Goal: Task Accomplishment & Management: Manage account settings

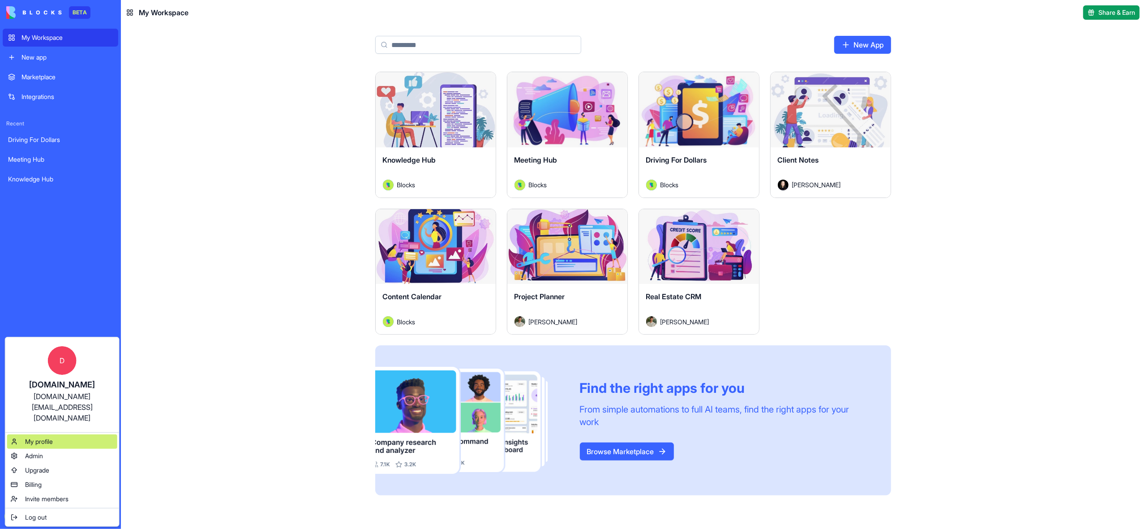
click at [46, 437] on span "My profile" at bounding box center [39, 441] width 28 height 9
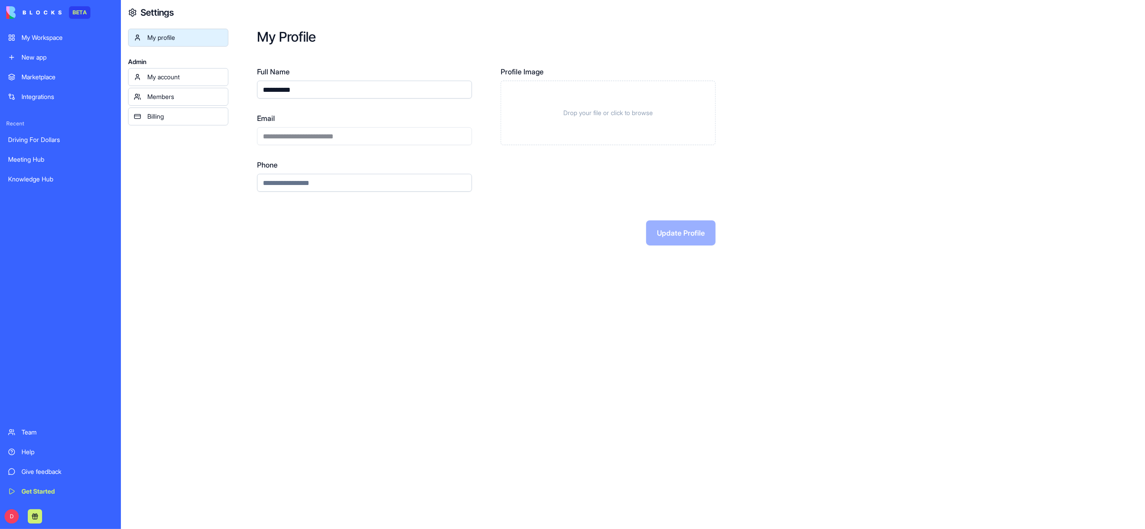
click at [166, 81] on div "My account" at bounding box center [184, 77] width 75 height 9
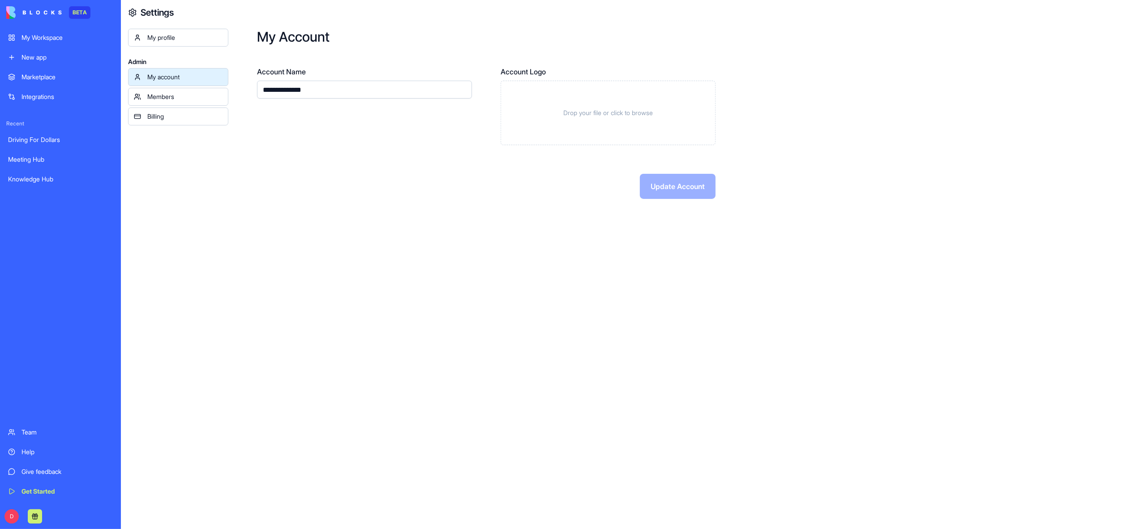
click at [169, 94] on div "Members" at bounding box center [184, 96] width 75 height 9
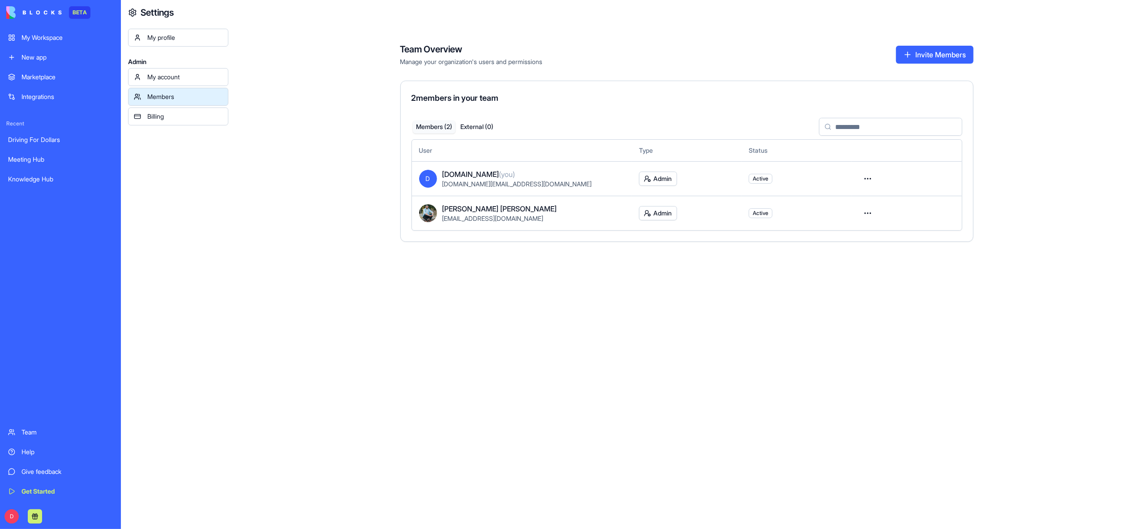
click at [28, 437] on link "Team" at bounding box center [61, 432] width 116 height 18
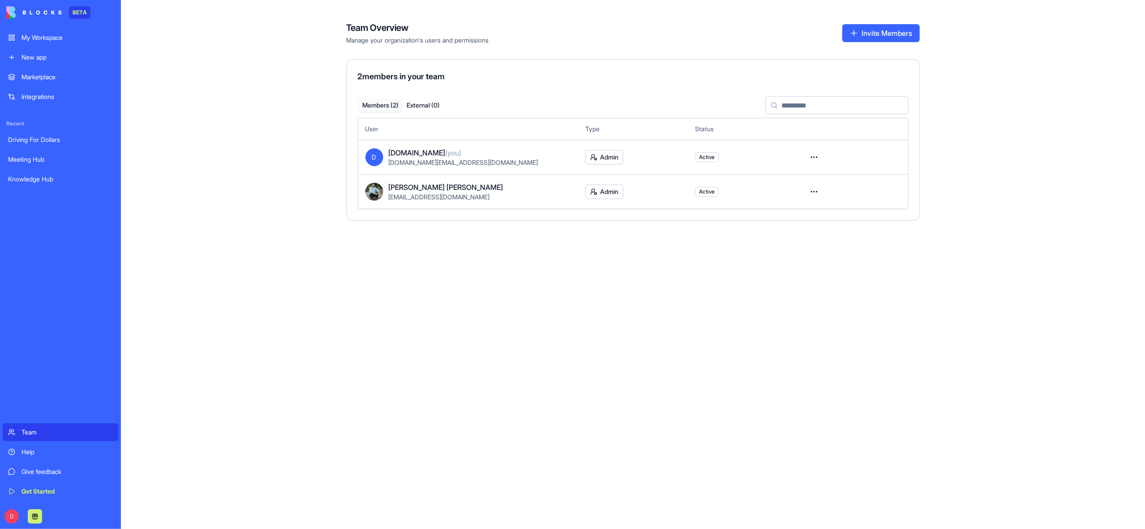
click at [41, 454] on div "Help" at bounding box center [66, 451] width 91 height 9
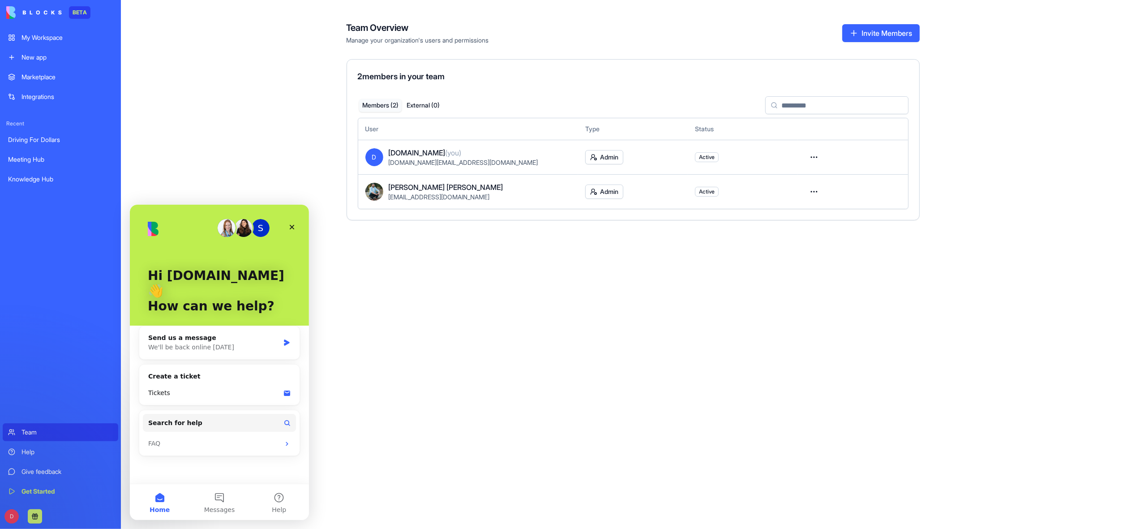
click at [54, 474] on div "Give feedback" at bounding box center [66, 471] width 91 height 9
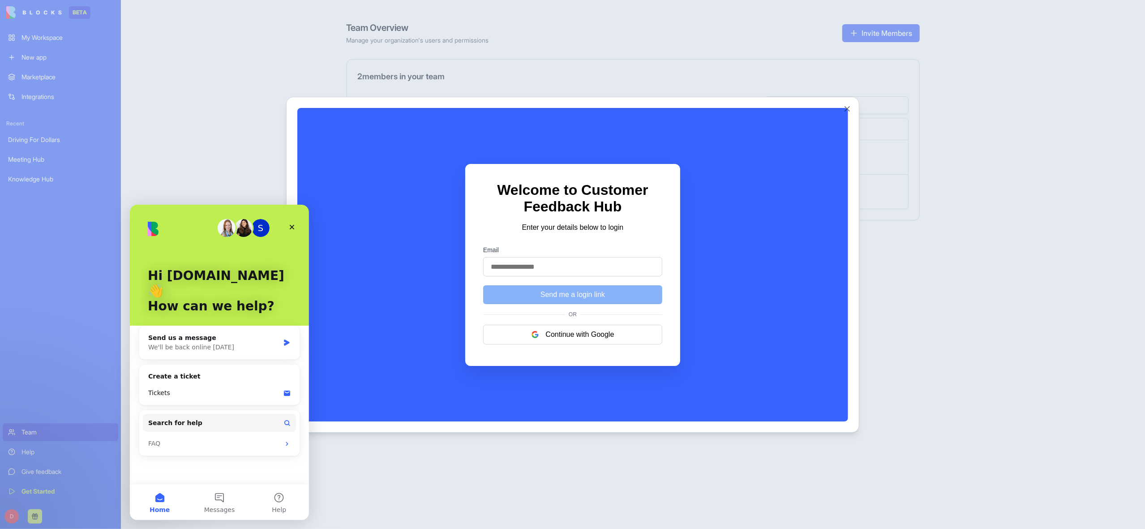
click at [396, 522] on div at bounding box center [572, 264] width 1145 height 529
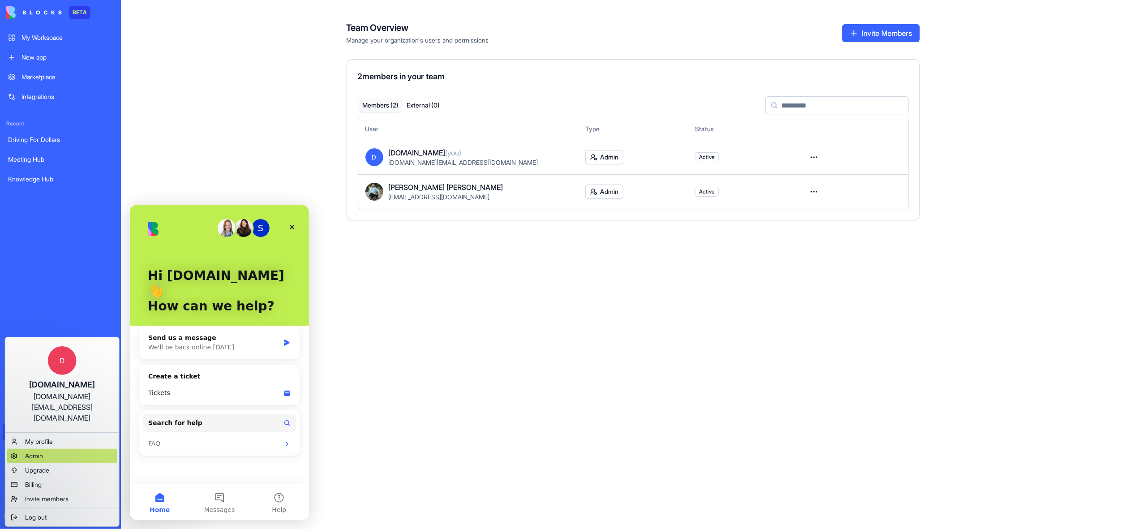
click at [36, 451] on span "Admin" at bounding box center [34, 455] width 18 height 9
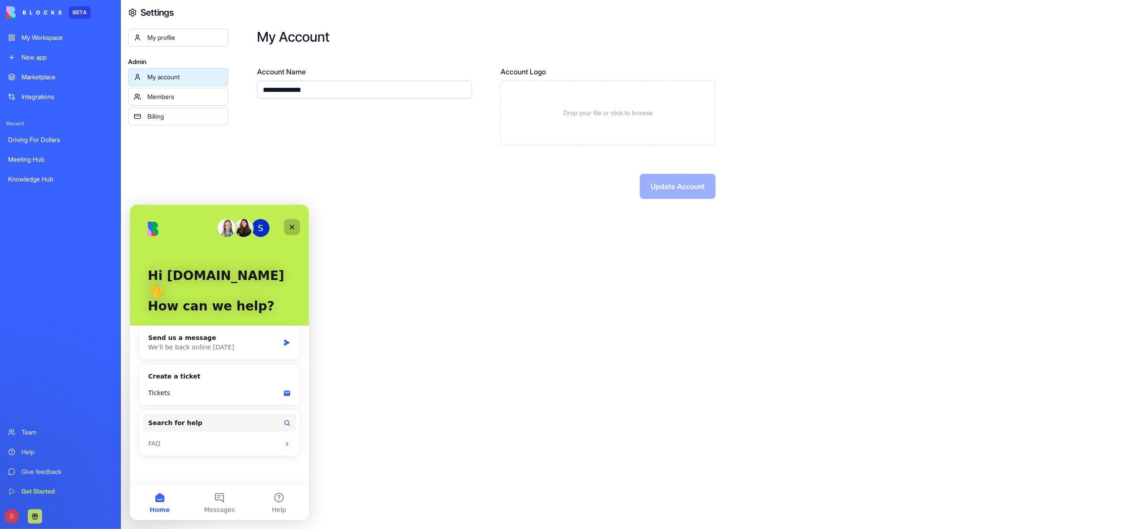
click at [292, 230] on div "Close" at bounding box center [291, 227] width 16 height 16
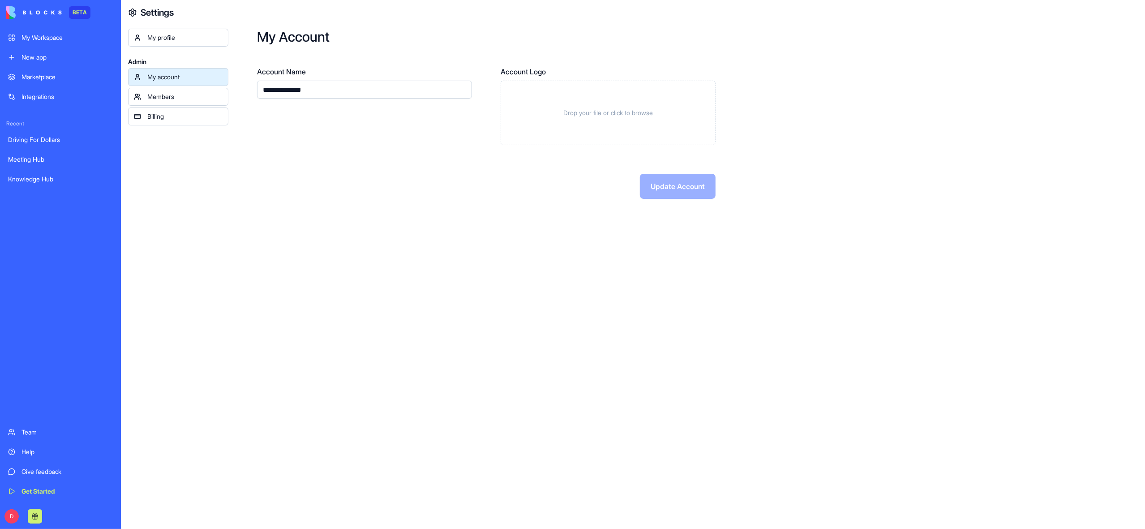
click at [179, 39] on div "My profile" at bounding box center [184, 37] width 75 height 9
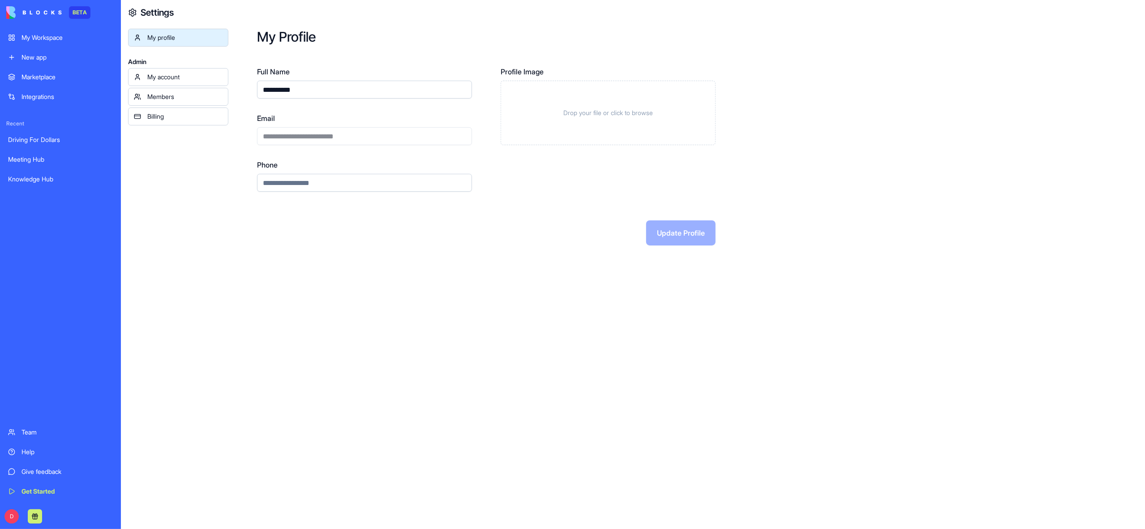
drag, startPoint x: 303, startPoint y: 89, endPoint x: 239, endPoint y: 87, distance: 63.6
click at [239, 87] on div "**********" at bounding box center [686, 137] width 917 height 274
type input "**********"
click at [675, 236] on button "Update Profile" at bounding box center [680, 232] width 69 height 25
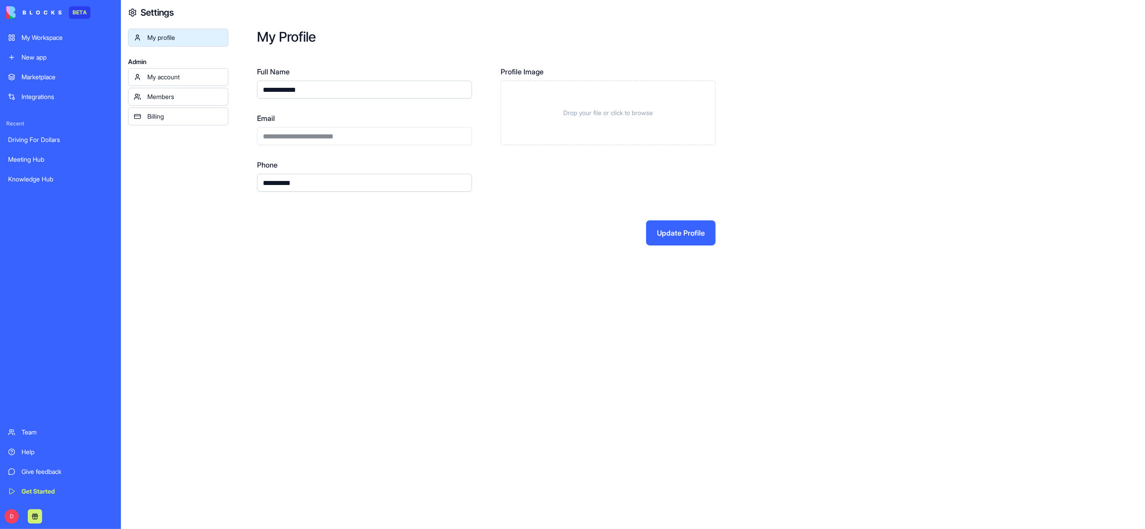
click at [22, 39] on div "My Workspace" at bounding box center [66, 37] width 91 height 9
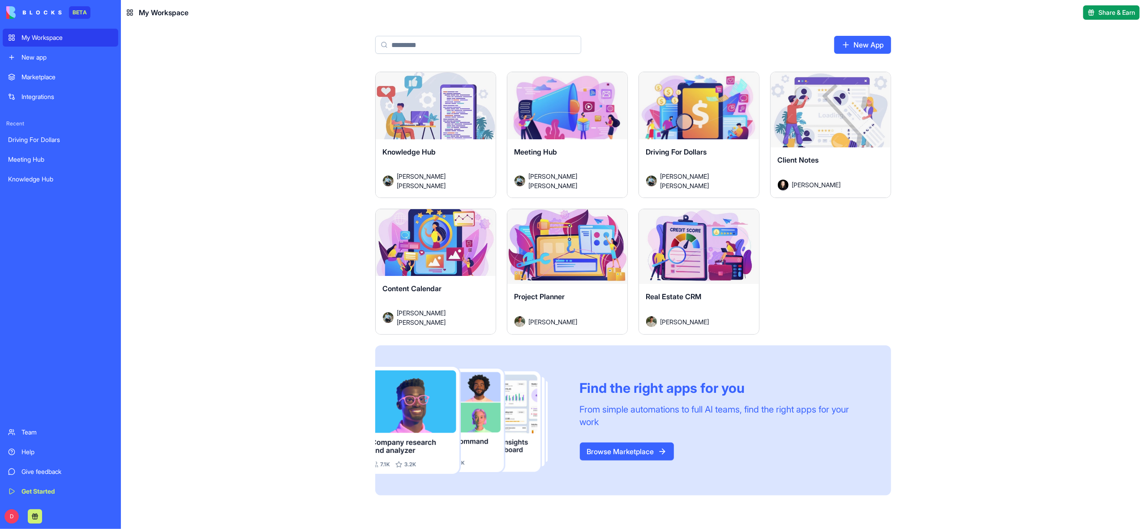
click at [688, 265] on div "Launch" at bounding box center [699, 246] width 120 height 75
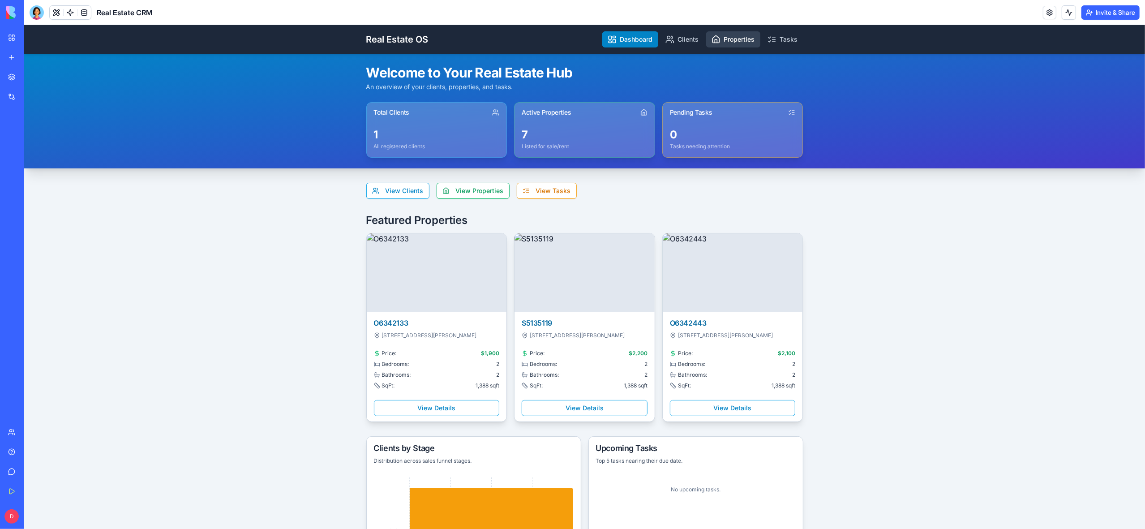
click at [733, 38] on link "Properties" at bounding box center [733, 39] width 54 height 16
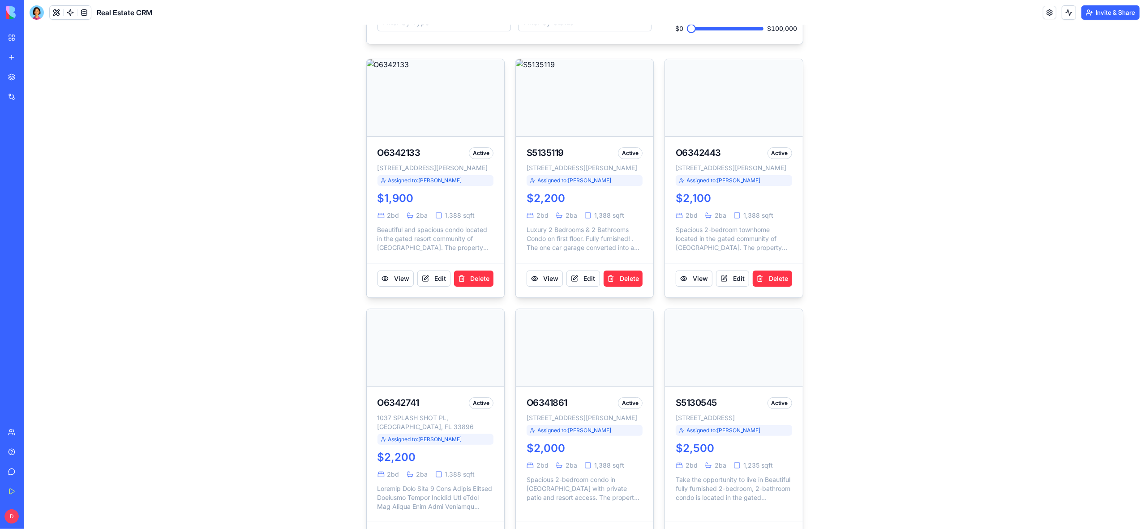
scroll to position [113, 0]
click at [547, 288] on button "View" at bounding box center [545, 280] width 36 height 16
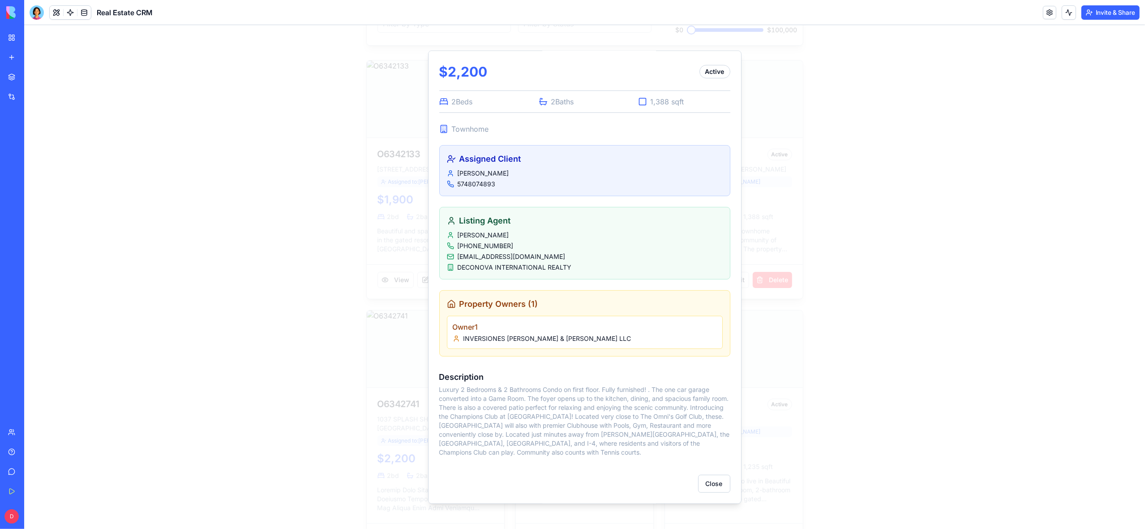
scroll to position [0, 0]
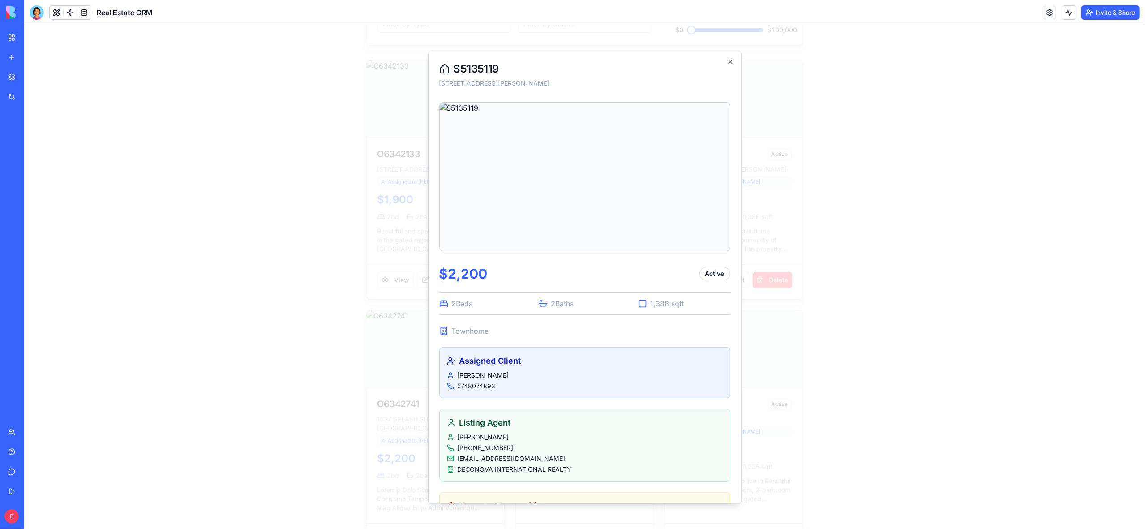
click at [503, 67] on h2 "S5135119" at bounding box center [584, 68] width 291 height 14
click at [503, 68] on h2 "S5135119" at bounding box center [584, 68] width 291 height 14
copy h2 "S5135119"
click at [731, 61] on icon "button" at bounding box center [730, 61] width 7 height 7
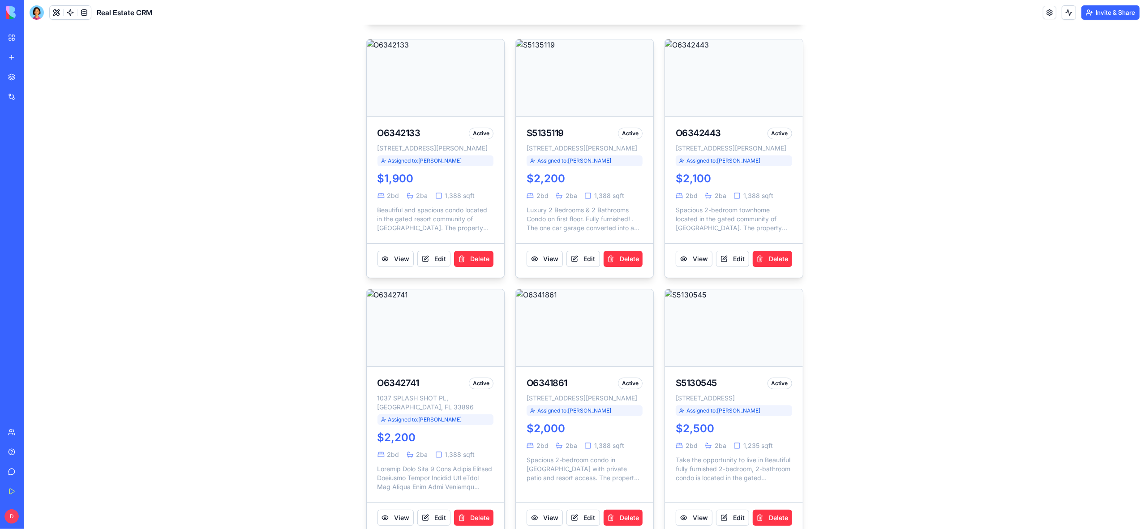
scroll to position [135, 0]
click at [13, 39] on link "My Workspace" at bounding box center [21, 38] width 36 height 18
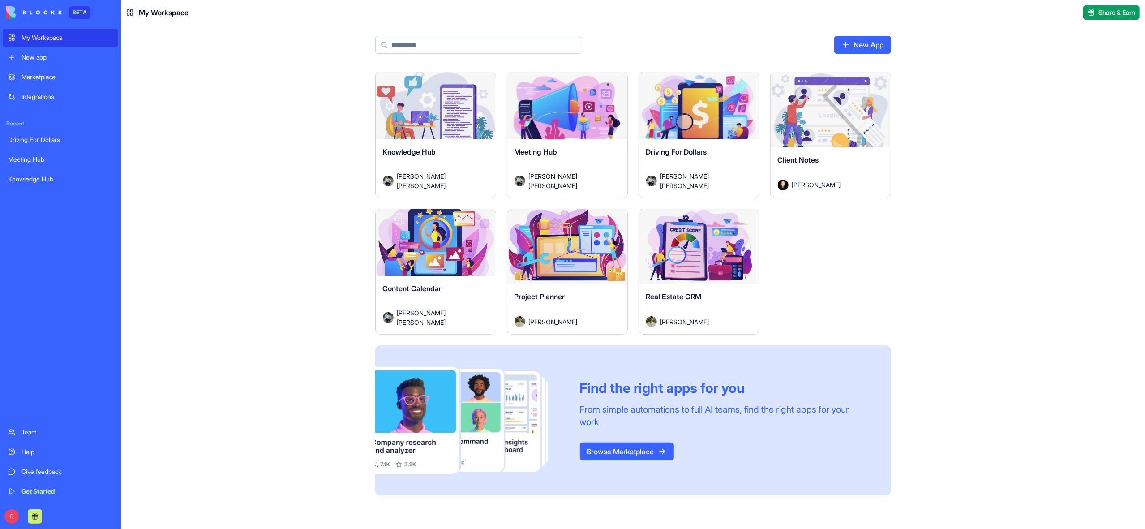
click at [717, 283] on div "Launch" at bounding box center [699, 246] width 120 height 75
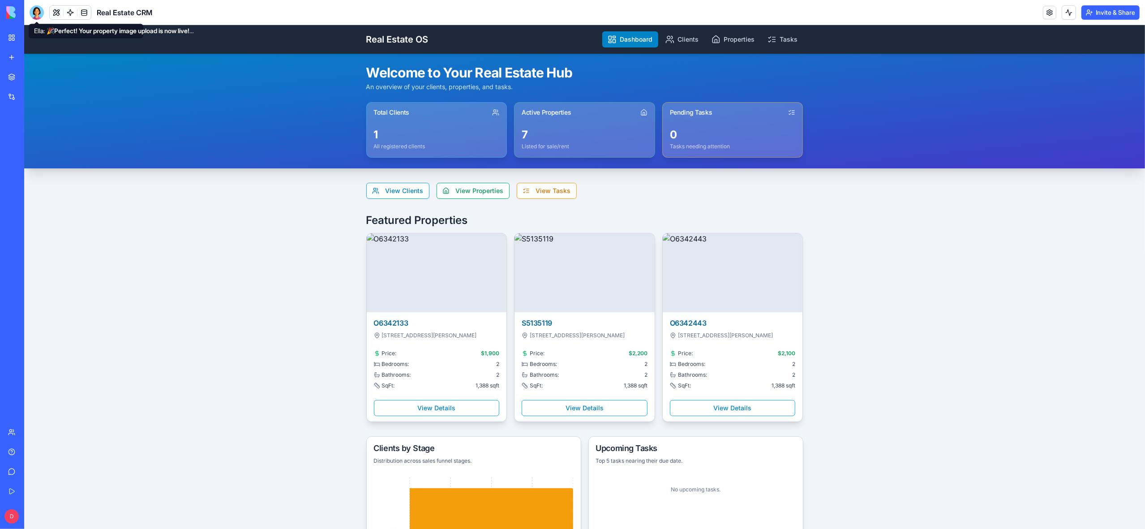
click at [34, 13] on div at bounding box center [37, 12] width 14 height 14
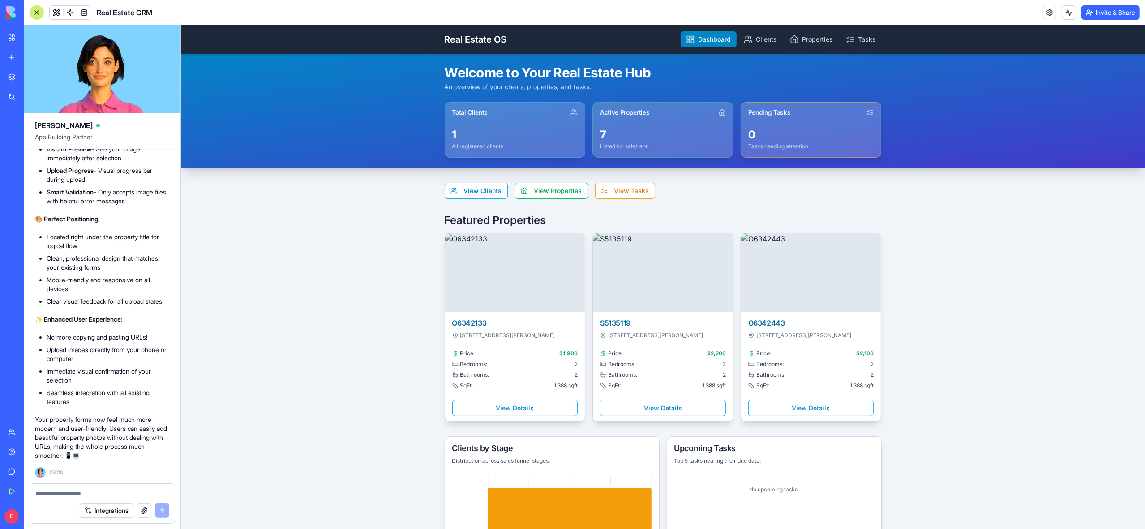
click at [74, 488] on div at bounding box center [102, 491] width 145 height 14
click at [84, 491] on textarea at bounding box center [102, 493] width 134 height 9
click at [76, 495] on textarea at bounding box center [102, 493] width 134 height 9
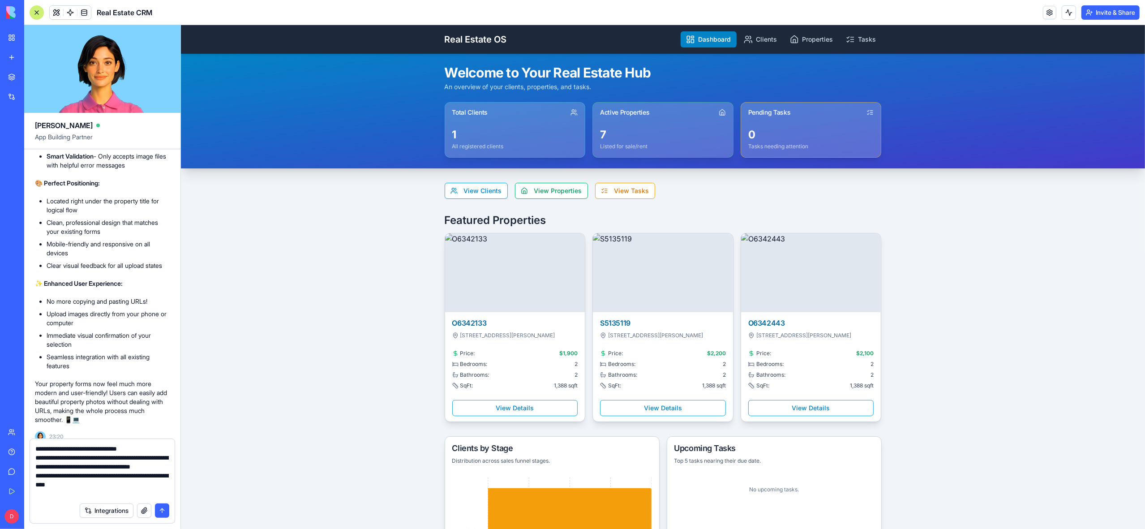
scroll to position [8, 0]
click at [118, 483] on textarea "**********" at bounding box center [101, 471] width 133 height 54
type textarea "**********"
click at [160, 512] on button "submit" at bounding box center [162, 510] width 14 height 14
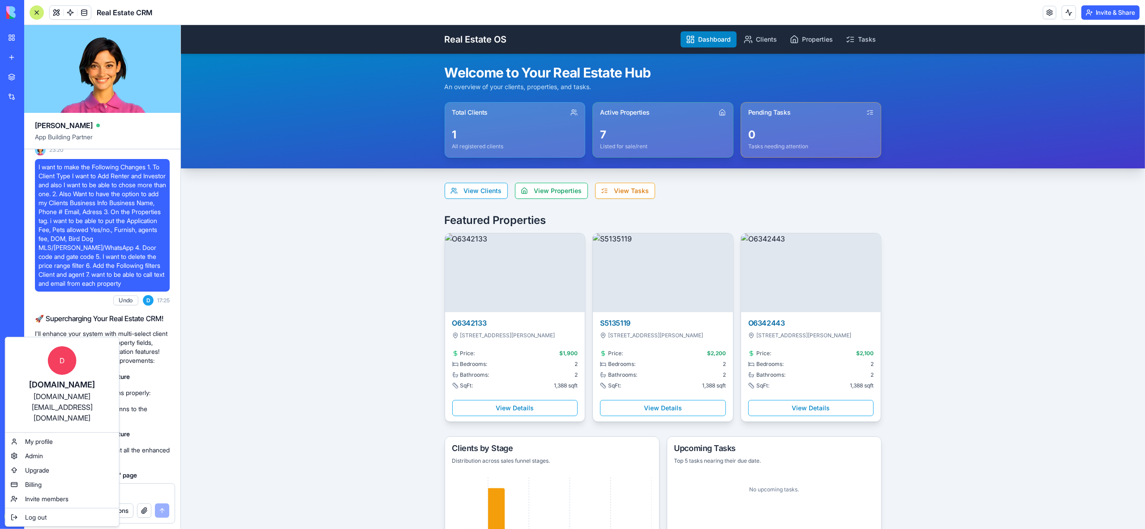
scroll to position [2222, 0]
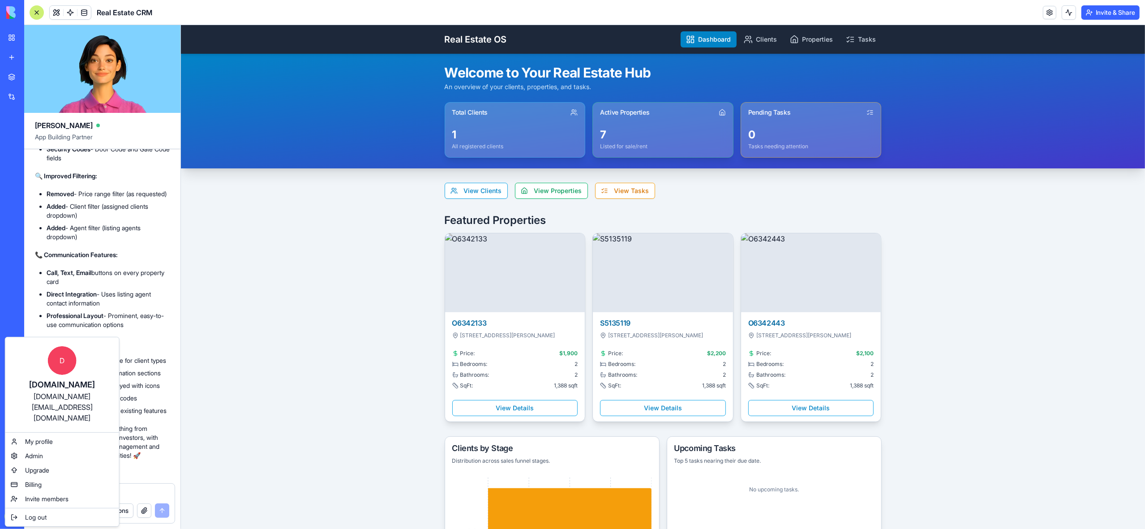
click at [160, 393] on html "BETA My Workspace New app Marketplace Integrations Recent Driving For Dollars M…" at bounding box center [572, 264] width 1145 height 529
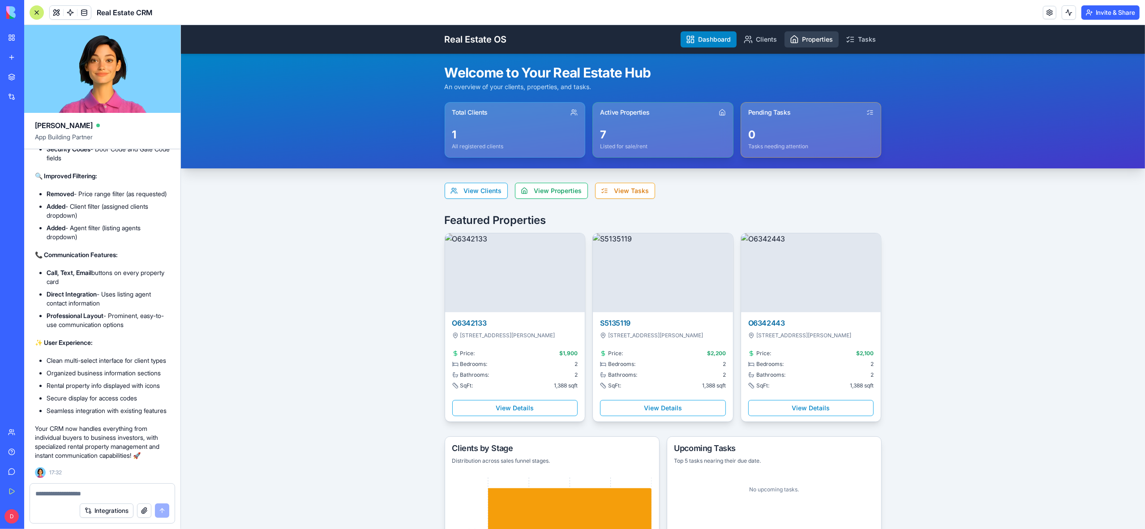
click at [813, 44] on link "Properties" at bounding box center [811, 39] width 54 height 16
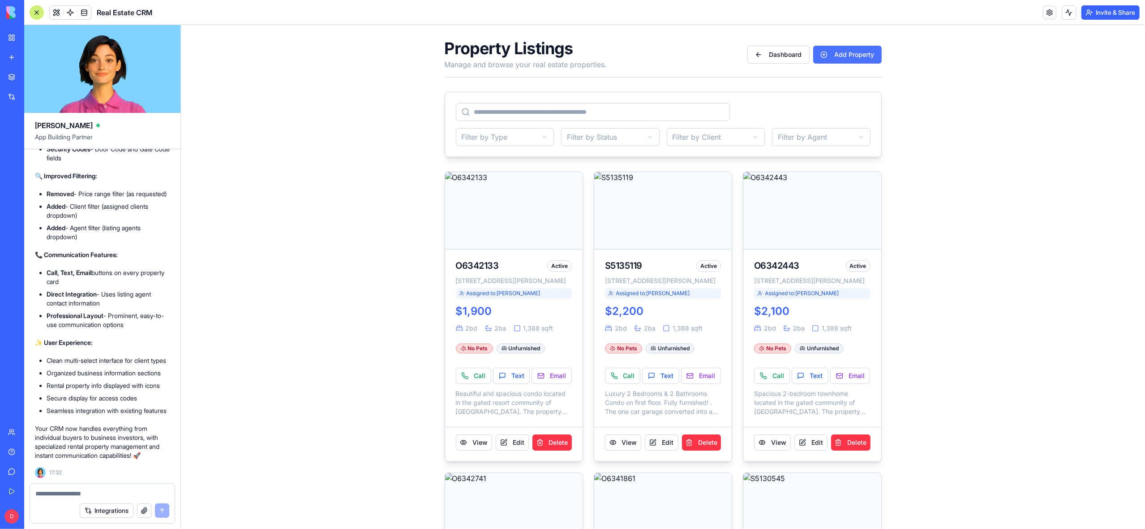
click at [829, 58] on button "Add Property" at bounding box center [847, 55] width 69 height 18
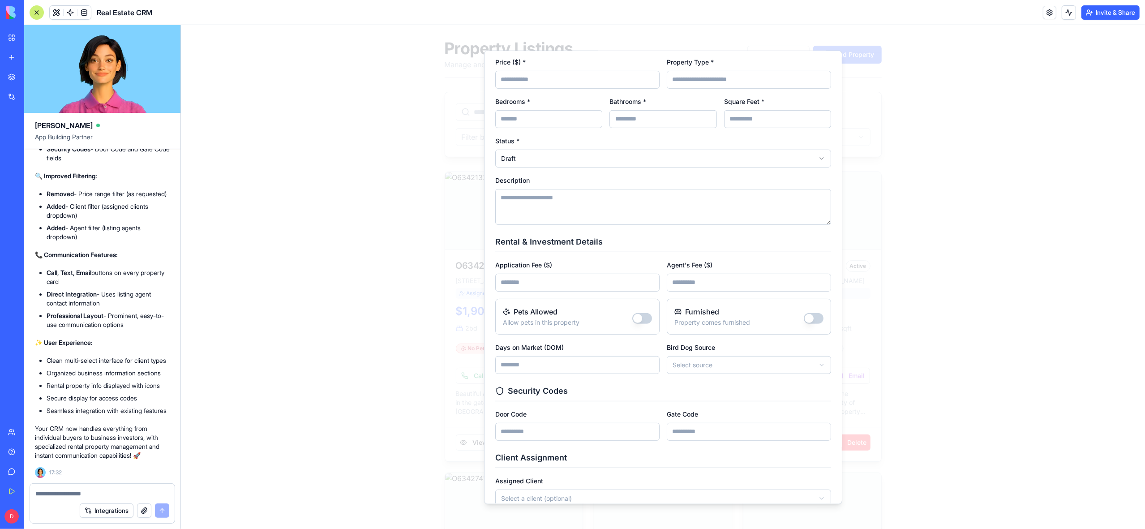
scroll to position [289, 0]
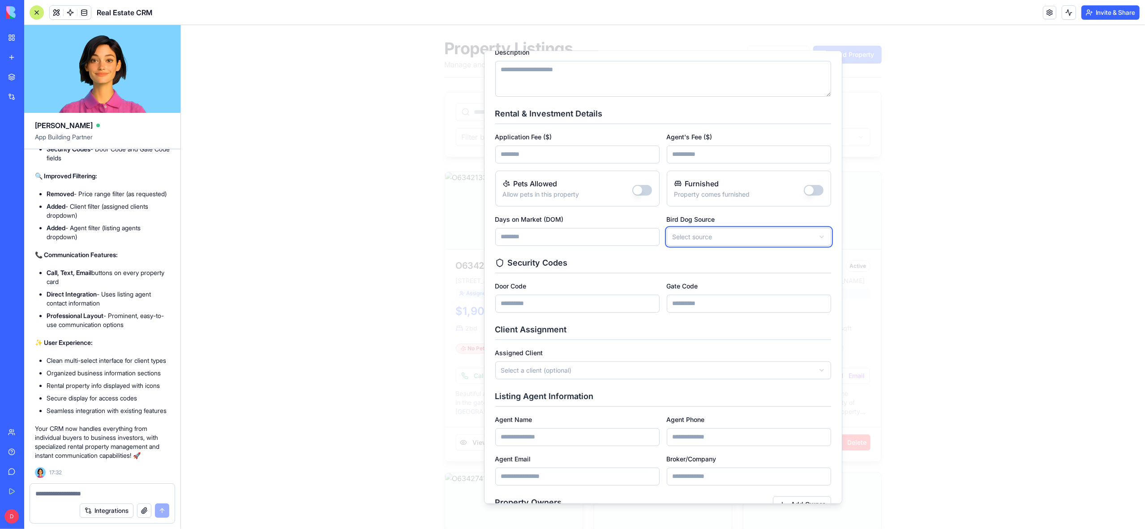
scroll to position [418, 0]
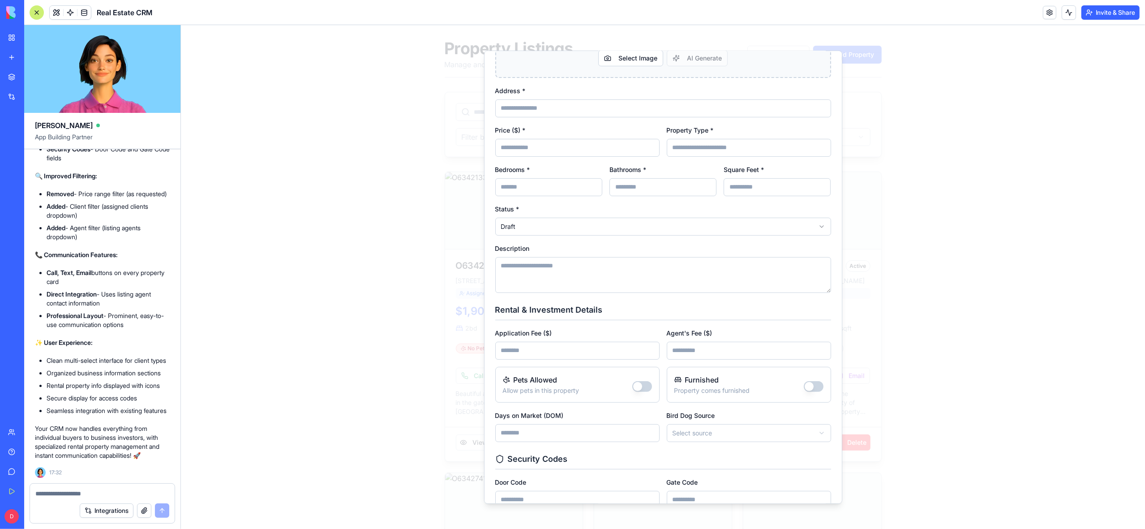
scroll to position [219, 0]
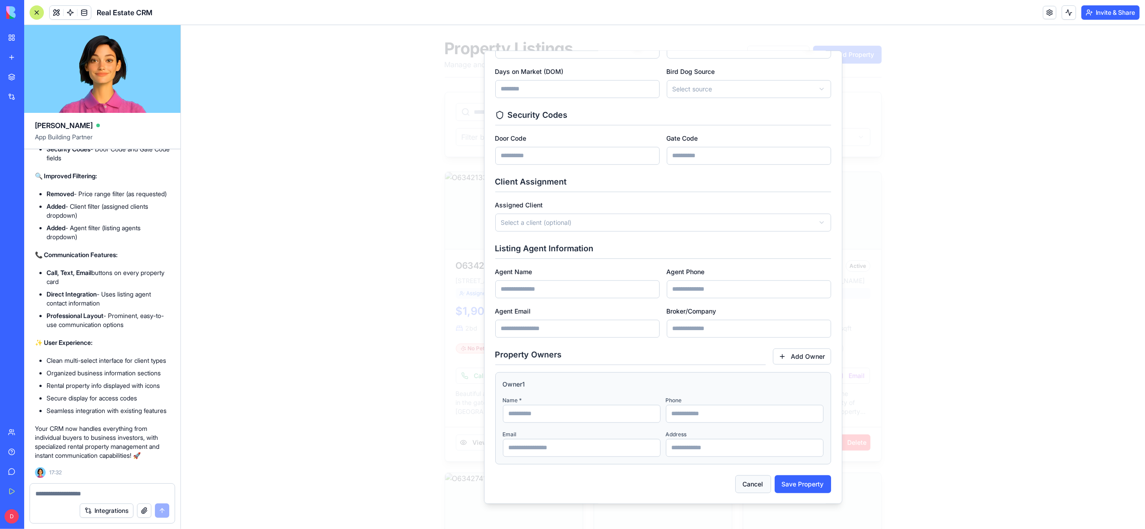
scroll to position [562, 0]
click at [747, 486] on button "Cancel" at bounding box center [753, 485] width 36 height 18
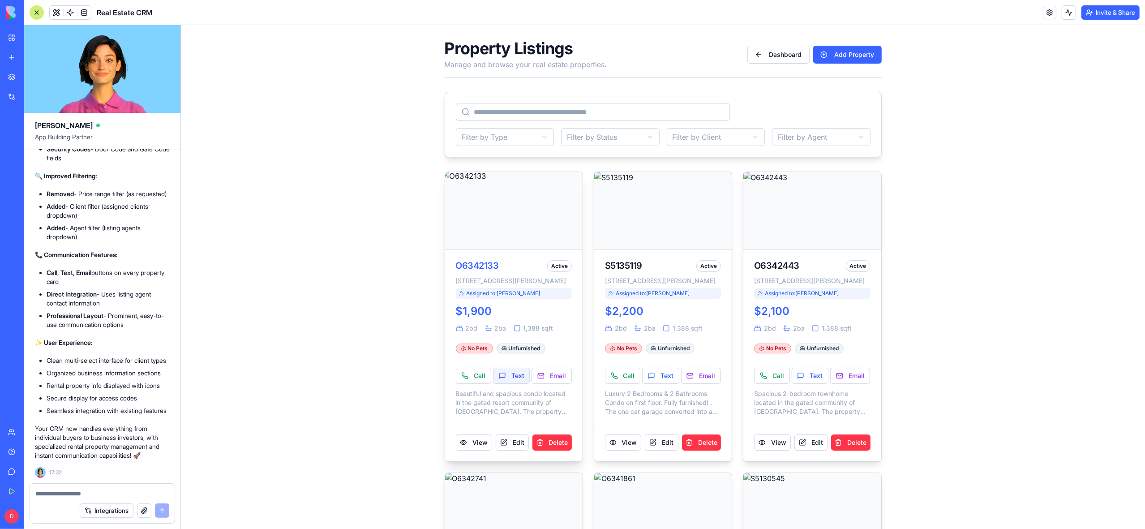
click at [508, 384] on button "Text" at bounding box center [511, 376] width 37 height 16
click at [664, 384] on button "Text" at bounding box center [660, 376] width 37 height 16
click at [814, 384] on button "Text" at bounding box center [809, 376] width 37 height 16
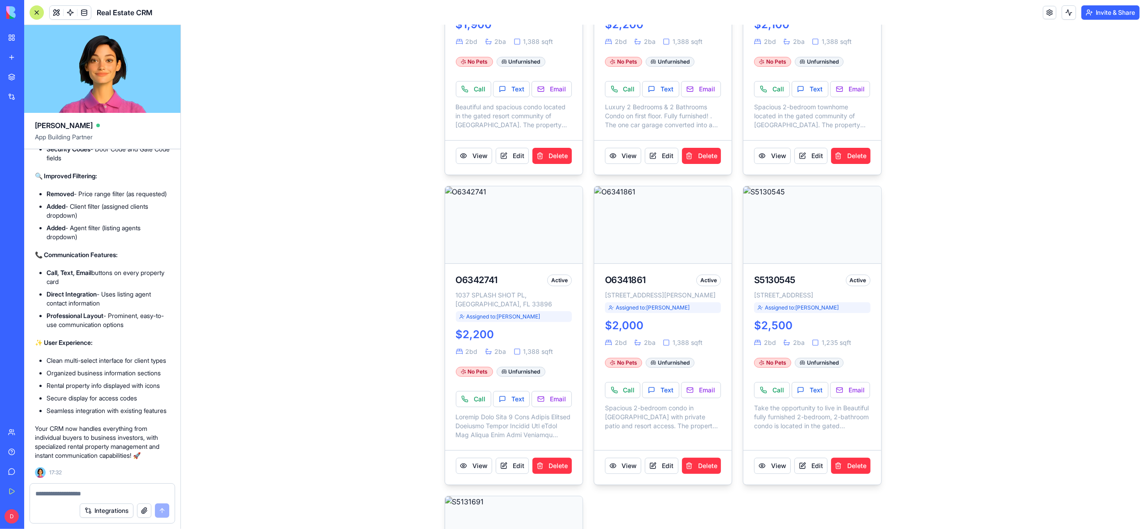
scroll to position [296, 0]
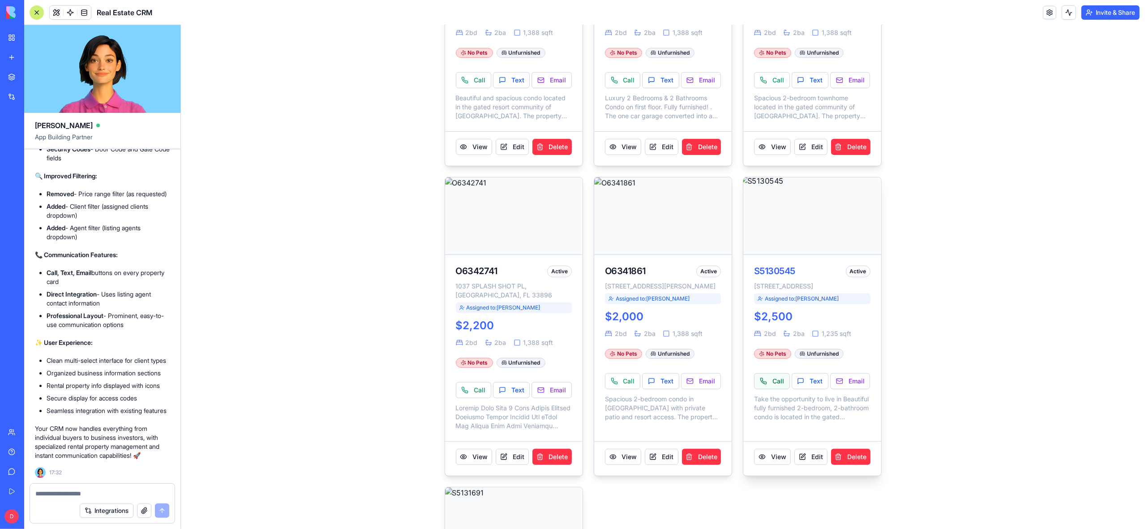
click at [778, 389] on button "Call" at bounding box center [771, 381] width 35 height 16
click at [849, 389] on button "Email" at bounding box center [850, 381] width 40 height 16
click at [846, 389] on button "Email" at bounding box center [850, 381] width 40 height 16
click at [774, 465] on button "View" at bounding box center [772, 457] width 36 height 16
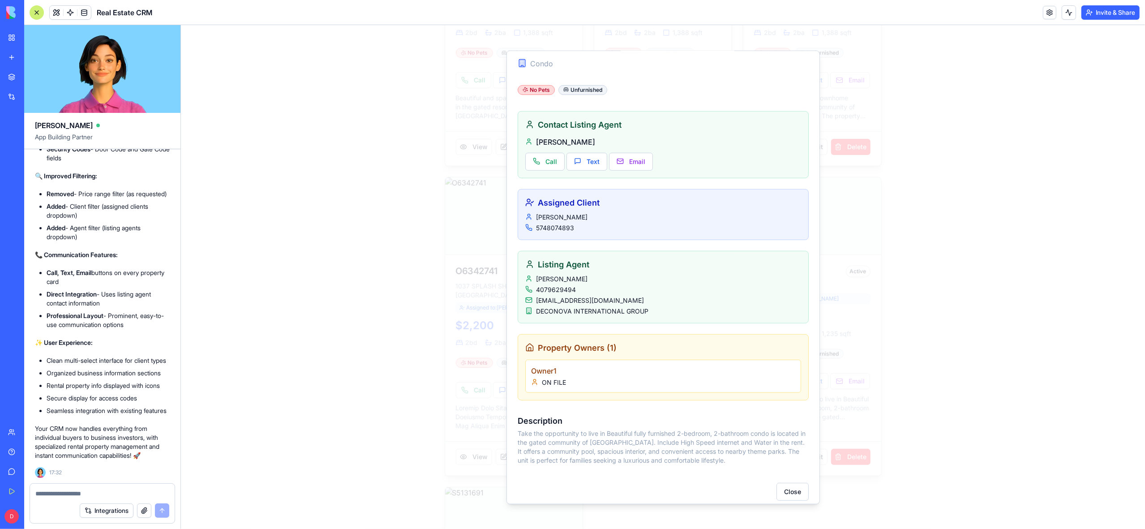
scroll to position [277, 0]
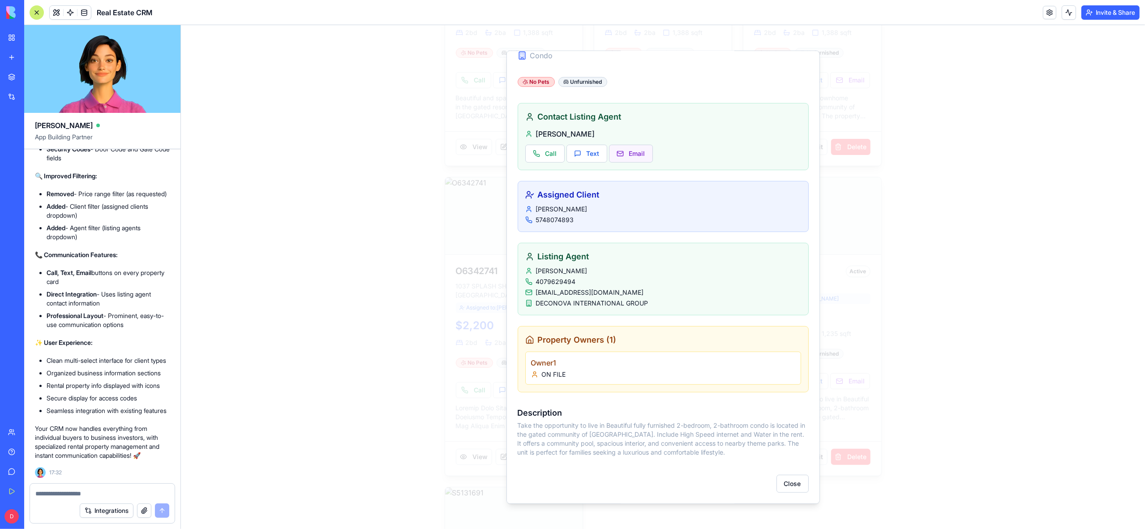
click at [636, 152] on button "Email" at bounding box center [631, 154] width 44 height 18
click at [546, 155] on button "Call" at bounding box center [544, 154] width 39 height 18
click at [791, 487] on button "Close" at bounding box center [792, 484] width 32 height 18
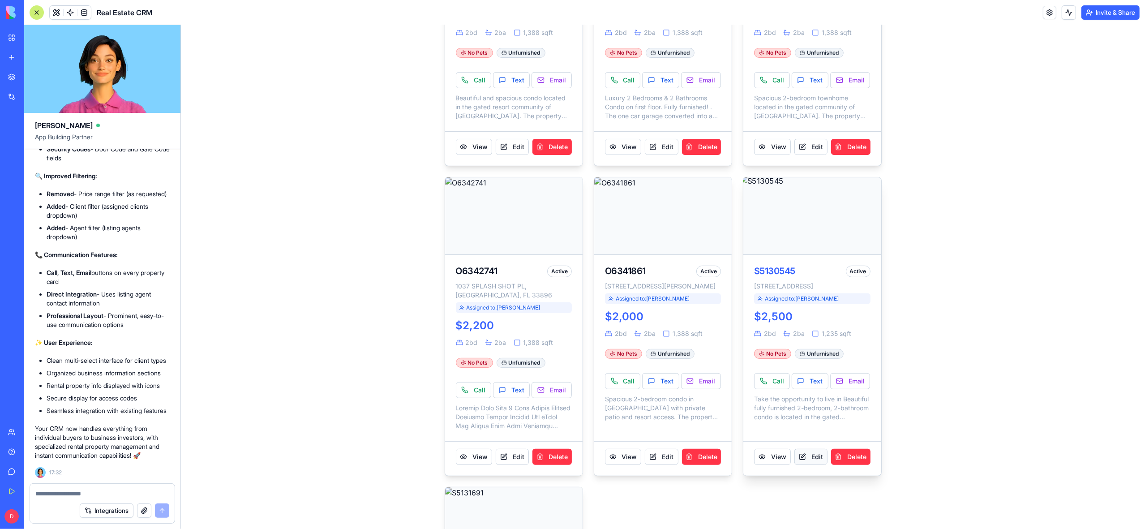
click at [815, 465] on button "Edit" at bounding box center [810, 457] width 33 height 16
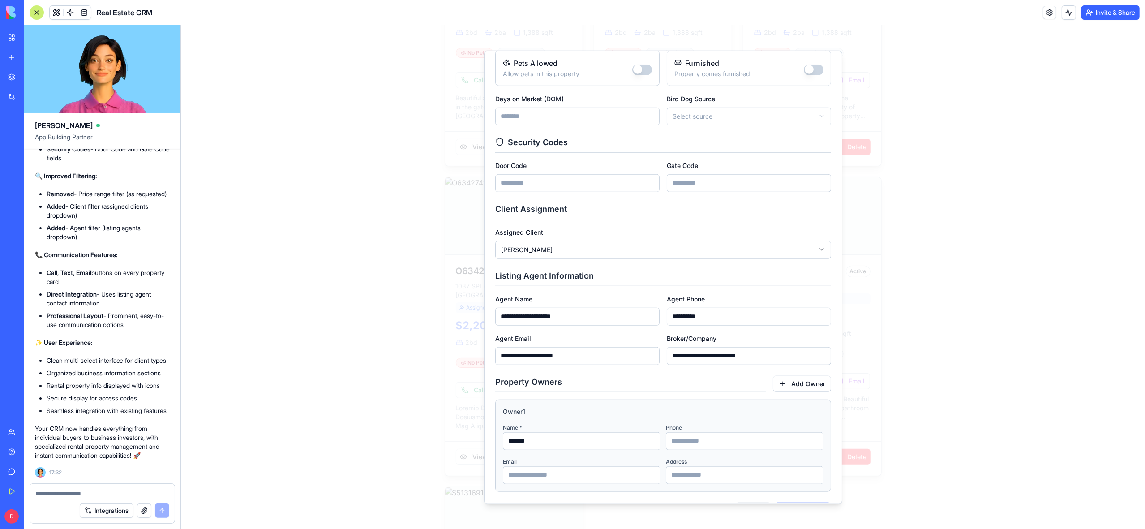
scroll to position [684, 0]
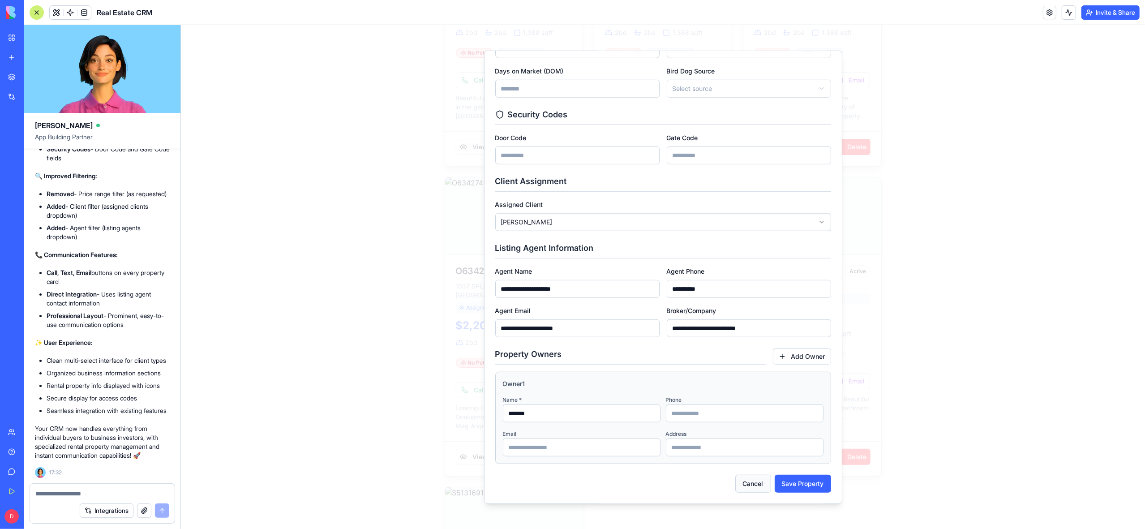
click at [752, 485] on button "Cancel" at bounding box center [753, 484] width 36 height 18
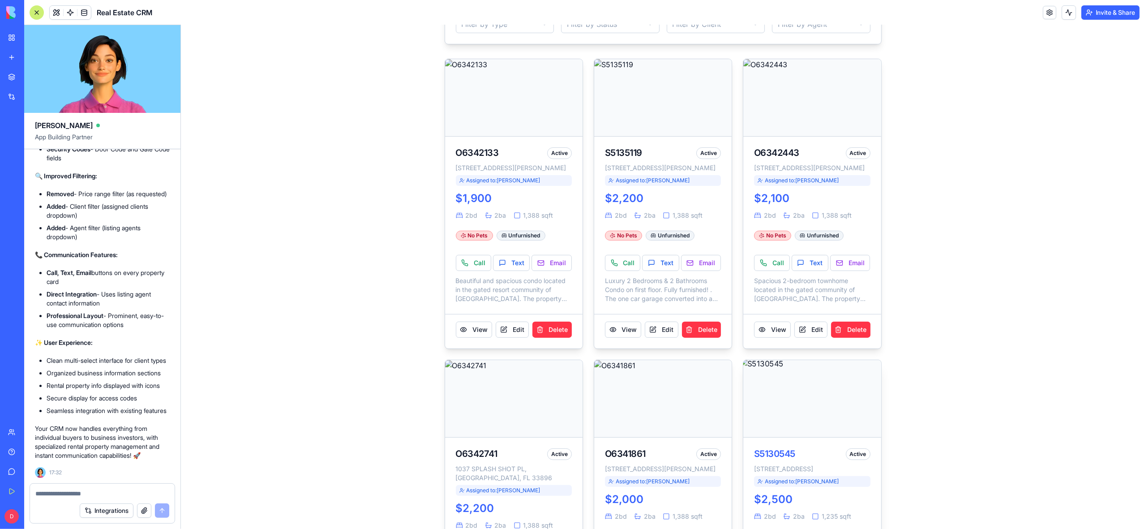
scroll to position [0, 0]
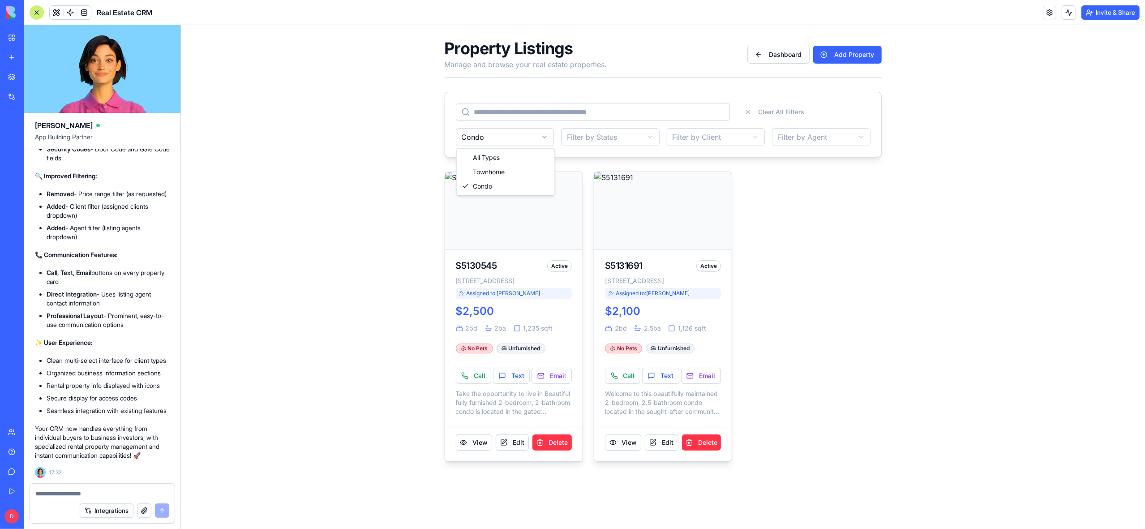
click at [537, 140] on html "Property Listings Manage and browse your real estate properties. Dashboard Add …" at bounding box center [662, 250] width 964 height 451
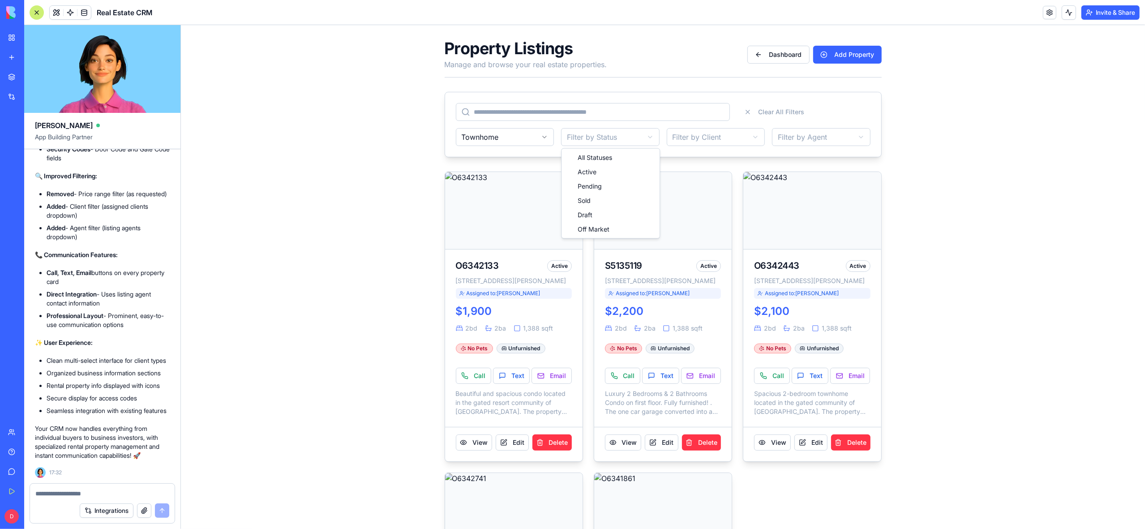
click at [634, 140] on html "Property Listings Manage and browse your real estate properties. Dashboard Add …" at bounding box center [662, 405] width 964 height 761
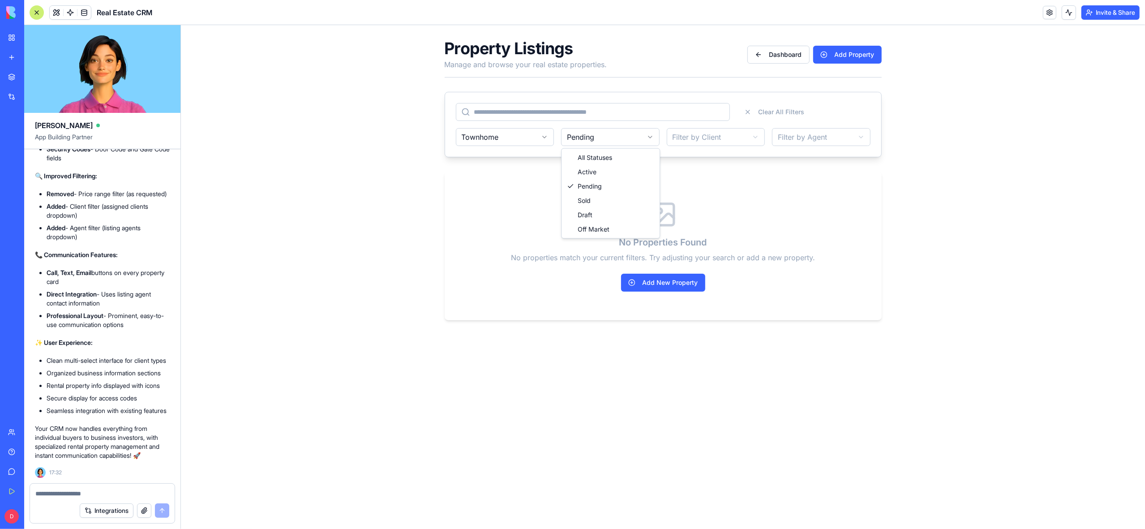
click at [600, 139] on html "Property Listings Manage and browse your real estate properties. Dashboard Add …" at bounding box center [662, 179] width 964 height 309
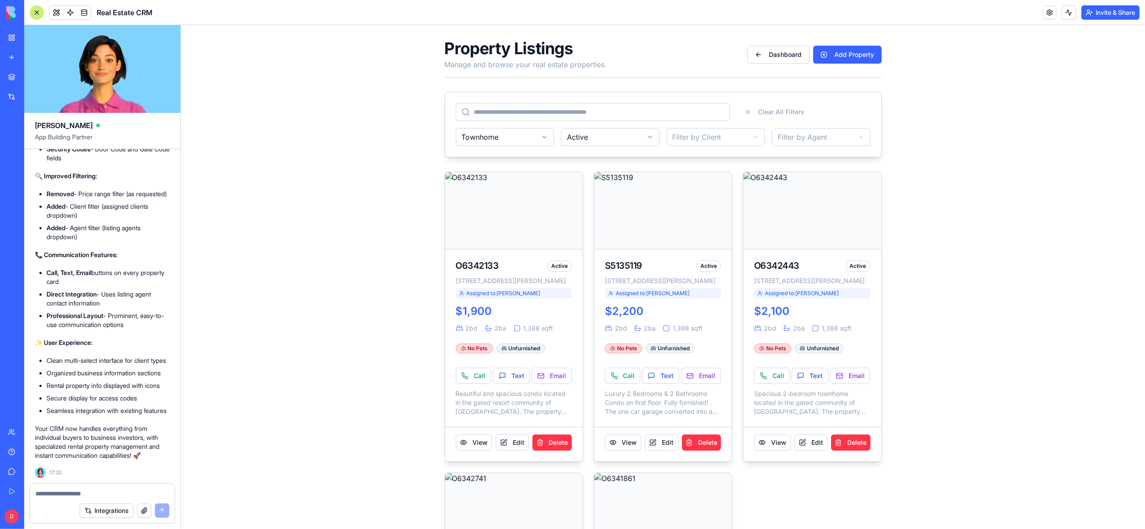
click at [534, 141] on html "Property Listings Manage and browse your real estate properties. Dashboard Add …" at bounding box center [662, 405] width 964 height 761
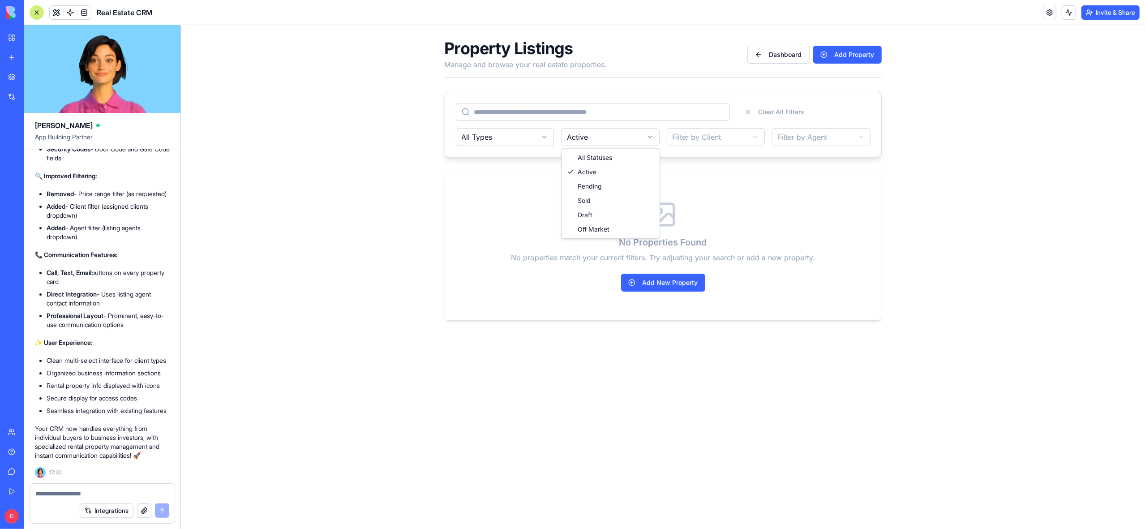
click at [635, 139] on html "Property Listings Manage and browse your real estate properties. Dashboard Add …" at bounding box center [662, 179] width 964 height 309
click at [623, 138] on html "Property Listings Manage and browse your real estate properties. Dashboard Add …" at bounding box center [662, 179] width 964 height 309
click at [725, 139] on html "Property Listings Manage and browse your real estate properties. Dashboard Add …" at bounding box center [662, 179] width 964 height 309
click at [747, 112] on button "Clear All Filters" at bounding box center [803, 112] width 133 height 18
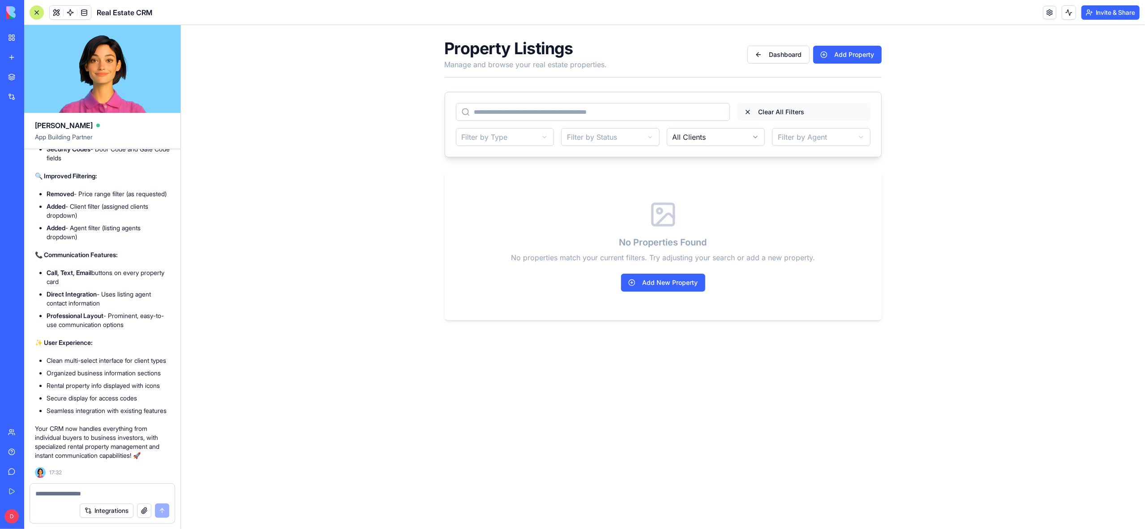
click at [748, 115] on button "Clear All Filters" at bounding box center [803, 112] width 133 height 18
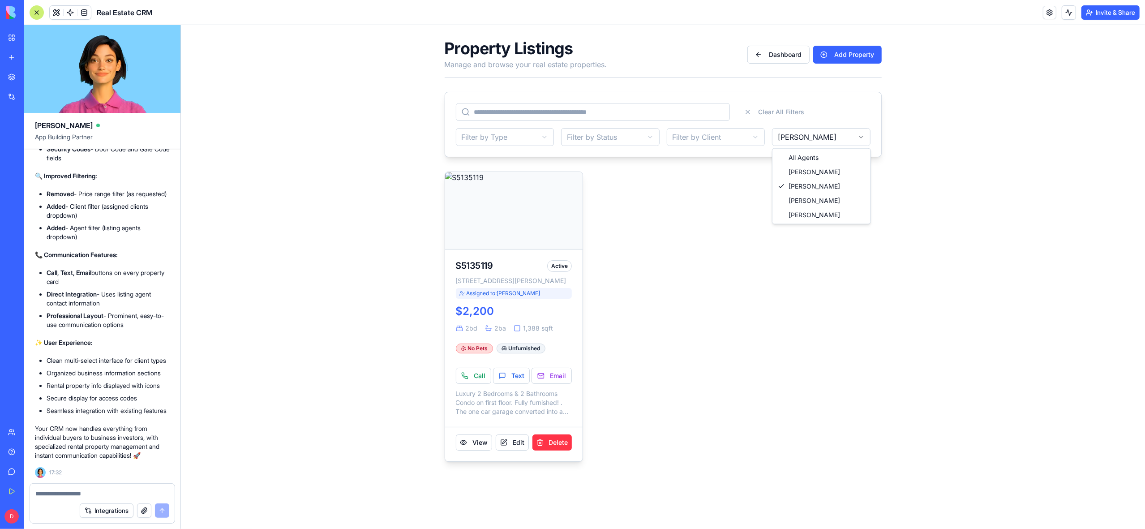
click at [812, 137] on html "Property Listings Manage and browse your real estate properties. Dashboard Add …" at bounding box center [662, 250] width 964 height 451
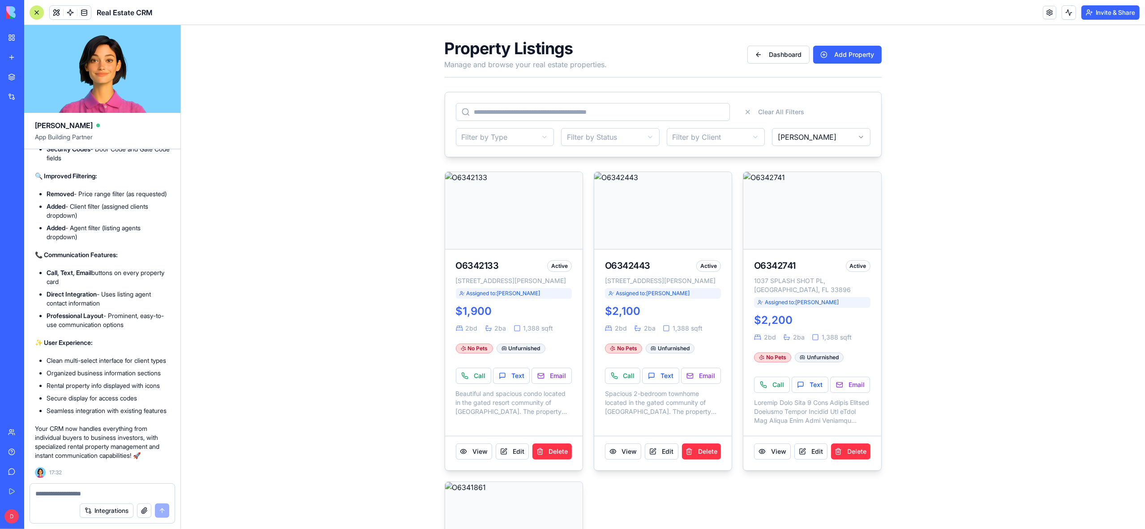
click at [814, 136] on html "Property Listings Manage and browse your real estate properties. Dashboard Add …" at bounding box center [662, 405] width 964 height 761
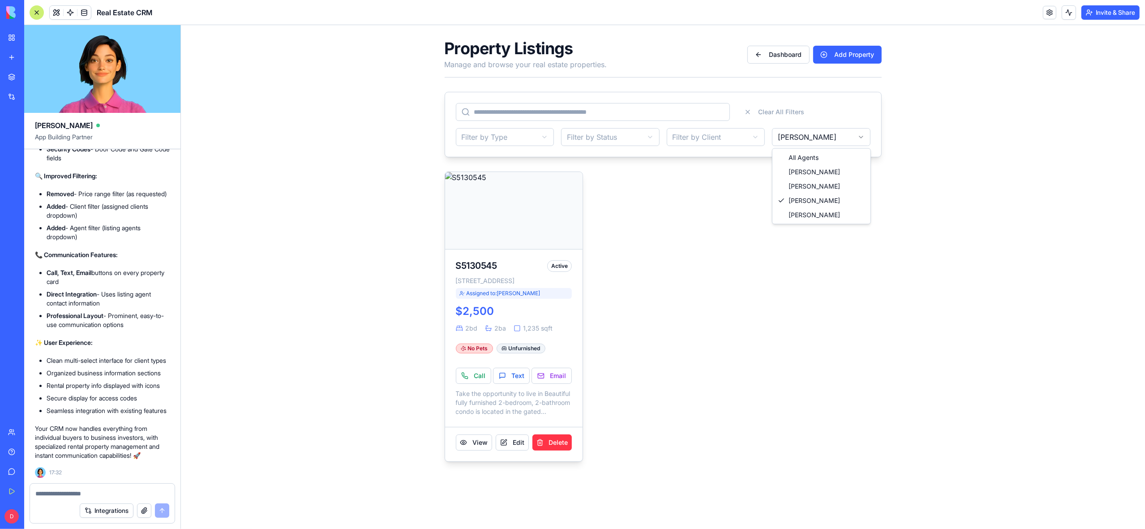
click at [805, 137] on html "Property Listings Manage and browse your real estate properties. Dashboard Add …" at bounding box center [662, 250] width 964 height 451
click at [748, 114] on button "Clear All Filters" at bounding box center [803, 112] width 133 height 18
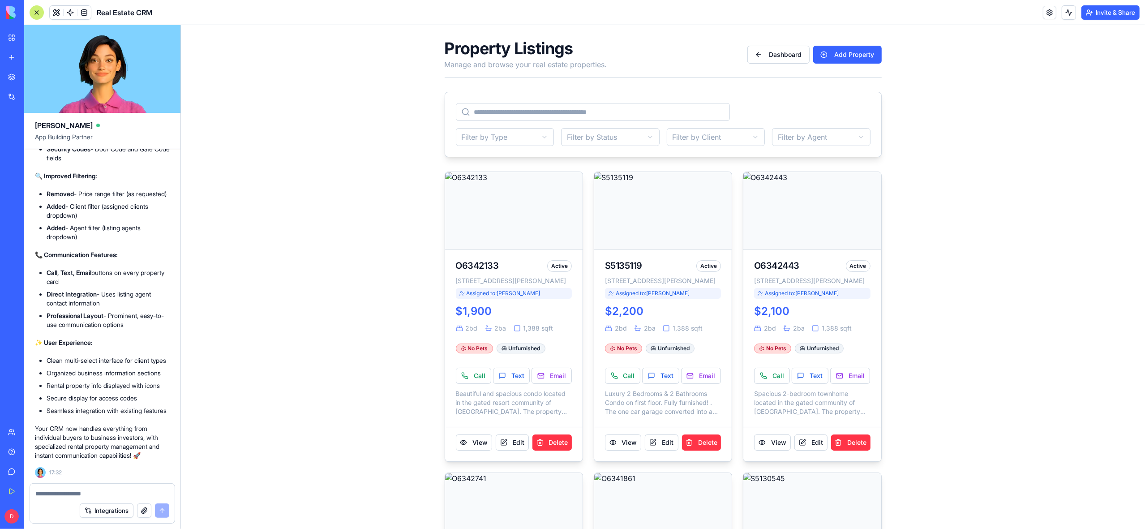
drag, startPoint x: 979, startPoint y: 456, endPoint x: 981, endPoint y: 451, distance: 5.6
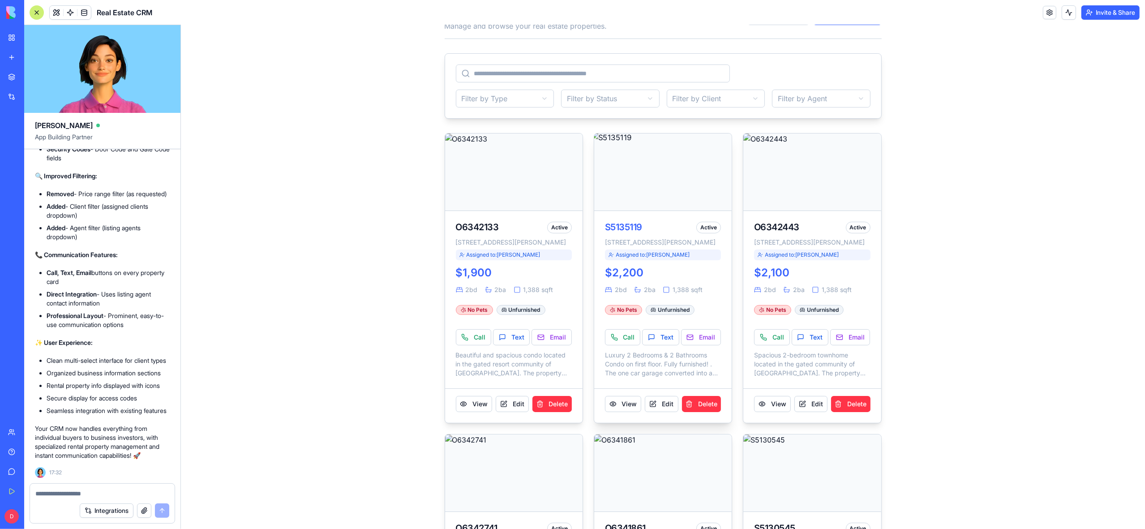
scroll to position [41, 0]
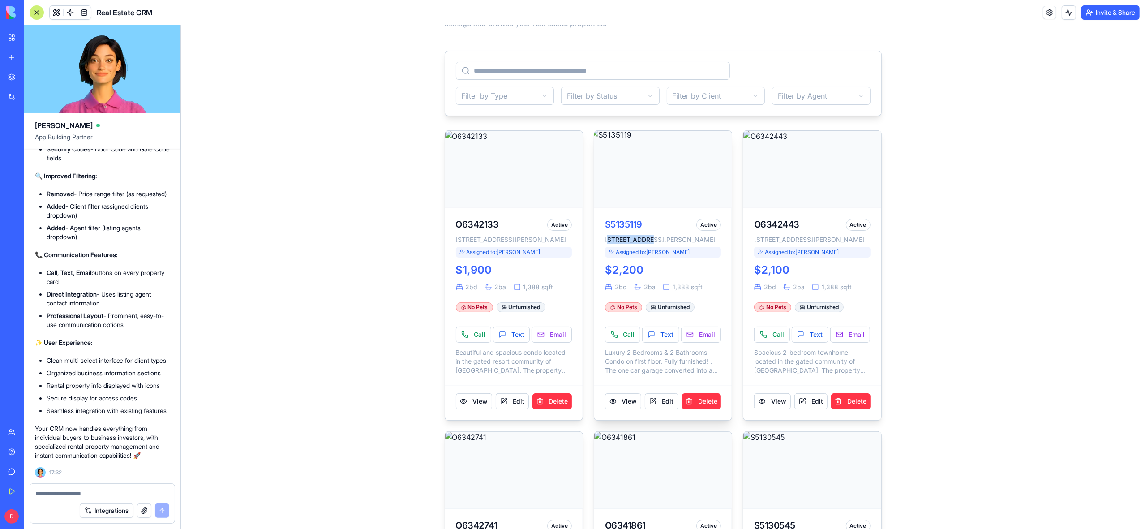
drag, startPoint x: 653, startPoint y: 240, endPoint x: 609, endPoint y: 237, distance: 44.0
click at [607, 238] on div "[STREET_ADDRESS][PERSON_NAME]" at bounding box center [663, 238] width 116 height 11
copy div "1135 CHALLENG"
drag, startPoint x: 640, startPoint y: 223, endPoint x: 606, endPoint y: 224, distance: 35.0
click at [606, 224] on div "S5135119" at bounding box center [649, 224] width 88 height 11
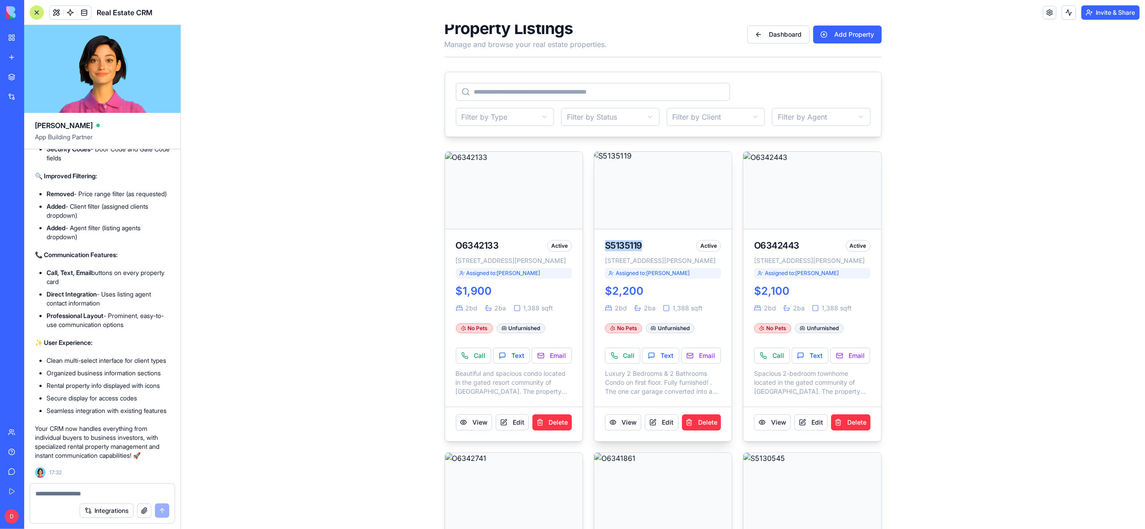
scroll to position [0, 0]
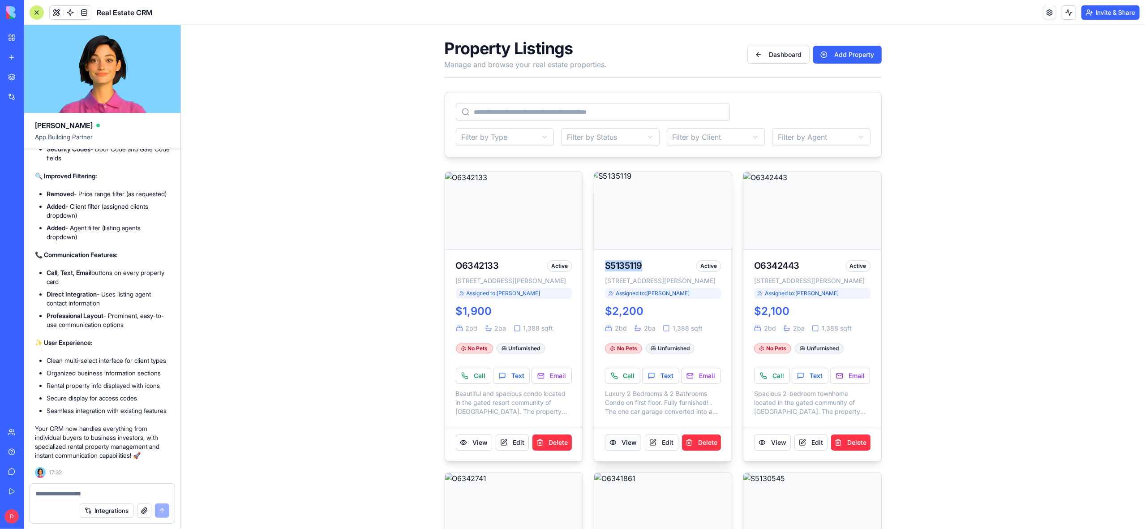
click at [623, 451] on button "View" at bounding box center [623, 442] width 36 height 16
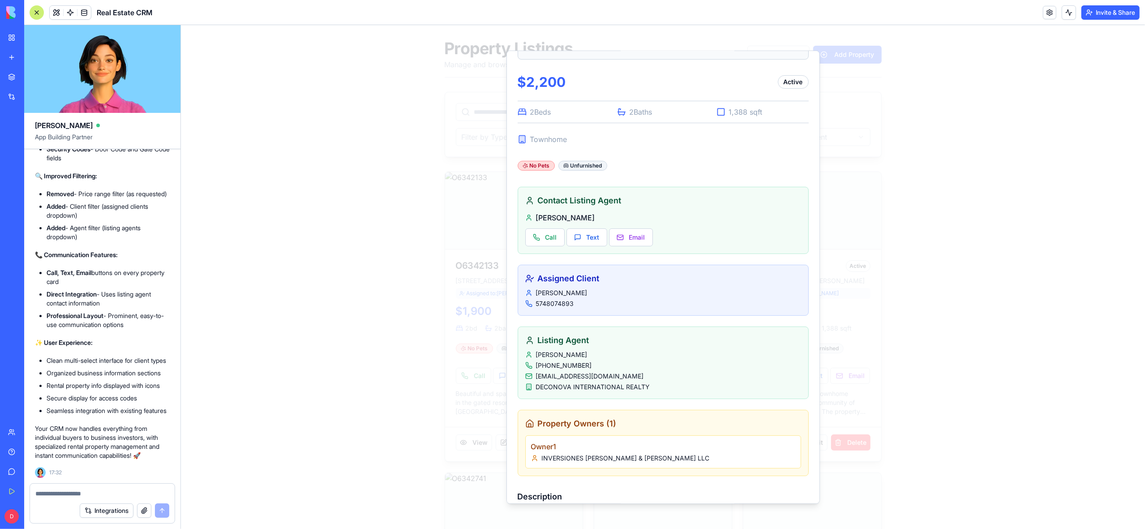
scroll to position [193, 0]
click at [85, 17] on span at bounding box center [84, 12] width 25 height 25
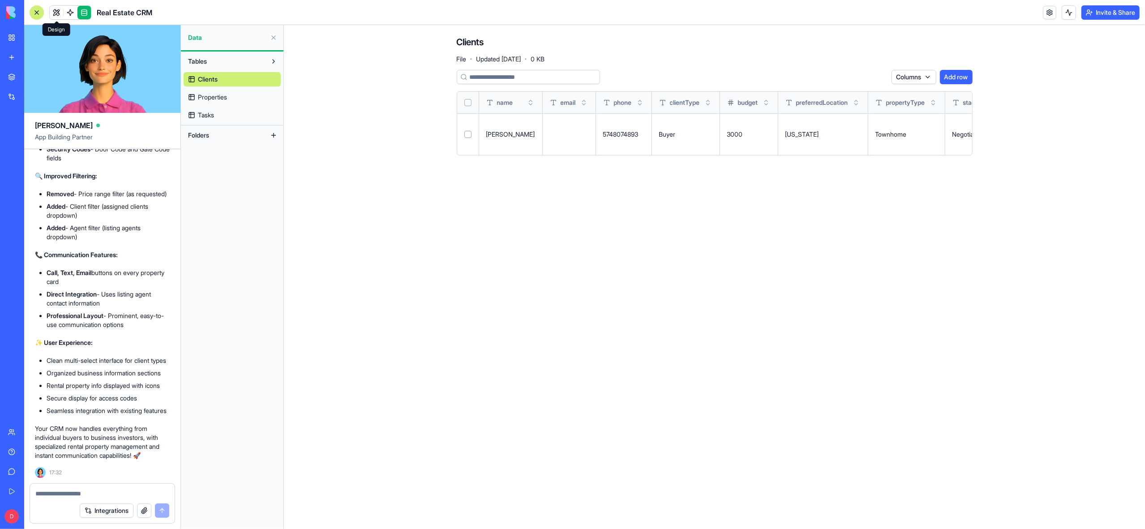
click at [55, 13] on link at bounding box center [56, 12] width 13 height 13
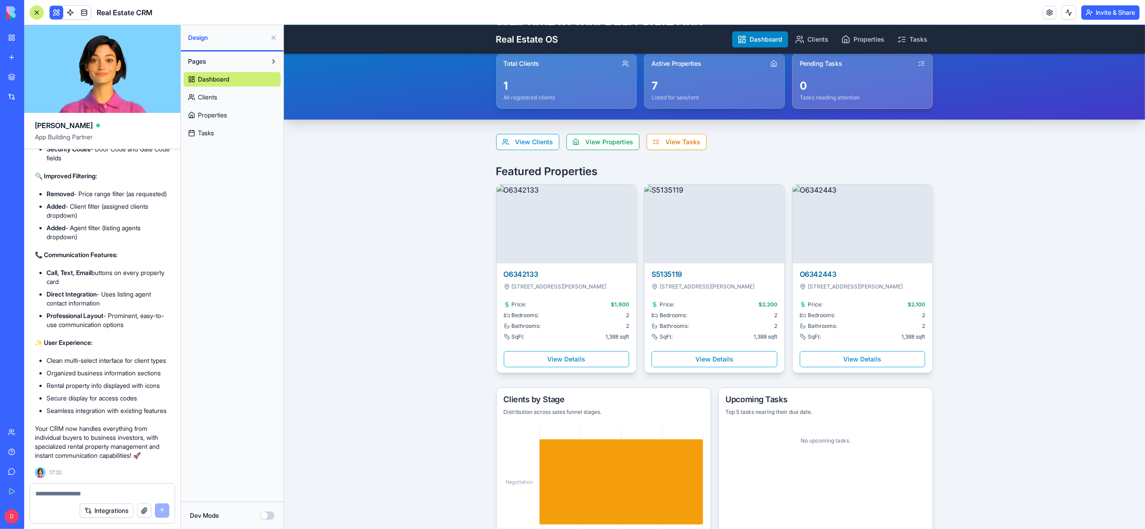
scroll to position [49, 0]
click at [700, 361] on button "View Details" at bounding box center [714, 357] width 126 height 16
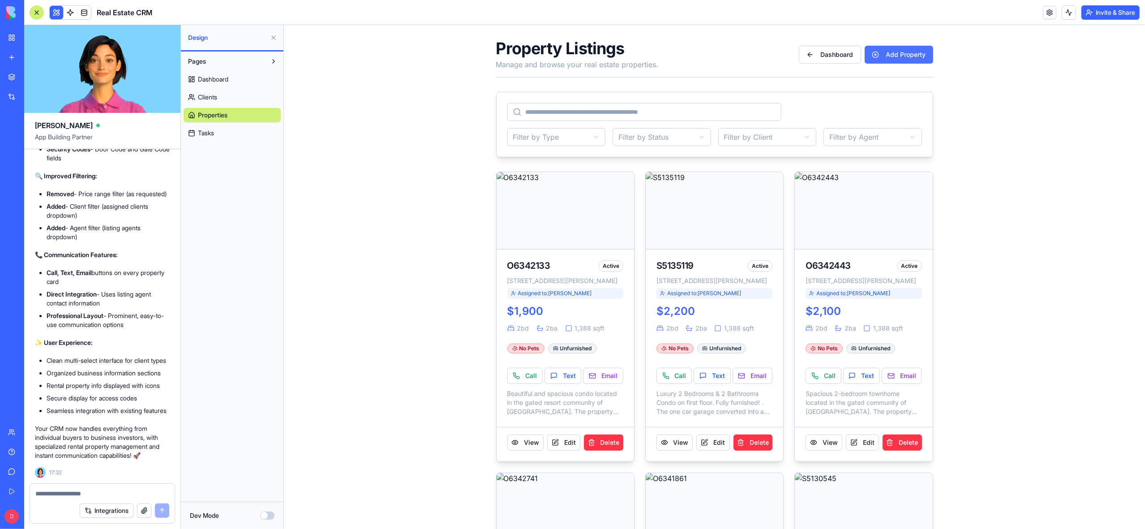
click at [895, 53] on button "Add Property" at bounding box center [898, 55] width 69 height 18
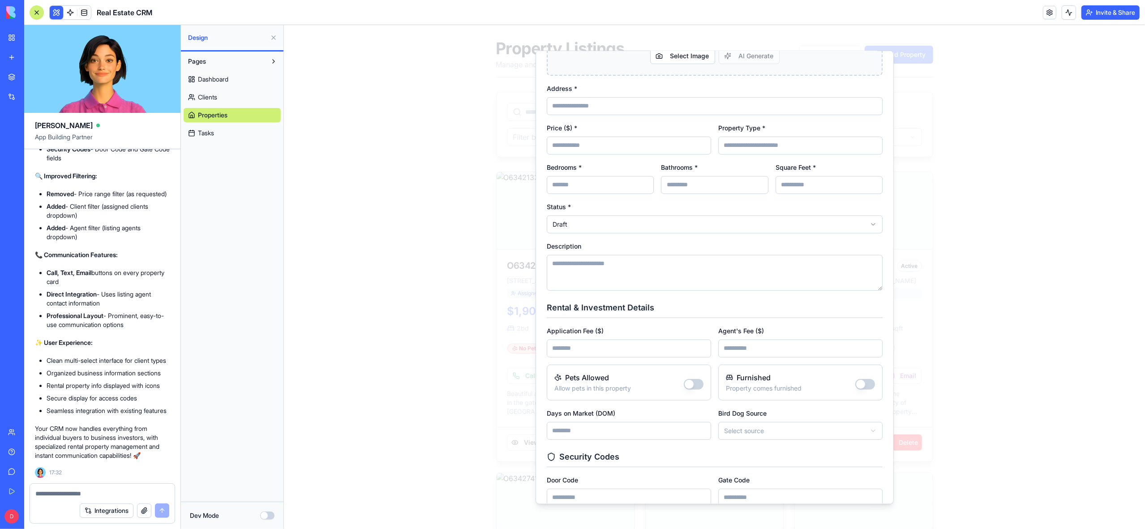
scroll to position [217, 0]
click at [763, 150] on input "Property Type *" at bounding box center [800, 149] width 164 height 18
click at [866, 251] on div "Description" at bounding box center [714, 269] width 336 height 50
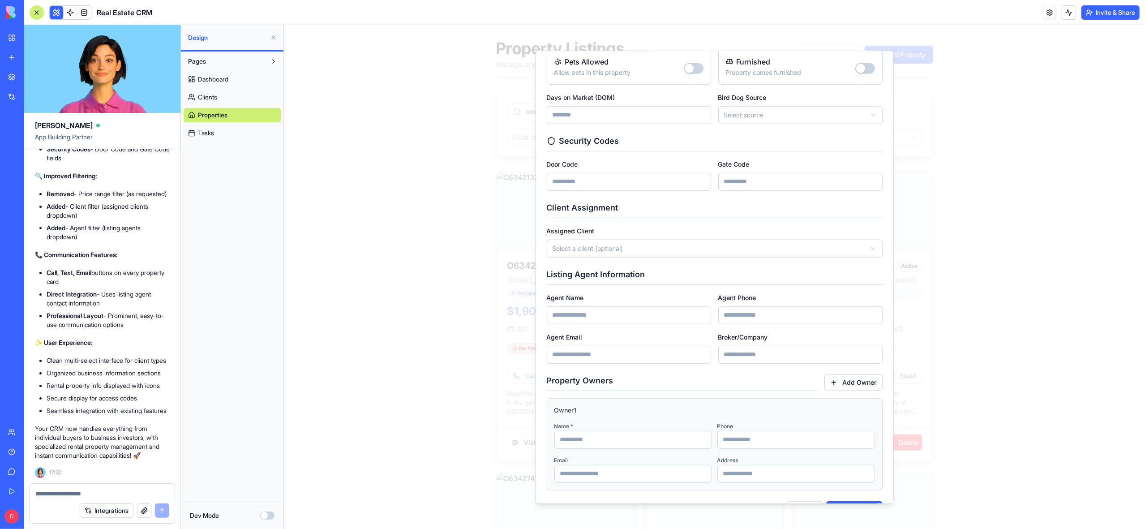
scroll to position [563, 0]
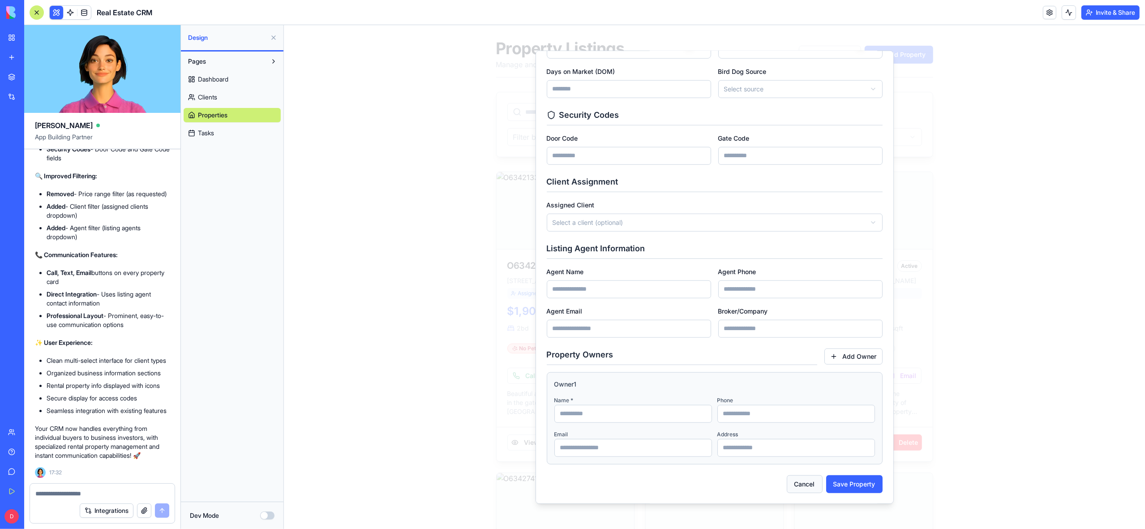
click at [806, 487] on button "Cancel" at bounding box center [804, 484] width 36 height 18
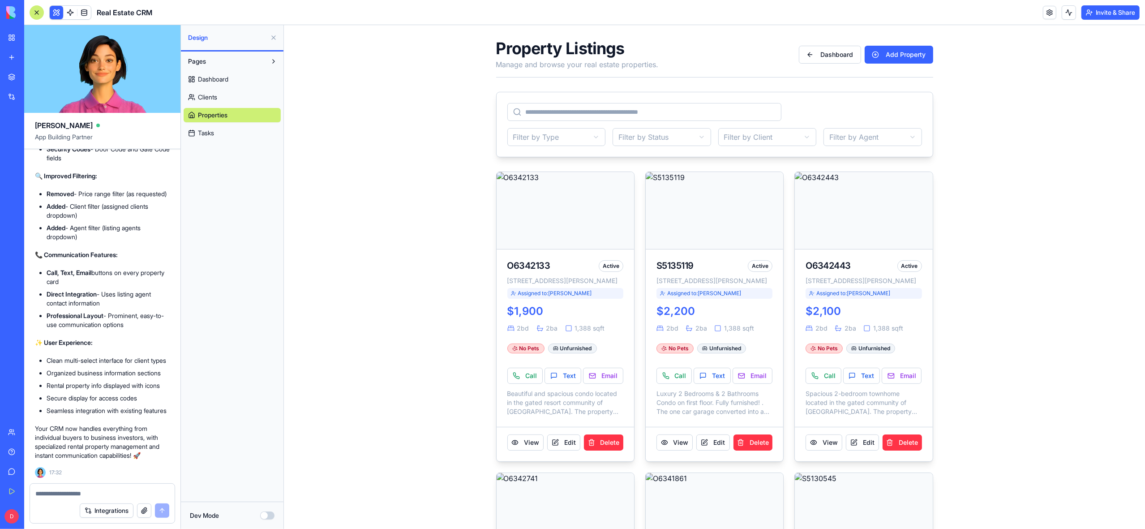
click at [53, 499] on div "Integrations" at bounding box center [102, 510] width 145 height 25
click at [56, 494] on textarea at bounding box center [101, 493] width 133 height 9
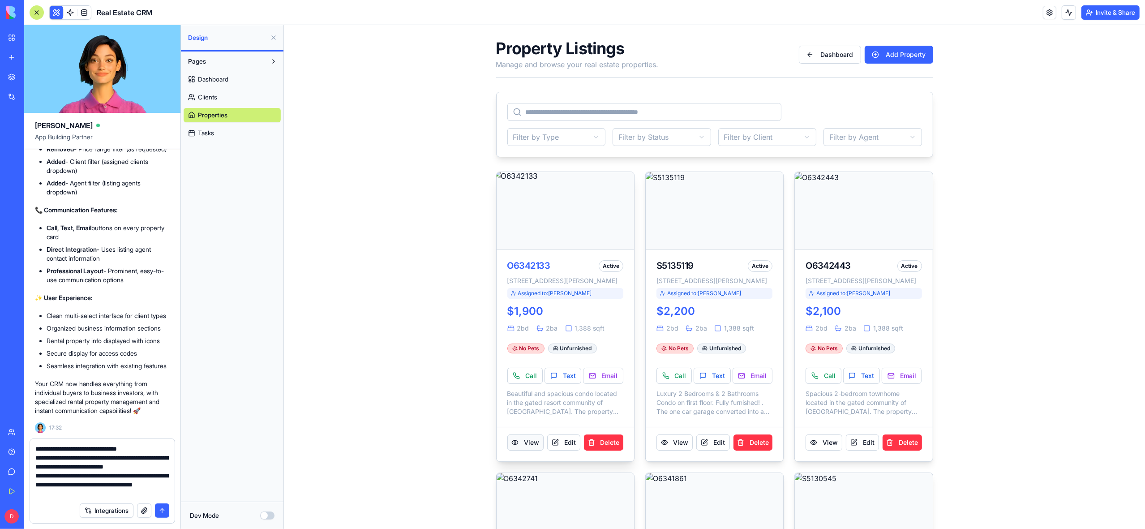
click at [519, 451] on button "View" at bounding box center [525, 442] width 36 height 16
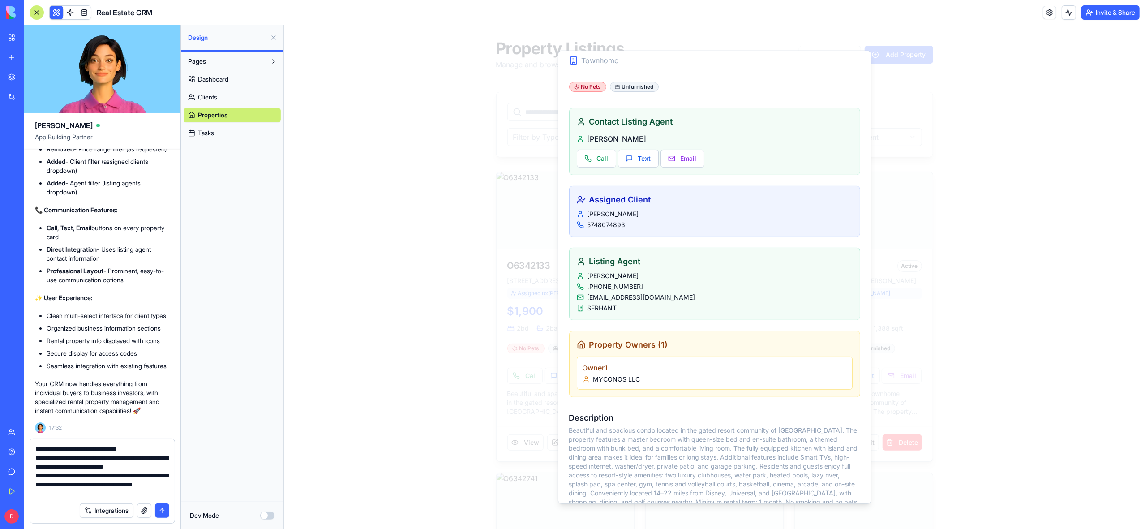
scroll to position [267, 0]
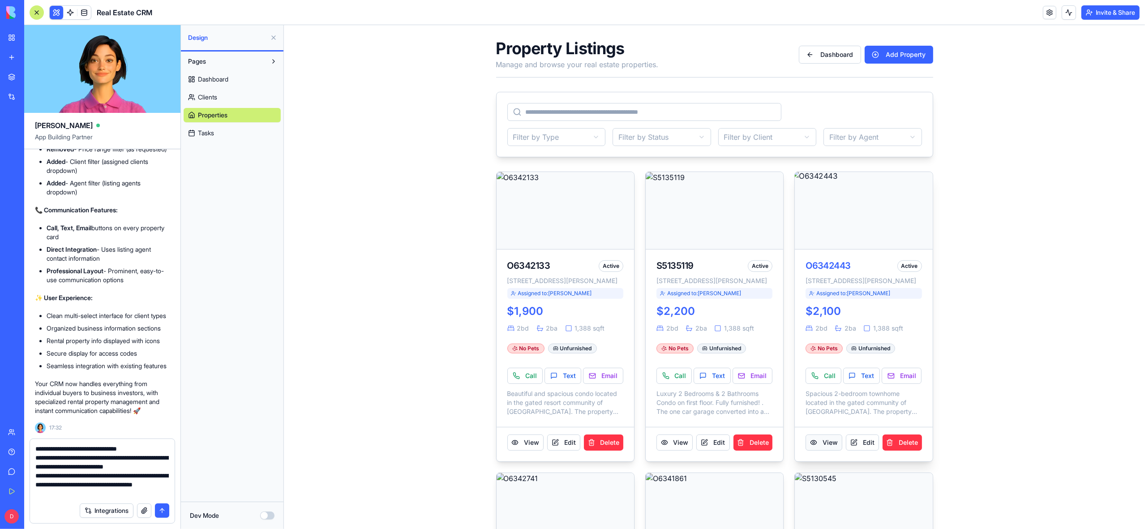
click at [820, 451] on button "View" at bounding box center [823, 442] width 36 height 16
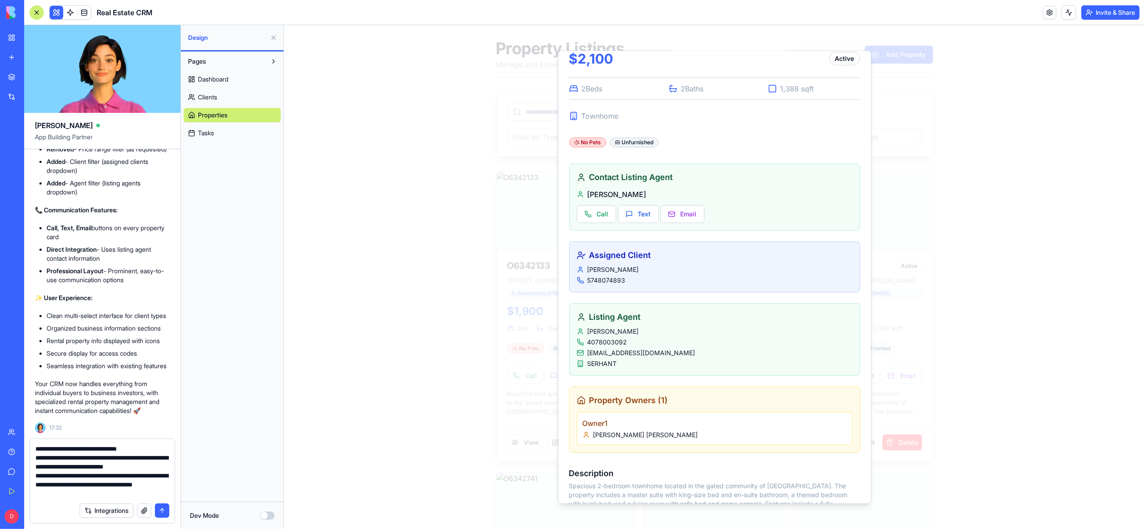
scroll to position [232, 0]
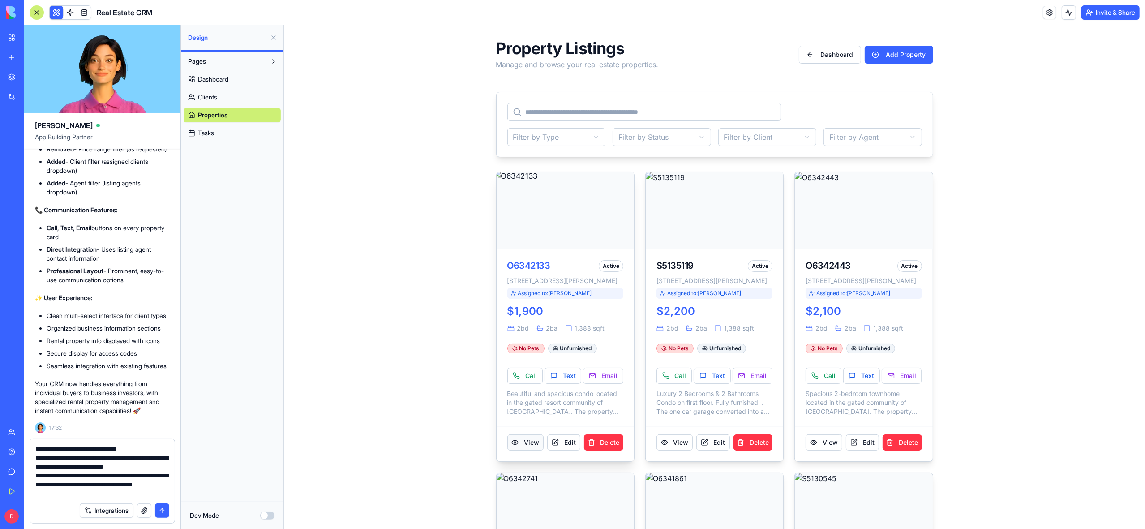
click at [519, 451] on button "View" at bounding box center [525, 442] width 36 height 16
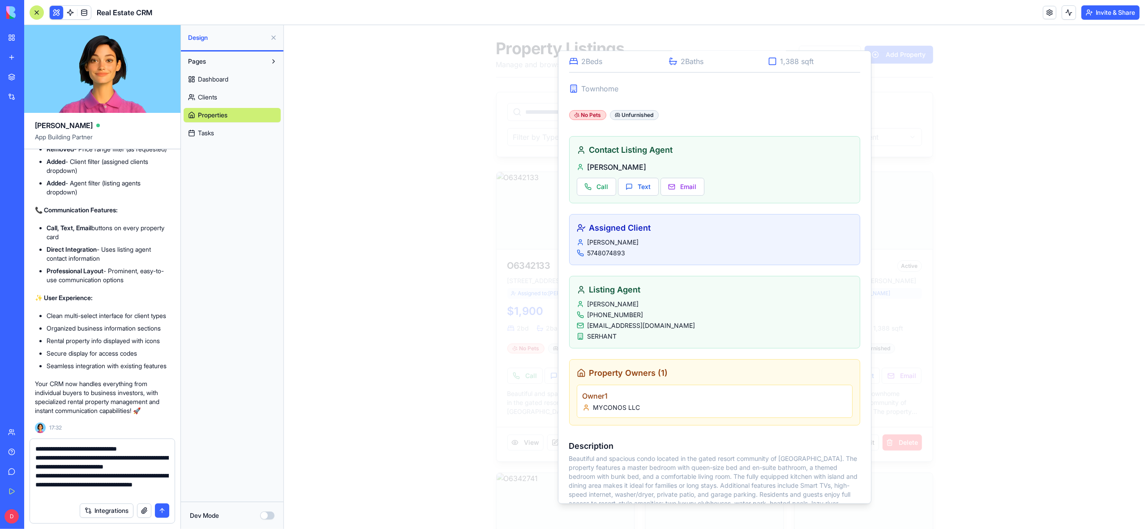
scroll to position [258, 0]
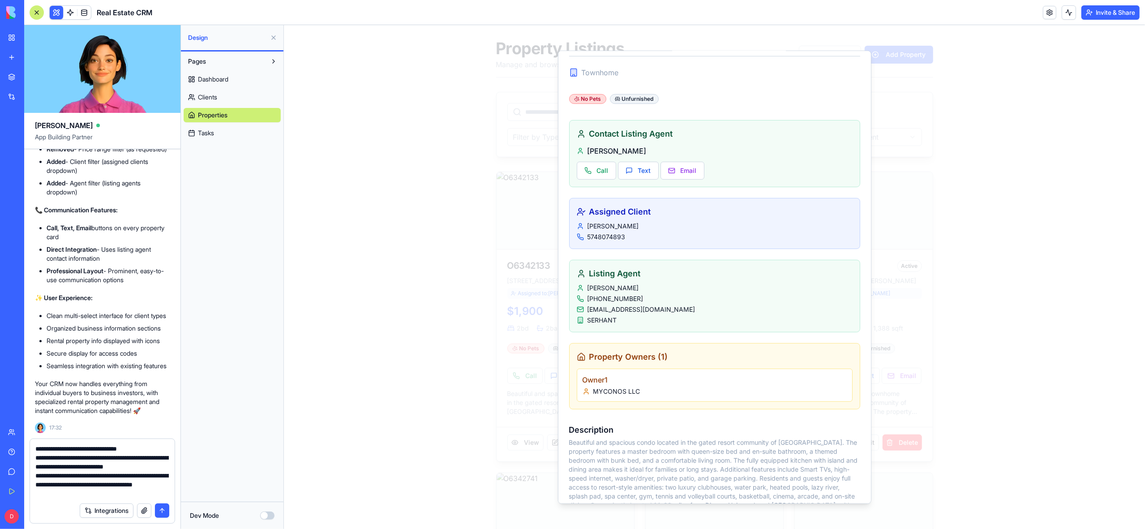
click at [98, 495] on textarea "**********" at bounding box center [101, 471] width 133 height 54
drag, startPoint x: 90, startPoint y: 494, endPoint x: 47, endPoint y: 469, distance: 49.2
click at [47, 469] on textarea "**********" at bounding box center [101, 471] width 133 height 54
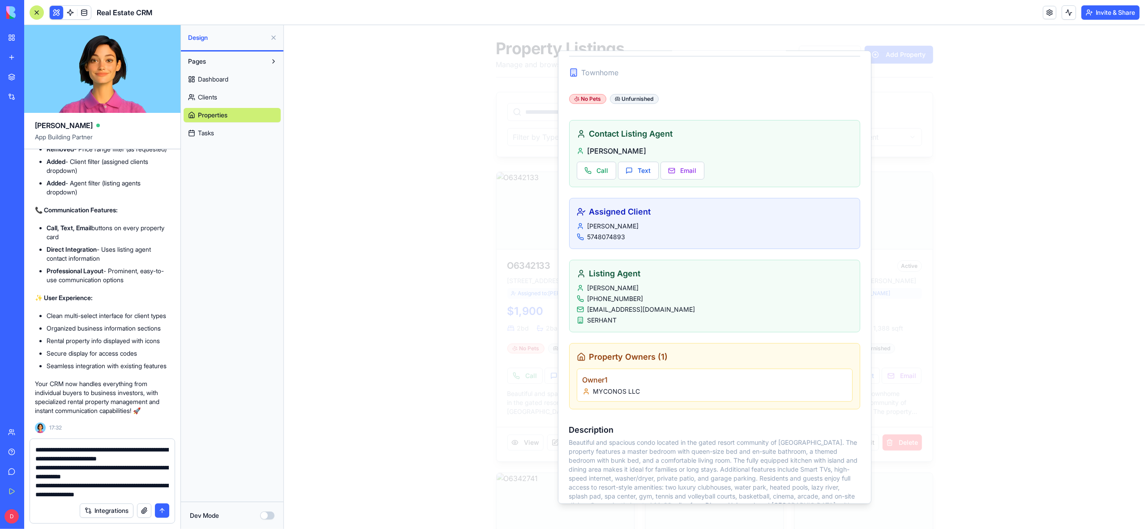
type textarea "**********"
click at [161, 511] on button "submit" at bounding box center [162, 510] width 14 height 14
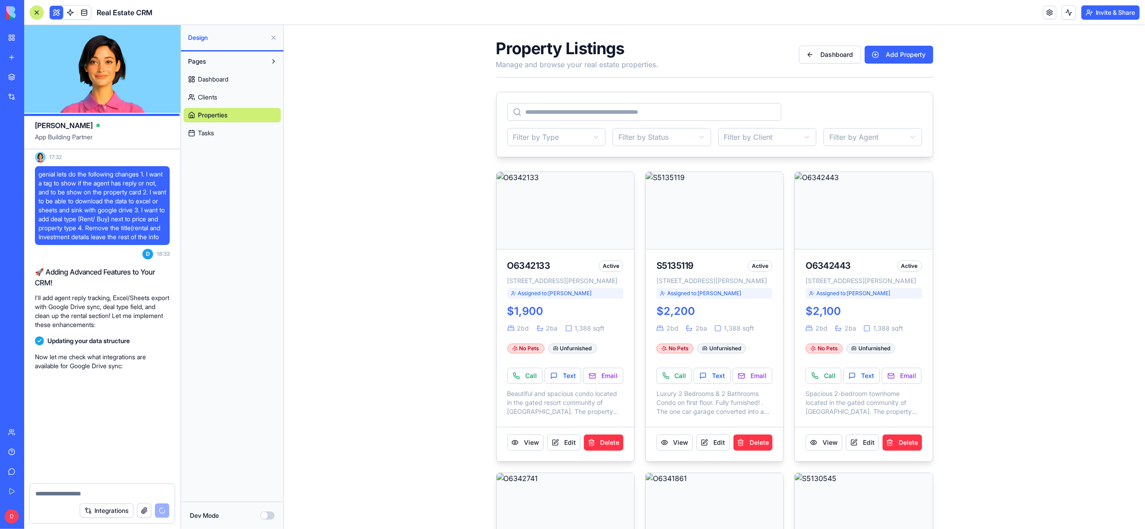
scroll to position [2600, 0]
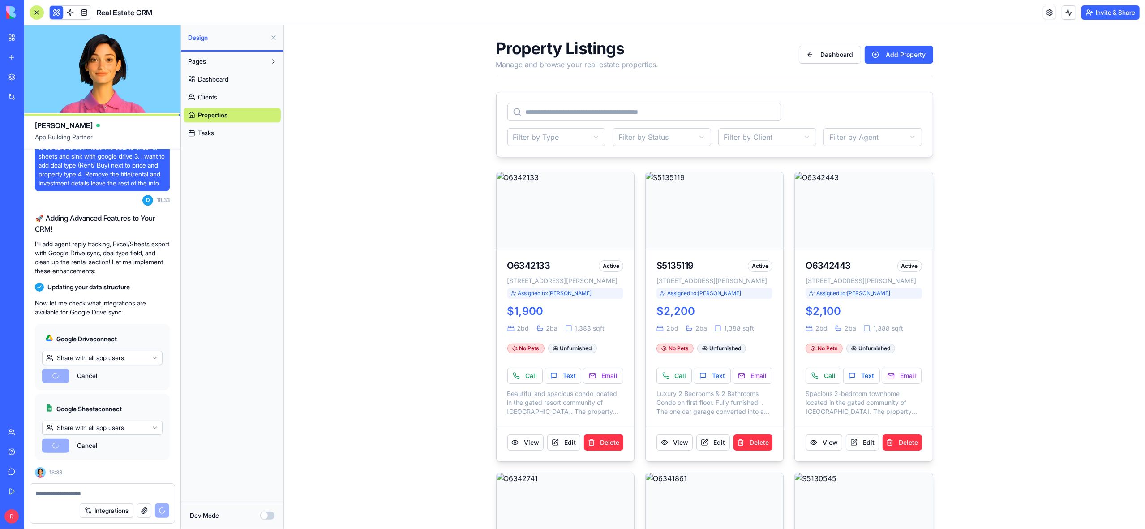
click at [153, 357] on html "BETA My Workspace New app Marketplace Integrations Recent Driving For Dollars M…" at bounding box center [572, 264] width 1145 height 529
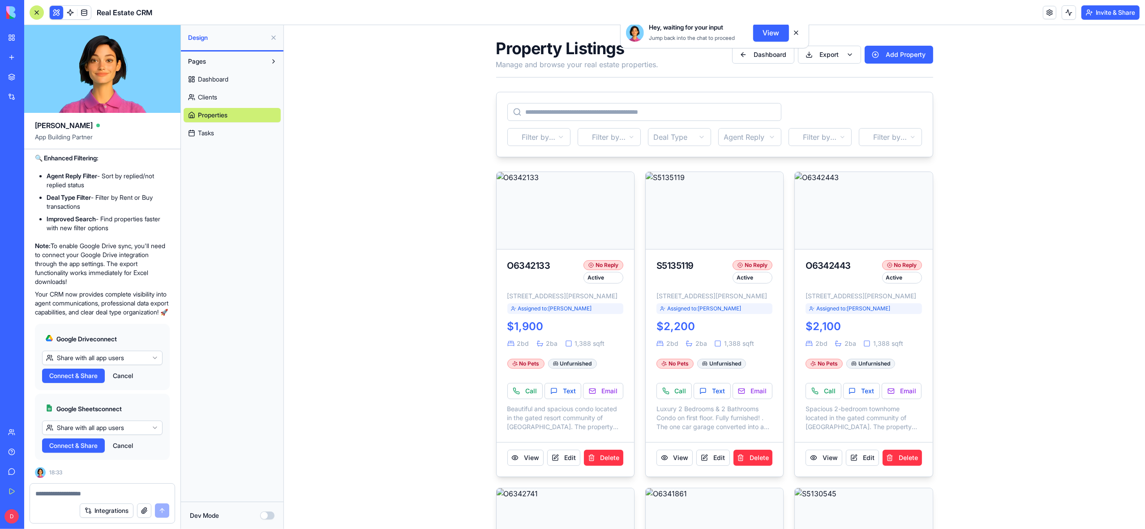
scroll to position [3419, 0]
click at [780, 59] on button "View" at bounding box center [771, 55] width 36 height 18
click at [768, 57] on button "View" at bounding box center [771, 55] width 36 height 18
click at [87, 374] on span "Connect & Share" at bounding box center [73, 375] width 48 height 9
click at [85, 378] on span "Connect & Share" at bounding box center [73, 375] width 48 height 9
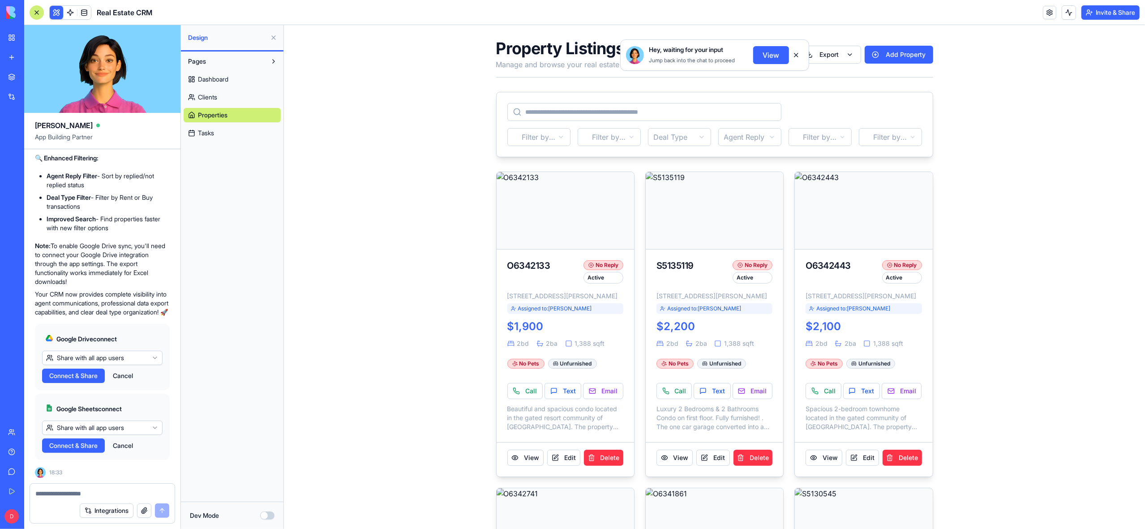
click at [796, 53] on button at bounding box center [796, 55] width 14 height 14
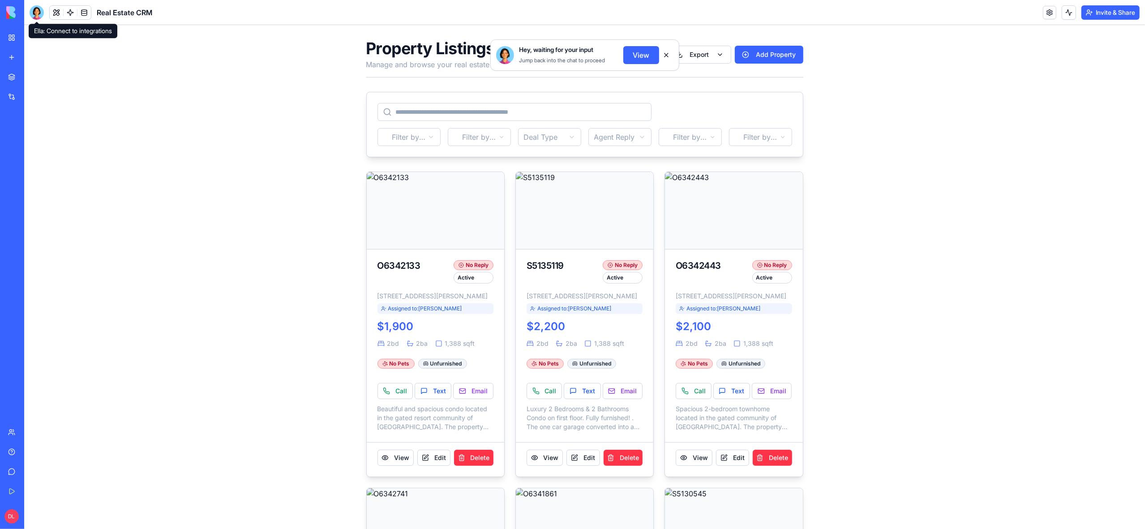
click at [38, 15] on div at bounding box center [37, 12] width 14 height 14
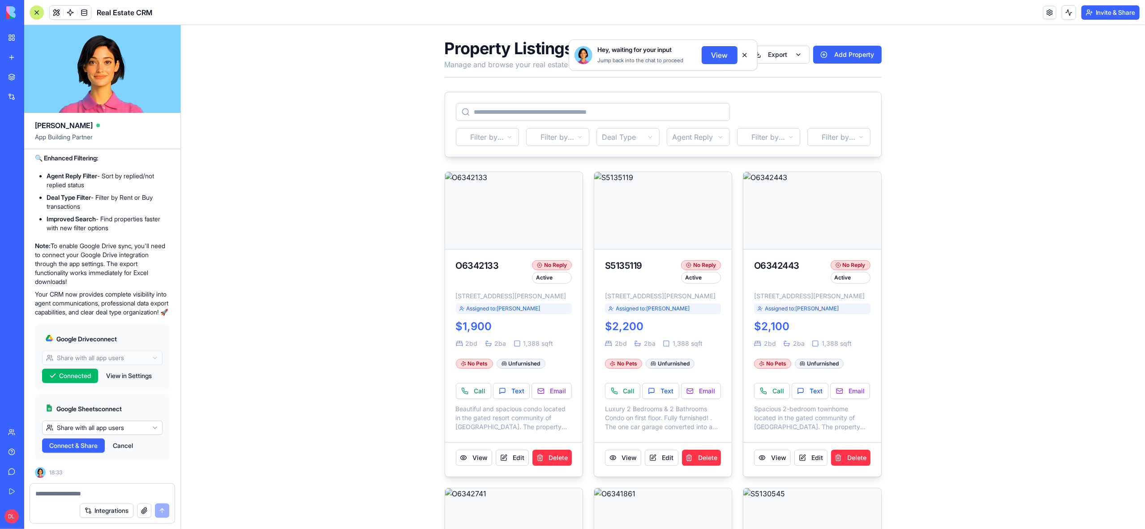
click at [74, 446] on span "Connect & Share" at bounding box center [73, 445] width 48 height 9
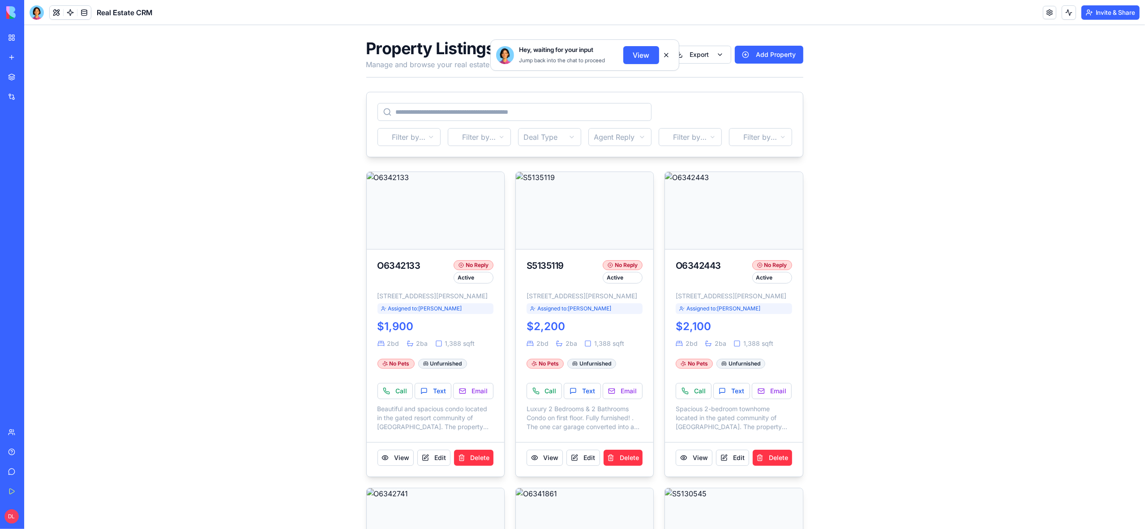
click at [644, 55] on button "View" at bounding box center [641, 55] width 36 height 18
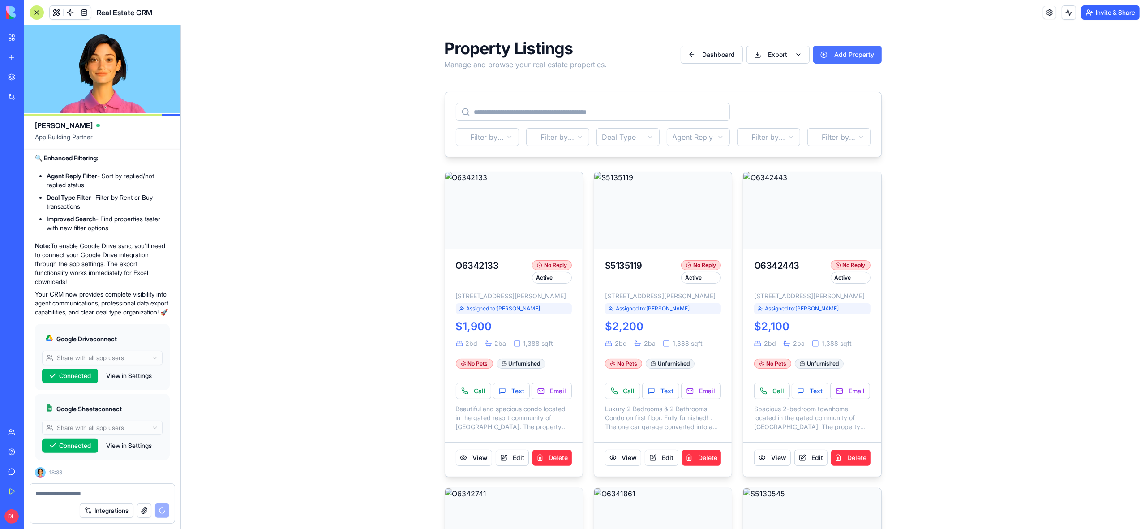
click at [839, 54] on button "Add Property" at bounding box center [847, 55] width 69 height 18
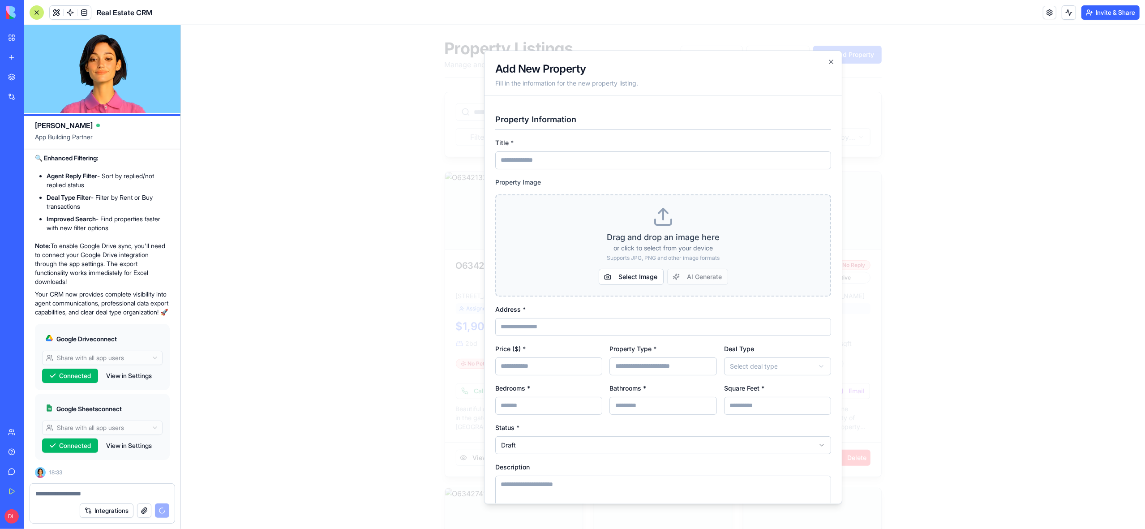
click at [582, 327] on input "Address *" at bounding box center [663, 327] width 336 height 18
paste input "**********"
type input "**********"
click at [532, 159] on input "Title *" at bounding box center [663, 160] width 336 height 18
paste input "********"
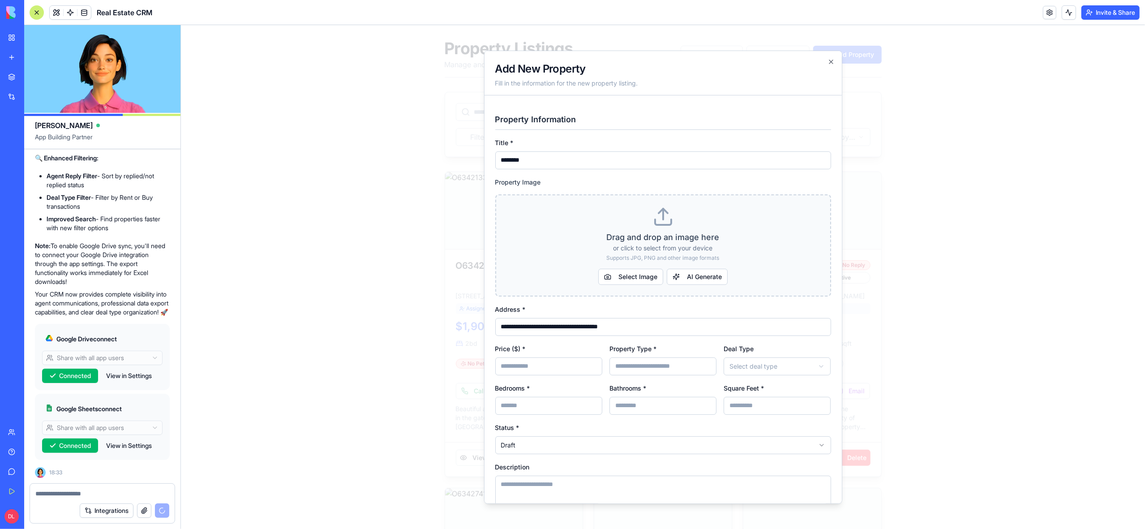
type input "********"
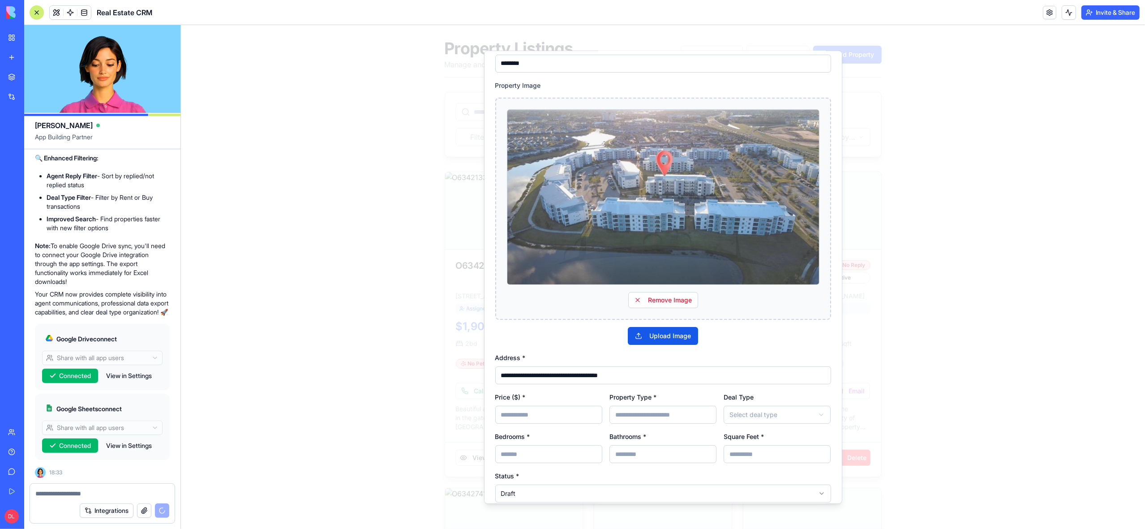
scroll to position [138, 0]
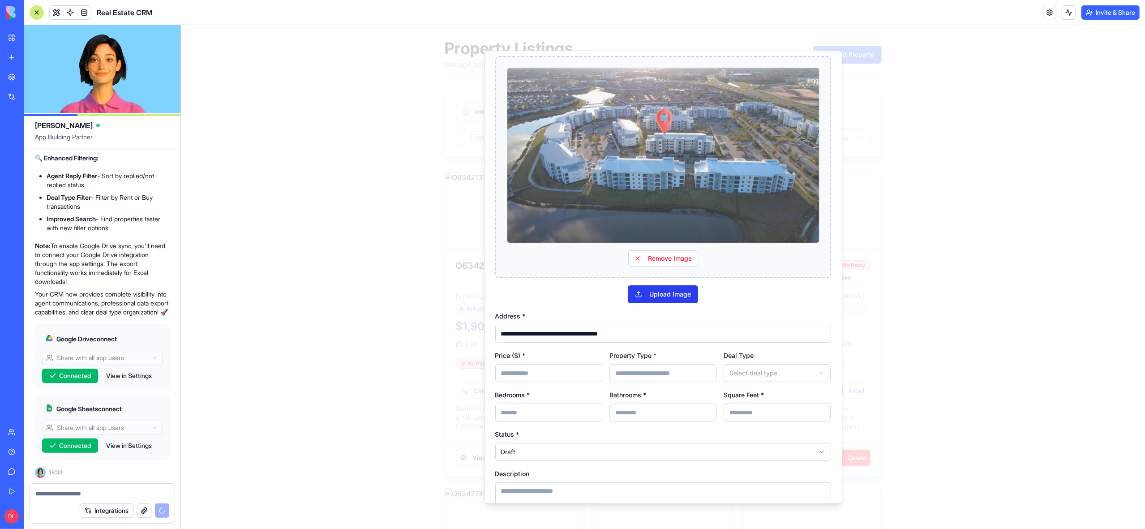
click at [687, 294] on button "Upload Image" at bounding box center [662, 294] width 70 height 18
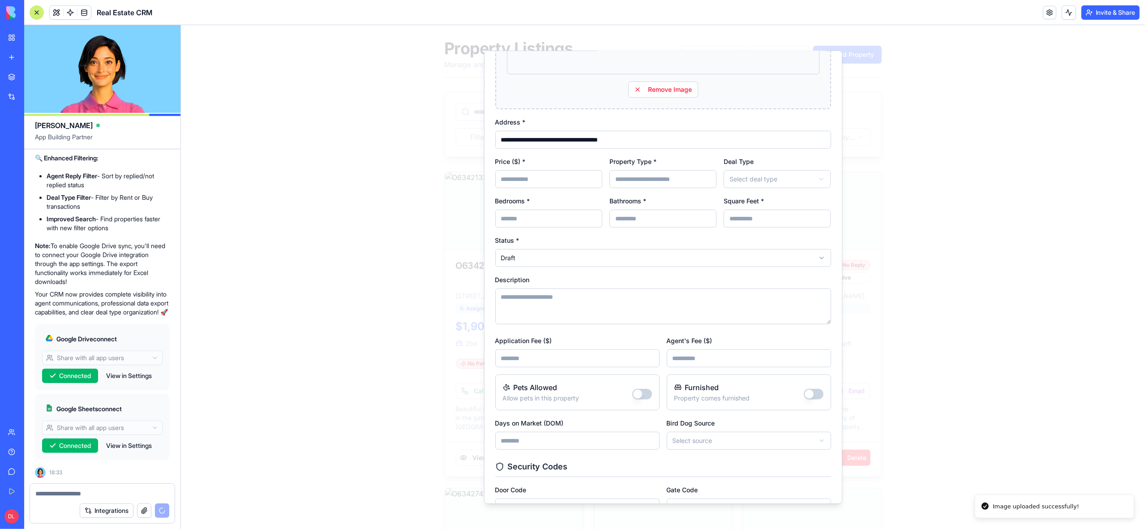
scroll to position [335, 0]
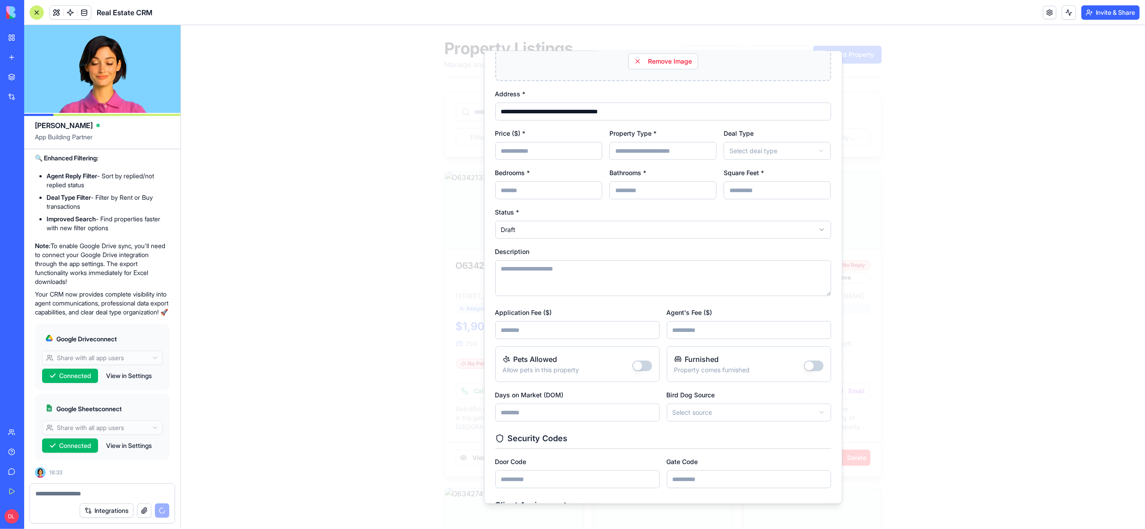
click at [540, 154] on input "Price ($) *" at bounding box center [548, 151] width 107 height 18
type input "****"
click at [631, 155] on input "Property Type *" at bounding box center [662, 151] width 107 height 18
type input "*****"
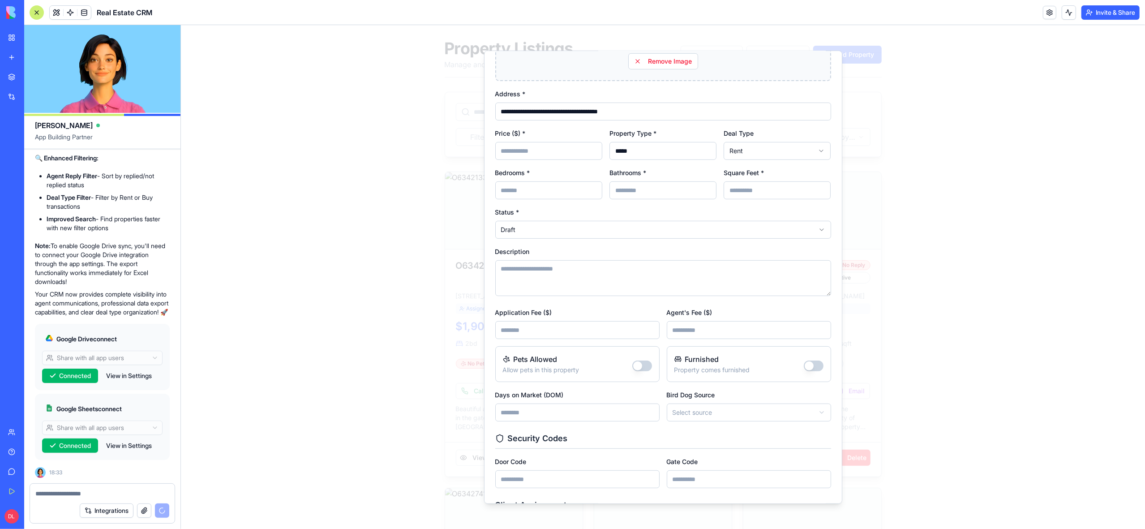
click at [543, 192] on input "Bedrooms *" at bounding box center [548, 190] width 107 height 18
type input "*"
click at [635, 191] on input "Bathrooms *" at bounding box center [662, 190] width 107 height 18
type input "*"
click at [757, 195] on input "Square Feet *" at bounding box center [776, 190] width 107 height 18
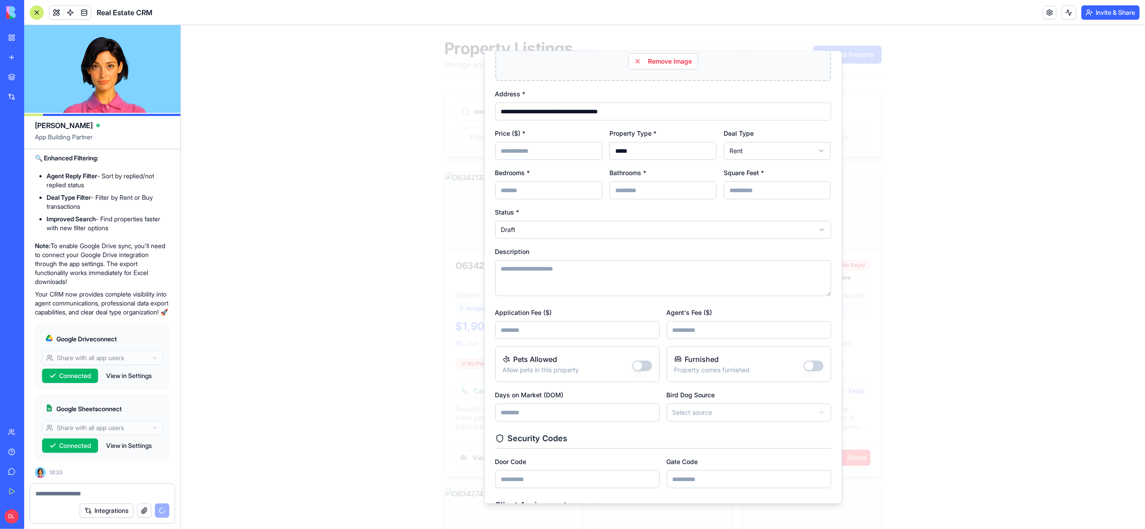
type input "****"
select select "******"
click at [552, 272] on textarea "Description" at bounding box center [663, 278] width 336 height 36
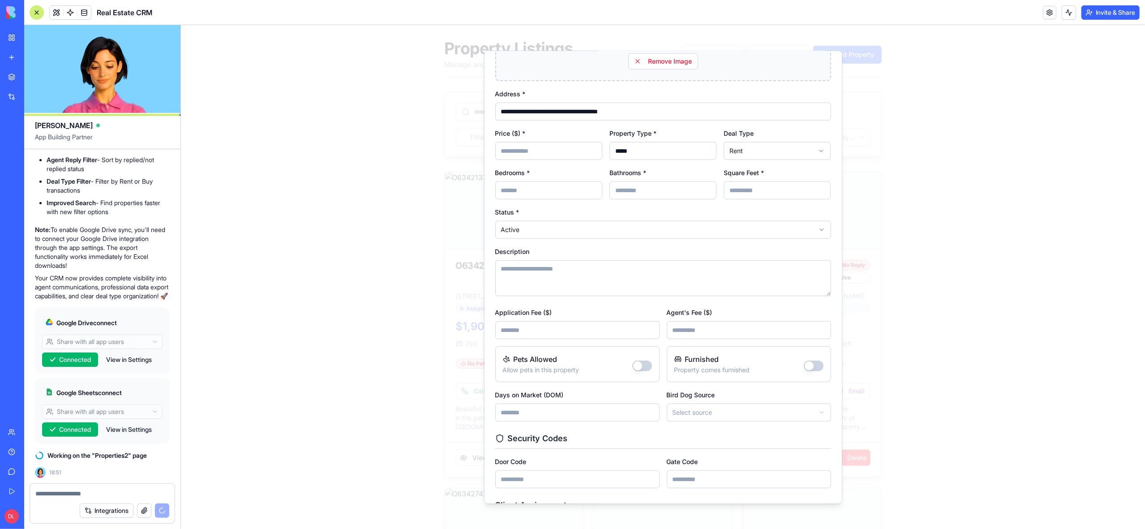
paste textarea "**********"
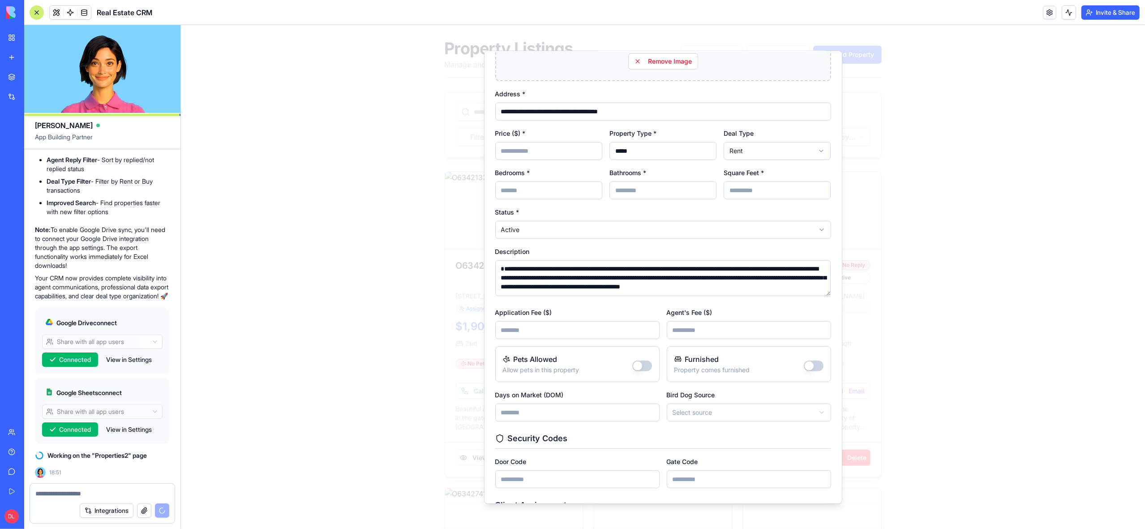
scroll to position [4, 0]
type textarea "**********"
click at [533, 331] on input "Application Fee ($)" at bounding box center [577, 330] width 164 height 18
type input "**"
click at [705, 334] on input "Agent's Fee ($)" at bounding box center [748, 330] width 164 height 18
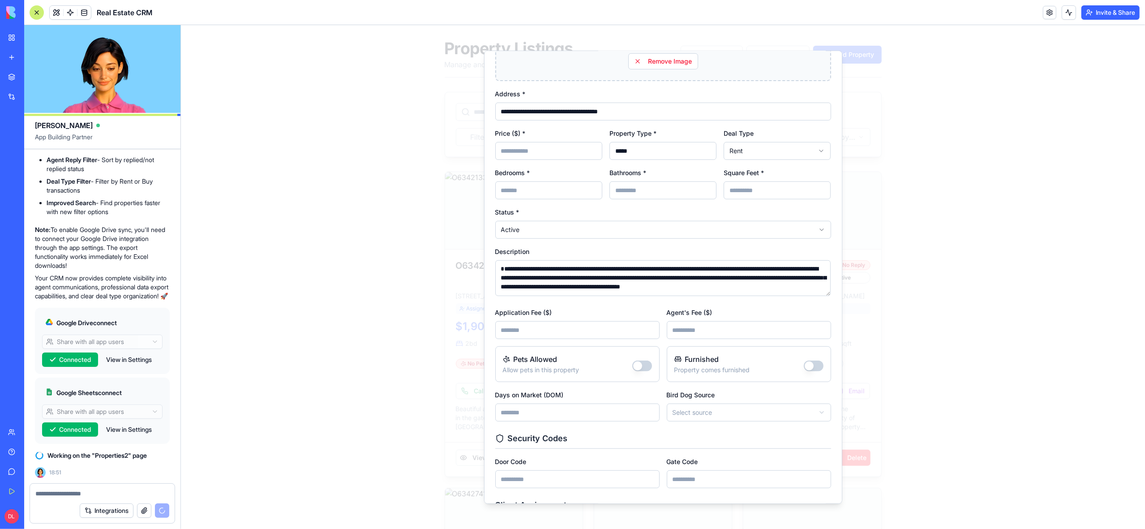
type input "****"
click at [639, 368] on button "Pets Allowed" at bounding box center [642, 366] width 20 height 11
click at [816, 366] on button "Furnished" at bounding box center [813, 366] width 20 height 11
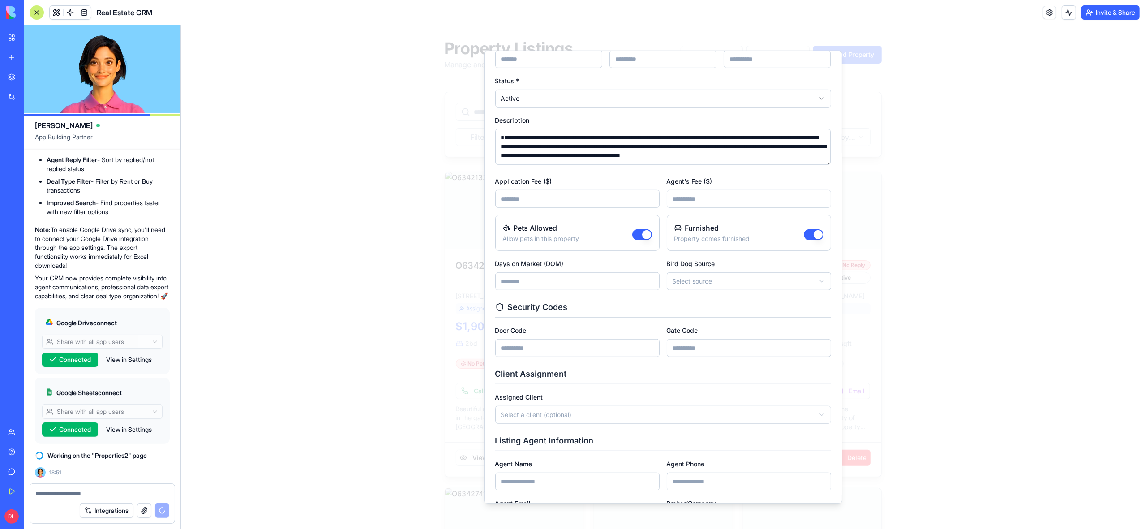
scroll to position [475, 0]
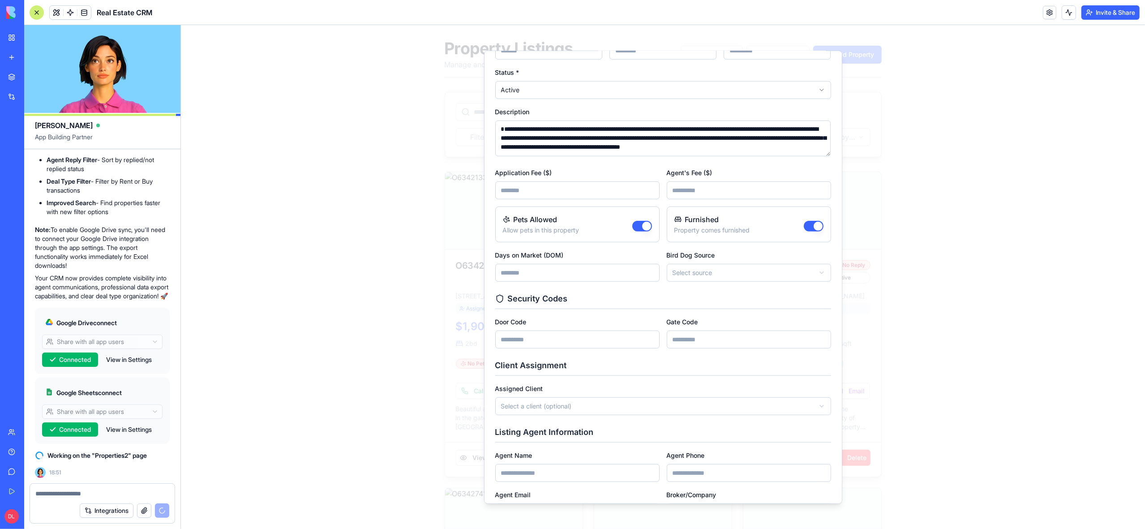
click at [535, 278] on input "Days on Market (DOM)" at bounding box center [577, 273] width 164 height 18
type input "***"
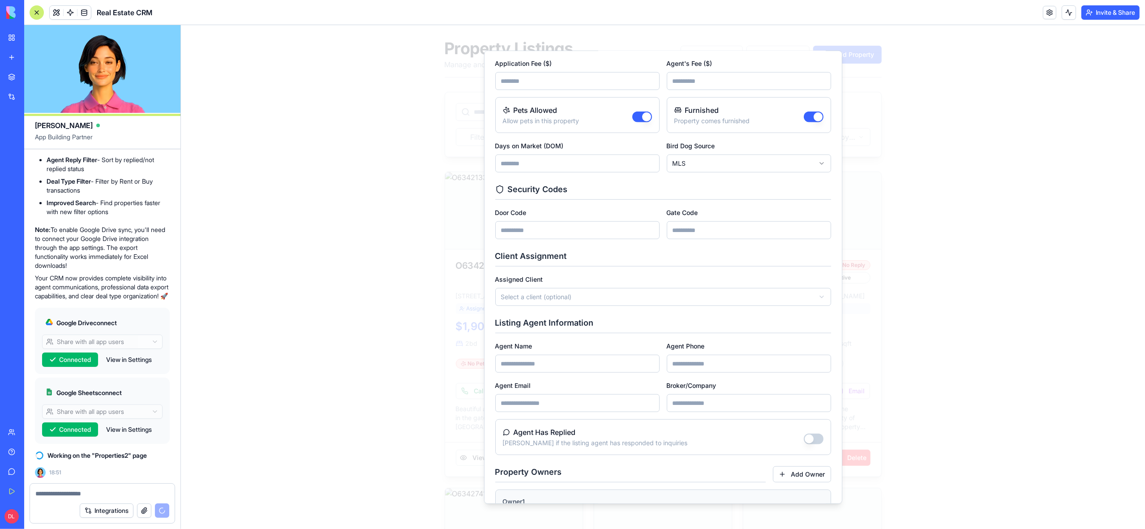
scroll to position [590, 0]
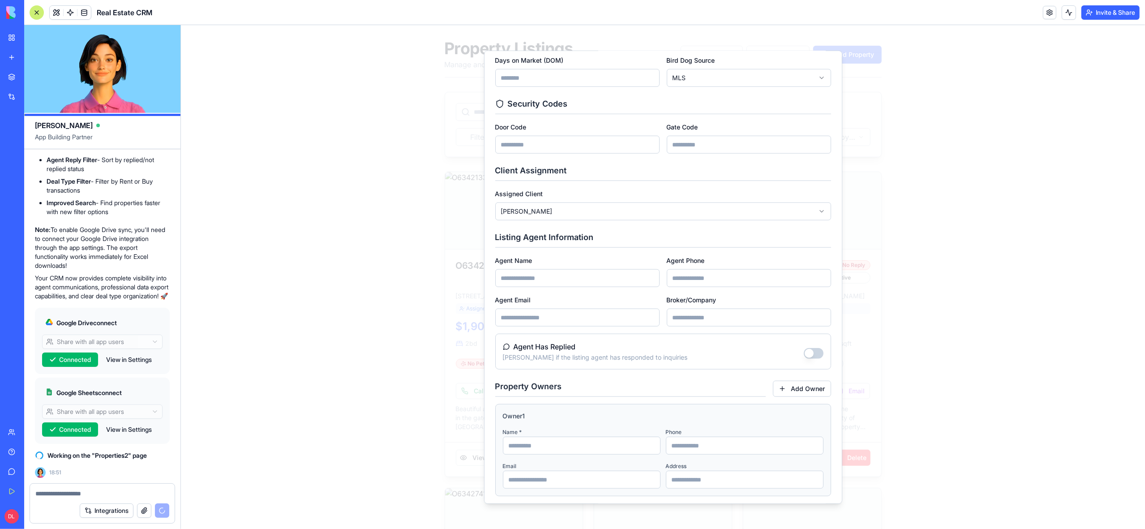
scroll to position [703, 0]
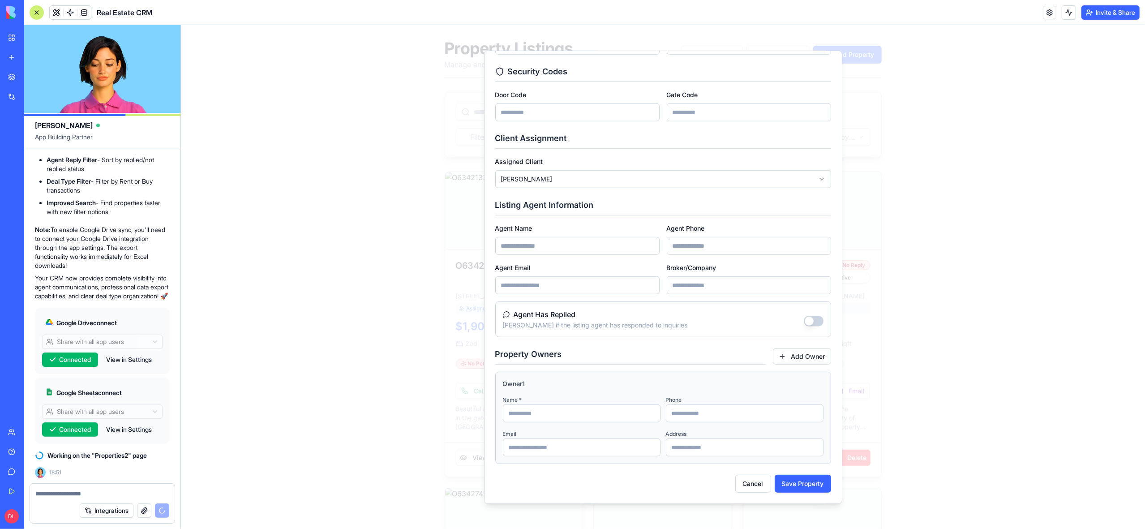
click at [558, 247] on input "Agent Name" at bounding box center [577, 246] width 164 height 18
paste input "**********"
type input "**********"
click at [544, 283] on input "Agent Email" at bounding box center [577, 285] width 164 height 18
paste input "**********"
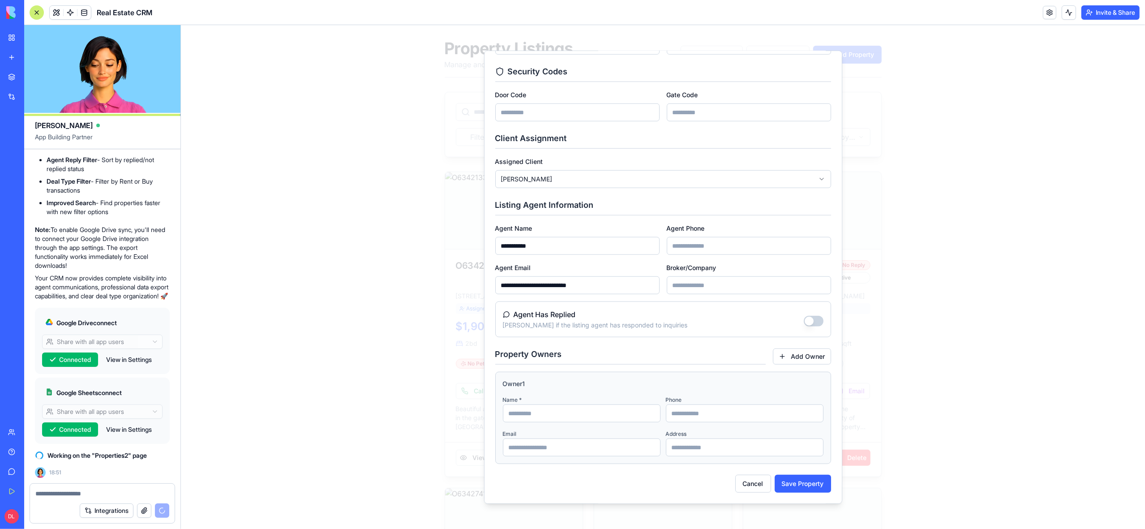
type input "**********"
click at [691, 245] on input "Agent Phone" at bounding box center [748, 246] width 164 height 18
paste input "**********"
type input "**********"
click at [703, 284] on input "Broker/Company" at bounding box center [748, 285] width 164 height 18
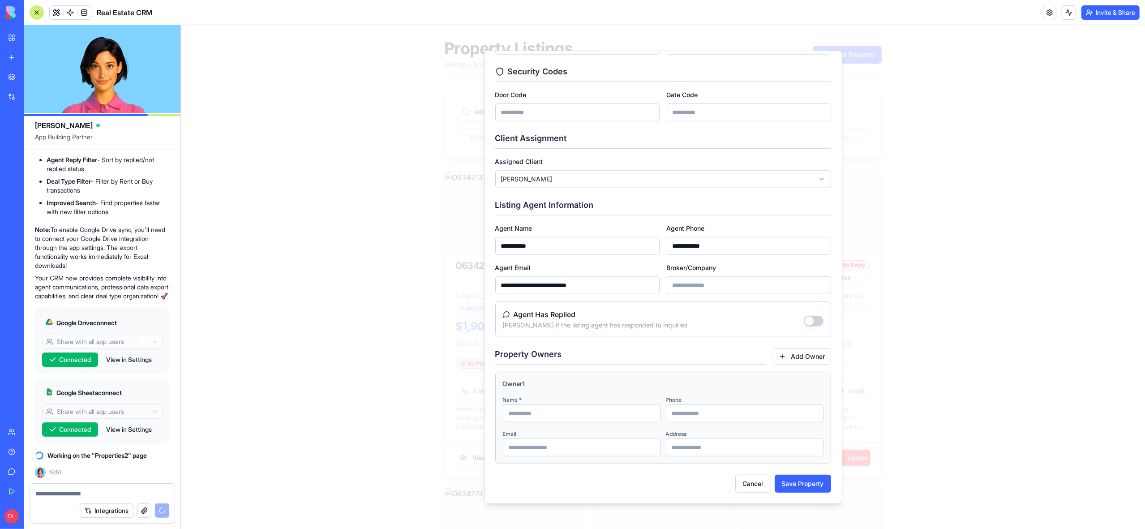
paste input "**********"
type input "**********"
click at [541, 412] on input at bounding box center [581, 413] width 158 height 18
paste input "**********"
type input "**********"
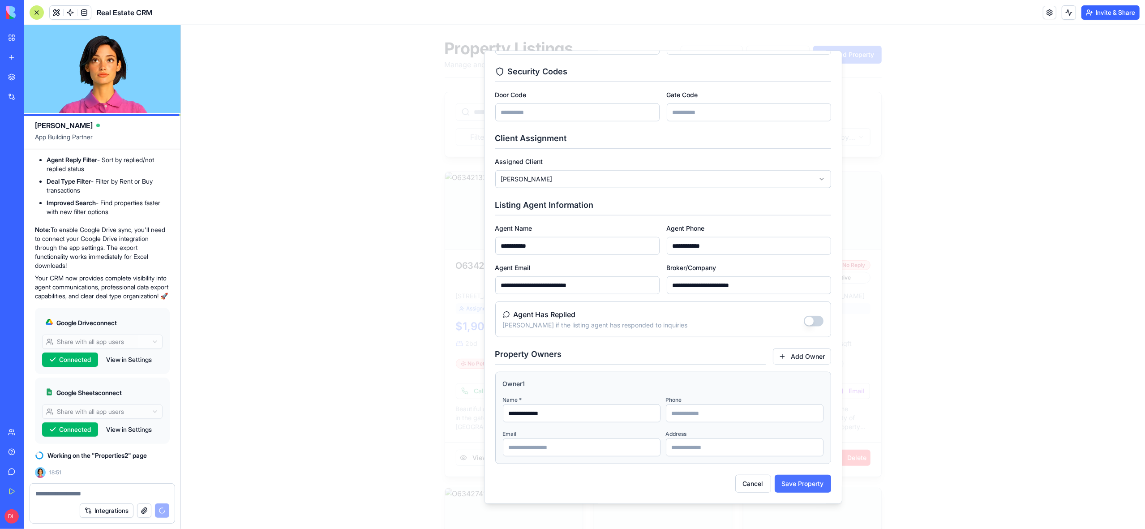
click at [811, 485] on button "Save Property" at bounding box center [802, 484] width 56 height 18
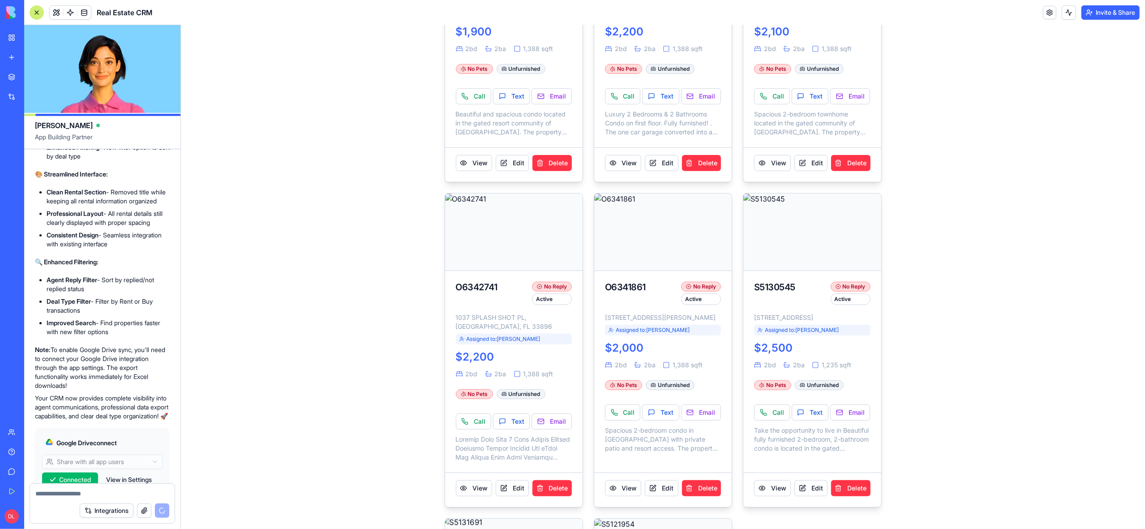
scroll to position [275, 0]
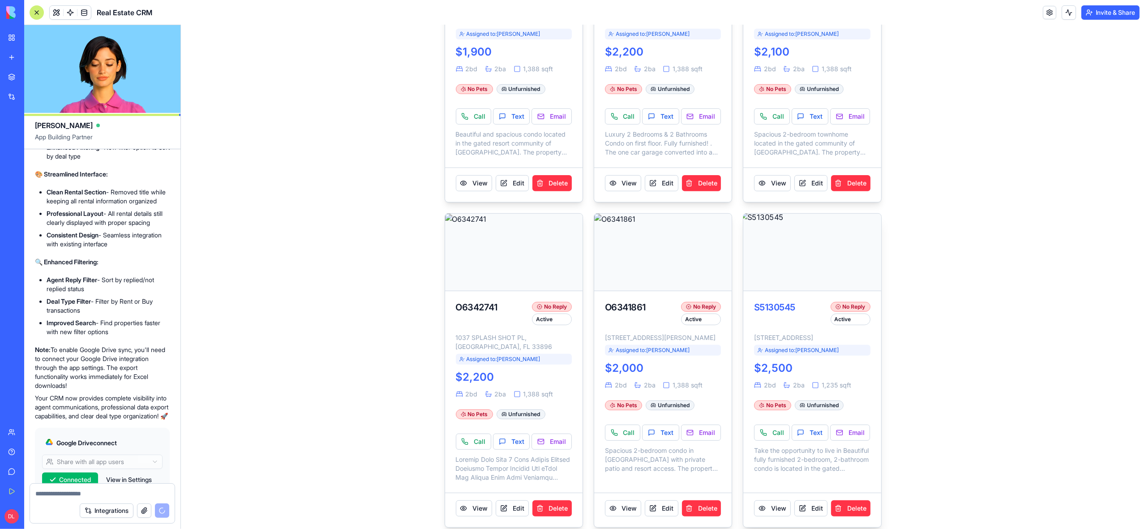
click at [783, 278] on img at bounding box center [811, 252] width 145 height 81
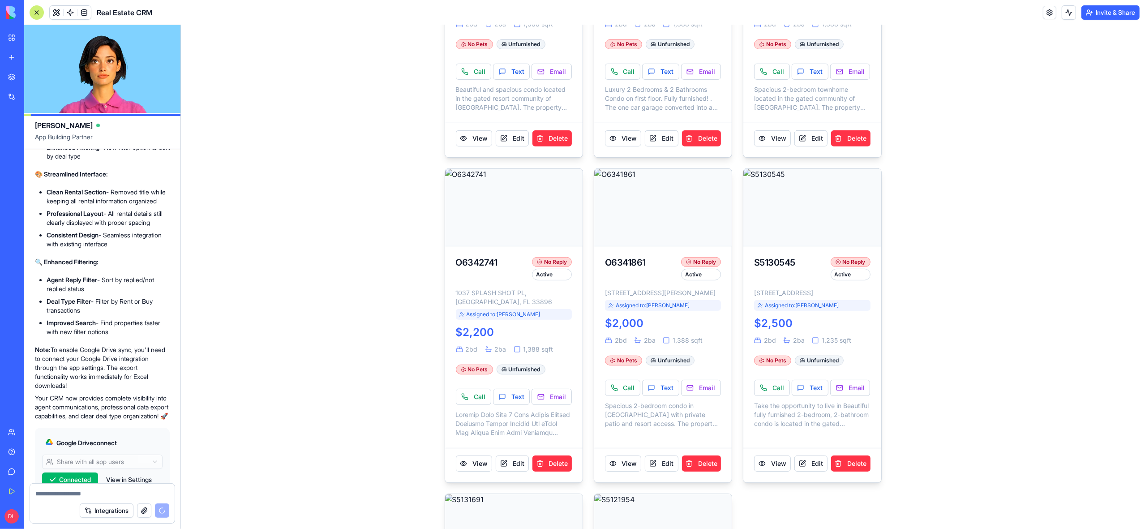
scroll to position [319, 0]
click at [477, 472] on button "View" at bounding box center [473, 464] width 36 height 16
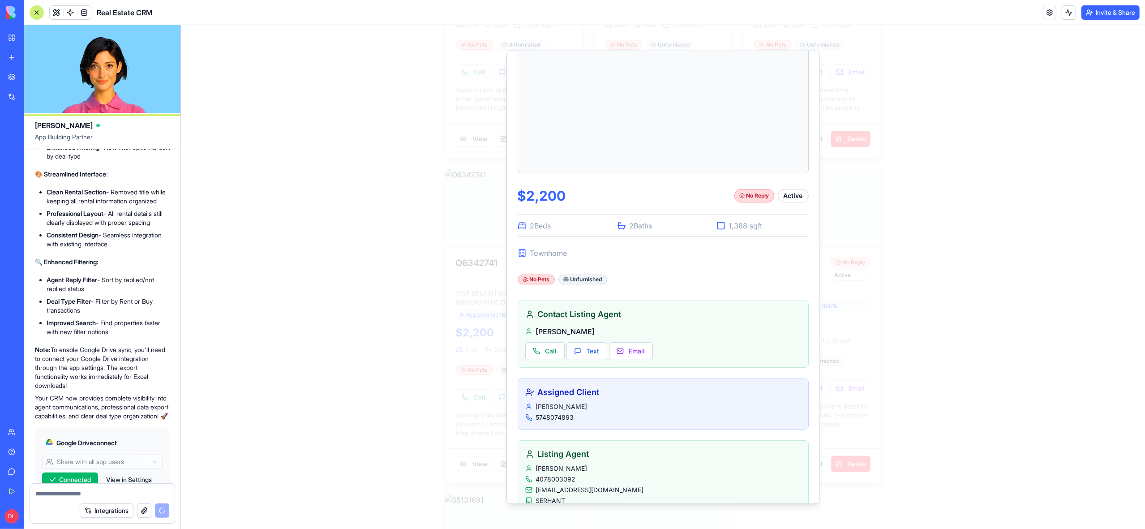
scroll to position [0, 0]
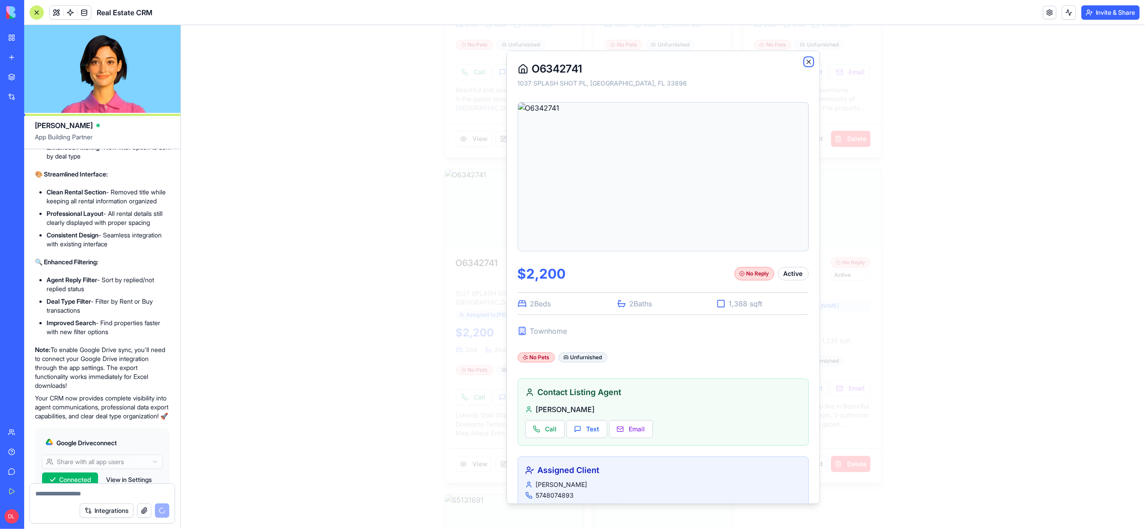
click at [808, 60] on icon "button" at bounding box center [809, 62] width 4 height 4
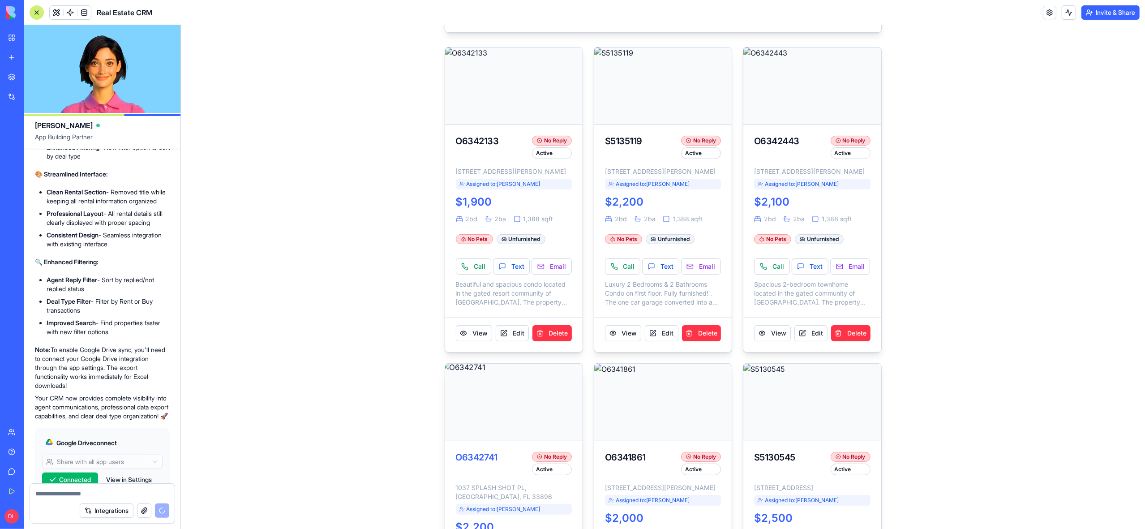
scroll to position [3191, 0]
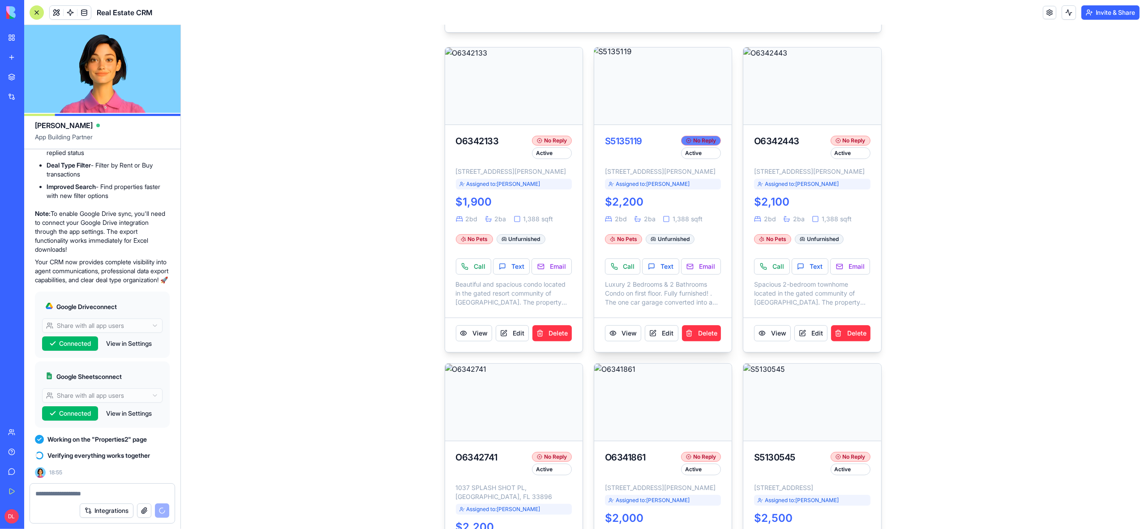
click at [700, 142] on div "No Reply" at bounding box center [701, 141] width 40 height 10
click at [617, 341] on button "View" at bounding box center [623, 333] width 36 height 16
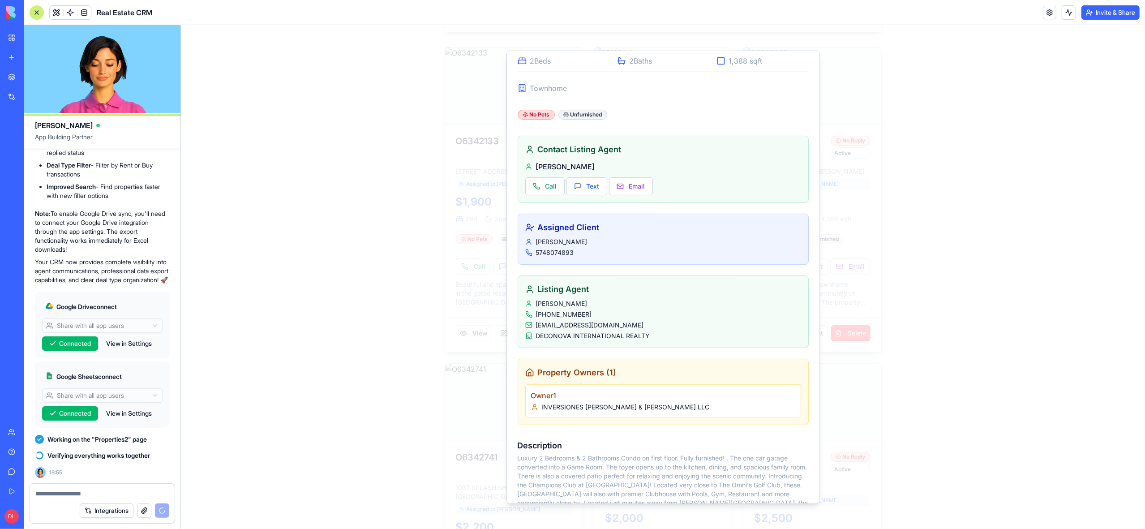
scroll to position [313, 0]
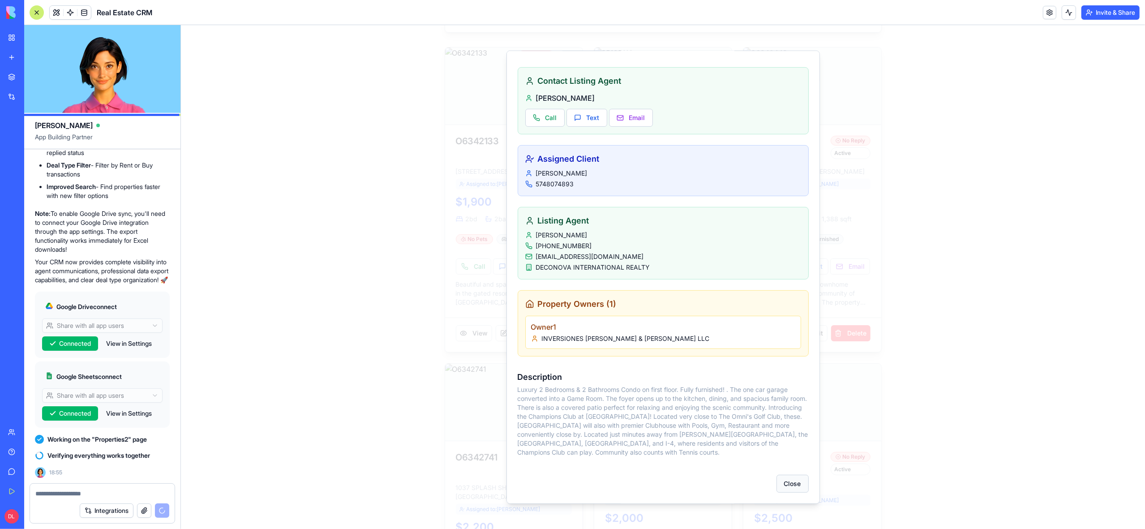
click at [790, 485] on button "Close" at bounding box center [792, 484] width 32 height 18
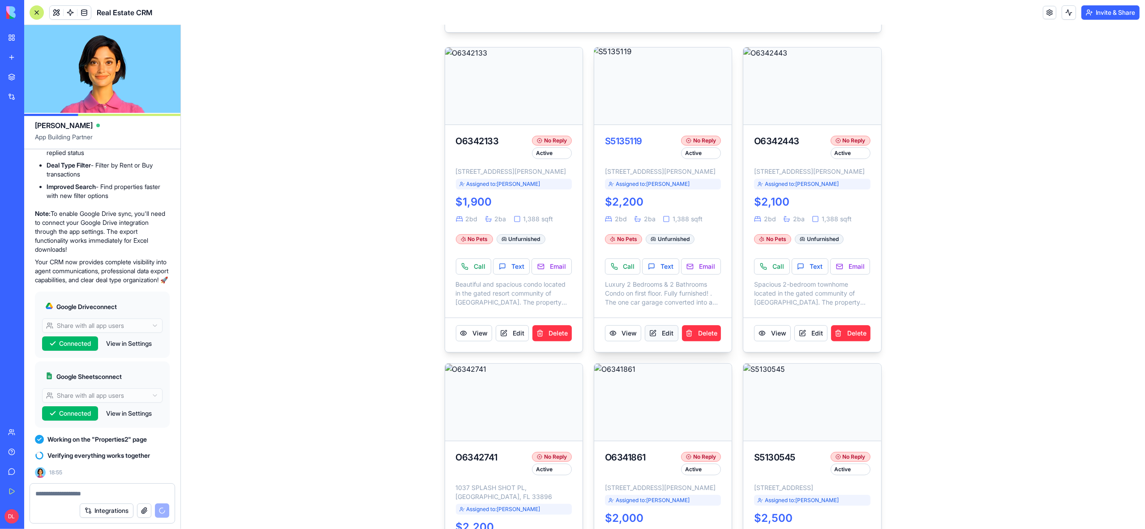
click at [657, 341] on button "Edit" at bounding box center [660, 333] width 33 height 16
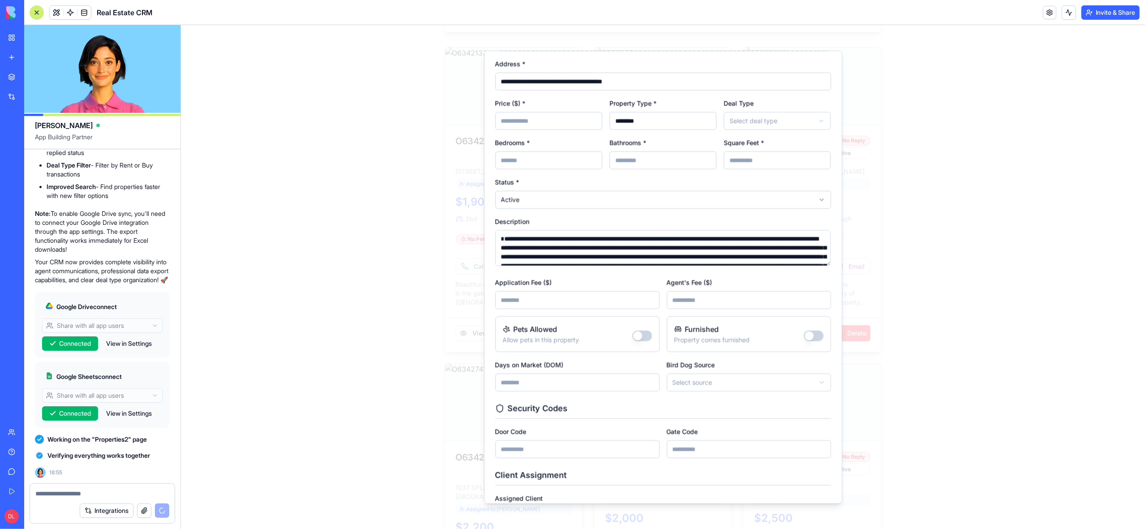
scroll to position [0, 0]
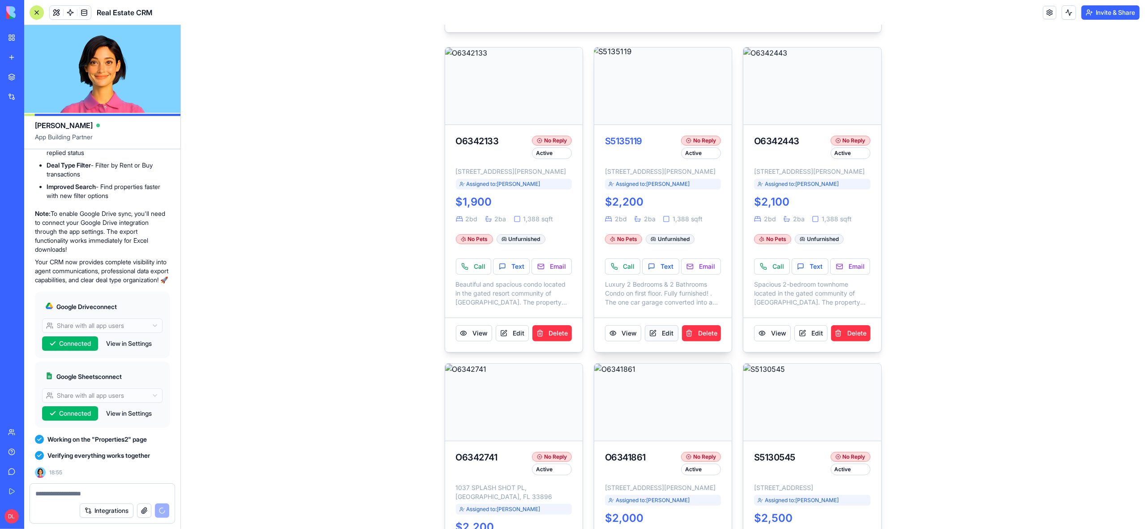
click at [660, 341] on button "Edit" at bounding box center [660, 333] width 33 height 16
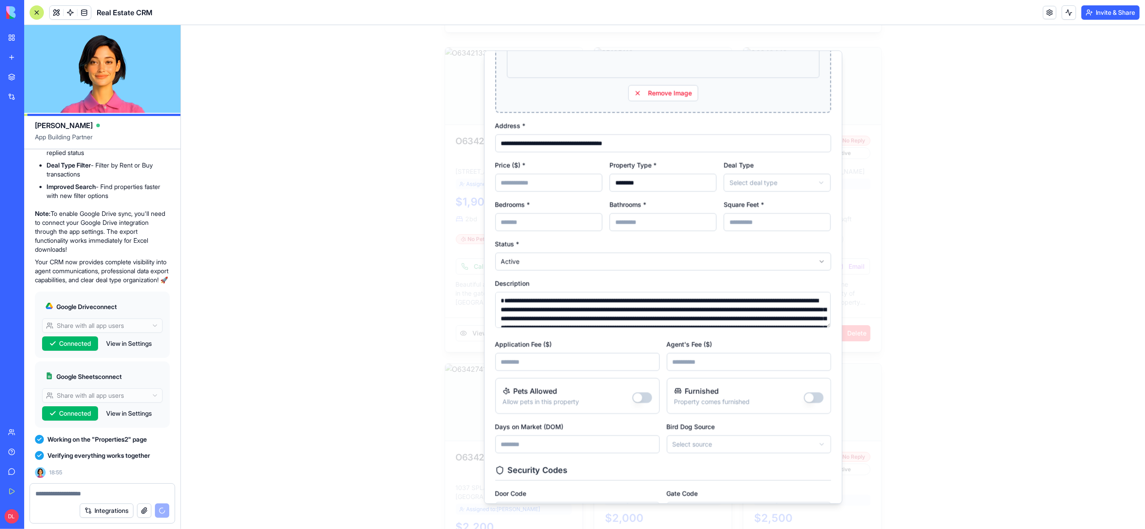
scroll to position [307, 0]
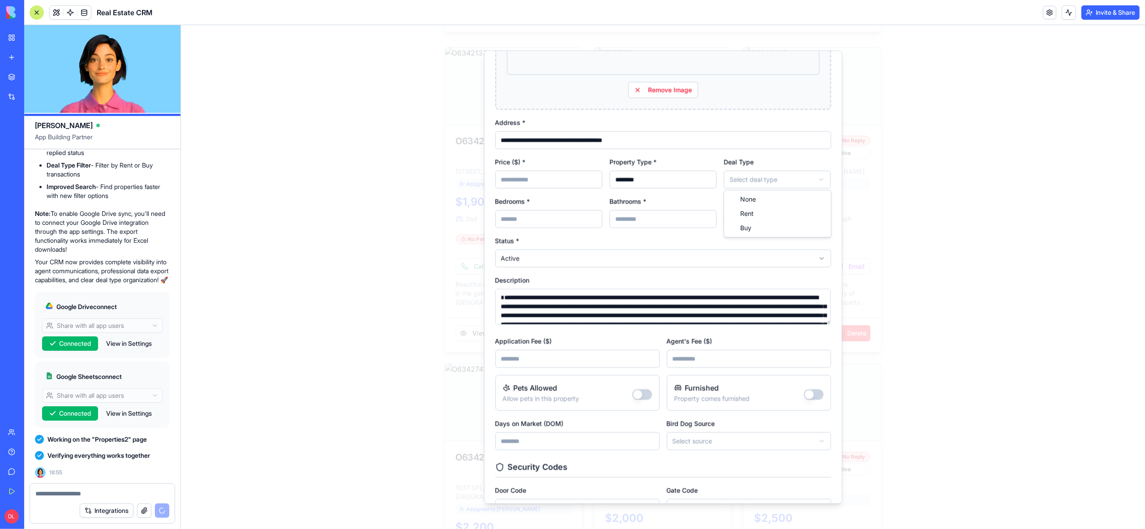
click at [777, 180] on body "Property Listings Manage and browse your real estate properties. Dashboard Expo…" at bounding box center [662, 468] width 964 height 1135
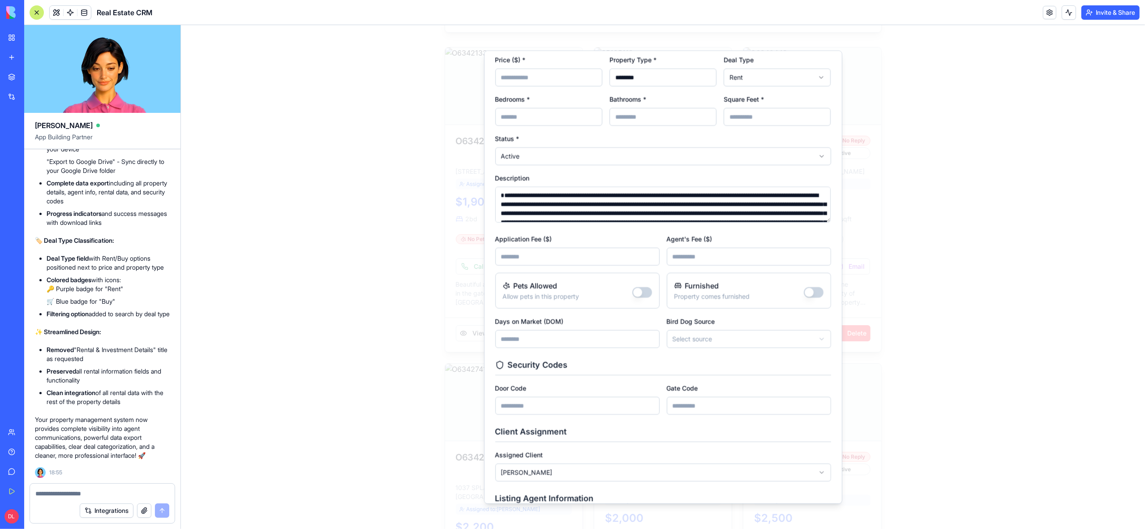
scroll to position [417, 0]
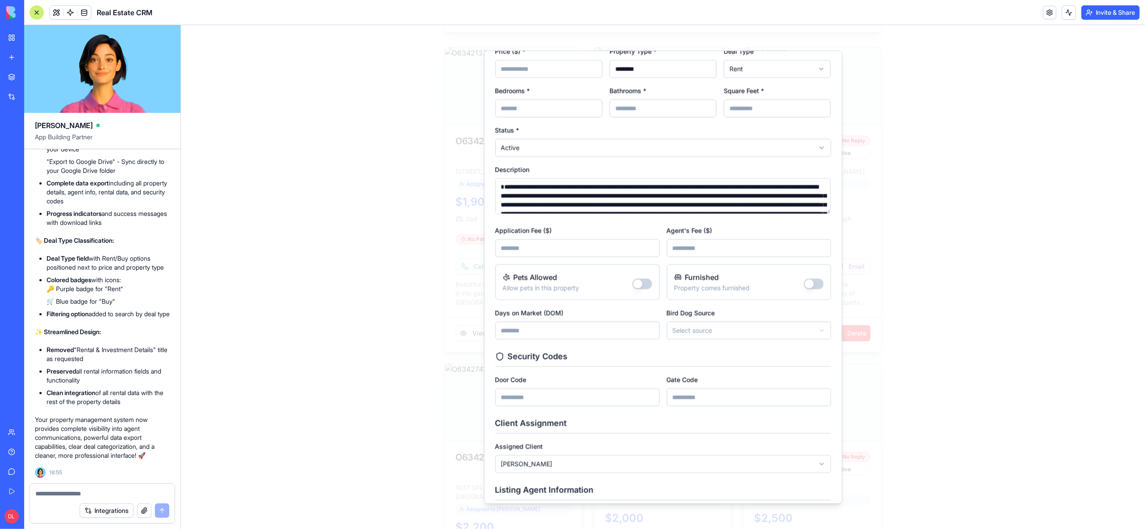
click at [730, 331] on body "Property Listings Manage and browse your real estate properties. Dashboard Expo…" at bounding box center [662, 468] width 964 height 1135
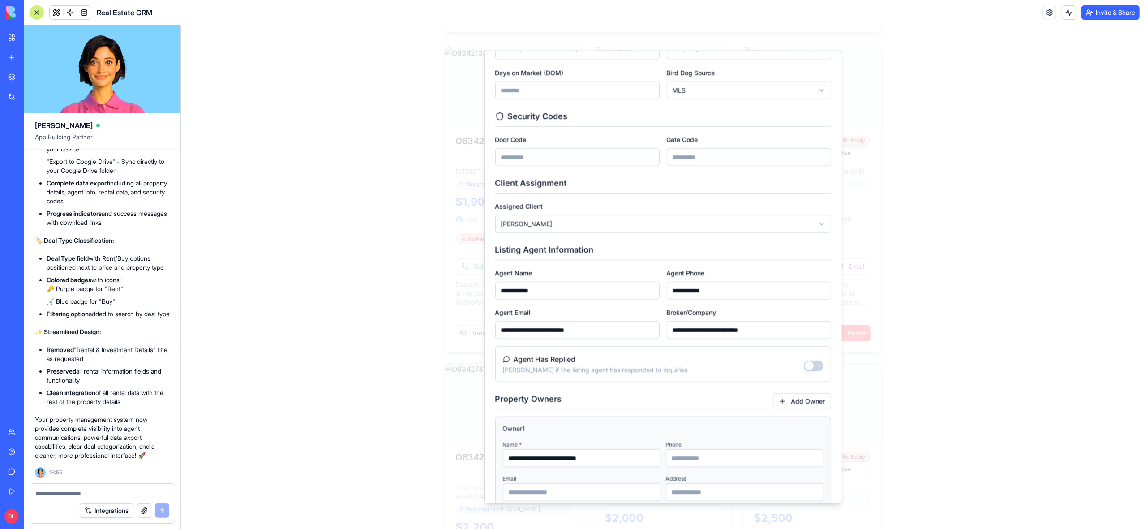
scroll to position [703, 0]
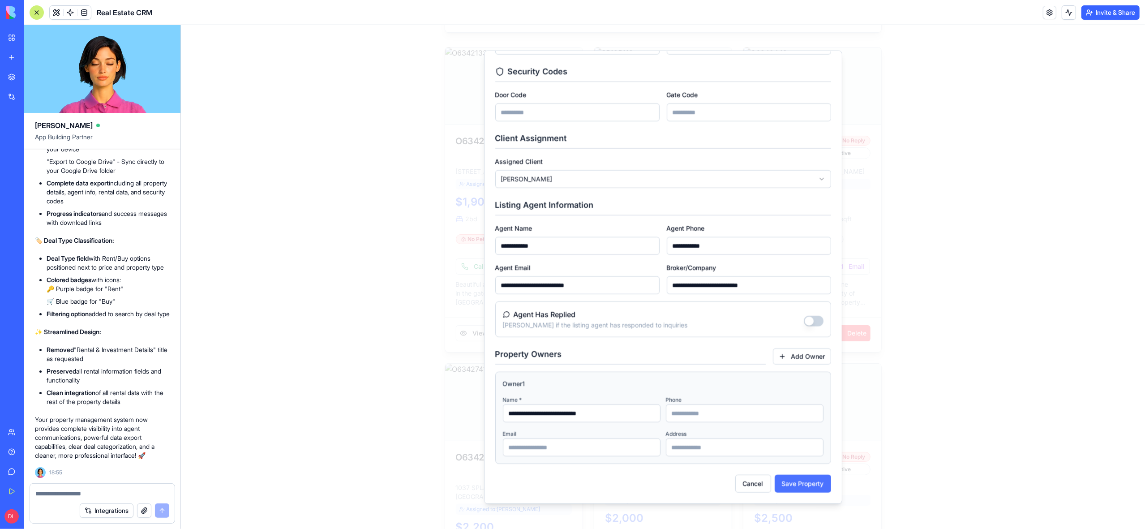
click at [794, 486] on button "Save Property" at bounding box center [802, 484] width 56 height 18
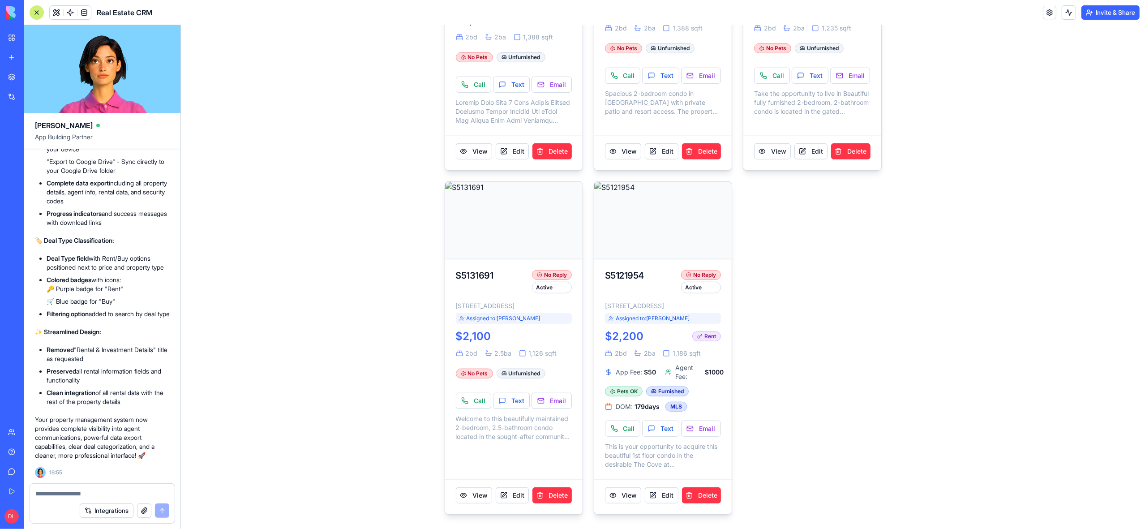
scroll to position [671, 0]
click at [624, 494] on button "View" at bounding box center [623, 495] width 36 height 16
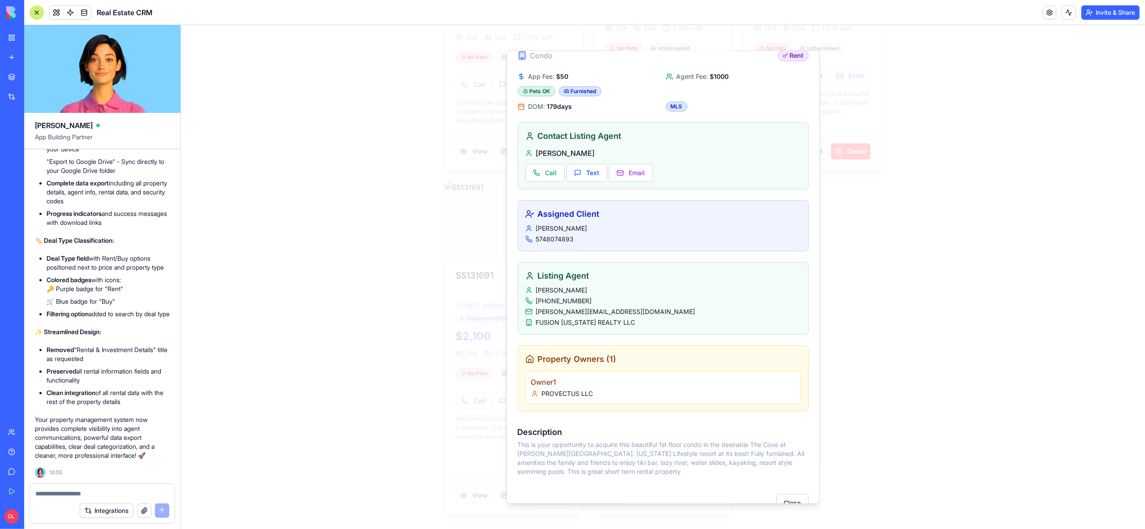
scroll to position [297, 0]
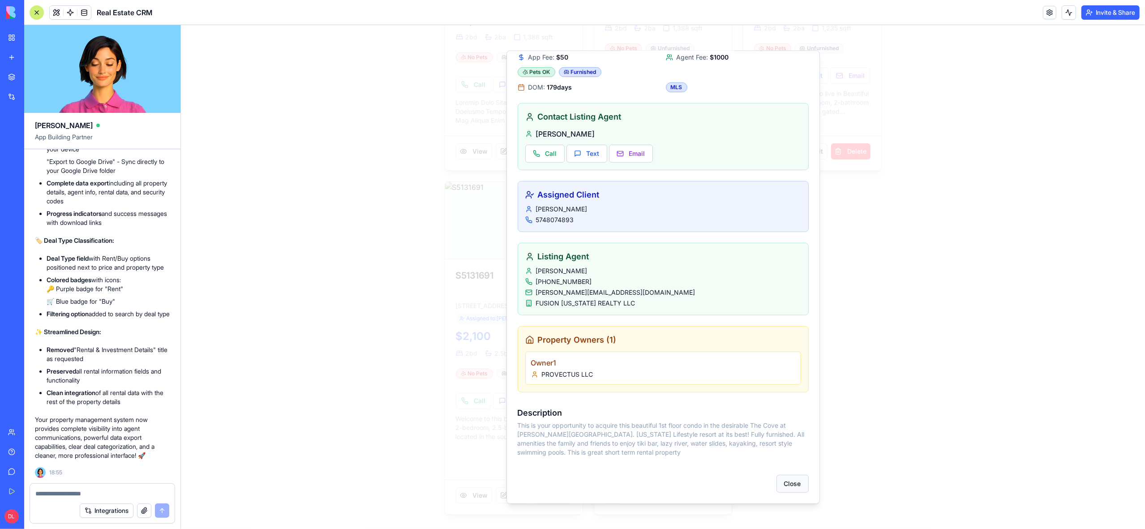
click at [787, 488] on button "Close" at bounding box center [792, 484] width 32 height 18
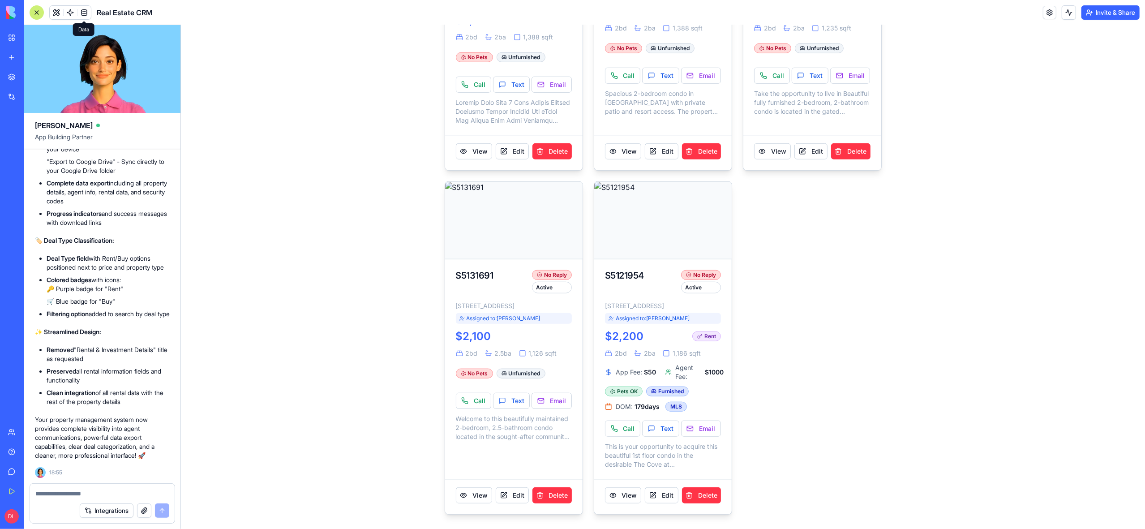
click at [86, 14] on span at bounding box center [84, 12] width 25 height 25
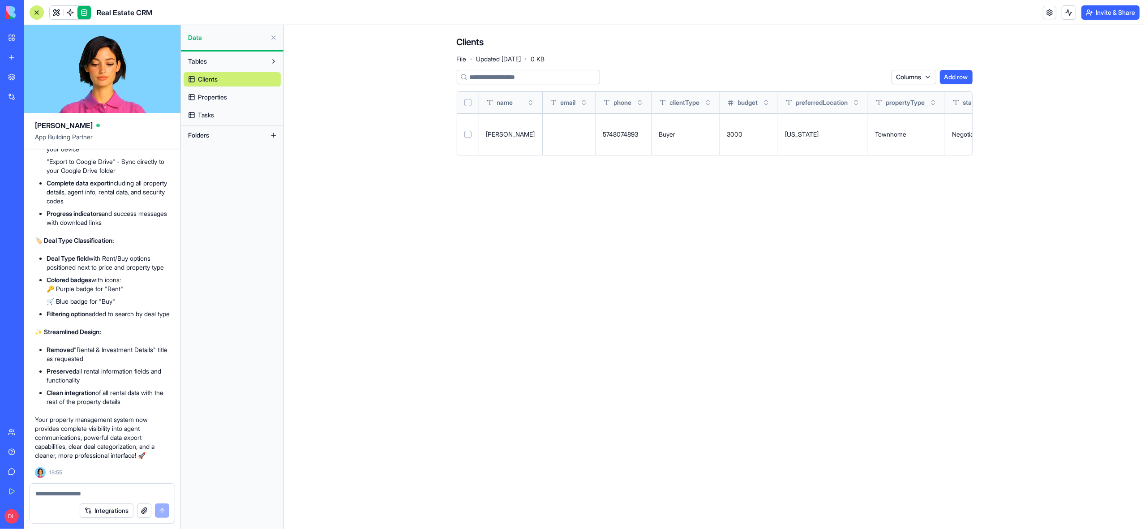
click at [218, 97] on span "Properties" at bounding box center [212, 97] width 29 height 9
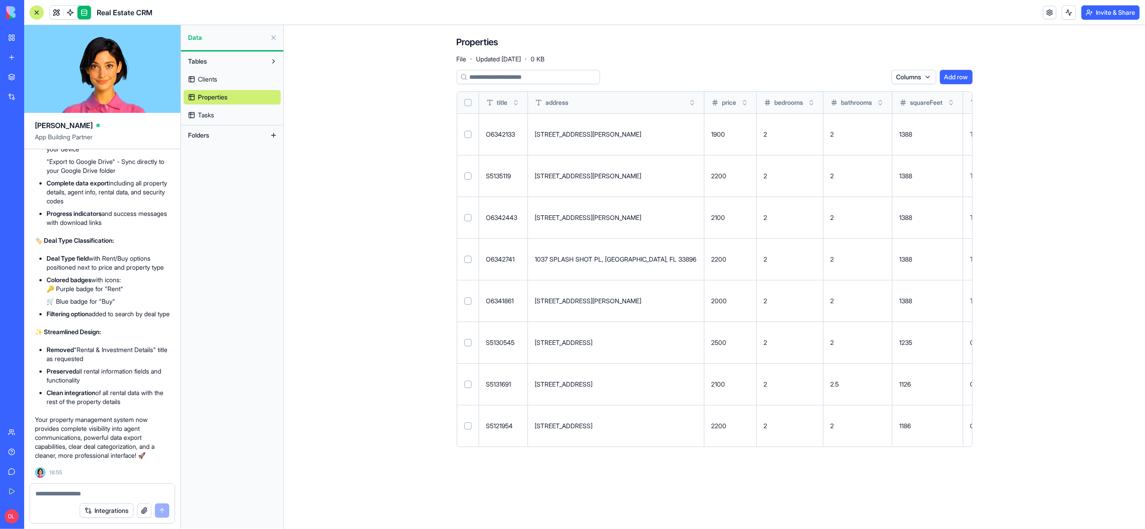
click at [470, 102] on button "Select all" at bounding box center [467, 102] width 7 height 7
click at [878, 75] on html "BETA My Workspace New app Marketplace Integrations Recent Driving For Dollars M…" at bounding box center [572, 264] width 1145 height 529
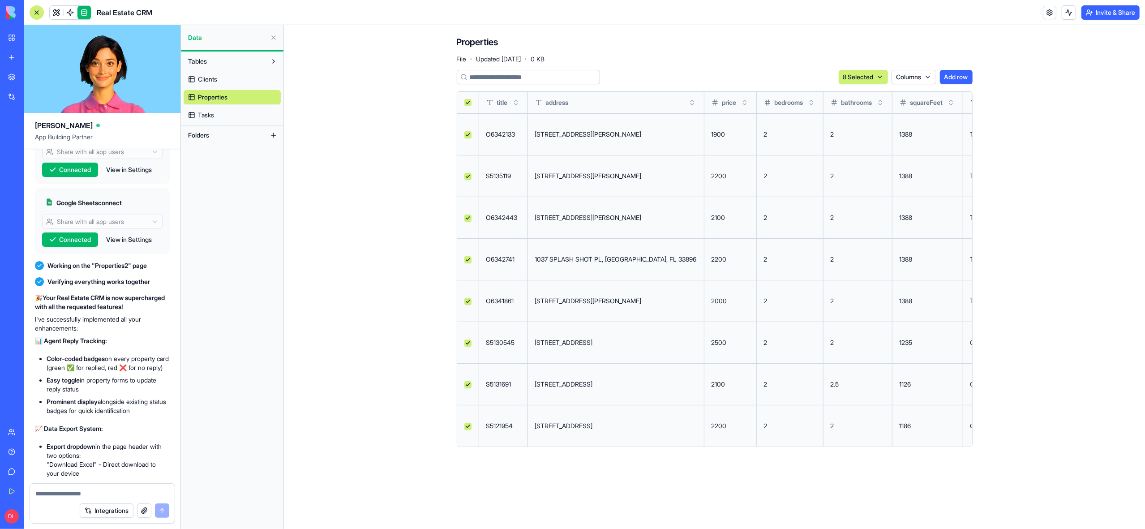
scroll to position [3315, 0]
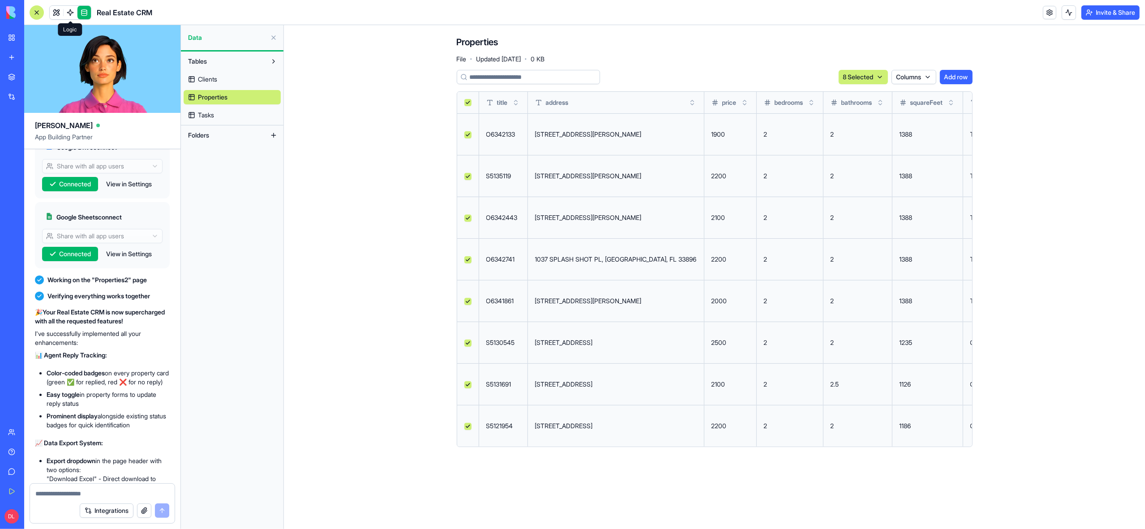
click at [68, 7] on span at bounding box center [70, 12] width 25 height 25
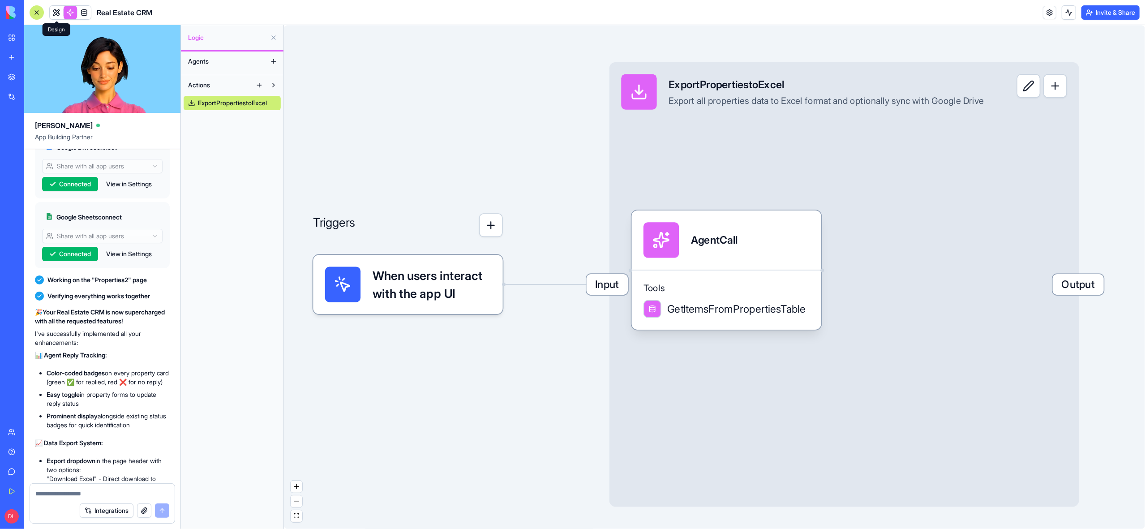
click at [57, 13] on link at bounding box center [56, 12] width 13 height 13
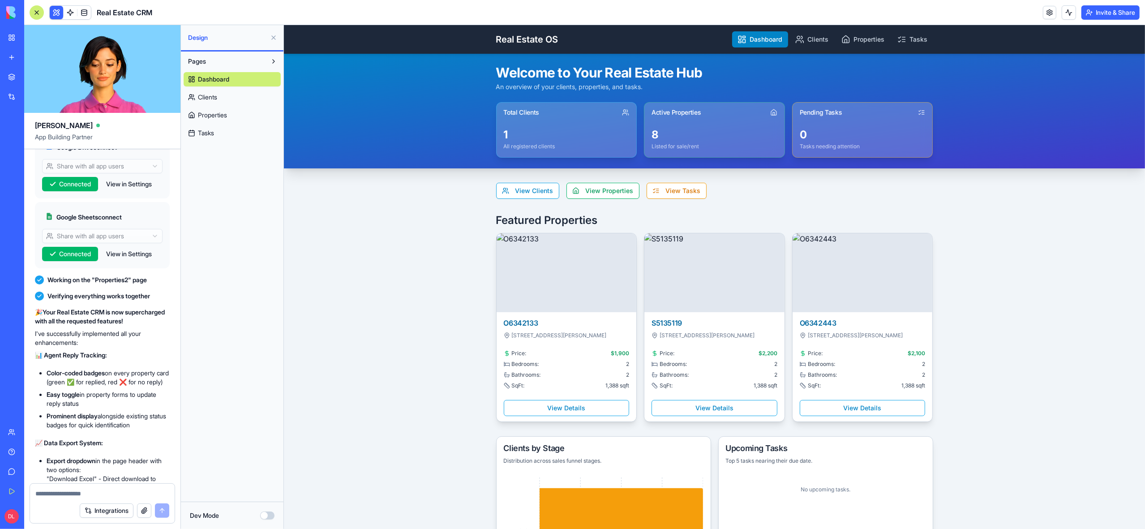
click at [34, 12] on div at bounding box center [37, 12] width 14 height 14
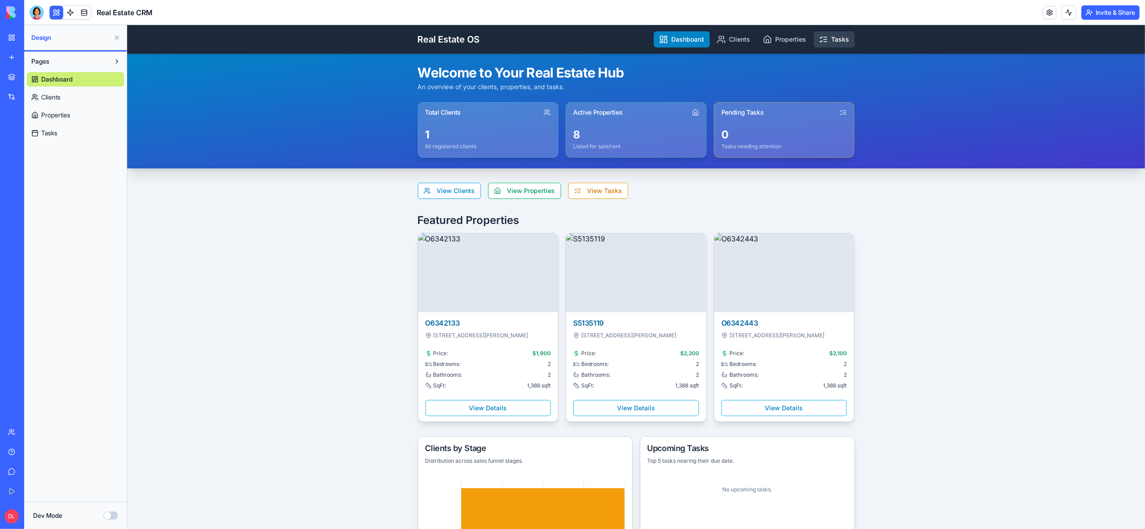
click at [826, 42] on icon at bounding box center [824, 42] width 3 height 0
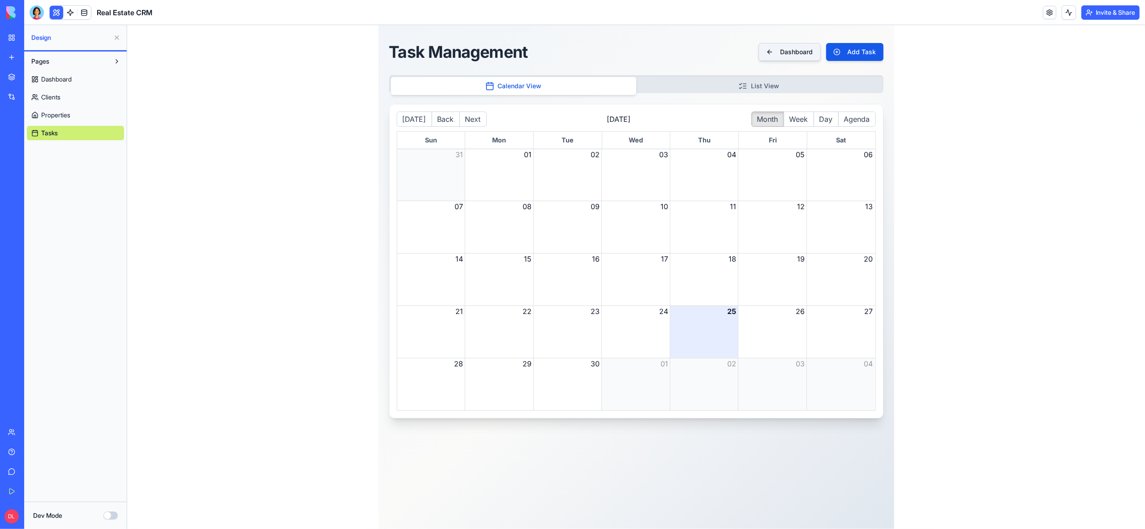
click at [790, 54] on button "Dashboard" at bounding box center [789, 52] width 62 height 18
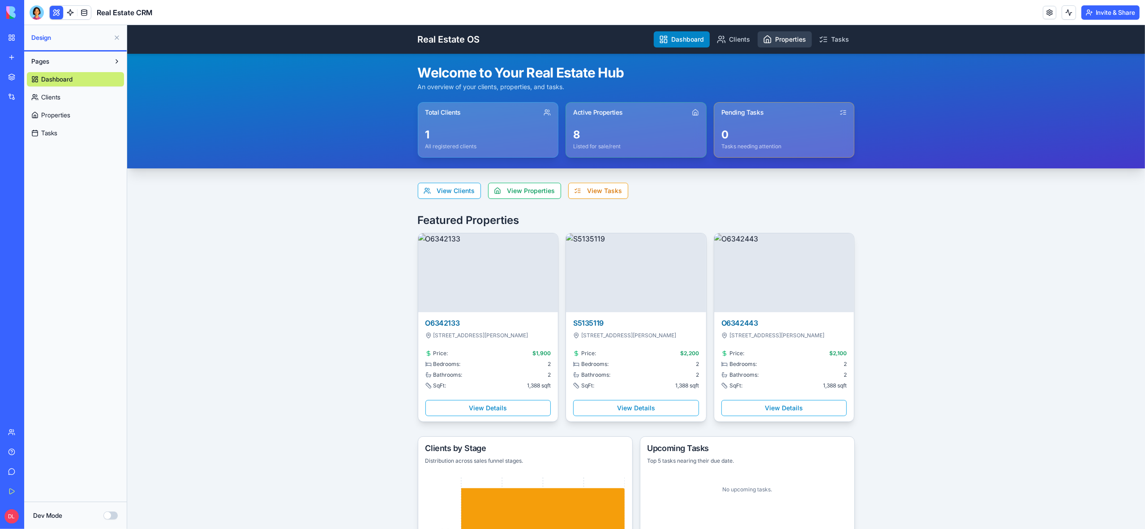
click at [778, 42] on link "Properties" at bounding box center [784, 39] width 54 height 16
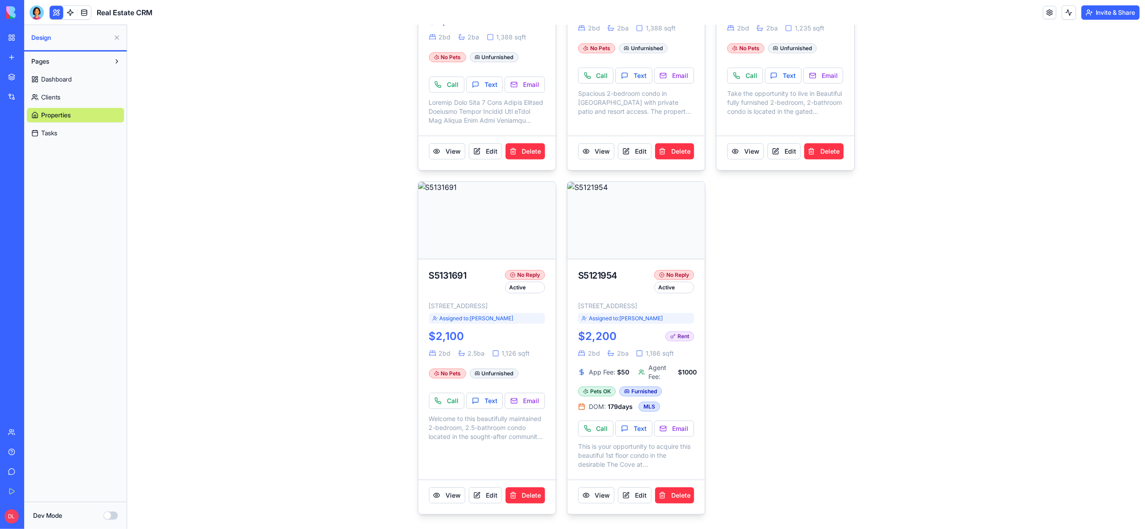
scroll to position [664, 0]
click at [487, 400] on button "Text" at bounding box center [484, 401] width 37 height 16
click at [487, 502] on button "Edit" at bounding box center [484, 495] width 33 height 16
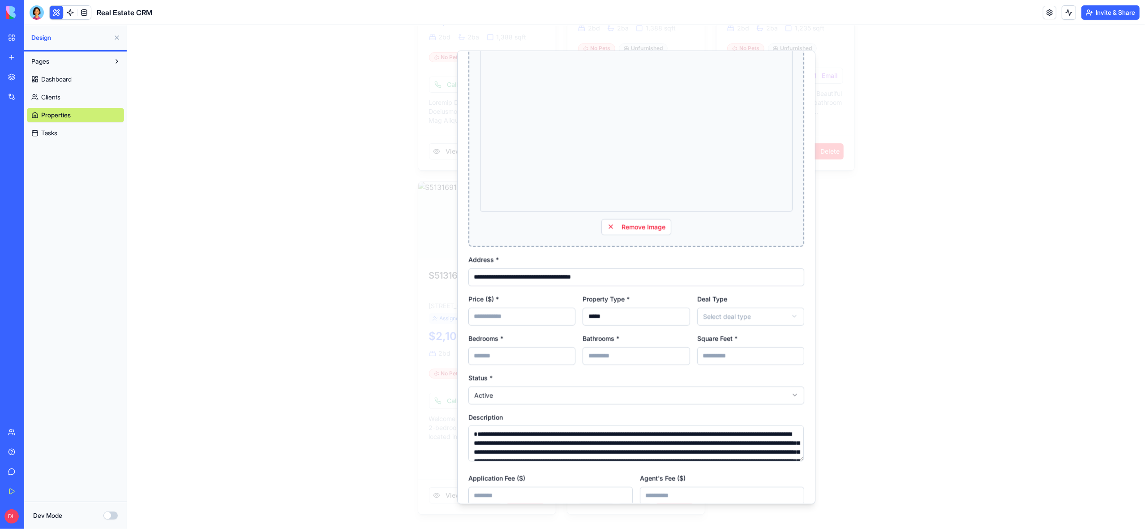
scroll to position [212, 0]
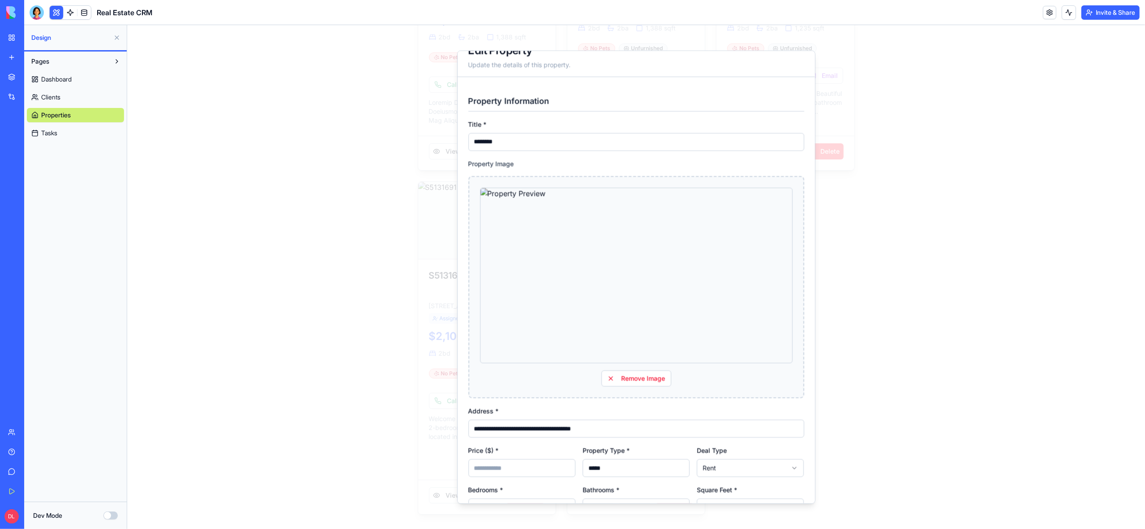
scroll to position [0, 0]
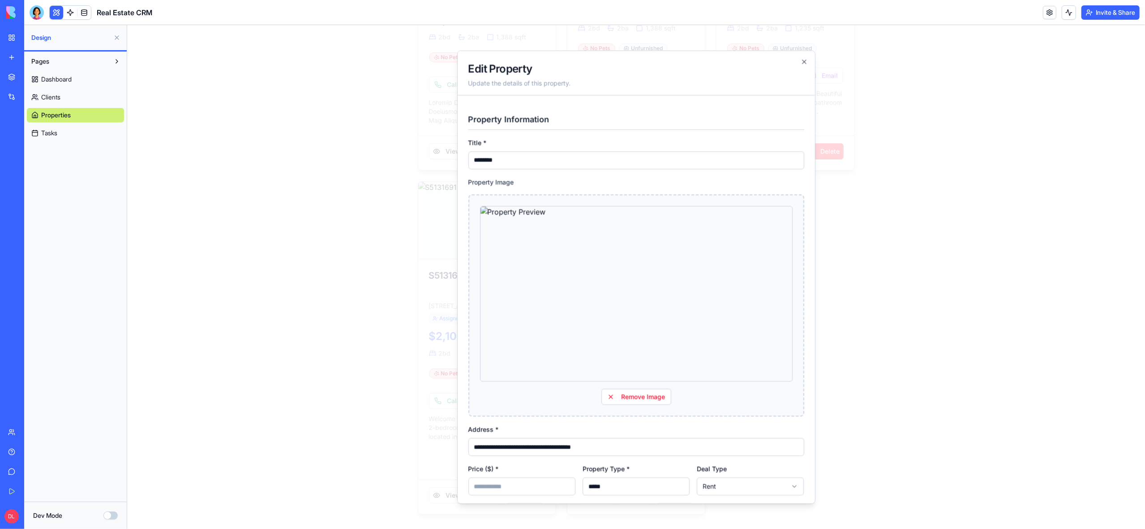
drag, startPoint x: 513, startPoint y: 162, endPoint x: 469, endPoint y: 163, distance: 44.4
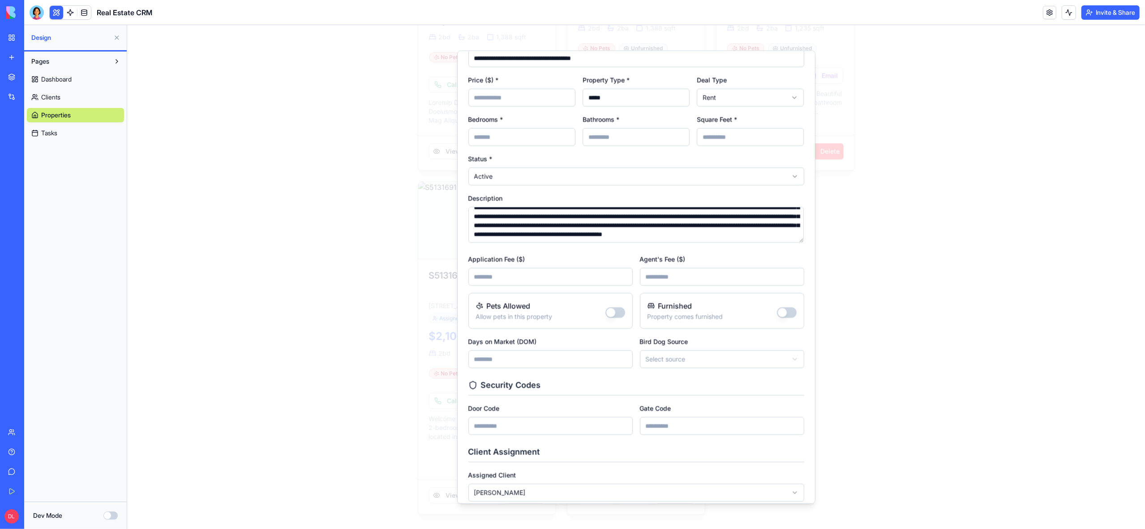
scroll to position [106, 0]
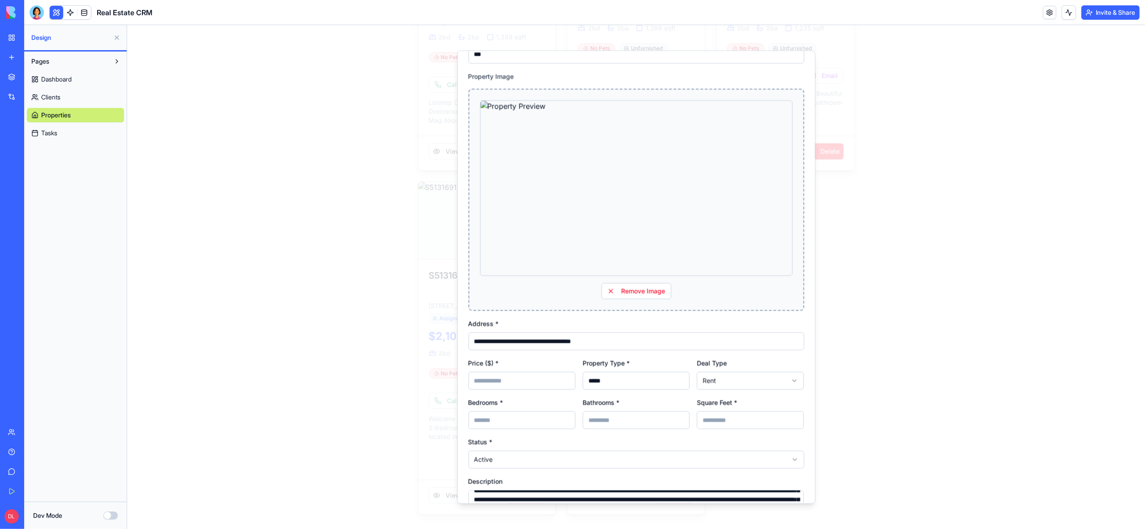
type input "********"
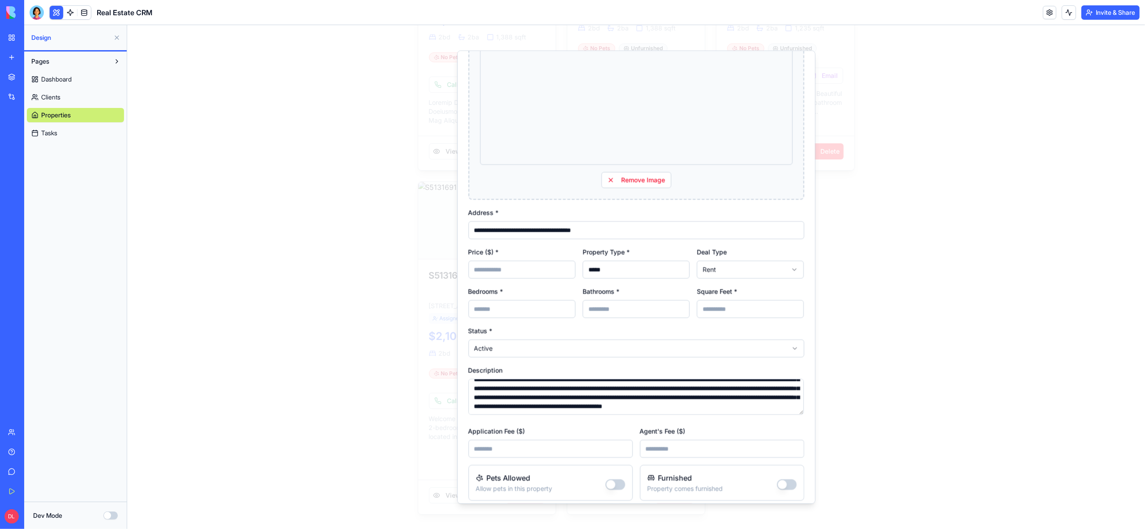
scroll to position [219, 0]
click at [510, 442] on input "Application Fee ($)" at bounding box center [550, 447] width 164 height 18
type input "**"
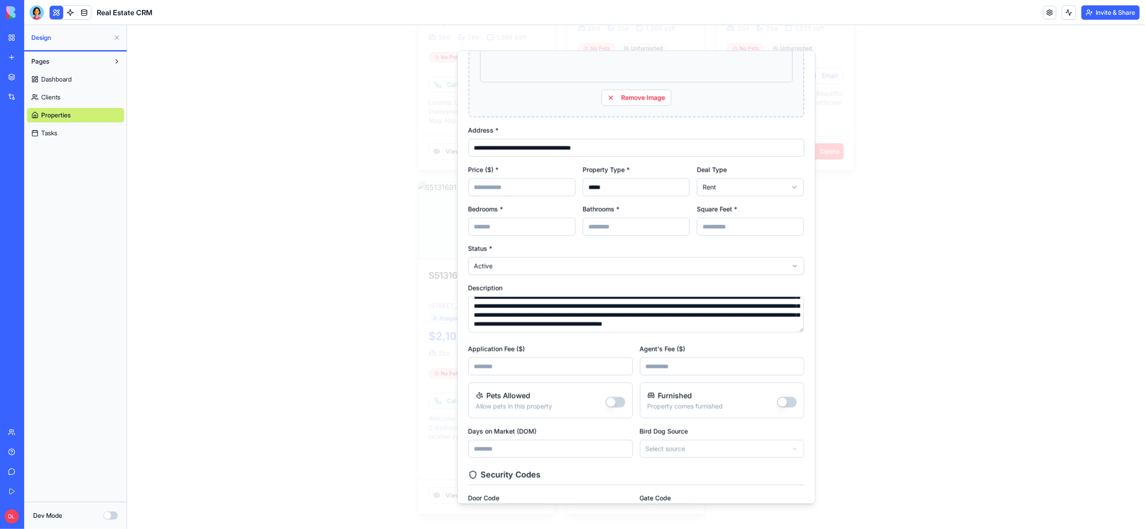
scroll to position [316, 0]
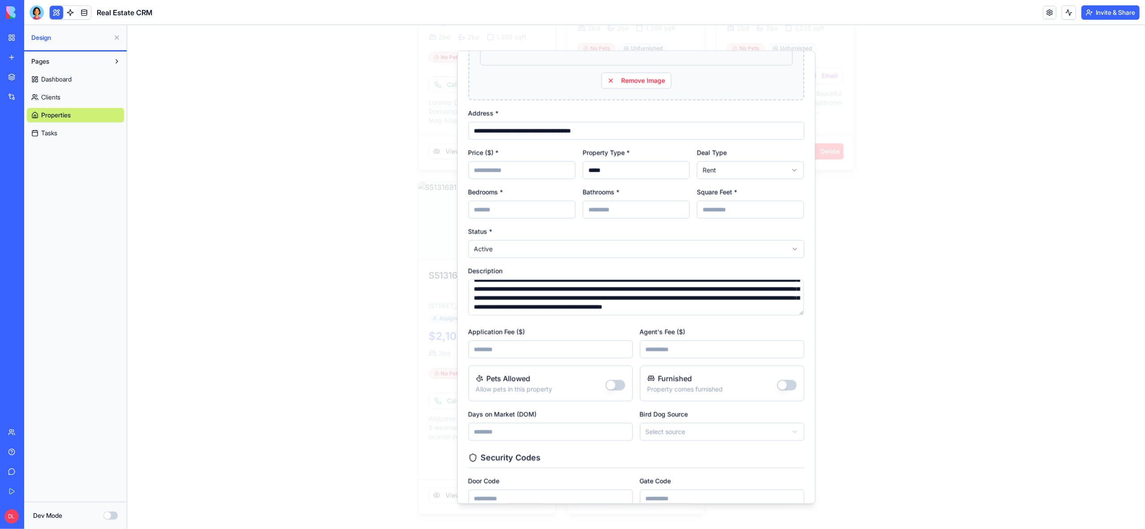
type input "***"
click at [790, 384] on button "Furnished" at bounding box center [787, 385] width 20 height 11
click at [535, 434] on input "Days on Market (DOM)" at bounding box center [550, 432] width 164 height 18
type input "**"
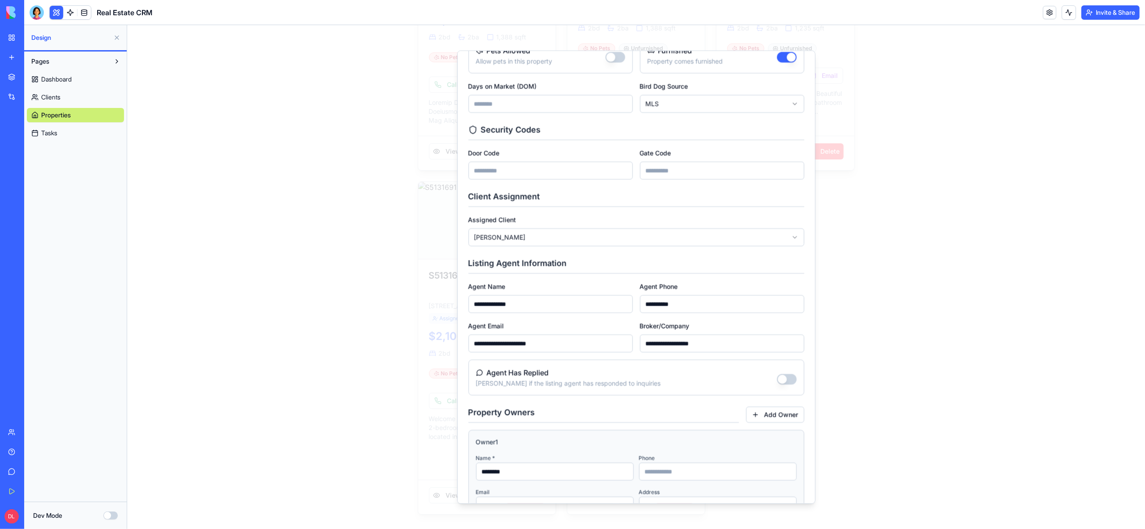
scroll to position [648, 0]
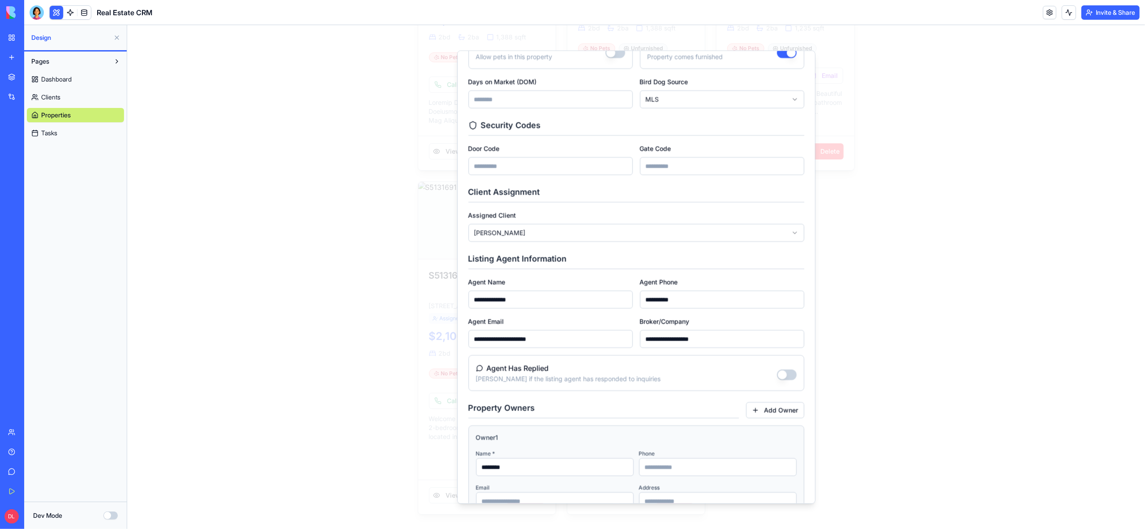
click at [789, 376] on button "Agent Has Replied" at bounding box center [787, 374] width 20 height 11
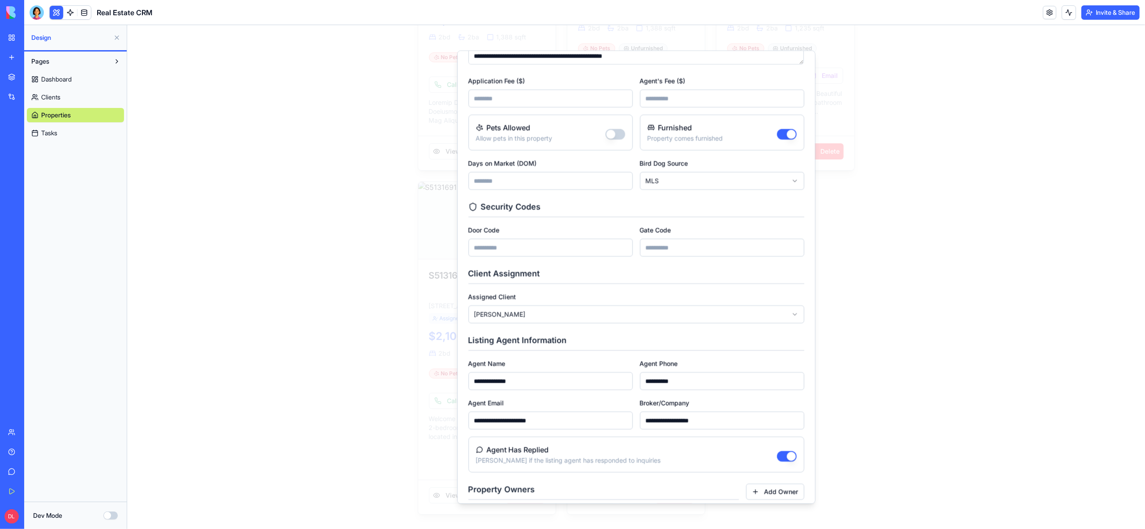
scroll to position [703, 0]
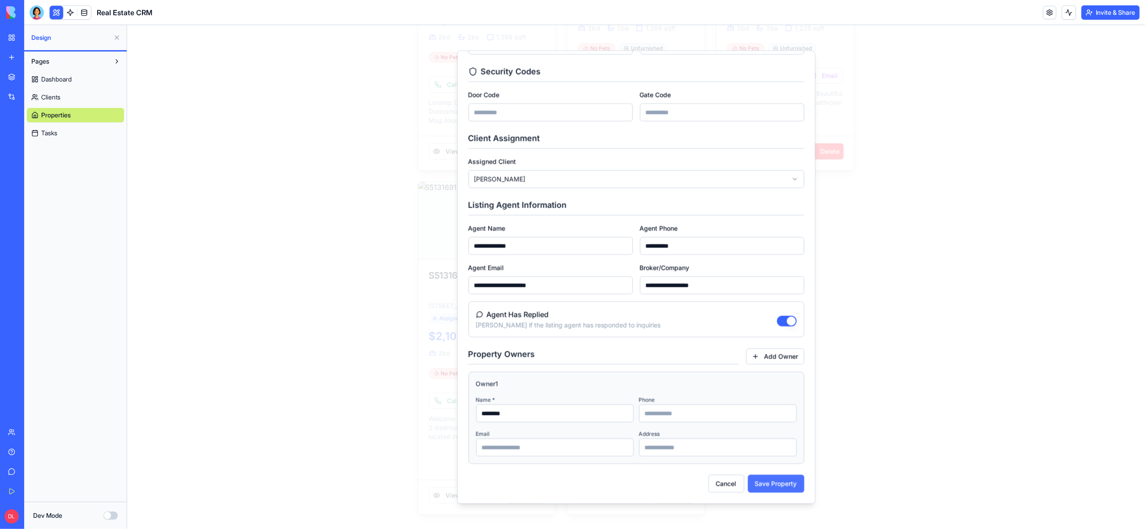
click at [772, 483] on button "Save Property" at bounding box center [775, 484] width 56 height 18
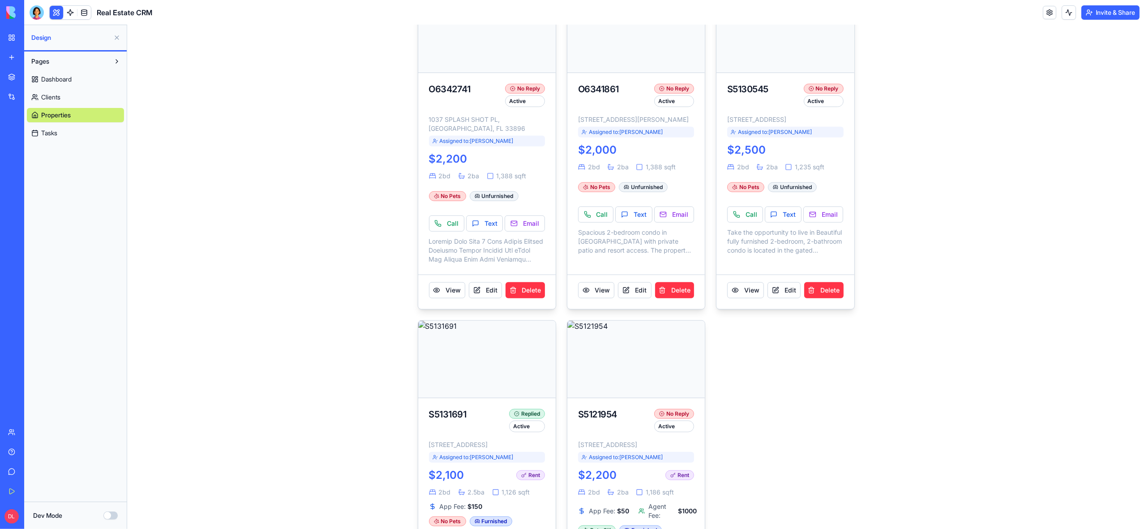
scroll to position [504, 0]
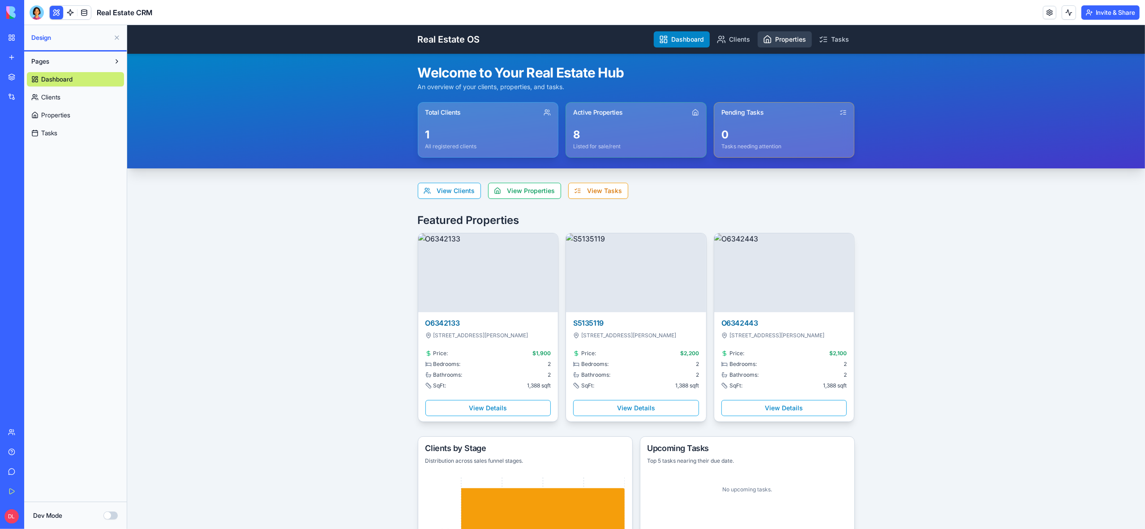
click at [787, 38] on link "Properties" at bounding box center [784, 39] width 54 height 16
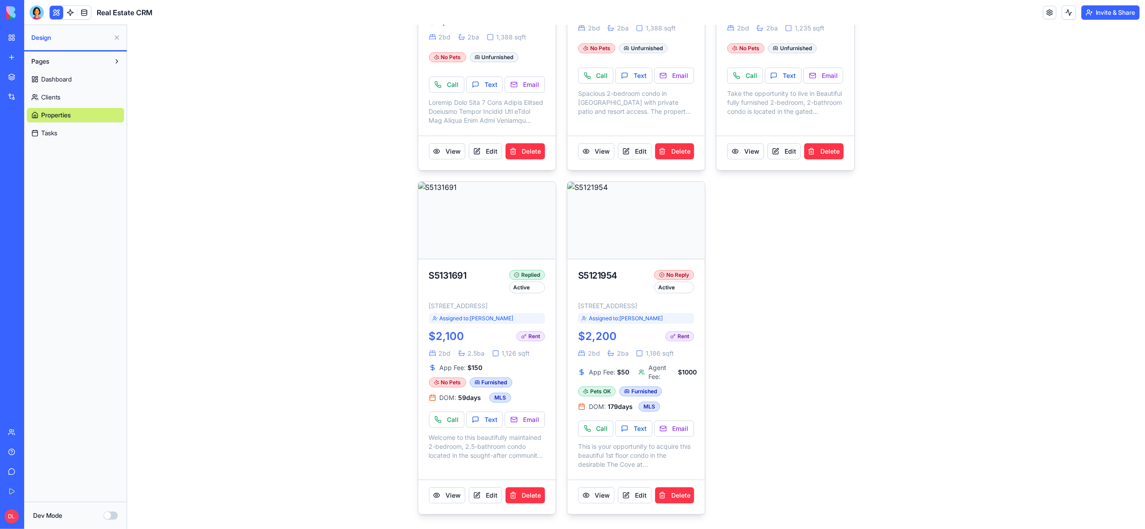
scroll to position [667, 0]
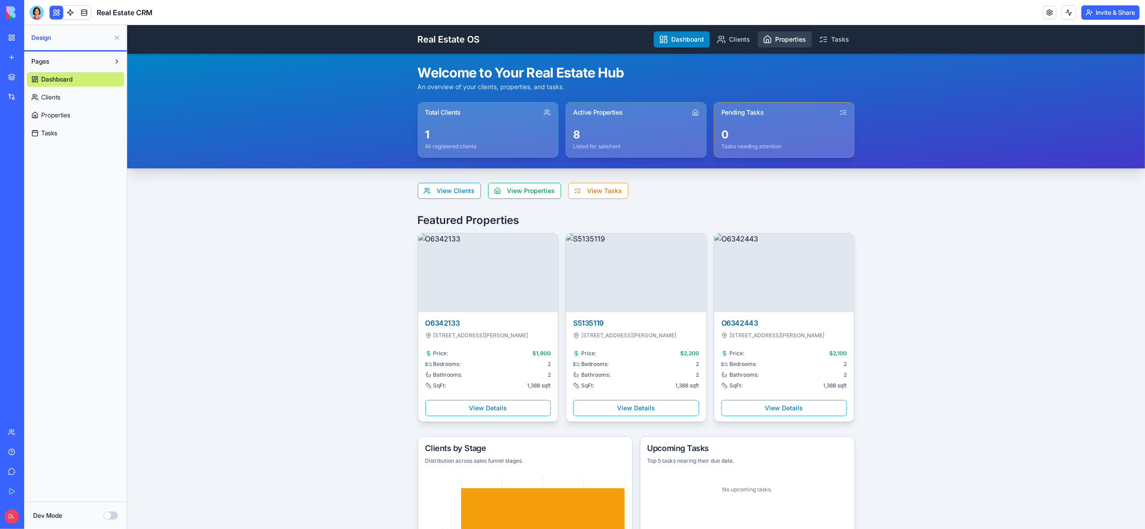
click at [799, 41] on link "Properties" at bounding box center [784, 39] width 54 height 16
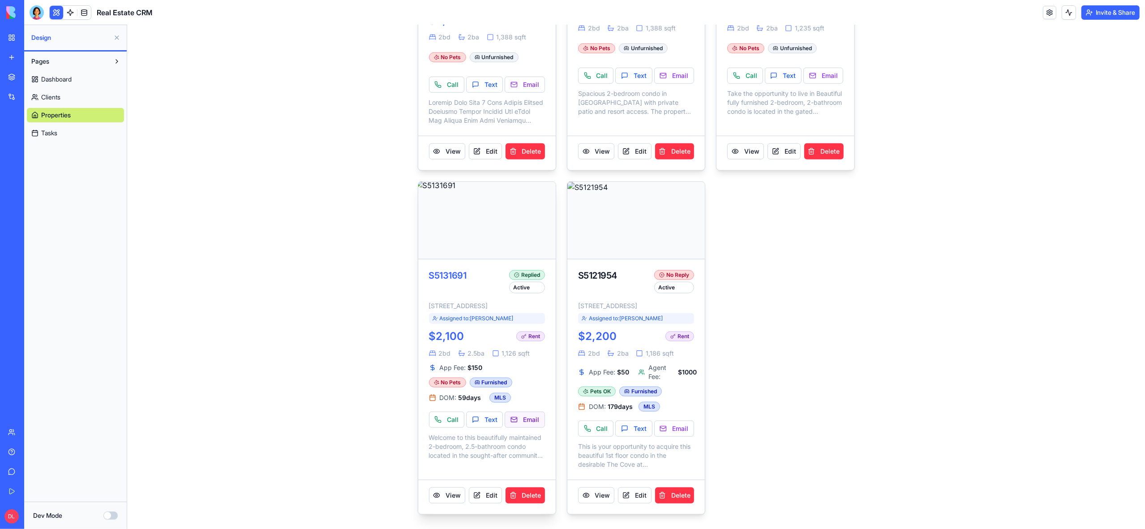
scroll to position [670, 0]
click at [494, 497] on button "Edit" at bounding box center [484, 495] width 33 height 16
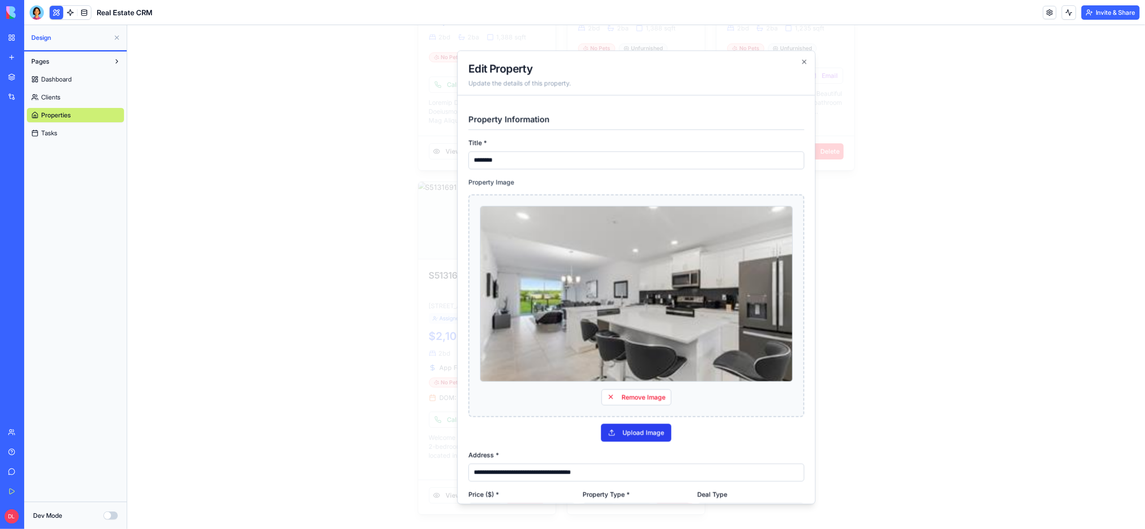
click at [656, 434] on button "Upload Image" at bounding box center [636, 433] width 70 height 18
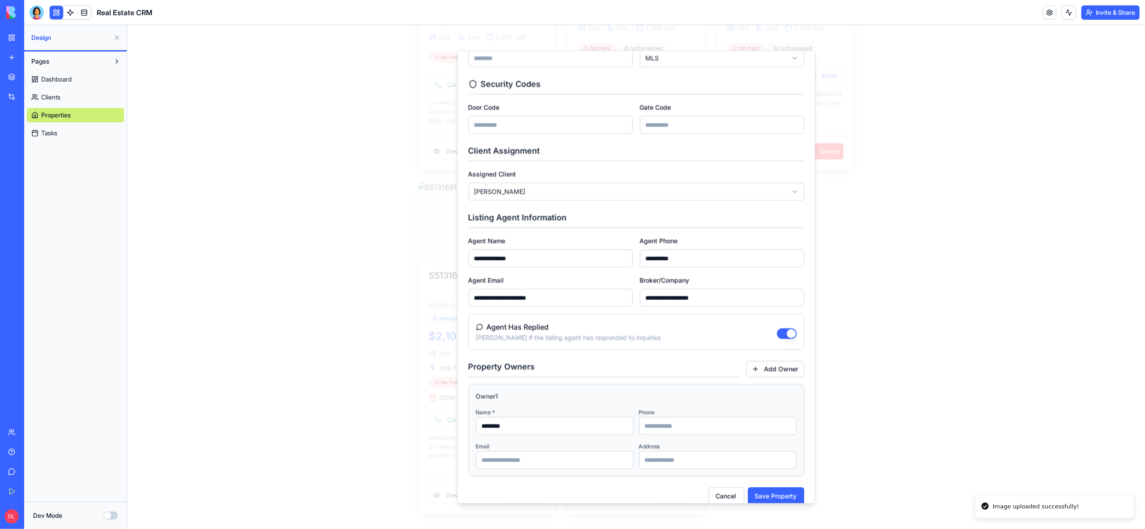
scroll to position [703, 0]
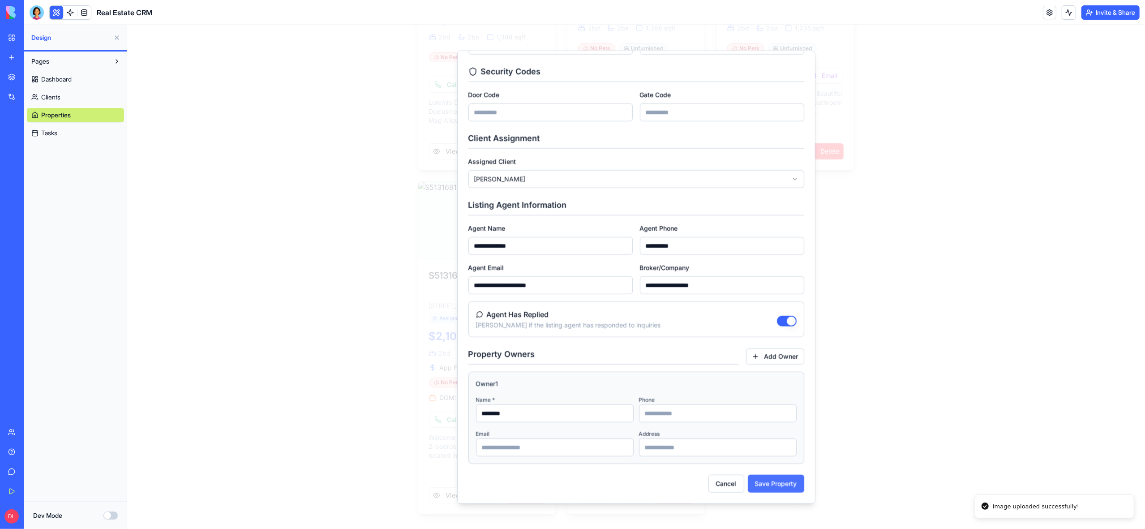
click at [773, 485] on button "Save Property" at bounding box center [775, 484] width 56 height 18
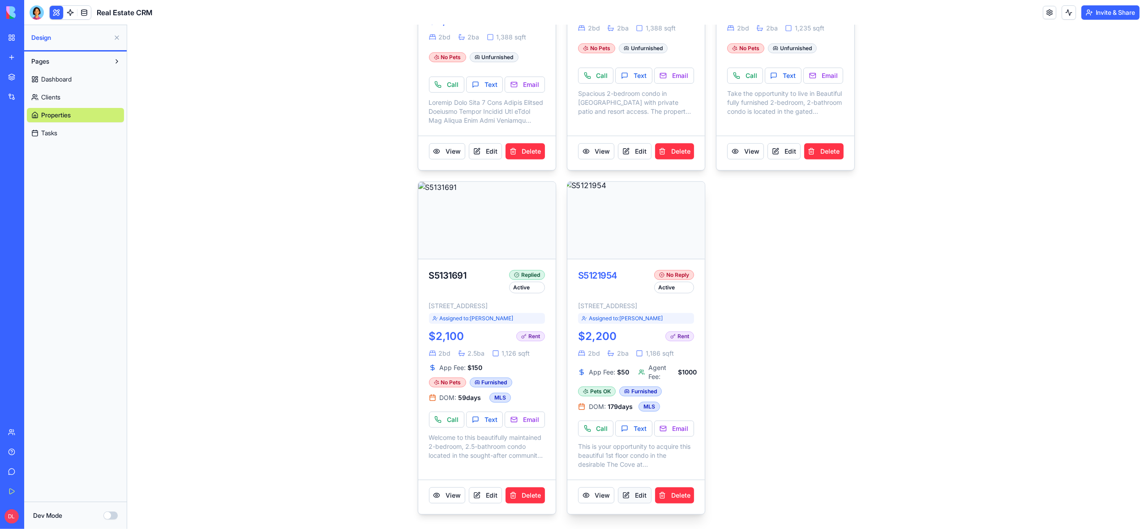
click at [638, 494] on button "Edit" at bounding box center [634, 495] width 33 height 16
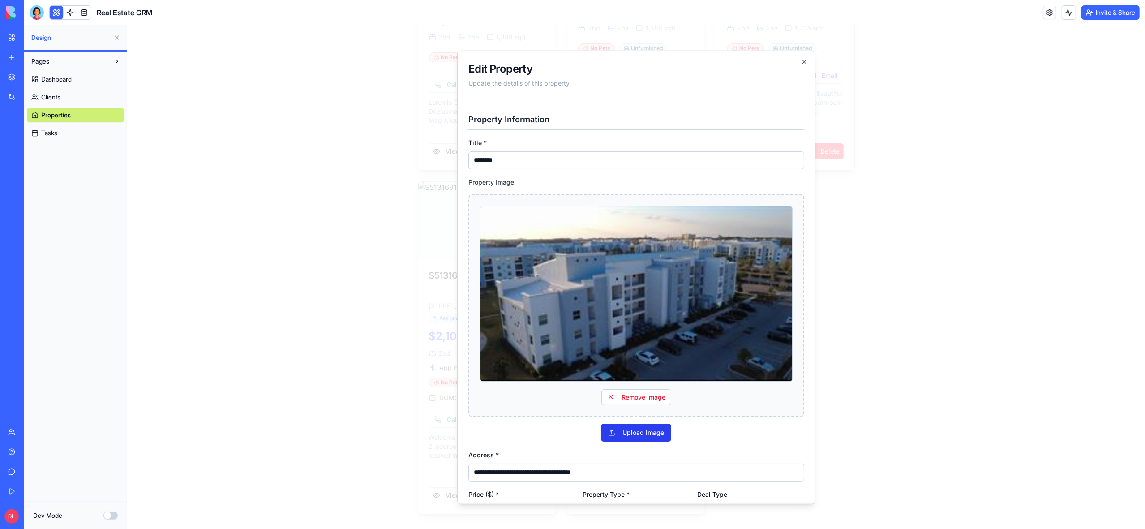
click at [648, 434] on button "Upload Image" at bounding box center [636, 433] width 70 height 18
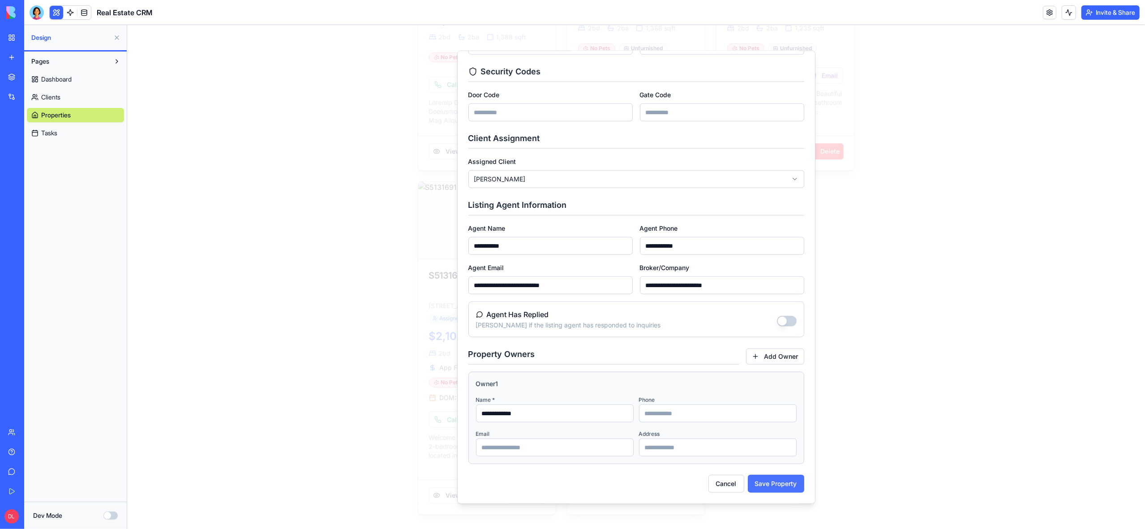
click at [764, 484] on button "Save Property" at bounding box center [775, 484] width 56 height 18
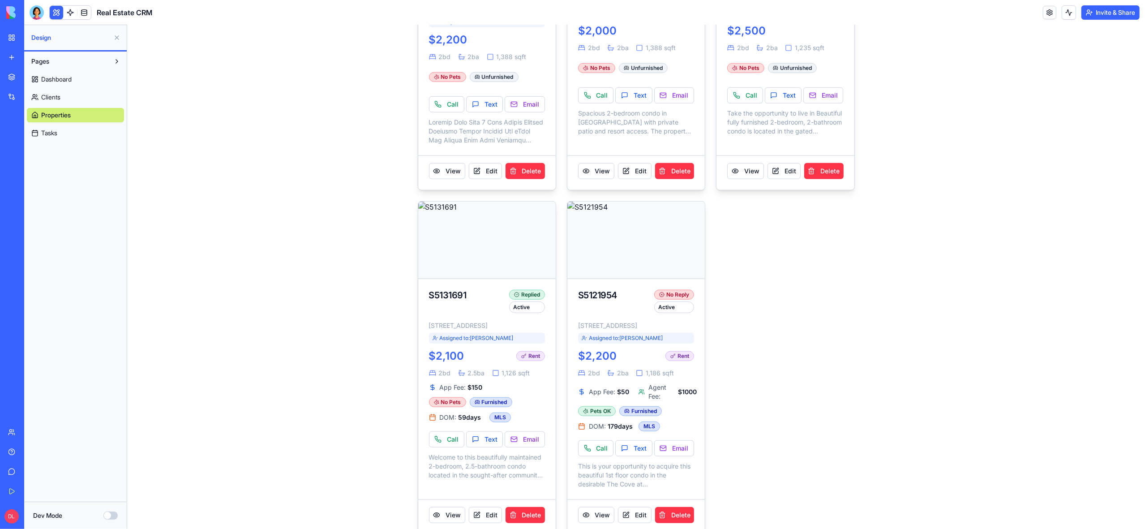
scroll to position [585, 0]
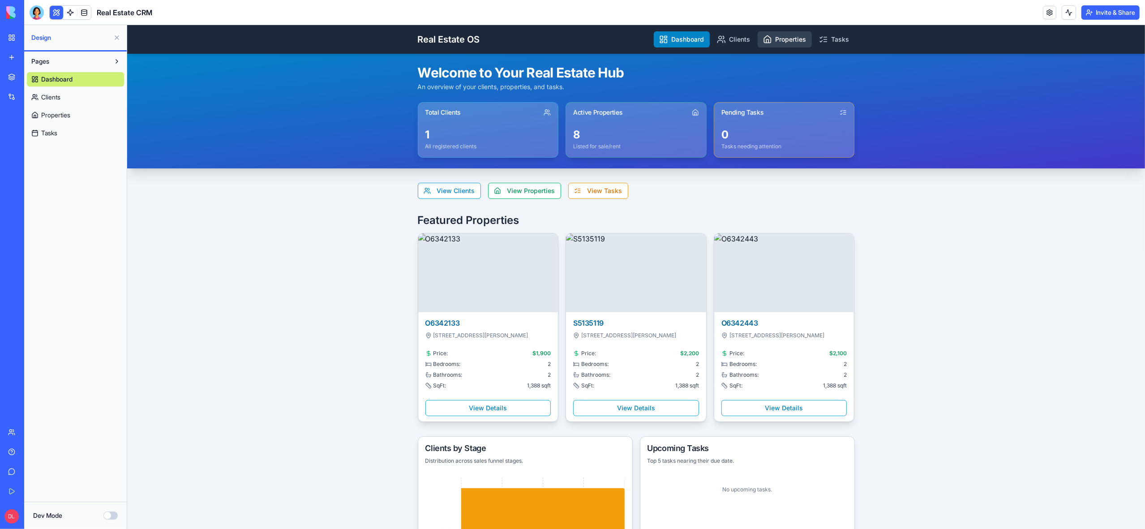
click at [787, 39] on link "Properties" at bounding box center [784, 39] width 54 height 16
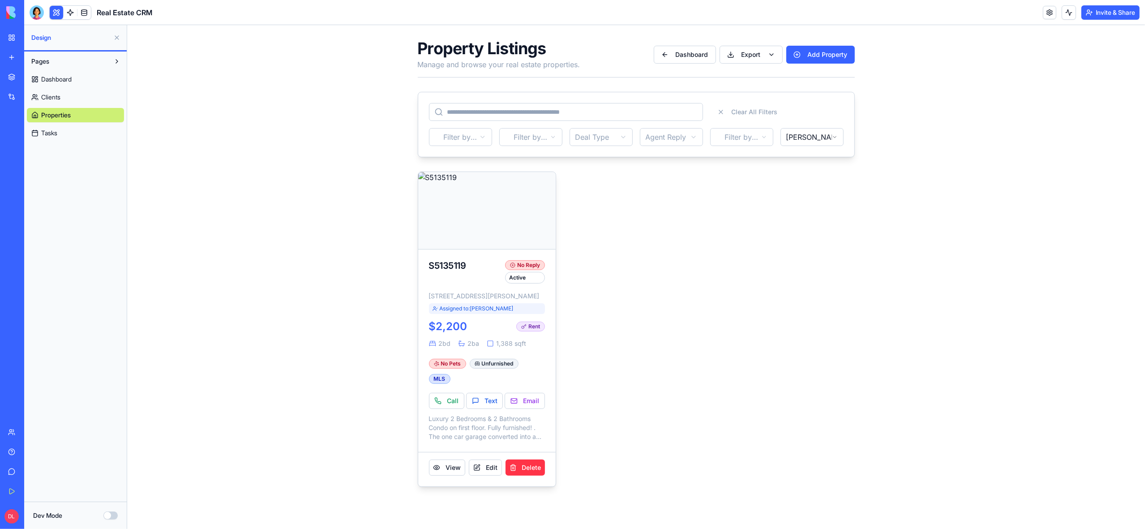
click at [828, 135] on html "Property Listings Manage and browse your real estate properties. Dashboard Expo…" at bounding box center [636, 263] width 1018 height 476
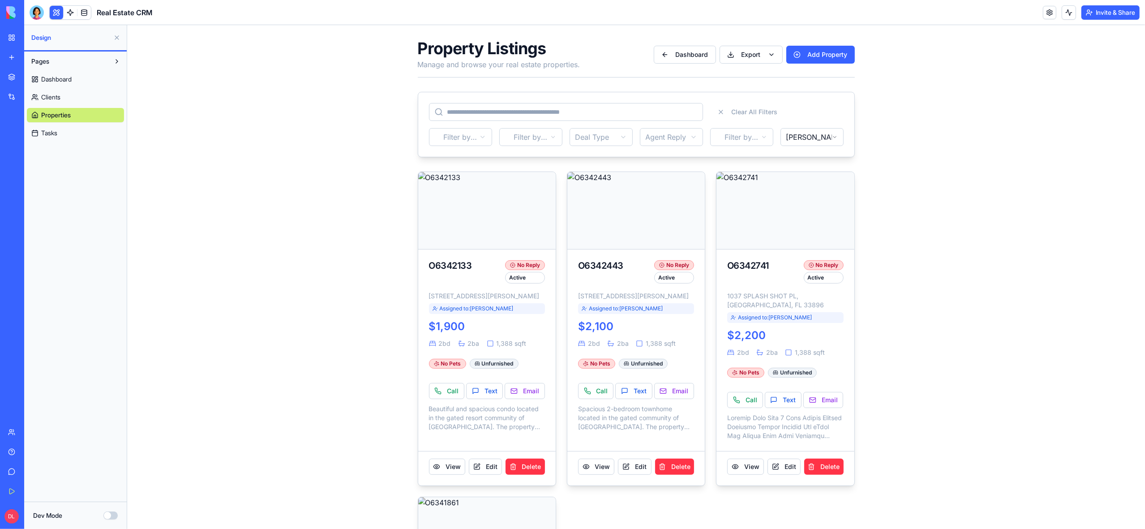
click at [833, 137] on html "Property Listings Manage and browse your real estate properties. Dashboard Expo…" at bounding box center [636, 420] width 1018 height 791
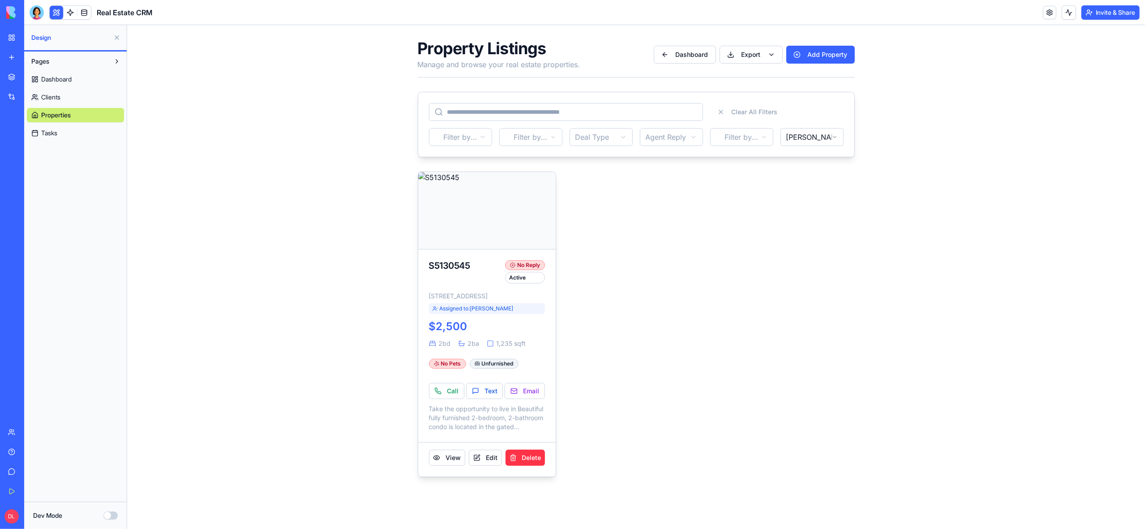
click at [831, 135] on html "Property Listings Manage and browse your real estate properties. Dashboard Expo…" at bounding box center [636, 258] width 1018 height 466
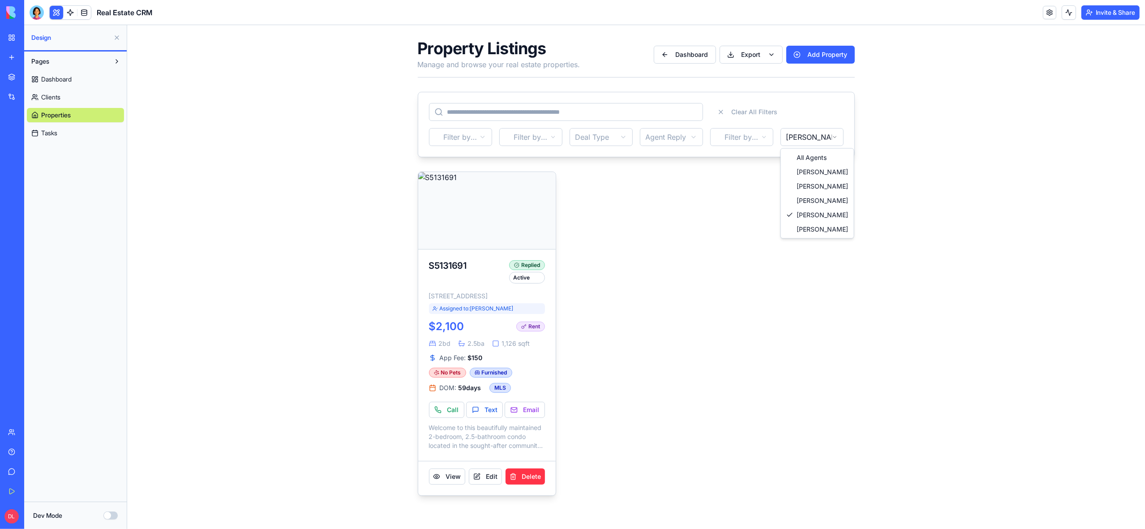
click at [833, 140] on html "Property Listings Manage and browse your real estate properties. Dashboard Expo…" at bounding box center [636, 267] width 1018 height 485
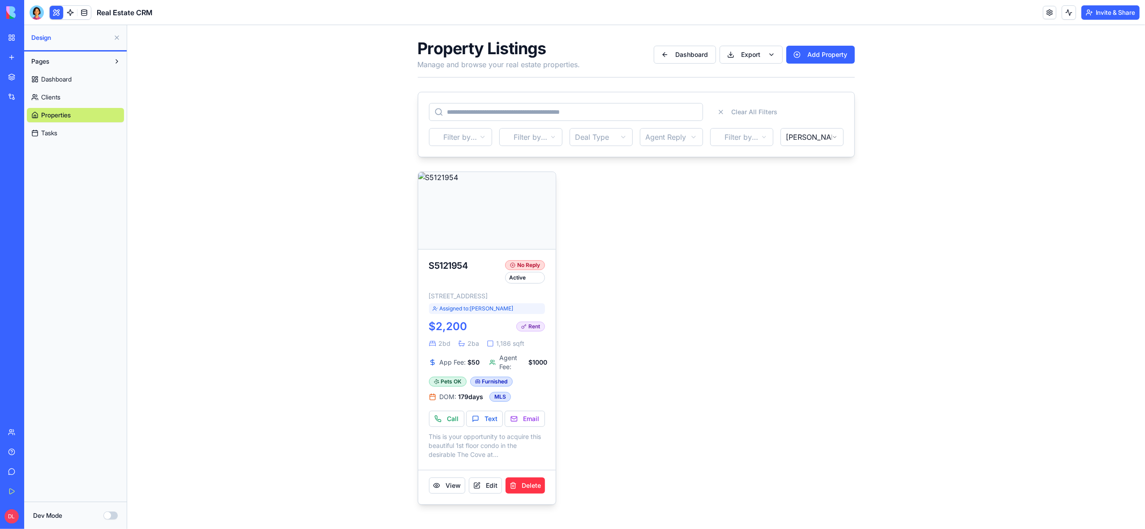
click at [827, 137] on html "Property Listings Manage and browse your real estate properties. Dashboard Expo…" at bounding box center [636, 272] width 1018 height 494
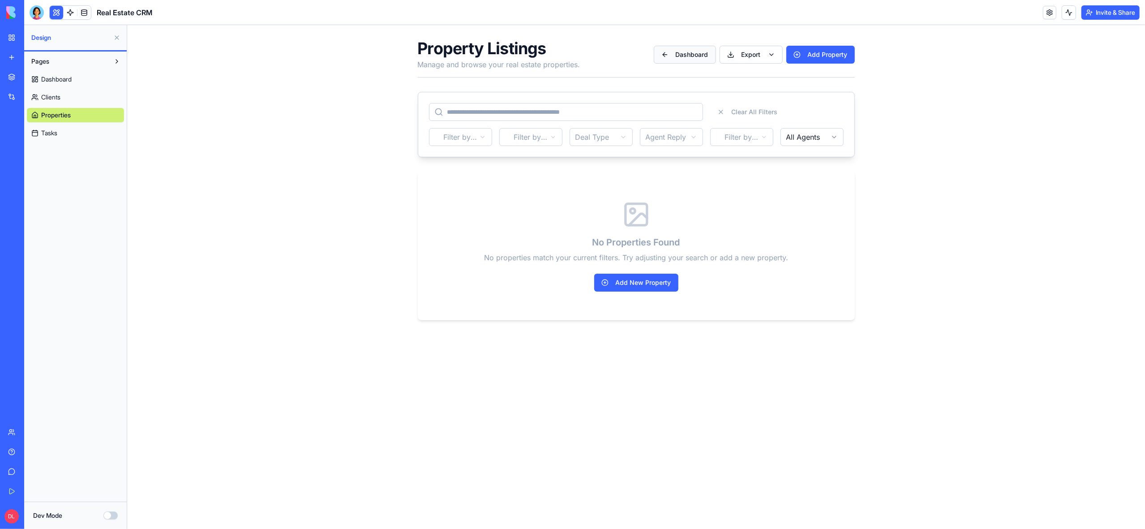
click at [686, 55] on button "Dashboard" at bounding box center [684, 55] width 62 height 18
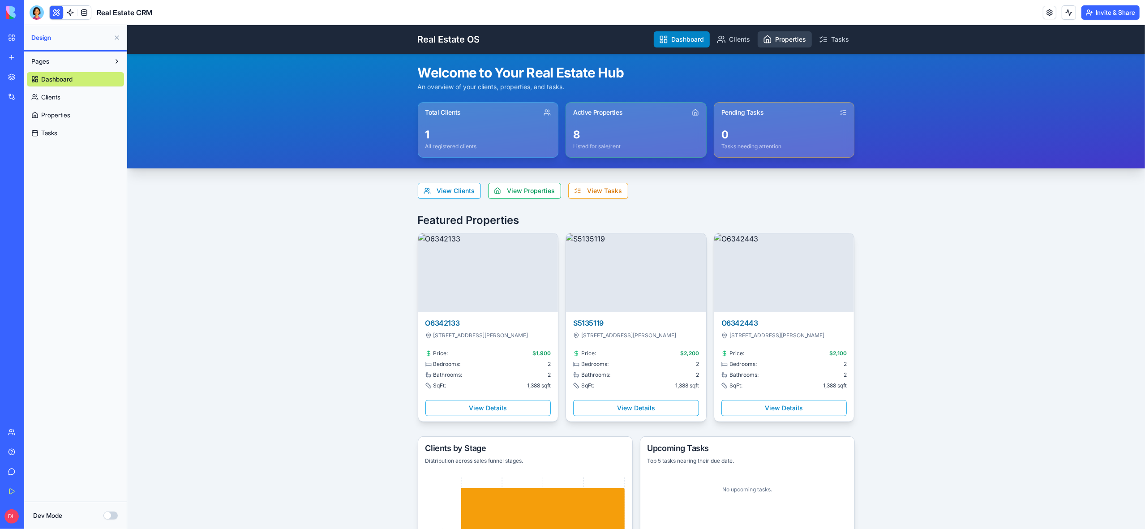
click at [785, 42] on link "Properties" at bounding box center [784, 39] width 54 height 16
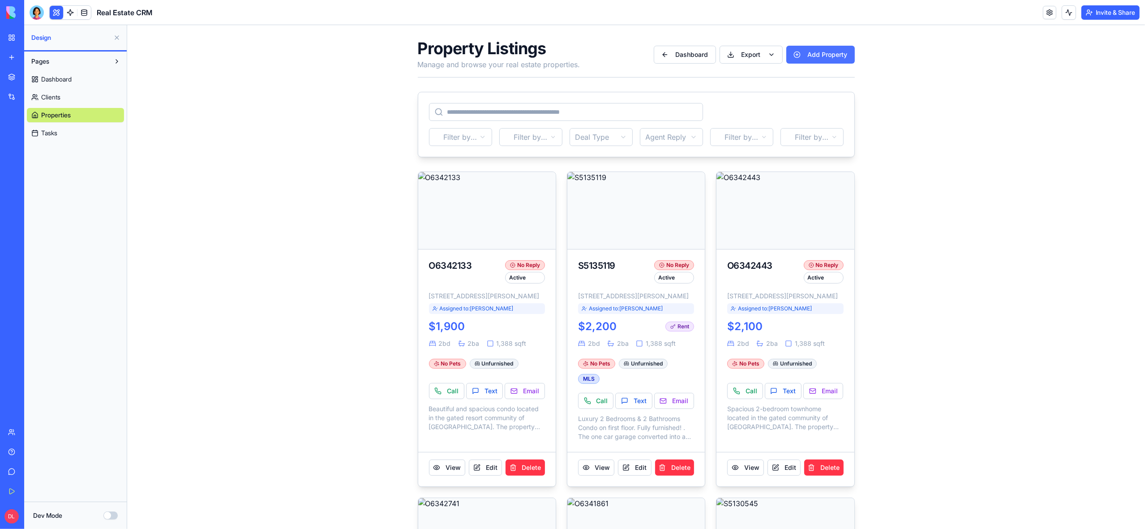
click at [819, 57] on button "Add Property" at bounding box center [820, 55] width 69 height 18
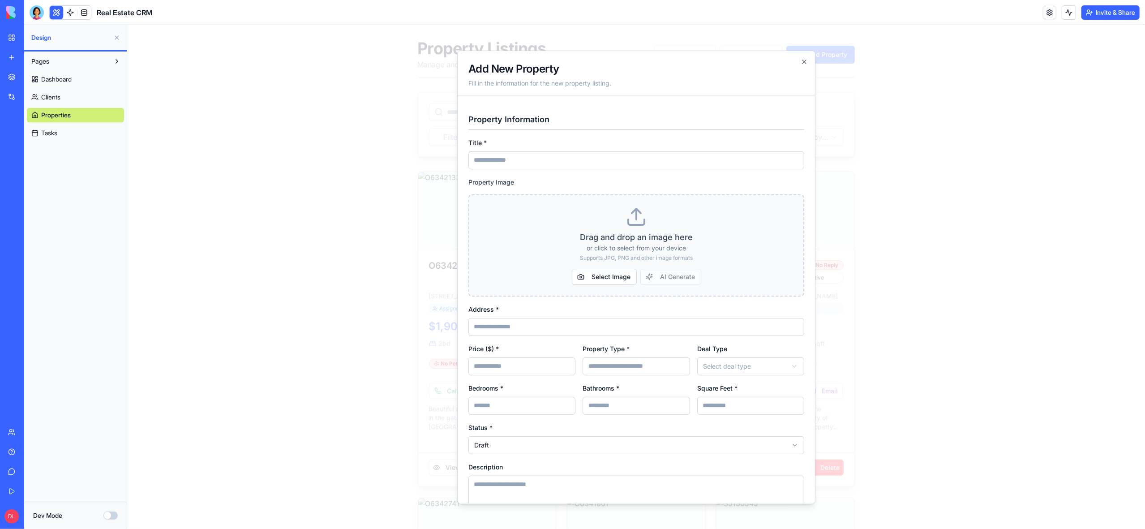
click at [507, 327] on input "Address *" at bounding box center [636, 327] width 336 height 18
paste input "**********"
type input "**********"
click at [539, 161] on input "Title *" at bounding box center [636, 160] width 336 height 18
paste input "********"
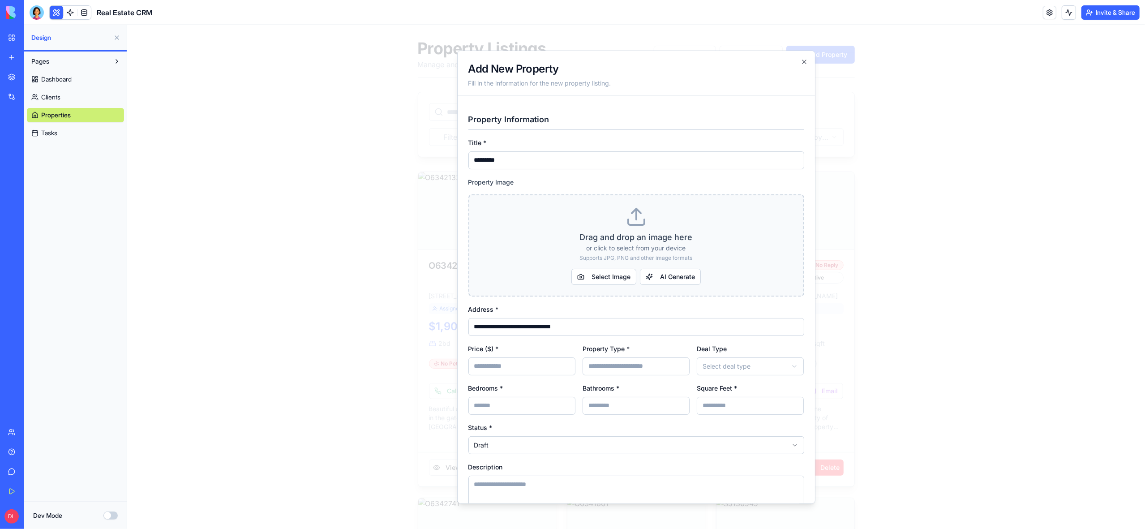
type input "*********"
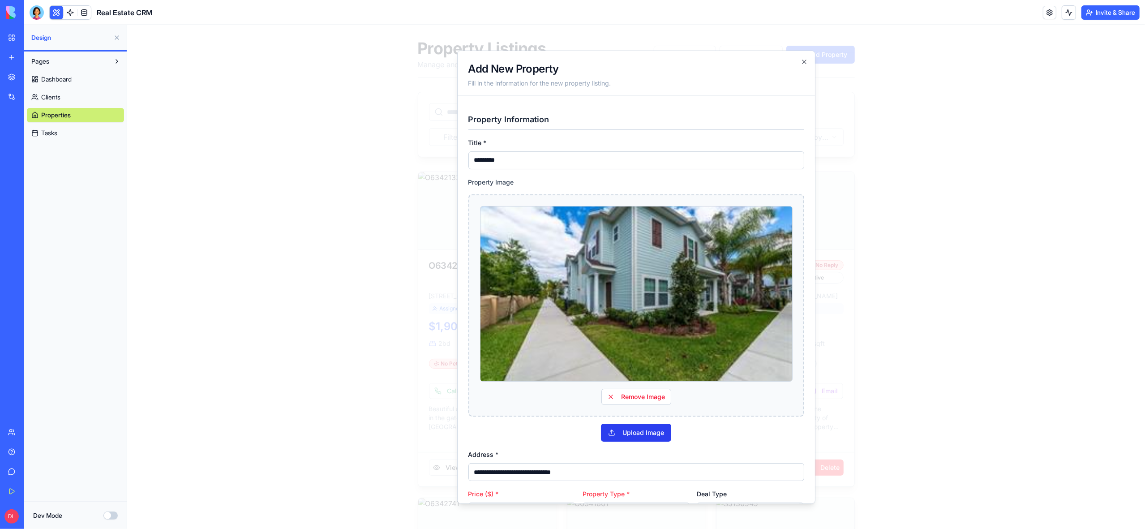
click at [643, 435] on button "Upload Image" at bounding box center [636, 433] width 70 height 18
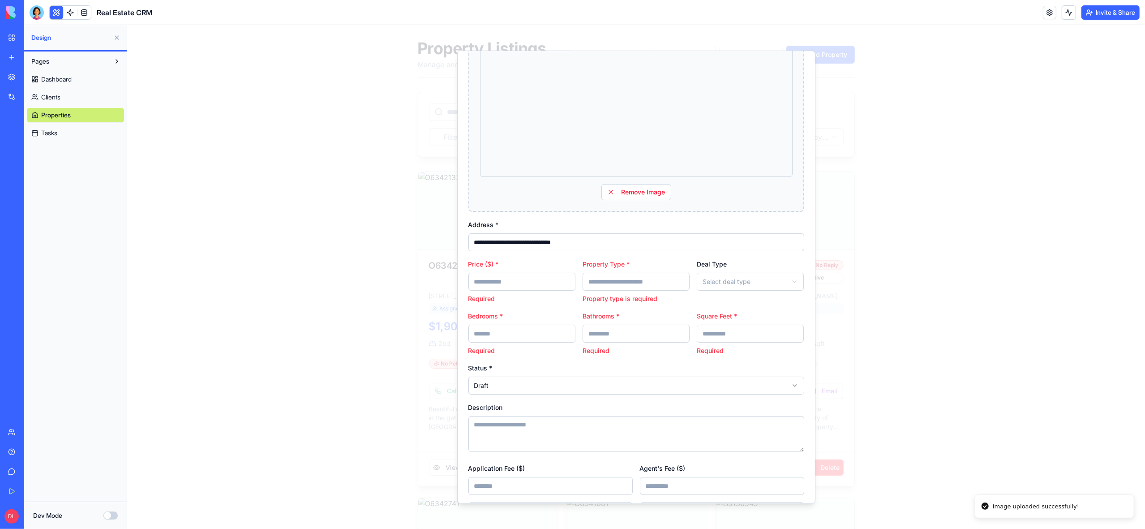
scroll to position [205, 0]
click at [527, 282] on input "Price ($) *" at bounding box center [521, 281] width 107 height 18
type input "****"
click at [651, 283] on input "Property Type *" at bounding box center [635, 281] width 107 height 18
type input "********"
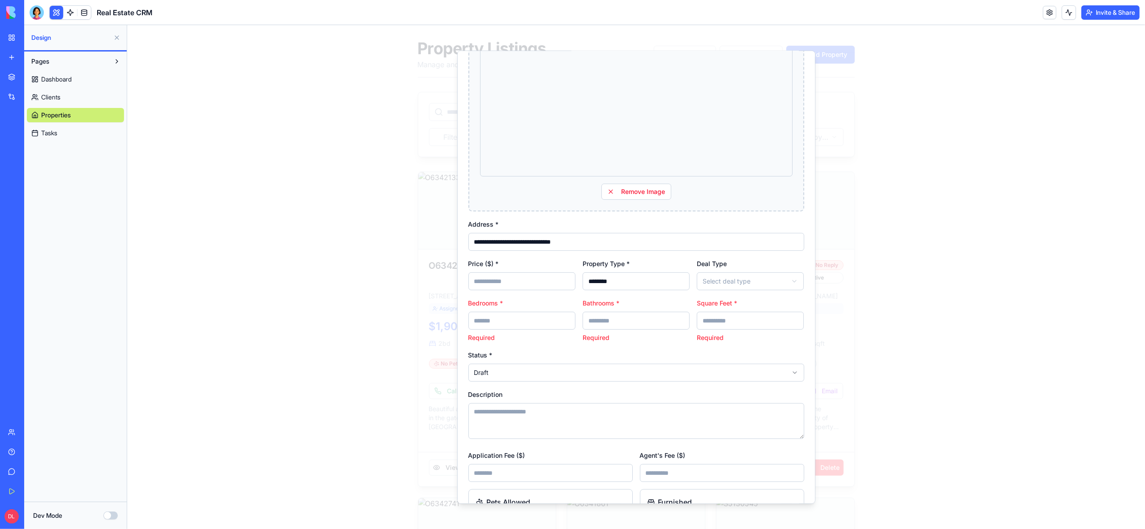
click at [543, 321] on input "Bedrooms *" at bounding box center [521, 321] width 107 height 18
type input "*"
click at [601, 321] on input "Bathrooms *" at bounding box center [635, 321] width 107 height 18
type input "*"
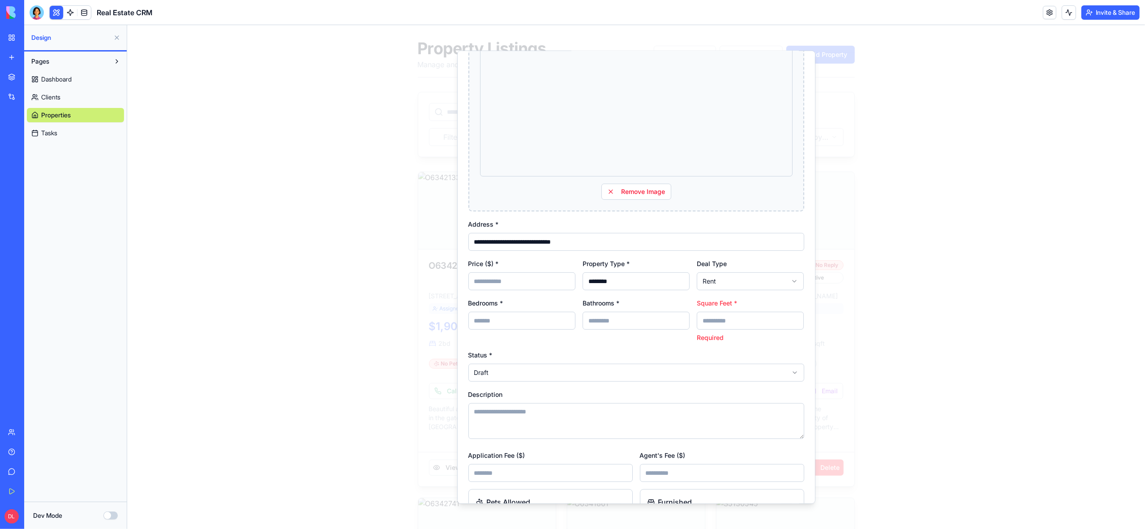
click at [739, 323] on input "Square Feet *" at bounding box center [749, 321] width 107 height 18
type input "****"
select select "******"
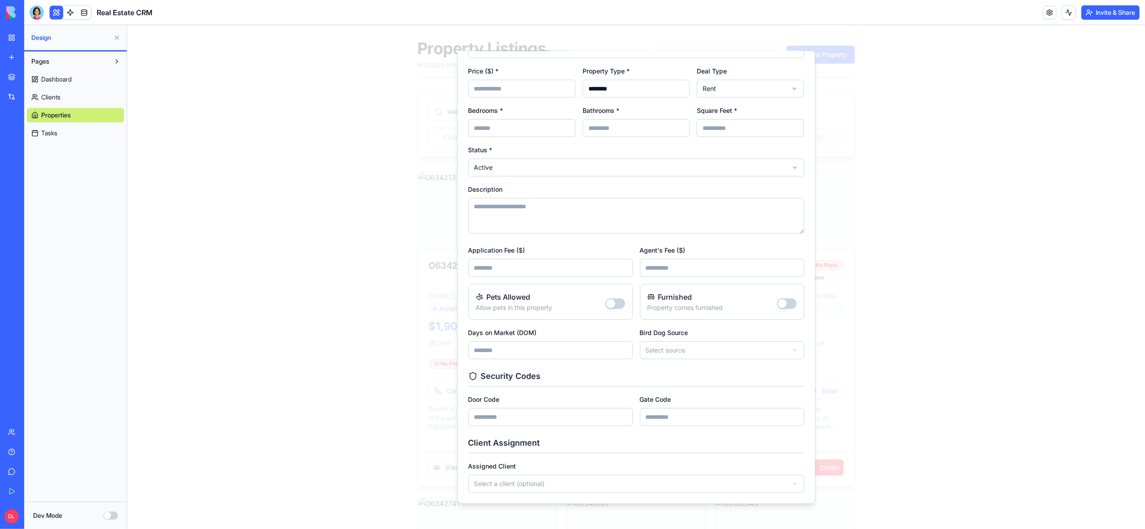
scroll to position [402, 0]
click at [518, 263] on input "Application Fee ($)" at bounding box center [550, 264] width 164 height 18
type input "***"
click at [674, 266] on input "Agent's Fee ($)" at bounding box center [722, 264] width 164 height 18
click at [791, 299] on button "Furnished" at bounding box center [787, 299] width 20 height 11
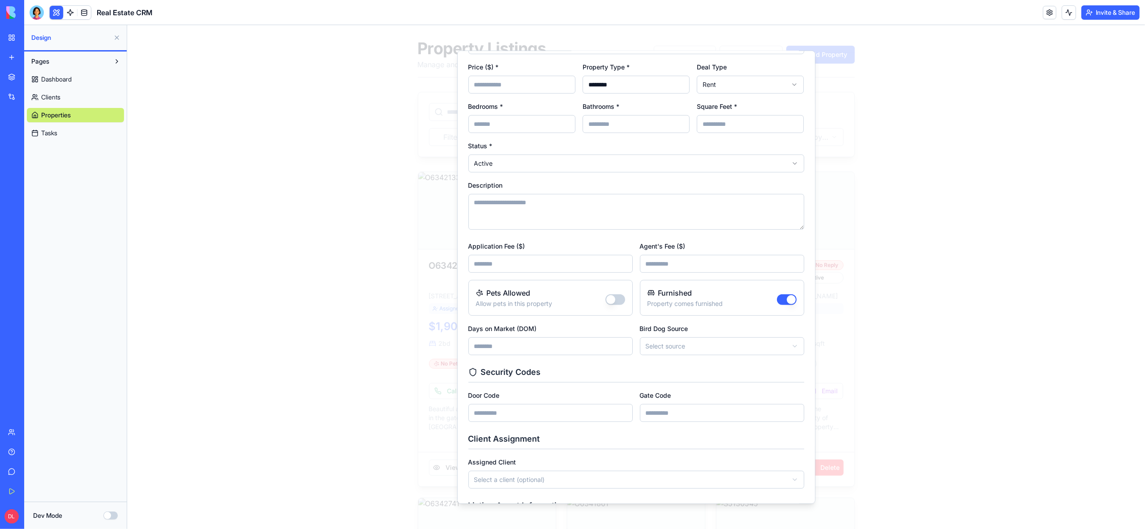
click at [528, 350] on input "Days on Market (DOM)" at bounding box center [550, 346] width 164 height 18
type input "***"
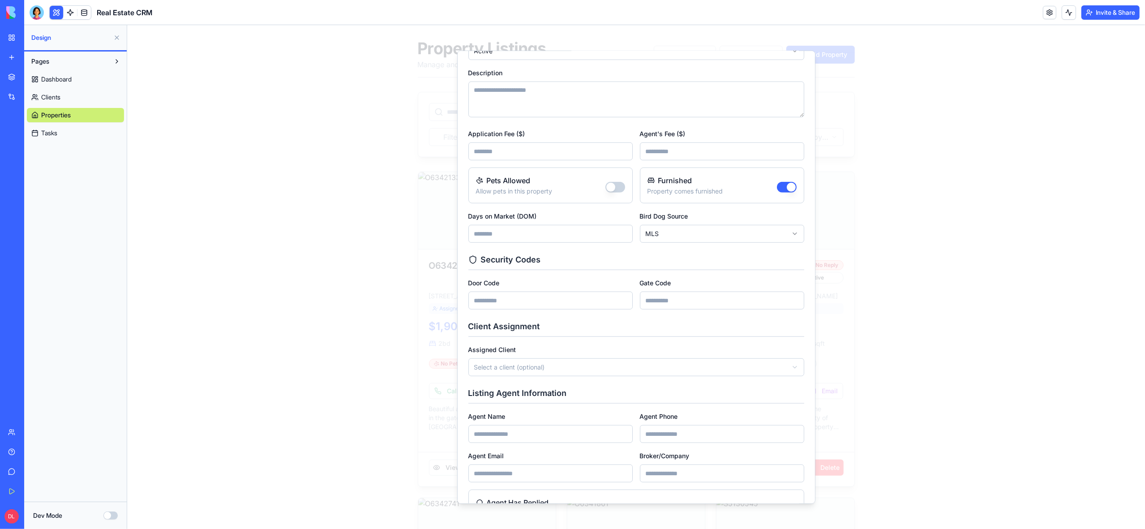
scroll to position [515, 0]
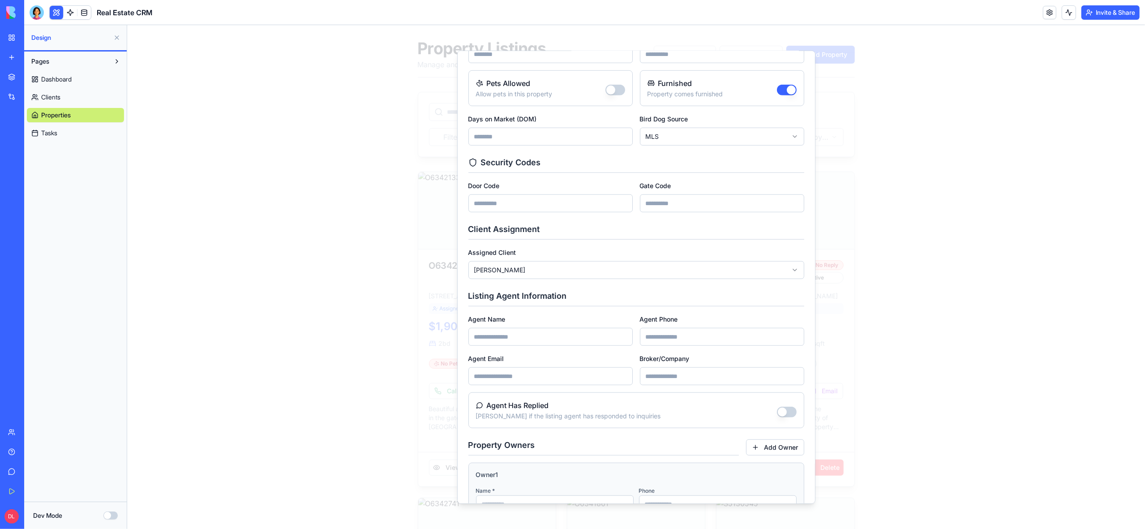
scroll to position [623, 0]
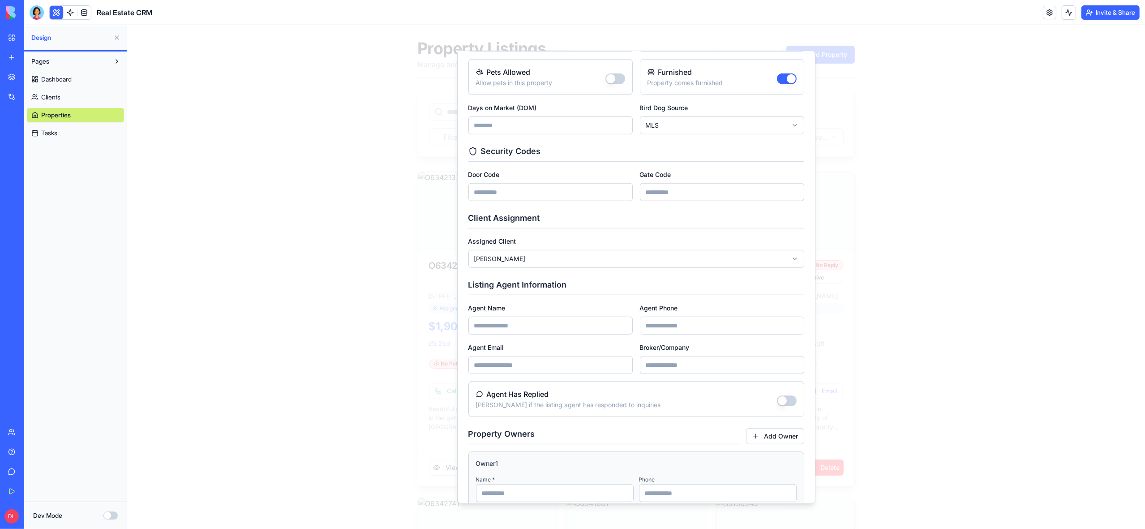
click at [536, 328] on input "Agent Name" at bounding box center [550, 326] width 164 height 18
click at [507, 324] on input "Agent Name" at bounding box center [550, 326] width 164 height 18
paste input "**********"
type input "**********"
click at [697, 326] on input "Agent Phone" at bounding box center [722, 326] width 164 height 18
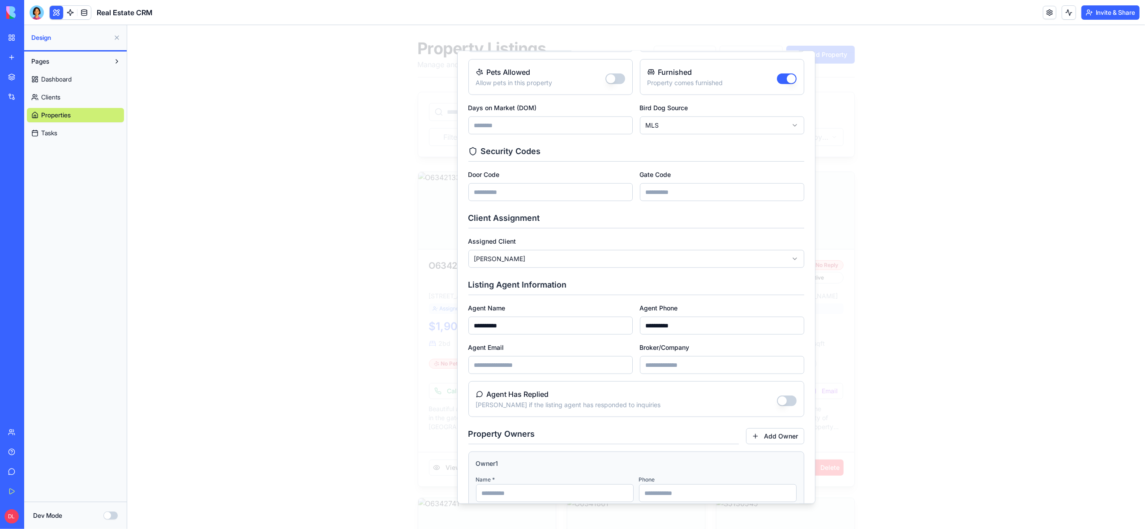
type input "**********"
click at [539, 365] on input "Agent Email" at bounding box center [550, 365] width 164 height 18
paste input "**********"
type input "**********"
click at [670, 370] on input "Broker/Company" at bounding box center [722, 365] width 164 height 18
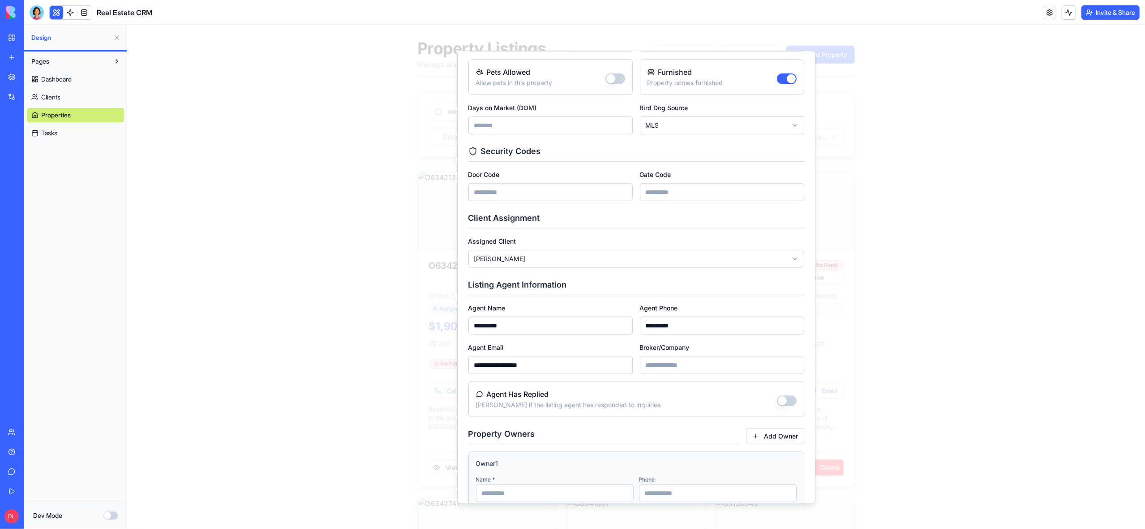
paste input "********"
type input "********"
click at [787, 402] on button "Agent Has Replied" at bounding box center [787, 400] width 20 height 11
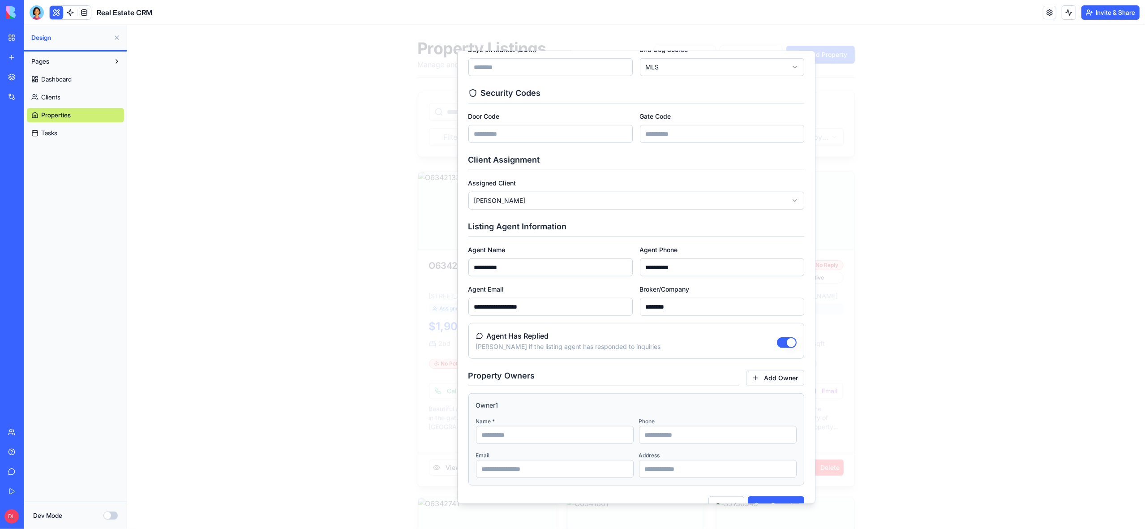
scroll to position [703, 0]
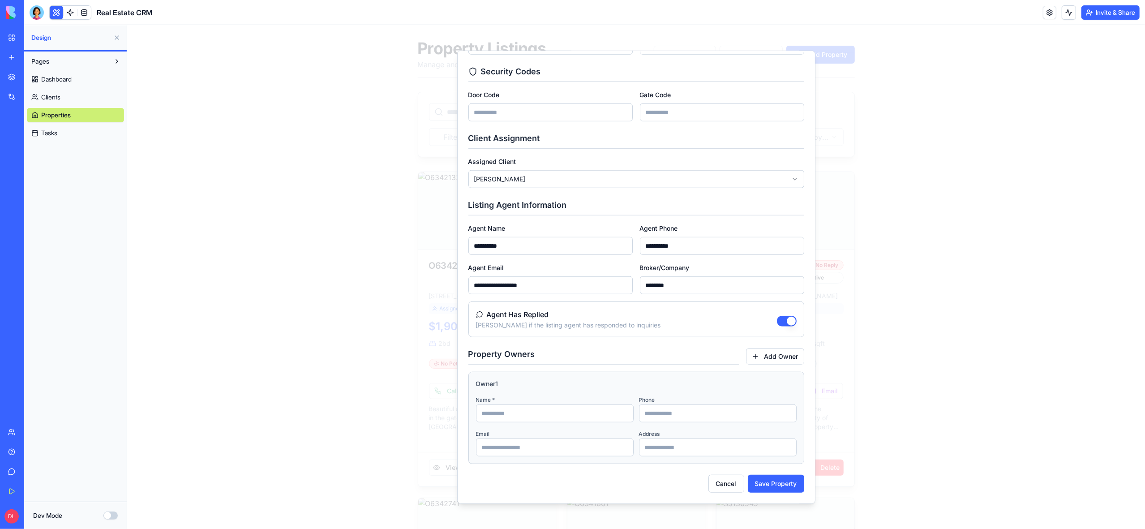
click at [516, 412] on input at bounding box center [555, 413] width 158 height 18
paste input "**********"
type input "**********"
click at [772, 485] on button "Save Property" at bounding box center [775, 484] width 56 height 18
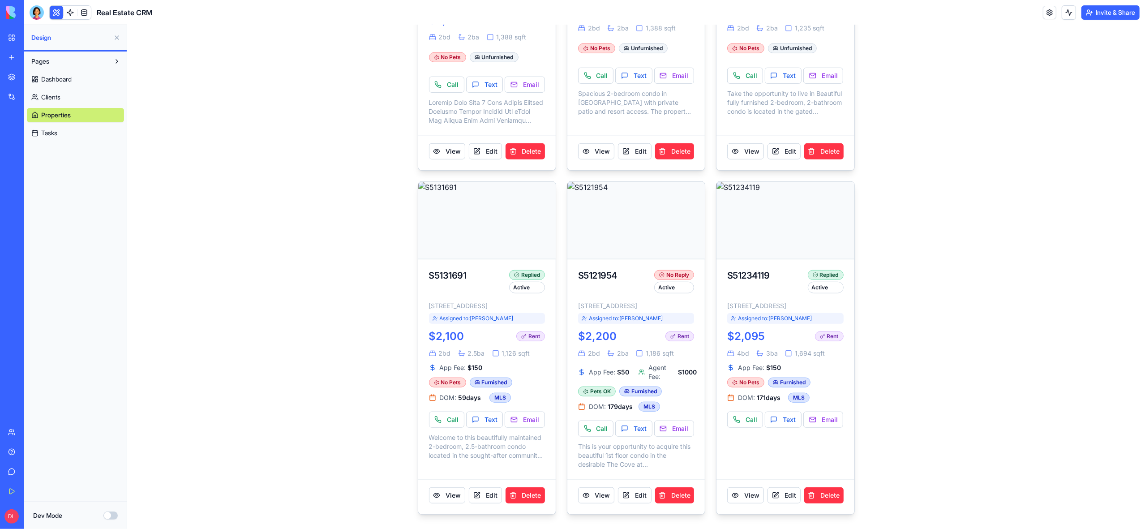
scroll to position [671, 0]
click at [786, 497] on button "Edit" at bounding box center [783, 495] width 33 height 16
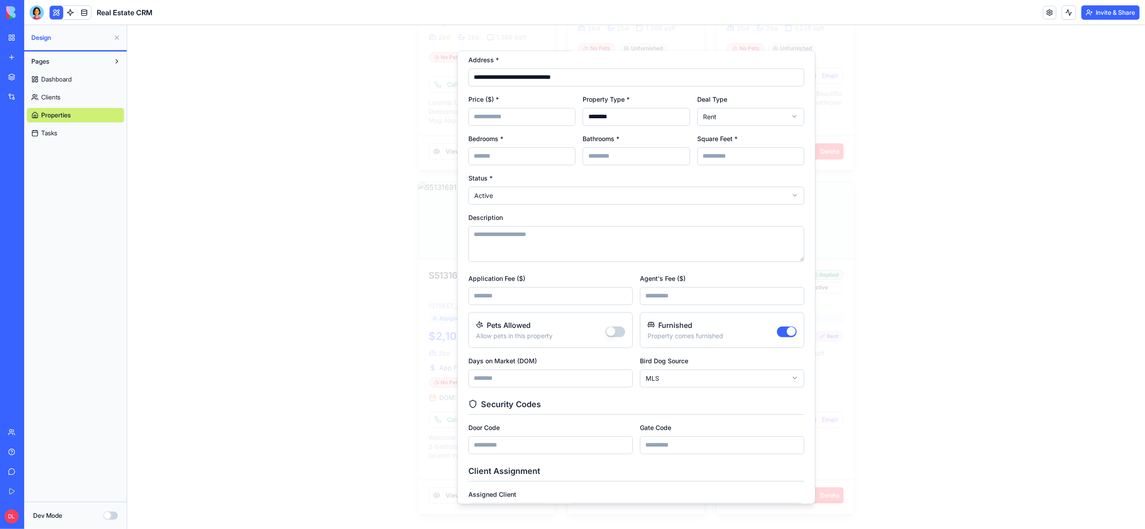
scroll to position [430, 0]
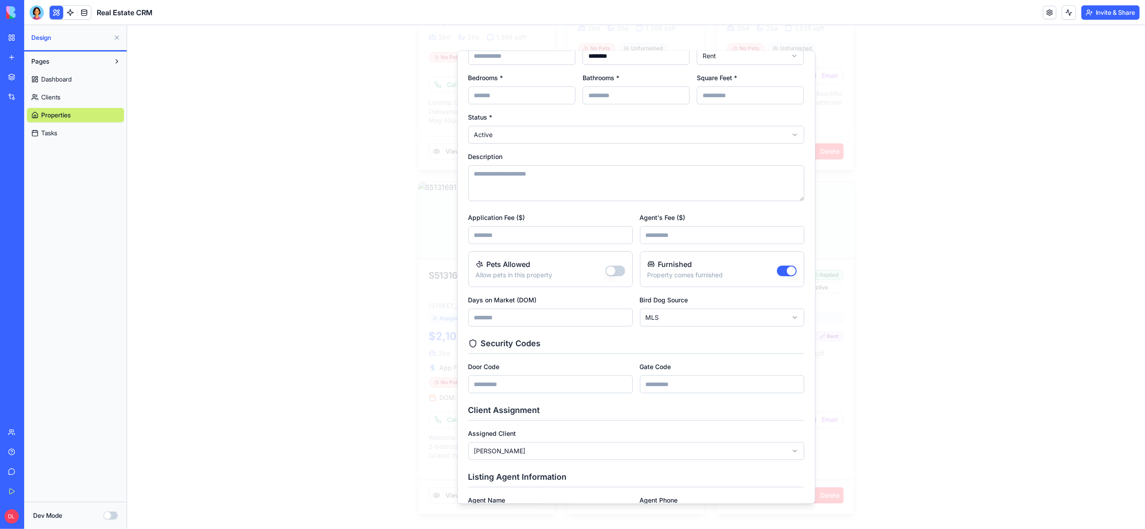
click at [577, 386] on input "Door Code" at bounding box center [550, 384] width 164 height 18
type input "****"
click at [674, 386] on input "Gate Code" at bounding box center [722, 386] width 164 height 18
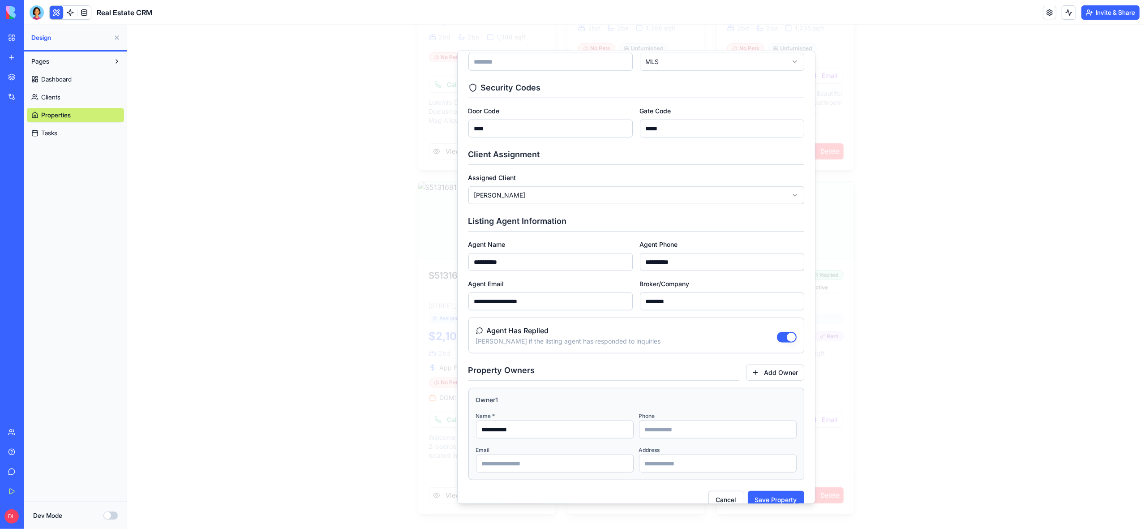
scroll to position [703, 0]
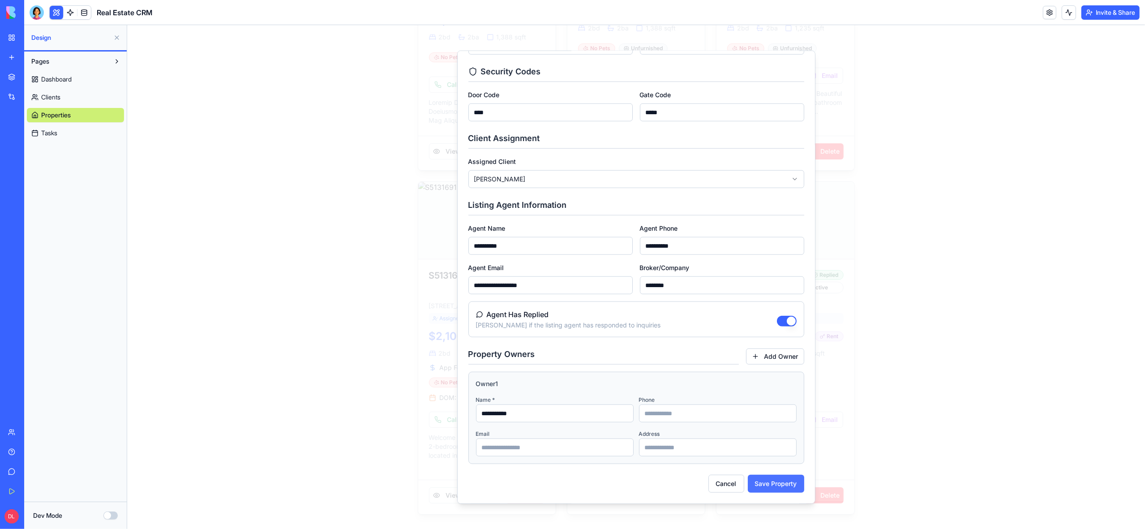
type input "*****"
click at [773, 488] on button "Save Property" at bounding box center [775, 484] width 56 height 18
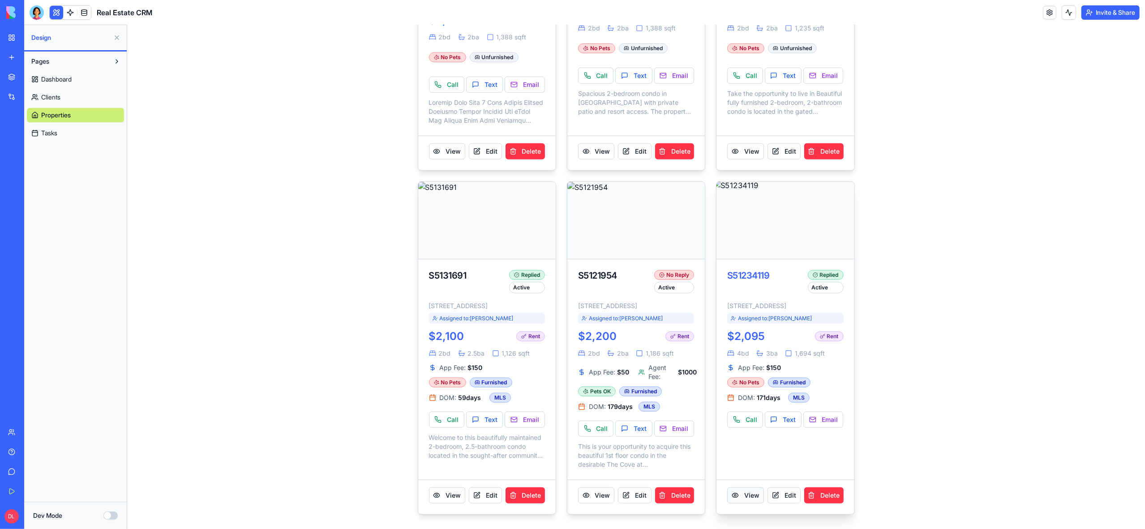
click at [745, 496] on button "View" at bounding box center [745, 495] width 36 height 16
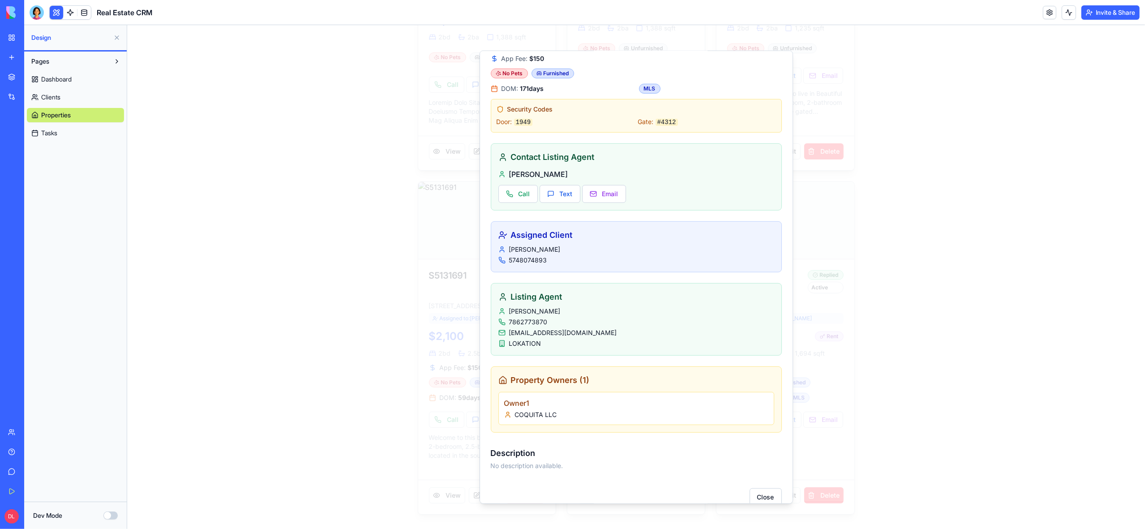
scroll to position [309, 0]
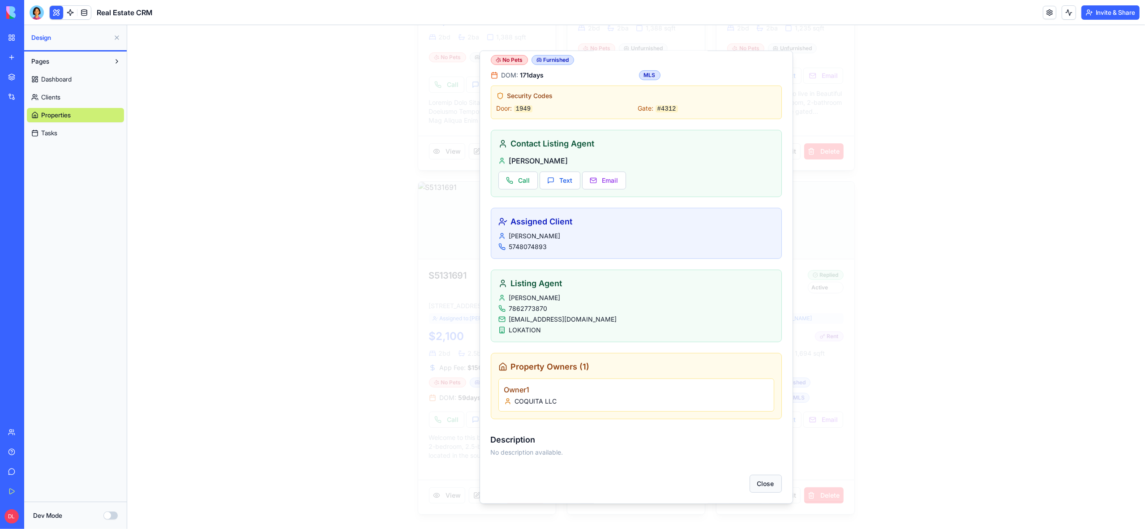
click at [762, 483] on button "Close" at bounding box center [765, 484] width 32 height 18
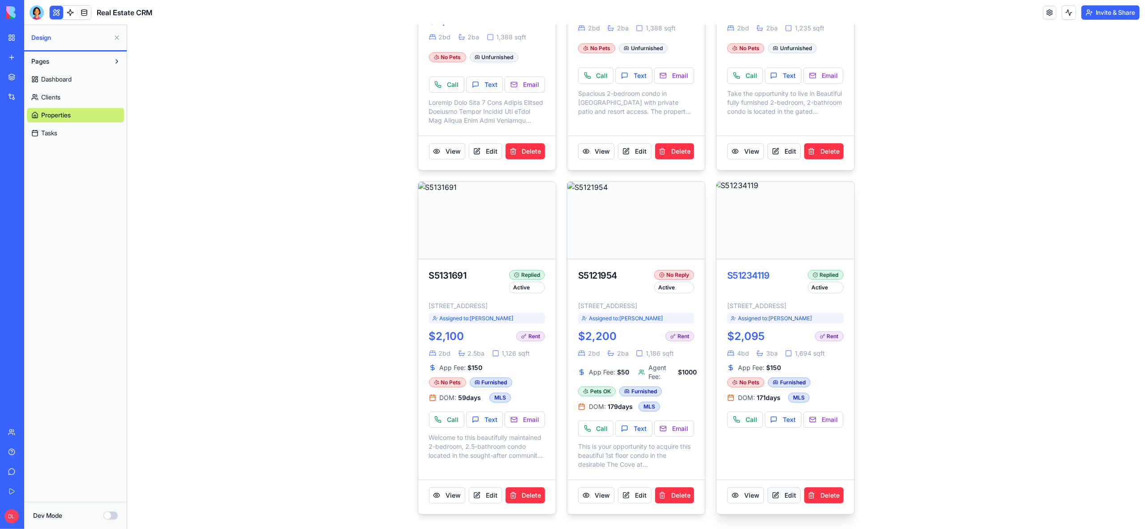
click at [780, 495] on button "Edit" at bounding box center [783, 495] width 33 height 16
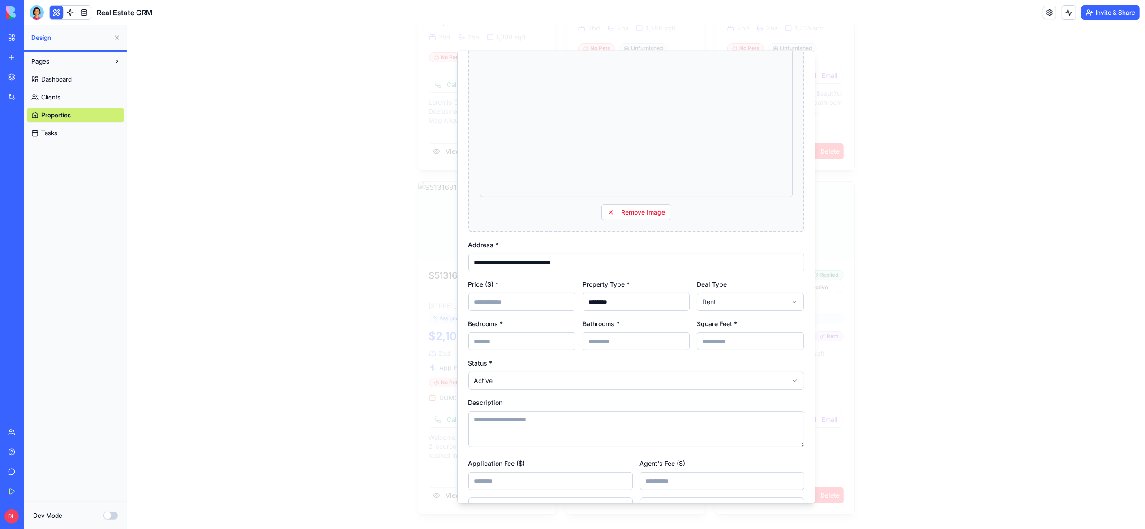
scroll to position [188, 0]
click at [514, 429] on textarea "Description" at bounding box center [636, 426] width 336 height 36
paste textarea "**********"
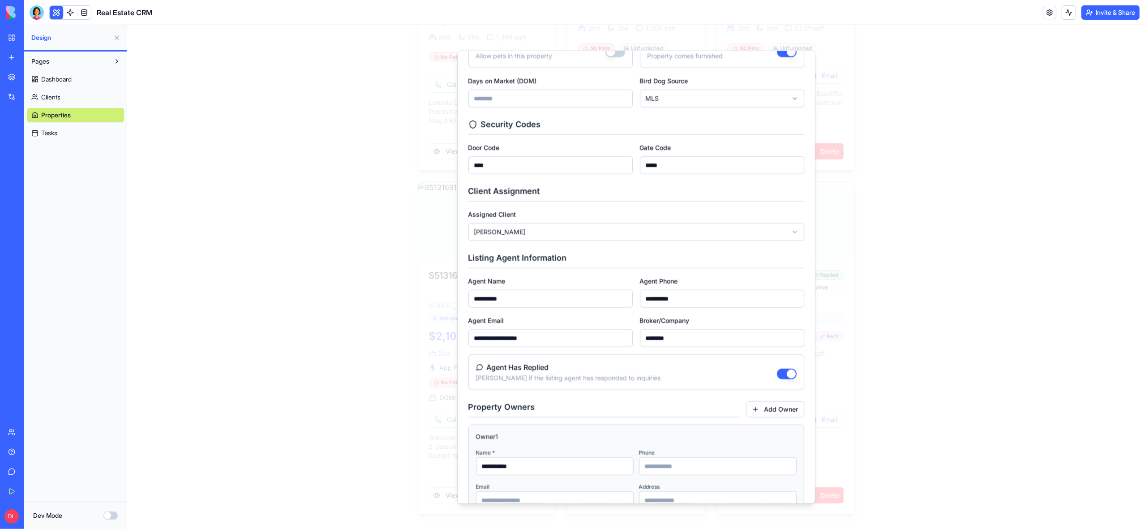
scroll to position [703, 0]
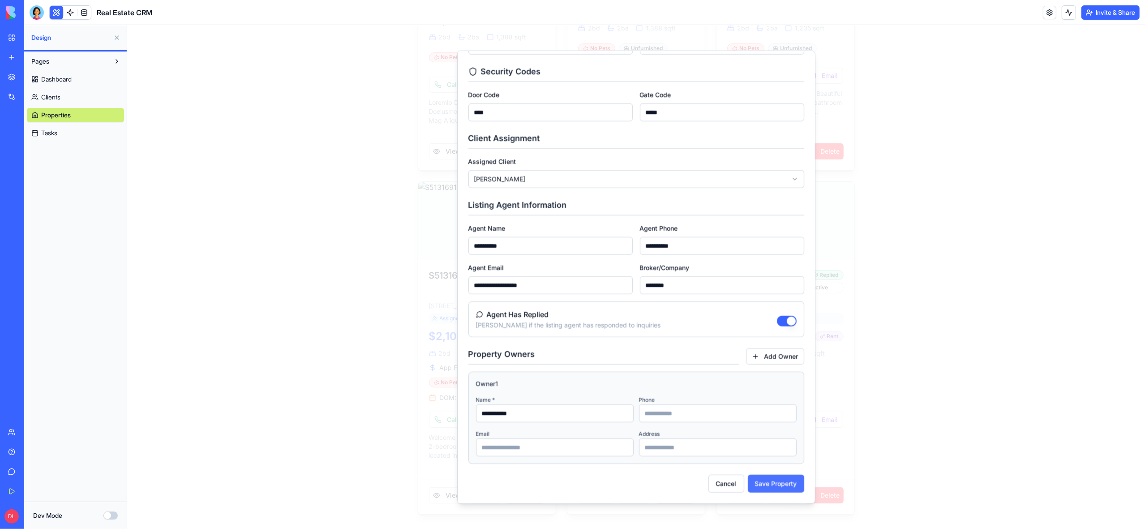
type textarea "**********"
click at [773, 488] on button "Save Property" at bounding box center [775, 484] width 56 height 18
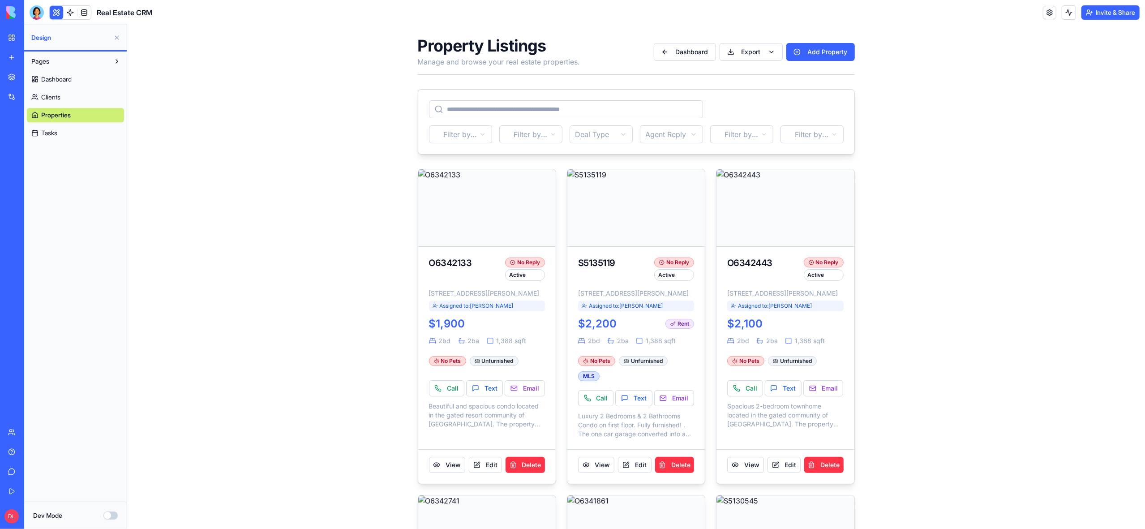
scroll to position [0, 0]
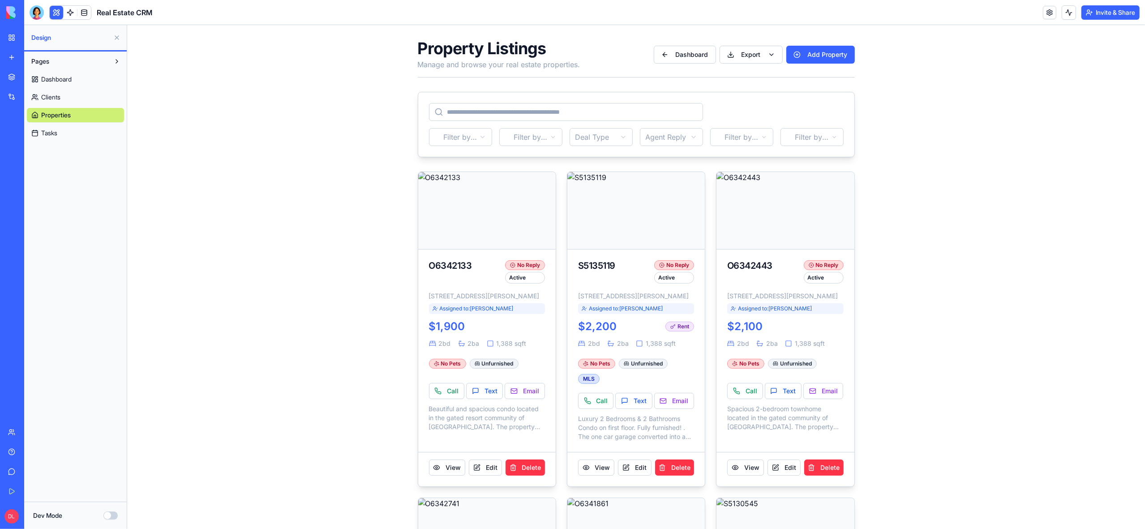
click at [16, 43] on link "My Workspace" at bounding box center [21, 38] width 36 height 18
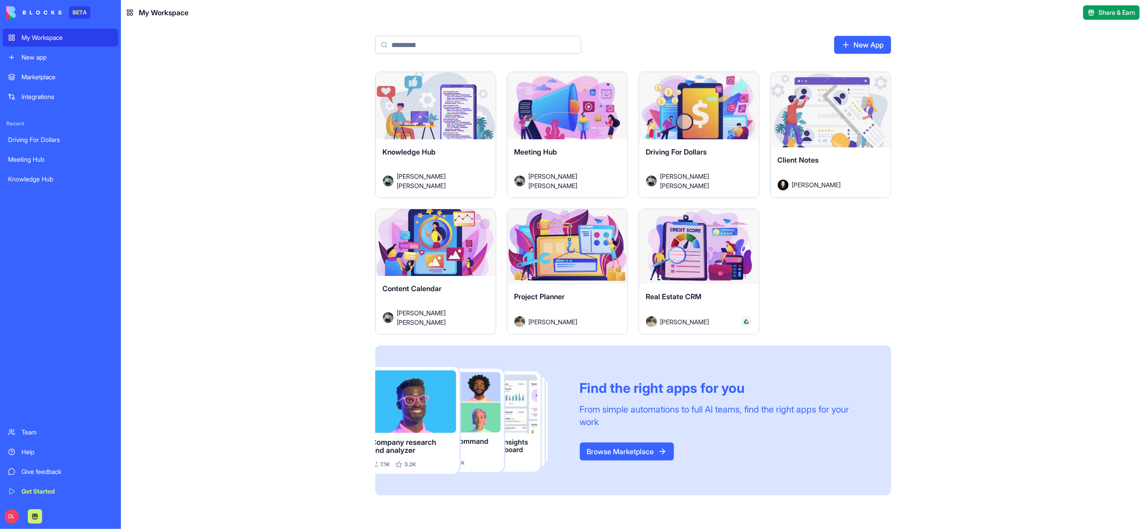
click at [551, 264] on div "Launch" at bounding box center [567, 246] width 120 height 75
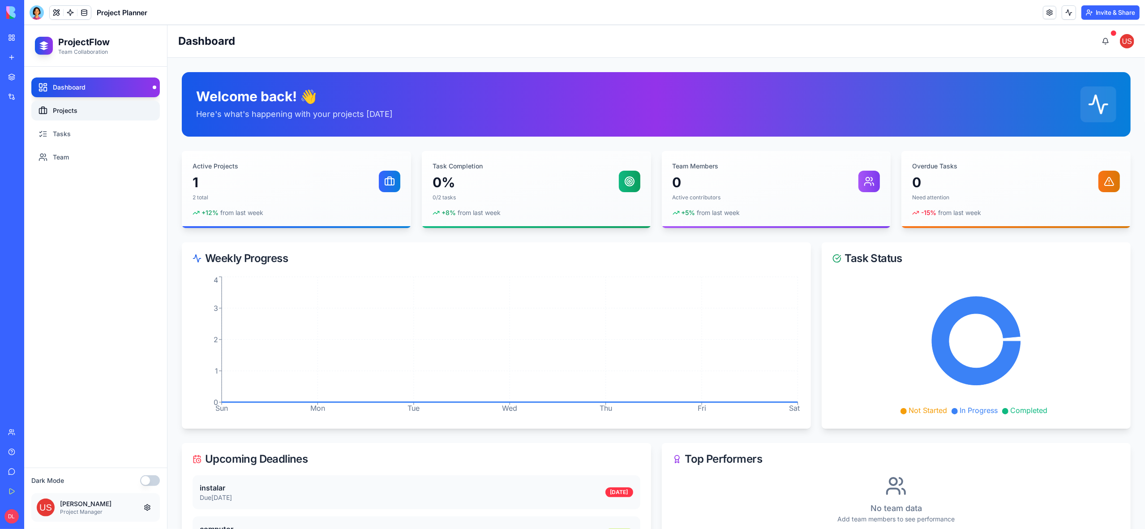
click at [68, 107] on link "Projects" at bounding box center [95, 111] width 129 height 20
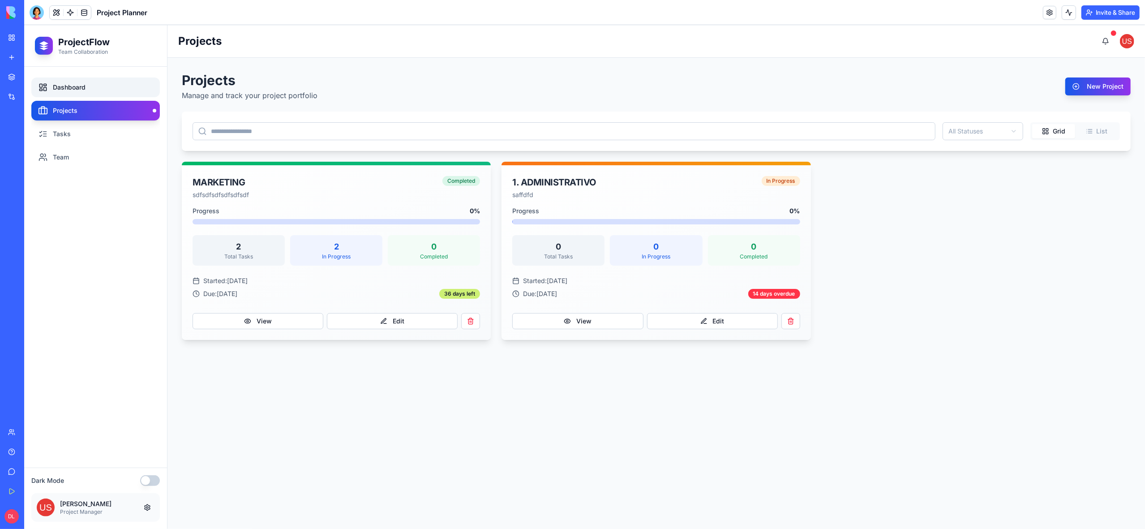
click at [64, 90] on link "Dashboard" at bounding box center [95, 87] width 129 height 20
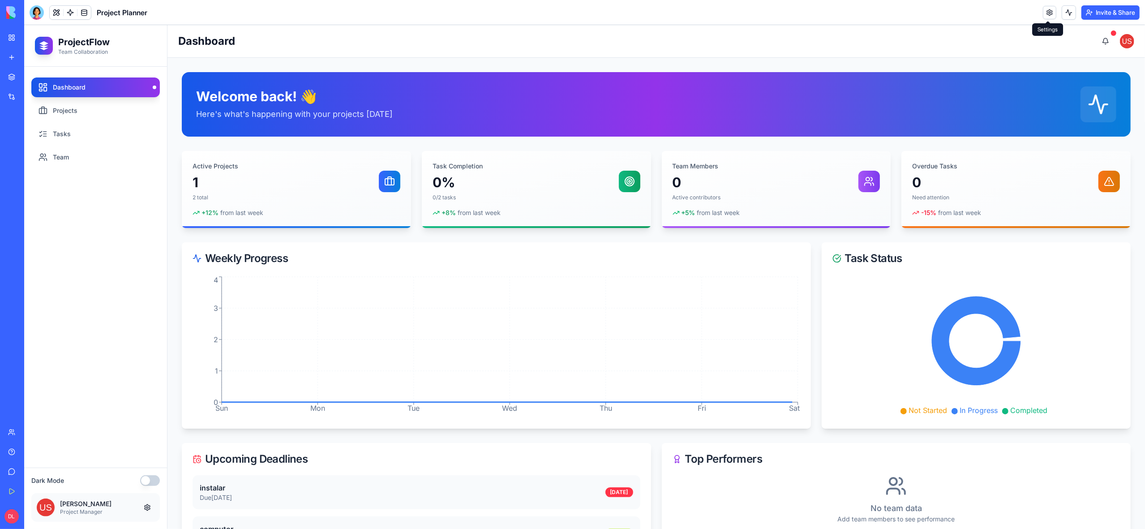
click at [1048, 12] on link at bounding box center [1049, 12] width 13 height 13
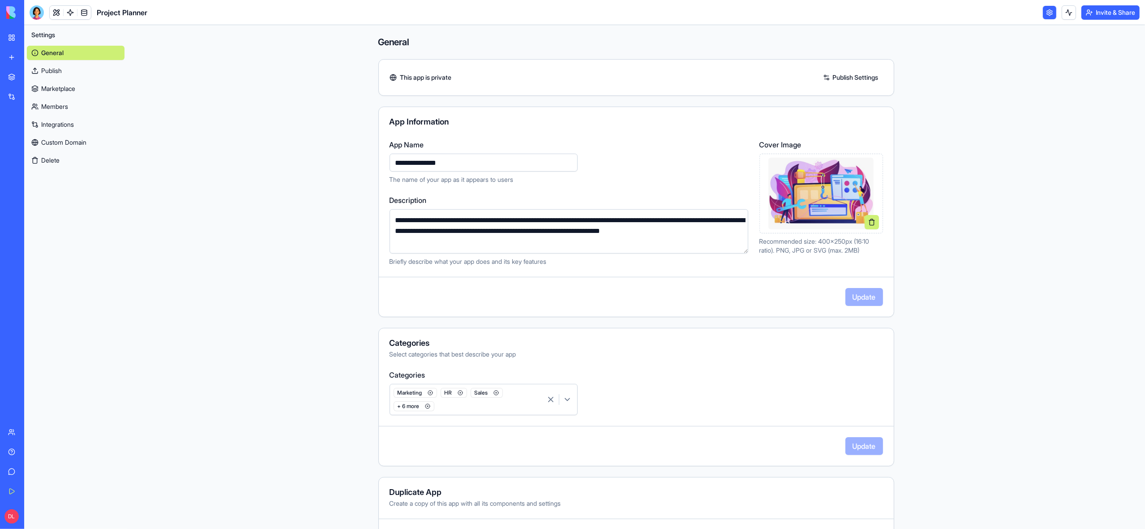
scroll to position [0, 0]
click at [1068, 13] on button at bounding box center [1069, 12] width 14 height 14
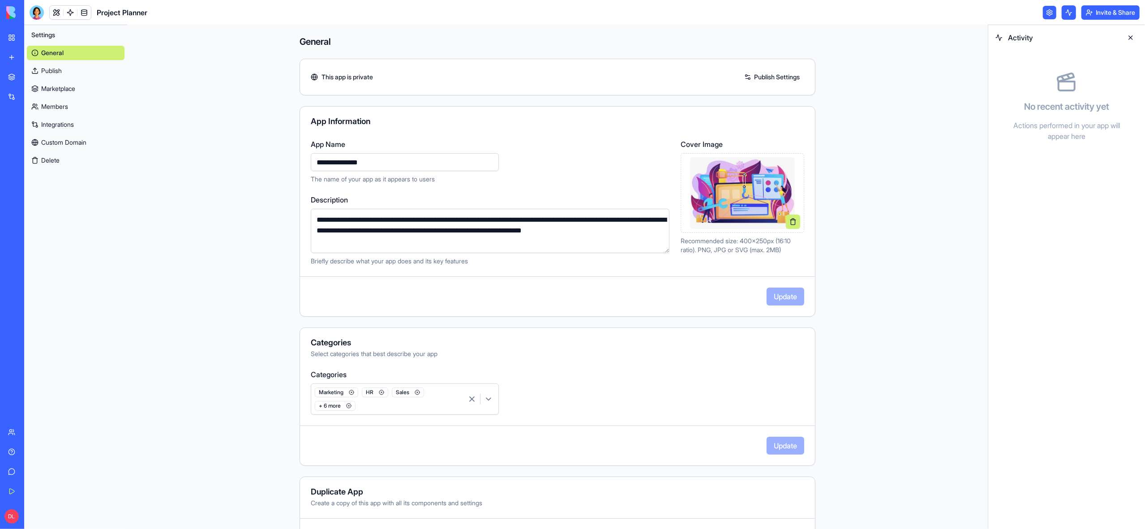
click at [1132, 37] on button at bounding box center [1131, 37] width 14 height 14
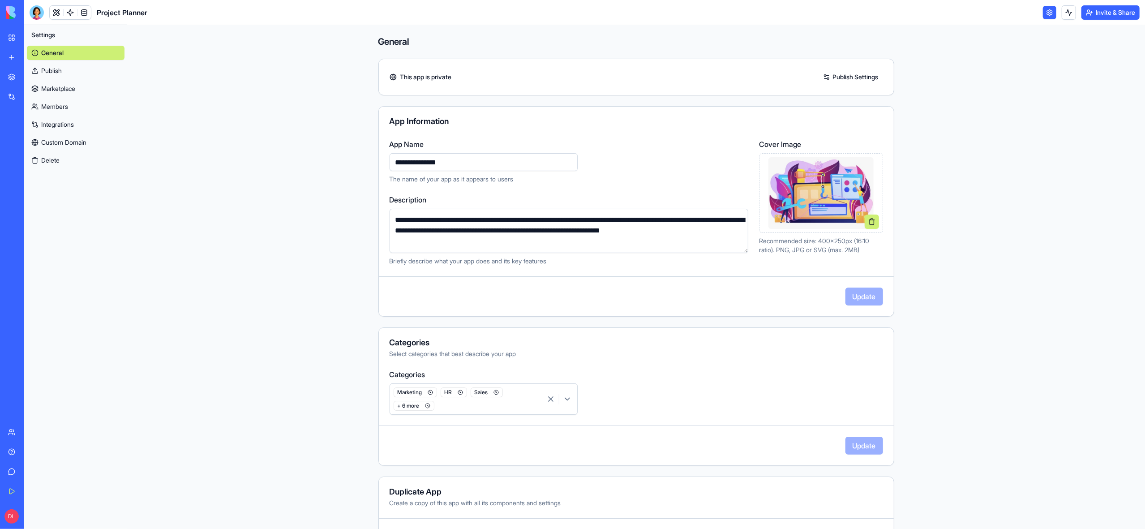
click at [62, 107] on link "Members" at bounding box center [76, 106] width 98 height 14
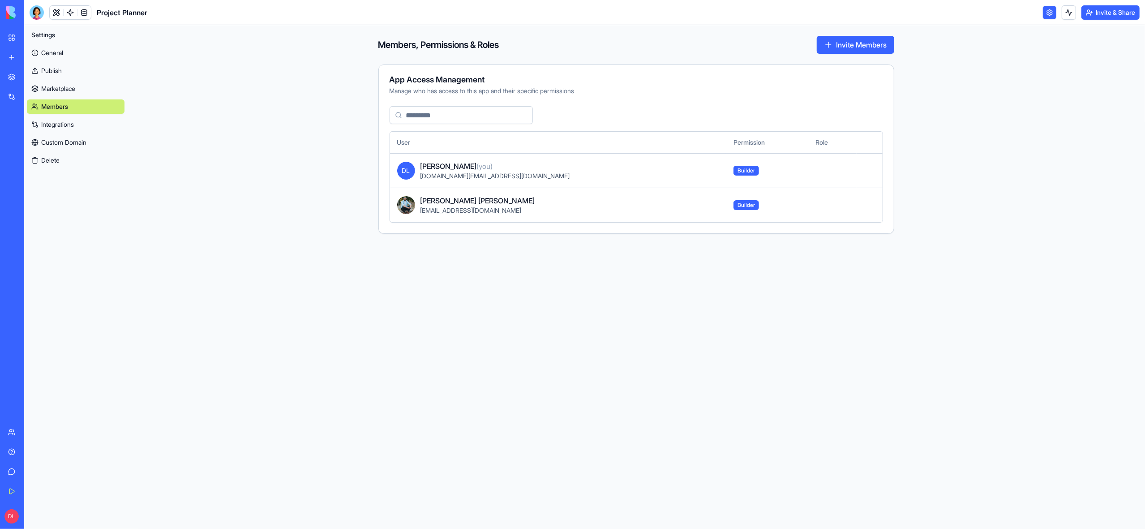
click at [61, 86] on link "Marketplace" at bounding box center [76, 89] width 98 height 14
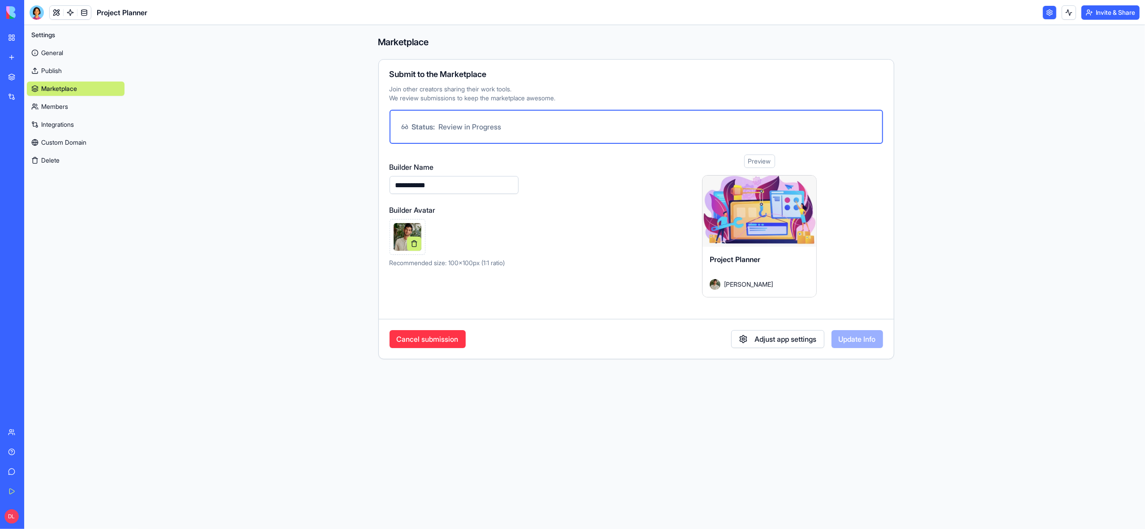
click at [773, 339] on button "Adjust app settings" at bounding box center [777, 339] width 93 height 18
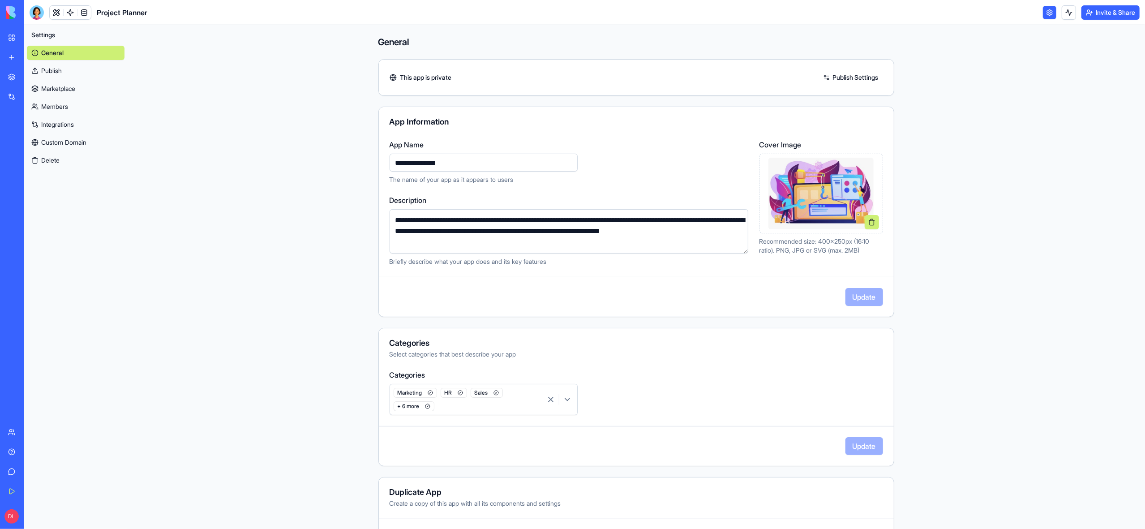
click at [566, 399] on icon "button" at bounding box center [567, 399] width 9 height 9
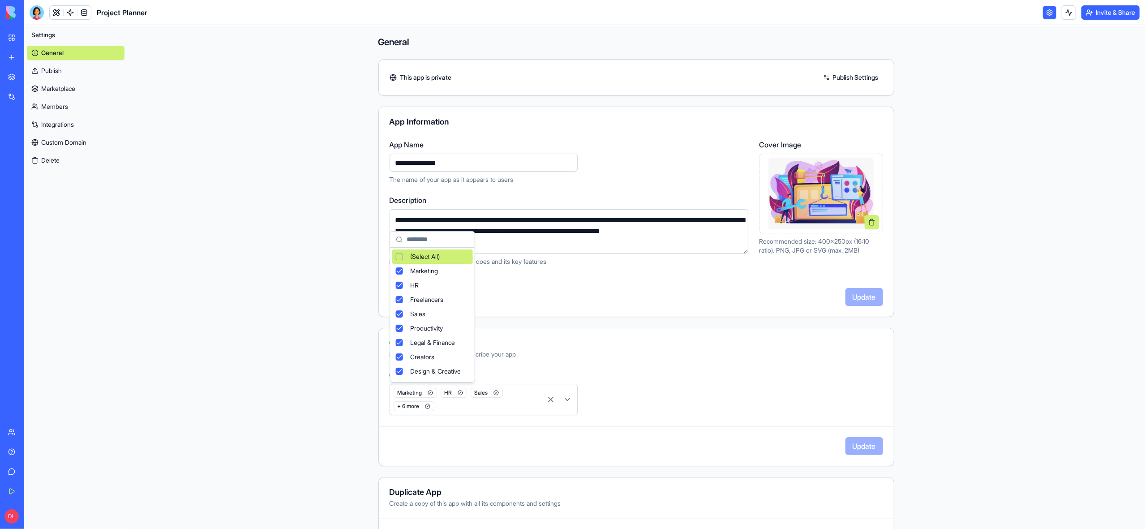
click at [566, 399] on icon "button" at bounding box center [567, 399] width 9 height 9
click at [614, 385] on html "**********" at bounding box center [572, 264] width 1145 height 529
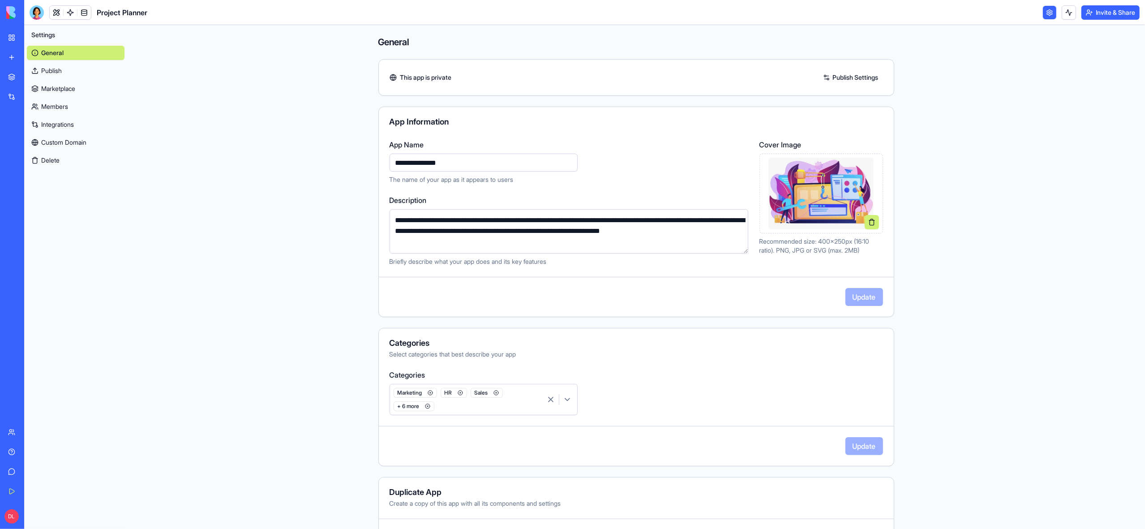
click at [49, 109] on link "Members" at bounding box center [76, 106] width 98 height 14
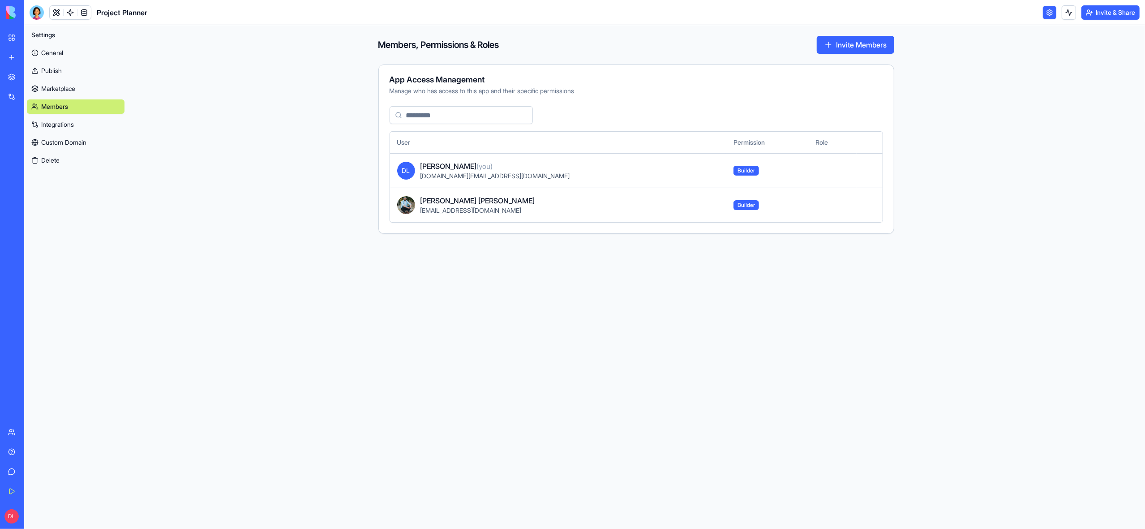
click at [60, 89] on link "Marketplace" at bounding box center [76, 89] width 98 height 14
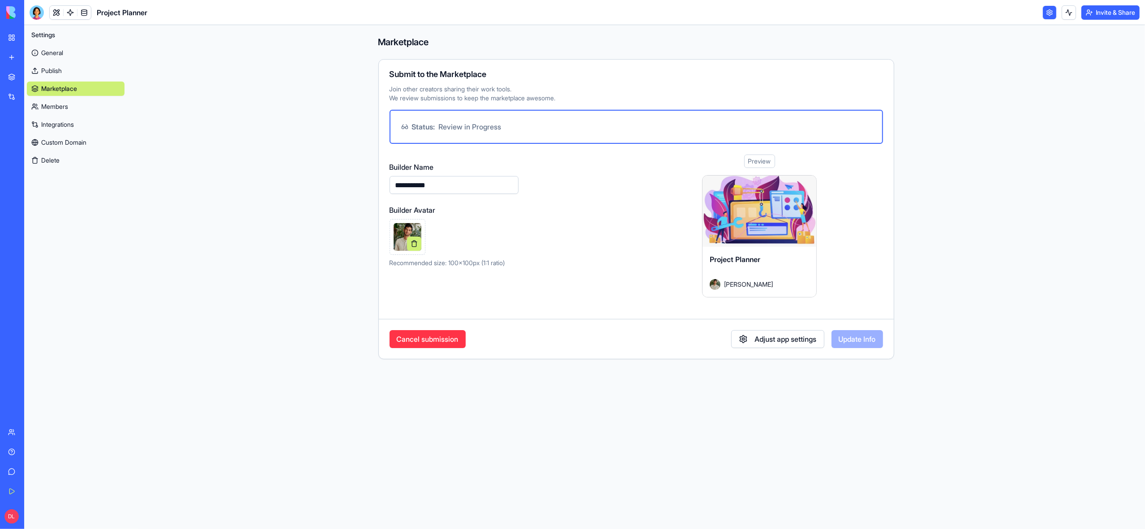
click at [457, 183] on input "**********" at bounding box center [454, 185] width 129 height 18
drag, startPoint x: 456, startPoint y: 184, endPoint x: 366, endPoint y: 181, distance: 90.0
click at [366, 181] on div "**********" at bounding box center [636, 197] width 573 height 345
type input "*******"
click at [414, 243] on button at bounding box center [414, 243] width 14 height 14
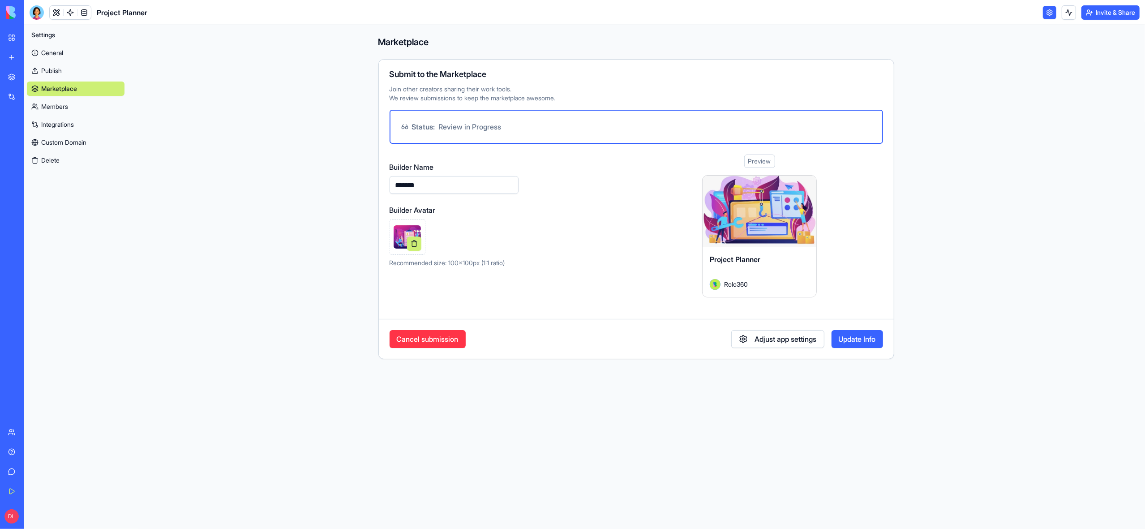
click at [854, 341] on button "Update Info" at bounding box center [858, 339] width 52 height 18
click at [10, 39] on link "My Workspace" at bounding box center [21, 38] width 36 height 18
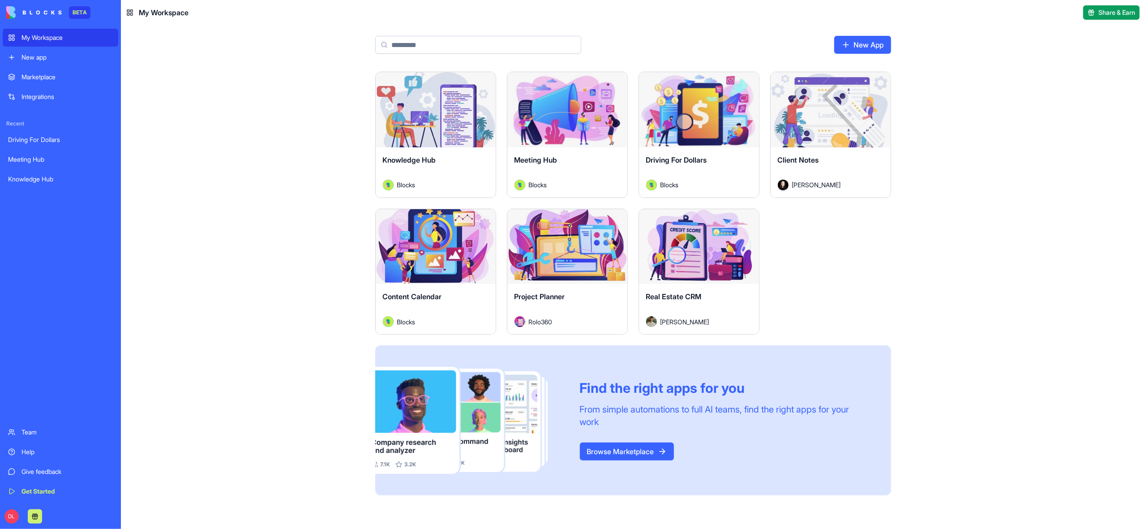
click at [454, 176] on div "Knowledge Hub" at bounding box center [436, 167] width 106 height 25
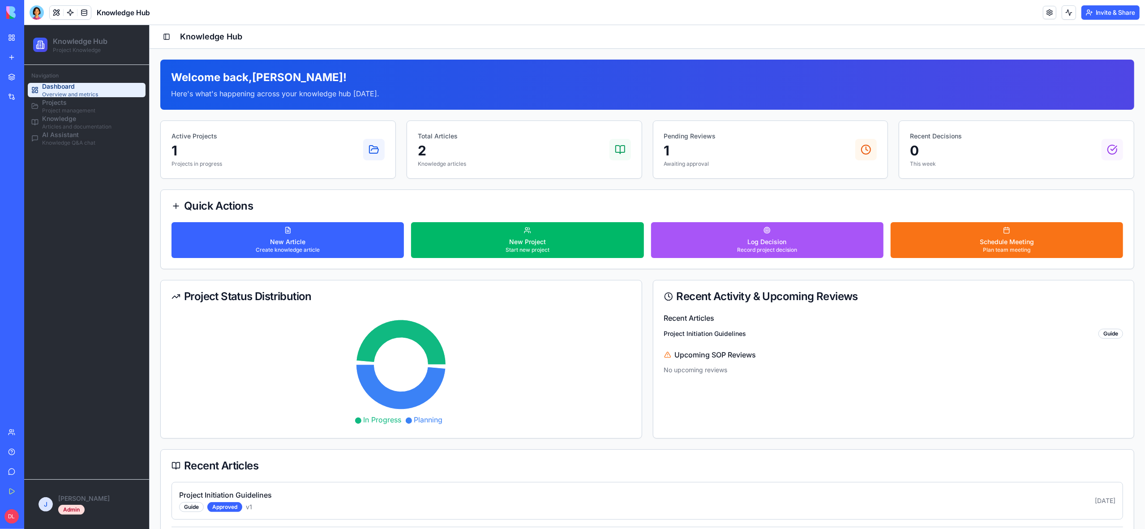
click at [15, 37] on link "My Workspace" at bounding box center [21, 38] width 36 height 18
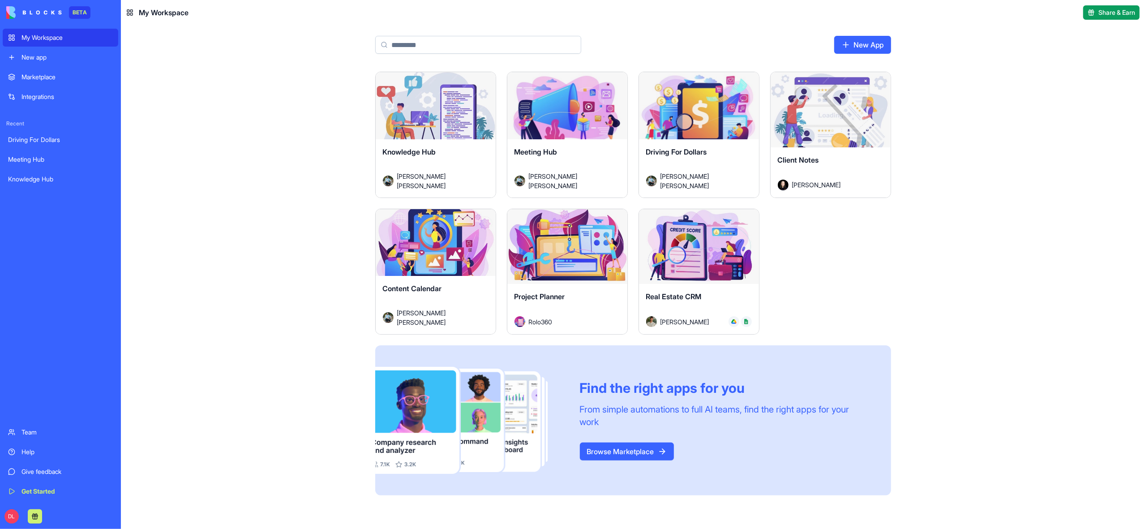
click at [744, 323] on img at bounding box center [746, 321] width 5 height 5
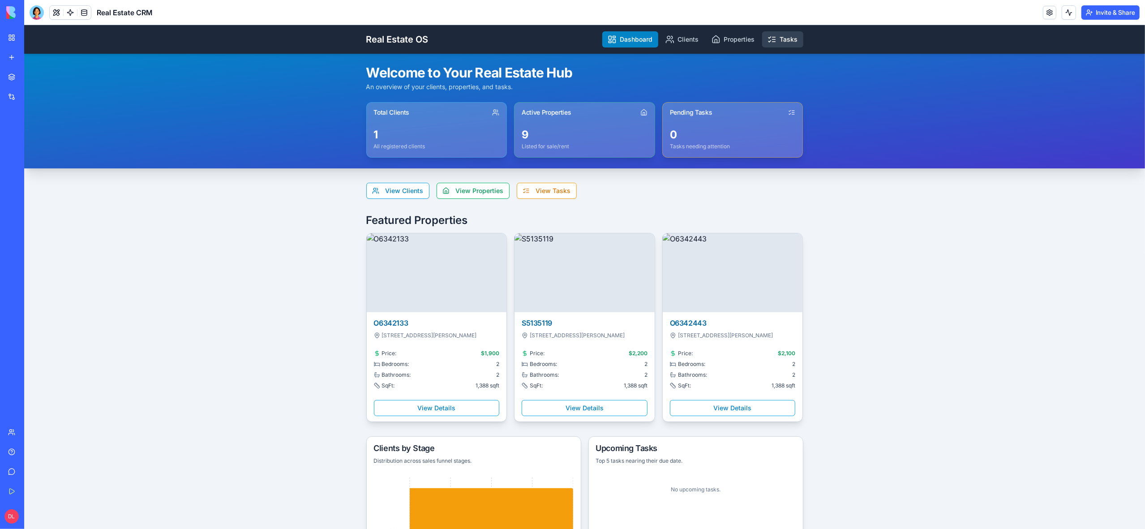
click at [786, 38] on link "Tasks" at bounding box center [782, 39] width 41 height 16
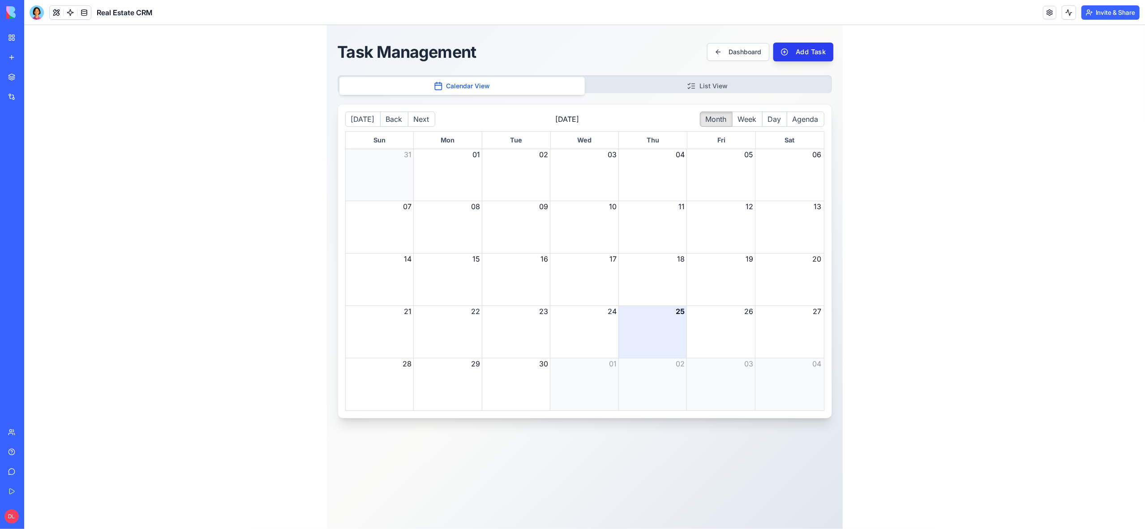
click at [813, 51] on button "Add Task" at bounding box center [803, 52] width 60 height 19
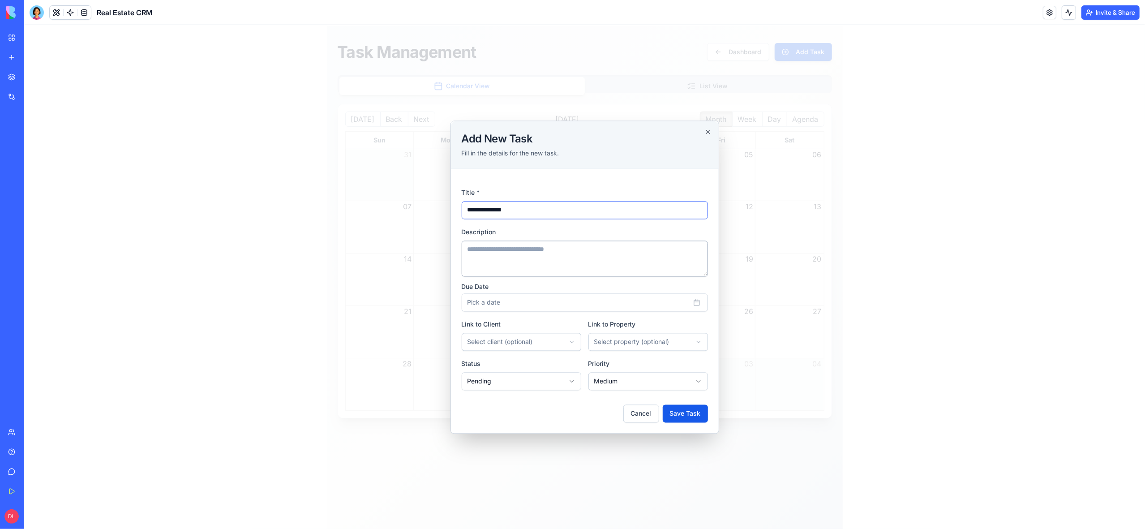
type input "**********"
click at [499, 252] on textarea "Description" at bounding box center [585, 258] width 246 height 36
click at [507, 256] on textarea "Description" at bounding box center [585, 258] width 246 height 36
paste textarea "**********"
drag, startPoint x: 471, startPoint y: 254, endPoint x: 528, endPoint y: 378, distance: 136.3
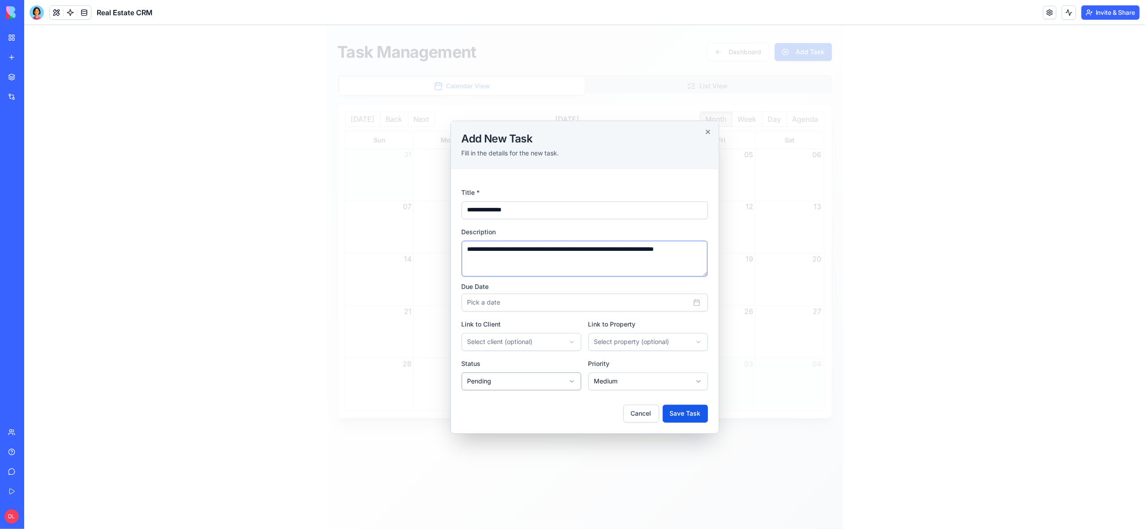
click at [472, 256] on textarea "**********" at bounding box center [585, 258] width 246 height 36
type textarea "**********"
click at [512, 301] on button "Pick a date" at bounding box center [585, 302] width 246 height 18
click at [556, 418] on button "26" at bounding box center [556, 417] width 16 height 16
click at [653, 323] on div "Link to Property Select property (optional) **** ******** ******** ******** ***…" at bounding box center [648, 334] width 120 height 32
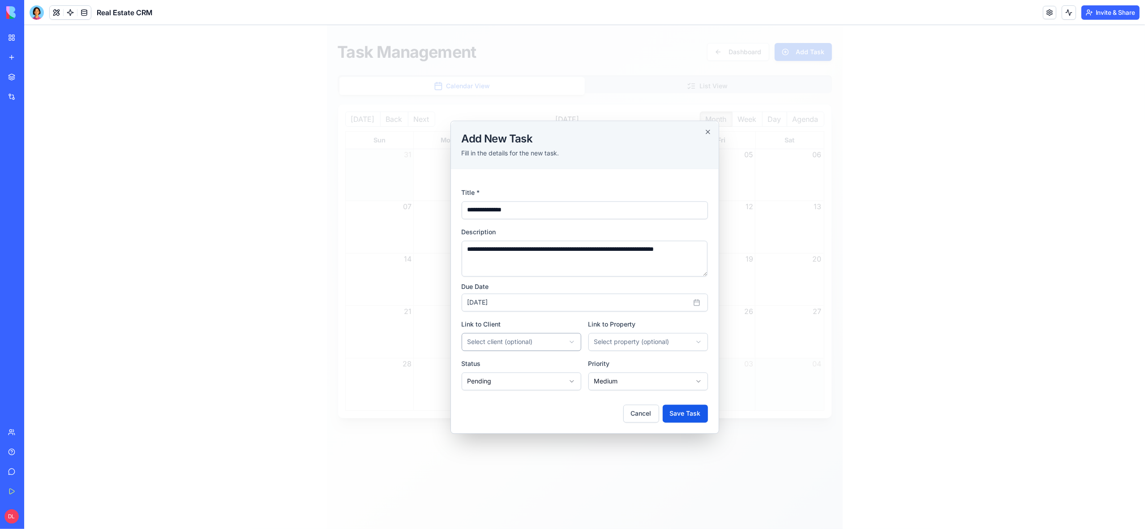
click at [522, 342] on body "**********" at bounding box center [584, 277] width 1121 height 504
click at [620, 344] on body "**********" at bounding box center [584, 277] width 1121 height 504
click at [619, 342] on body "**********" at bounding box center [584, 277] width 1121 height 504
click at [524, 381] on body "**********" at bounding box center [584, 277] width 1121 height 504
select select "**********"
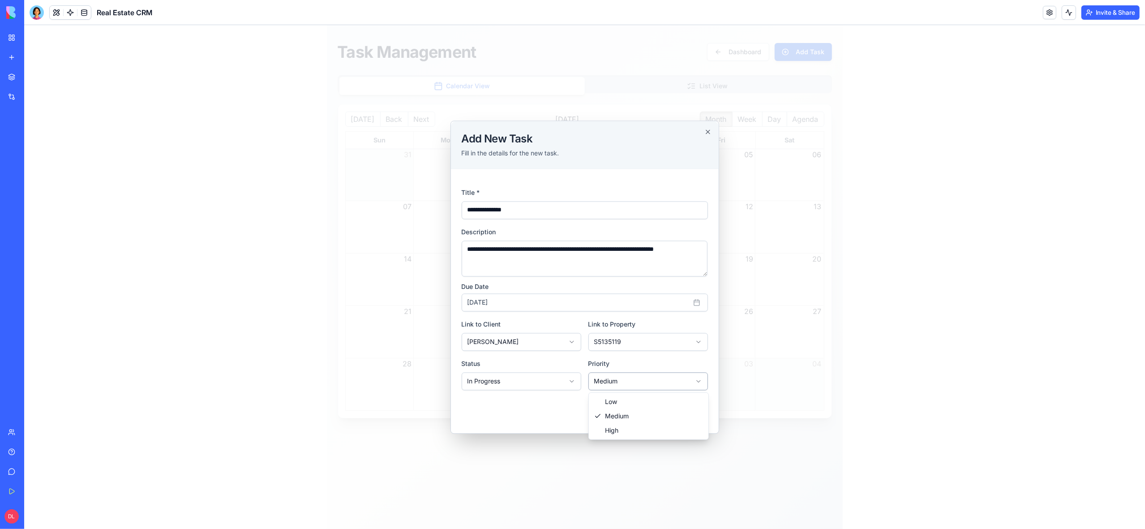
click at [621, 381] on body "**********" at bounding box center [584, 277] width 1121 height 504
select select "****"
click at [694, 414] on button "Save Task" at bounding box center [685, 413] width 45 height 18
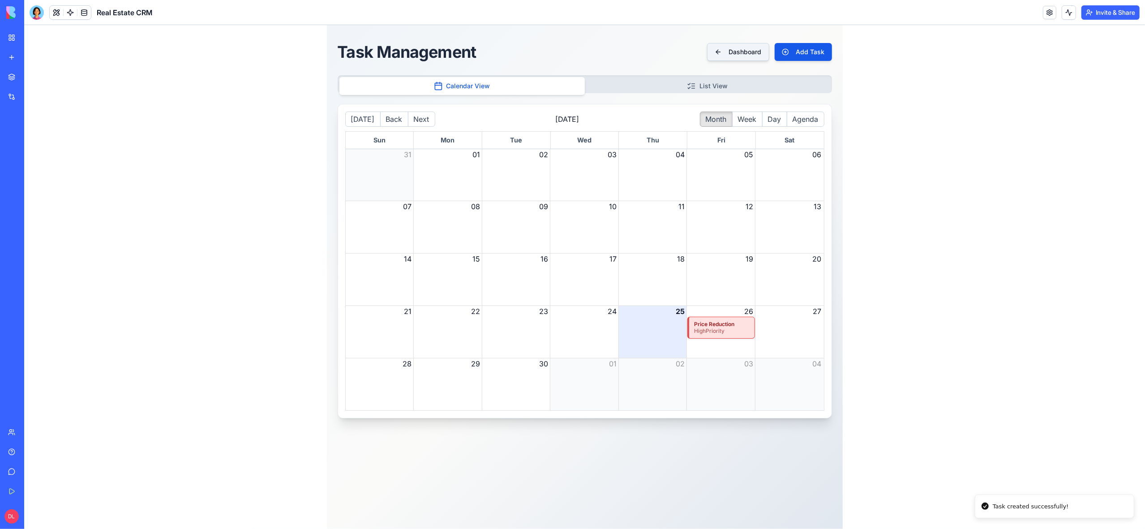
click at [745, 51] on button "Dashboard" at bounding box center [738, 52] width 62 height 18
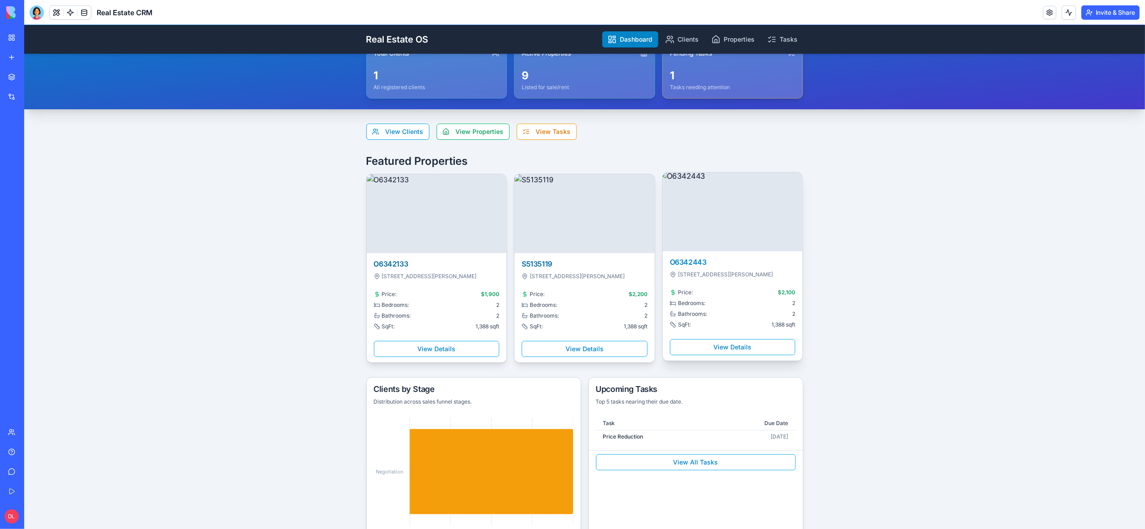
scroll to position [80, 0]
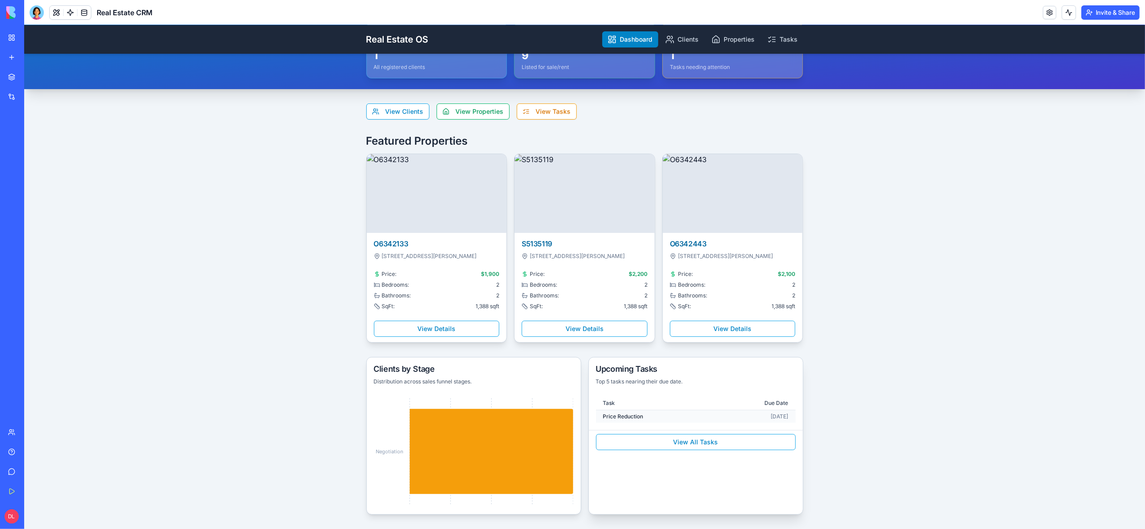
click at [634, 417] on td "Price Reduction" at bounding box center [655, 416] width 118 height 13
click at [697, 445] on button "View All Tasks" at bounding box center [696, 442] width 200 height 16
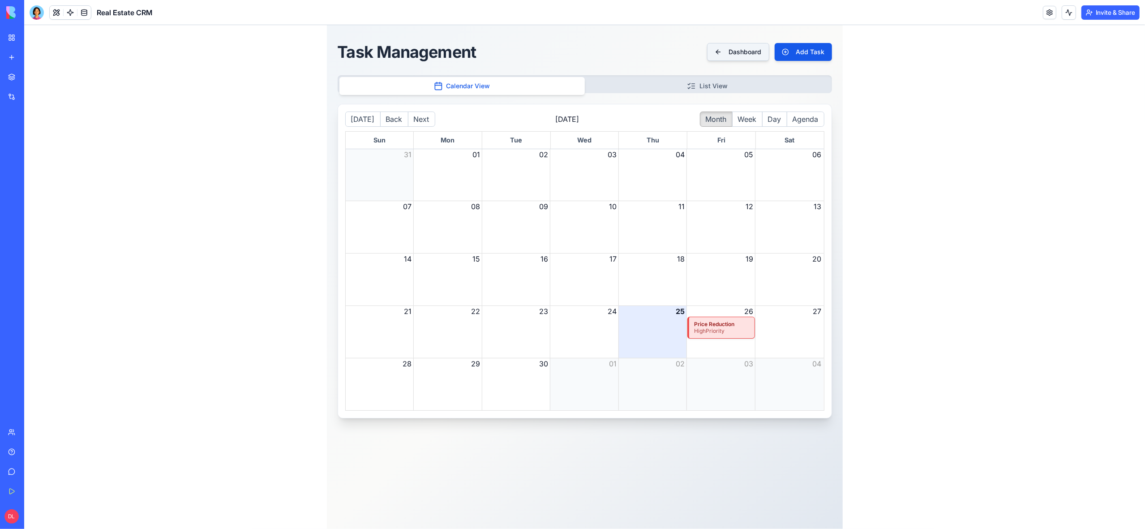
click at [752, 51] on button "Dashboard" at bounding box center [738, 52] width 62 height 18
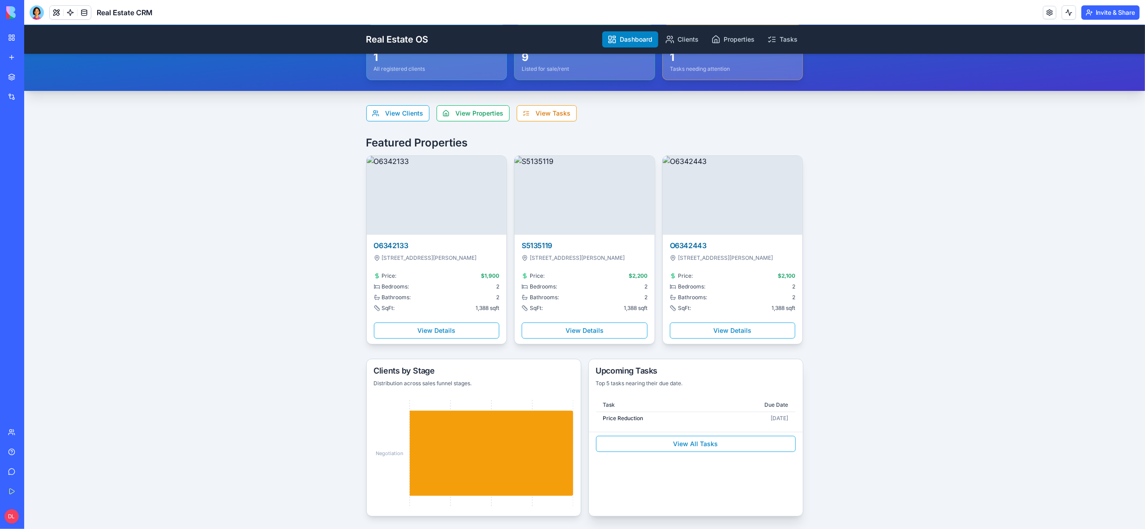
scroll to position [80, 0]
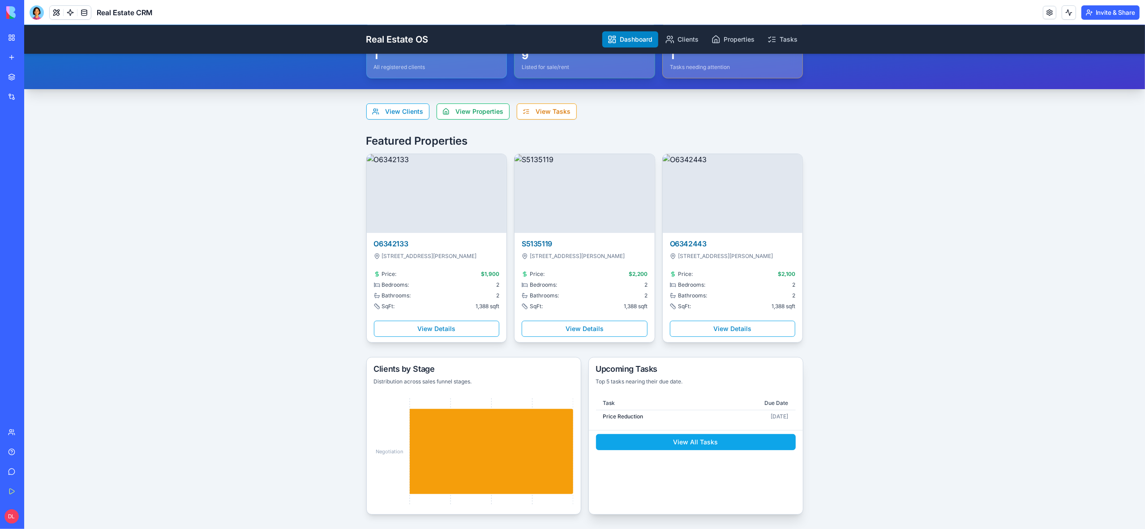
click at [700, 442] on button "View All Tasks" at bounding box center [696, 442] width 200 height 16
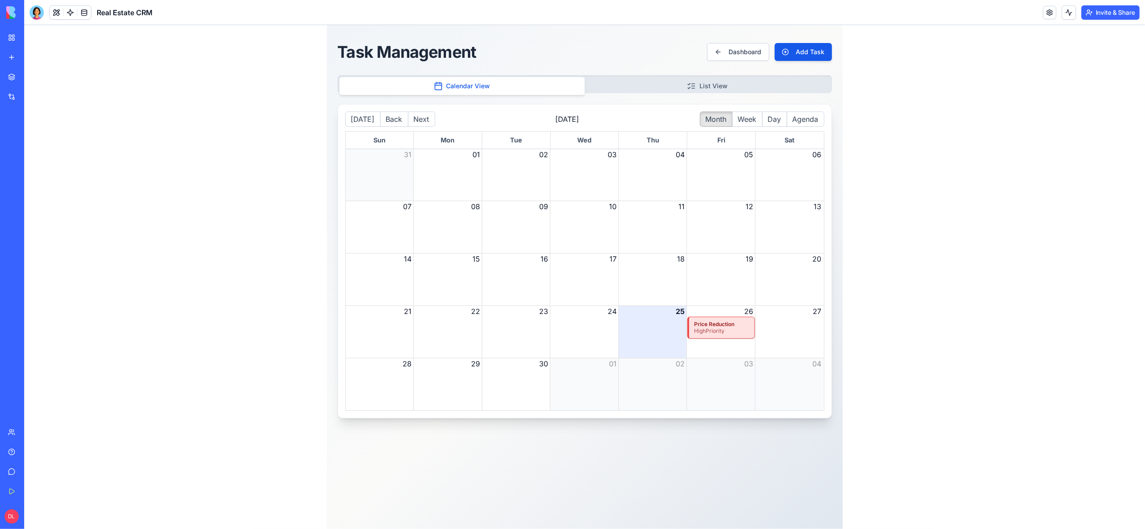
click at [715, 326] on strong "Price Reduction" at bounding box center [722, 324] width 56 height 7
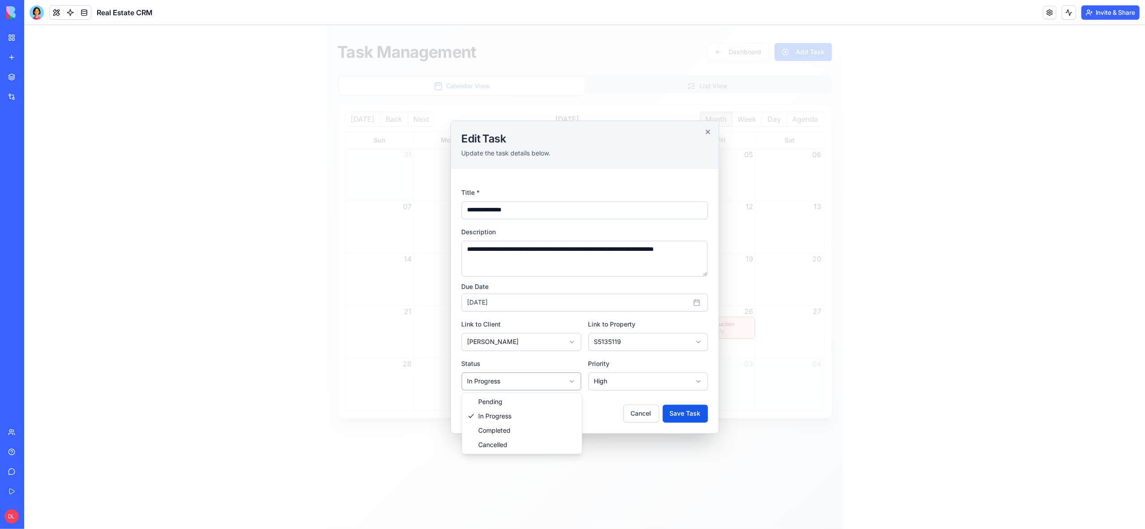
click at [539, 381] on body "**********" at bounding box center [584, 277] width 1121 height 504
click at [644, 414] on body "**********" at bounding box center [584, 277] width 1121 height 504
click at [643, 414] on button "Cancel" at bounding box center [641, 413] width 36 height 18
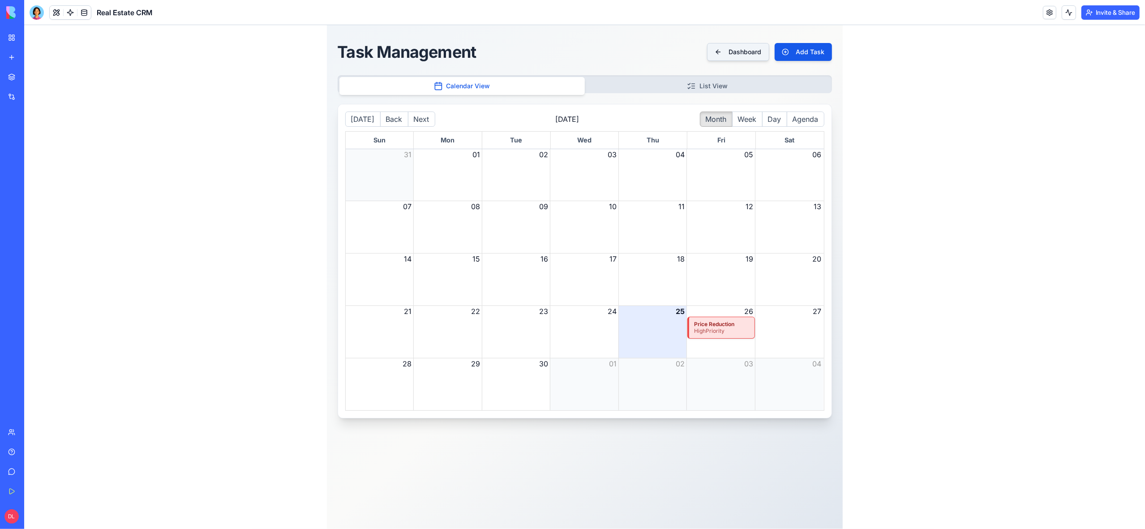
click at [739, 51] on button "Dashboard" at bounding box center [738, 52] width 62 height 18
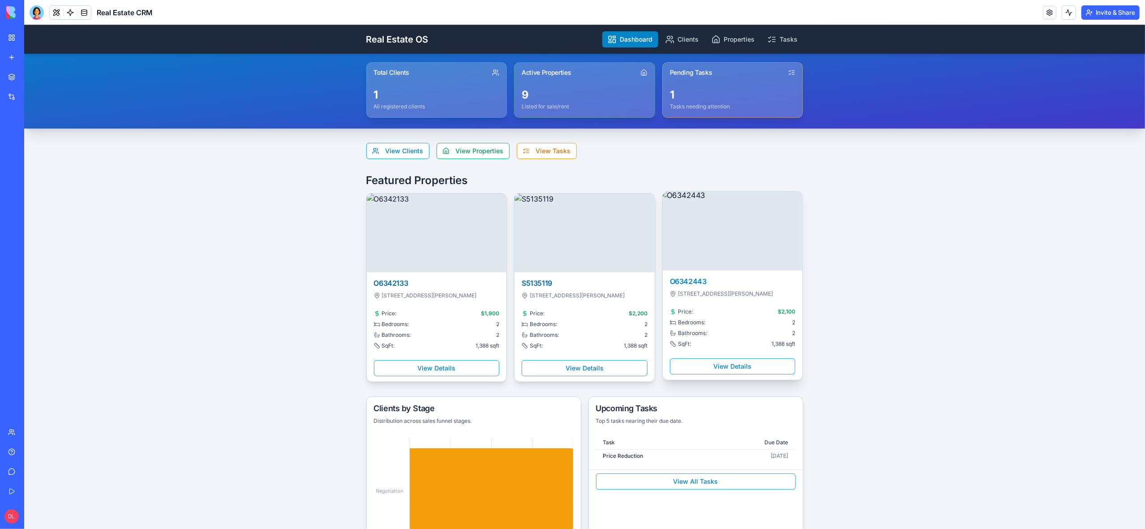
scroll to position [33, 0]
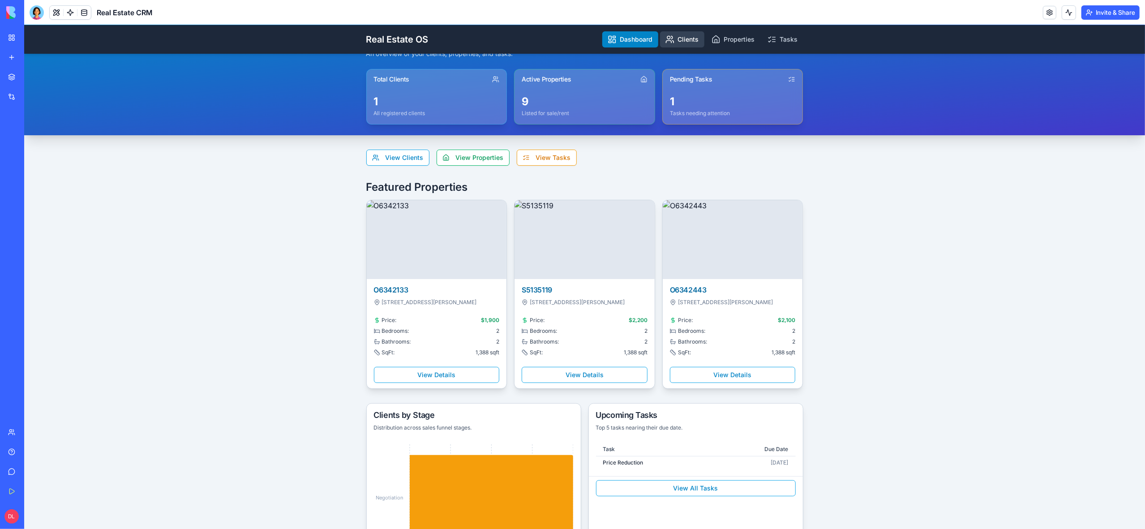
click at [687, 46] on link "Clients" at bounding box center [682, 39] width 44 height 16
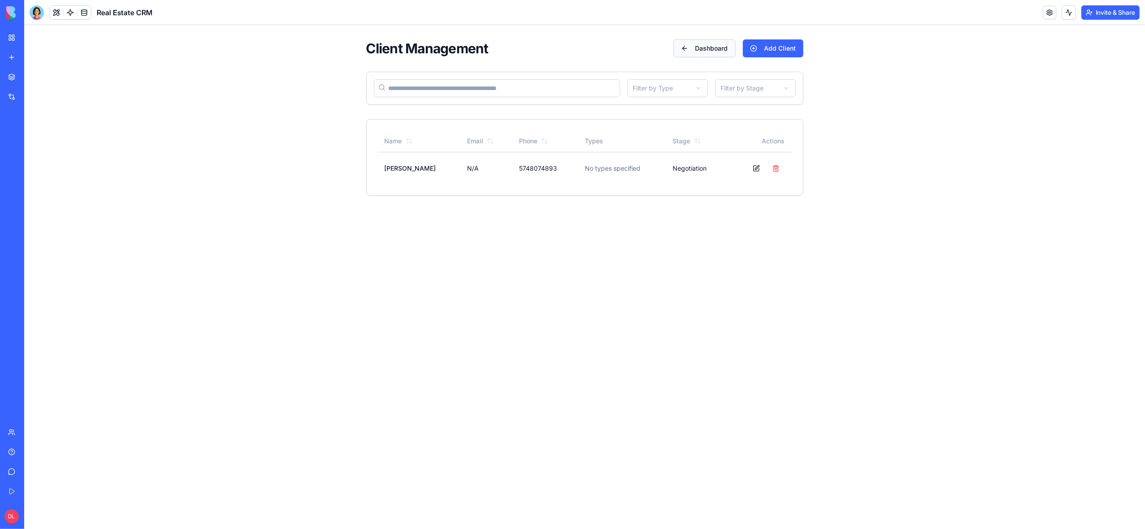
click at [716, 50] on button "Dashboard" at bounding box center [705, 48] width 62 height 18
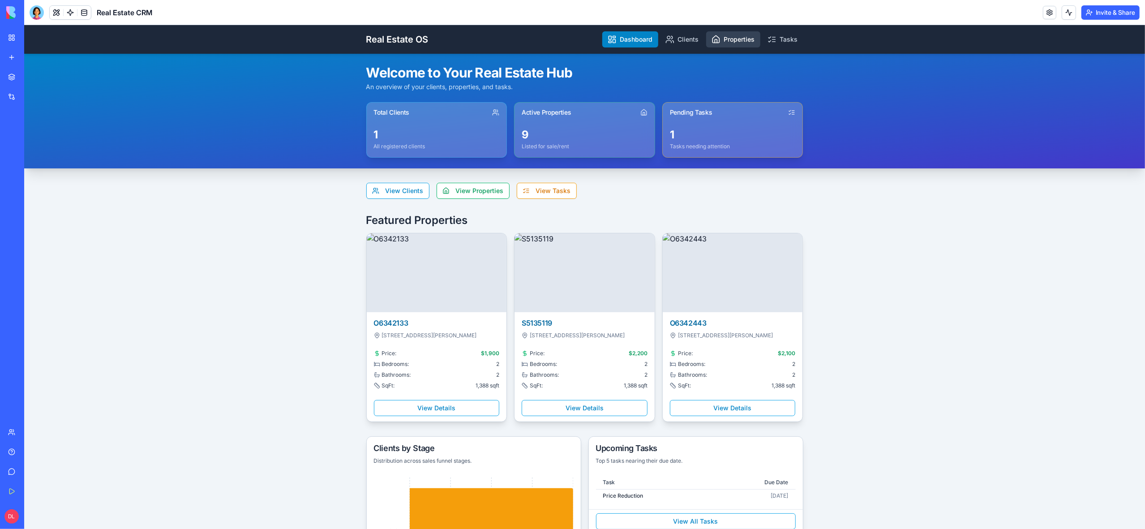
click at [734, 43] on link "Properties" at bounding box center [733, 39] width 54 height 16
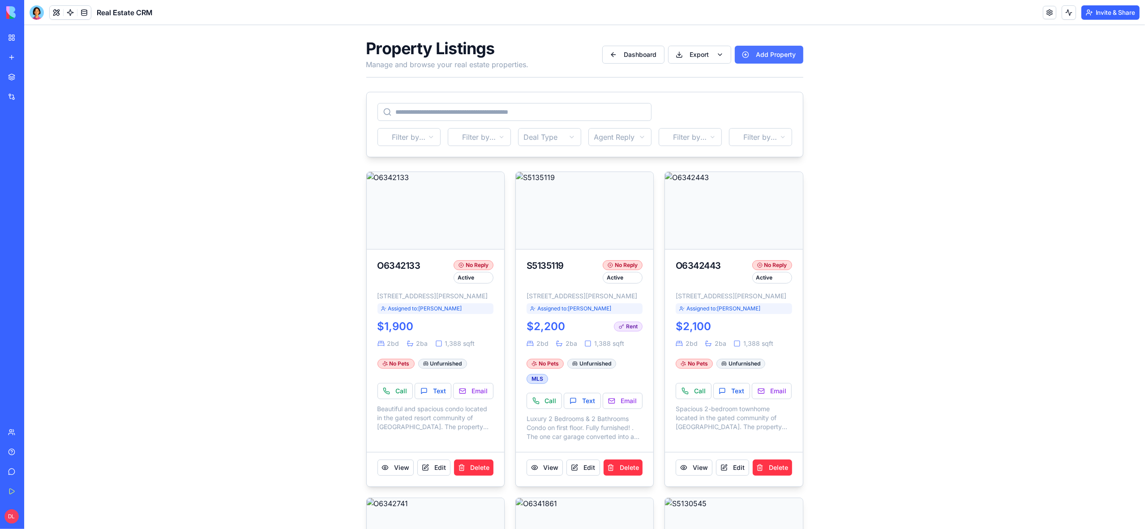
click at [768, 56] on button "Add Property" at bounding box center [769, 55] width 69 height 18
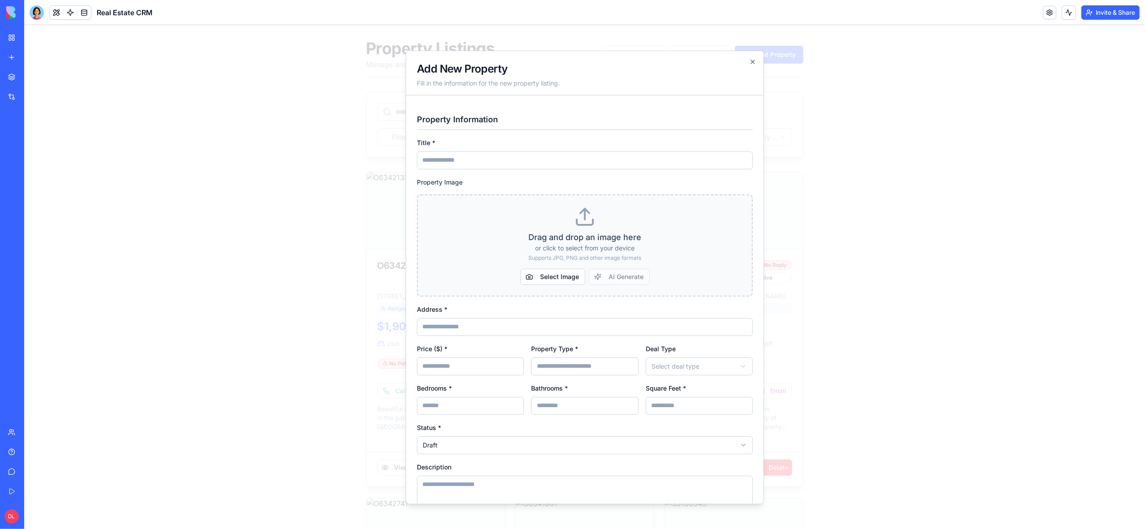
click at [752, 60] on icon "button" at bounding box center [752, 61] width 7 height 7
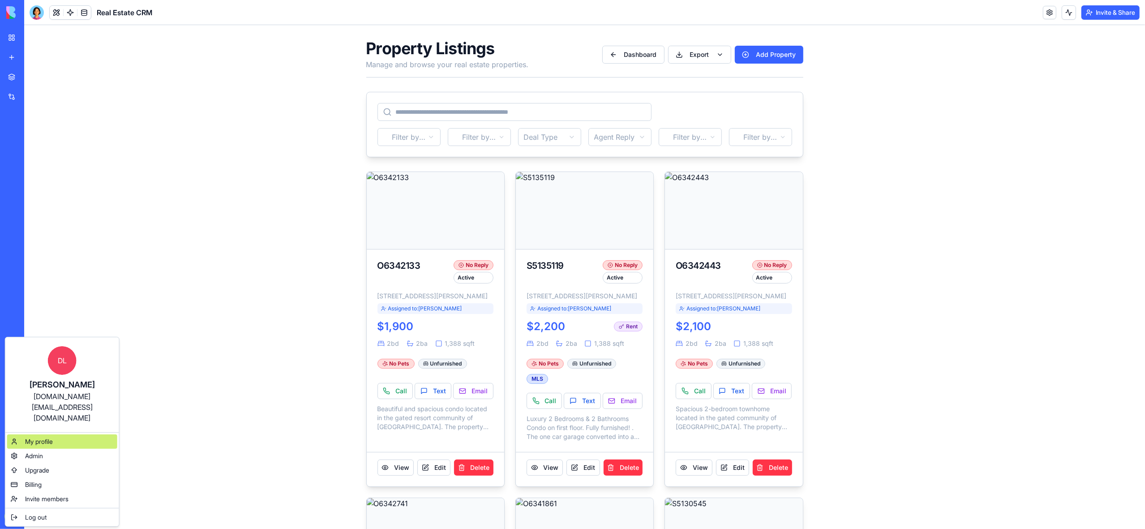
click at [42, 437] on span "My profile" at bounding box center [39, 441] width 28 height 9
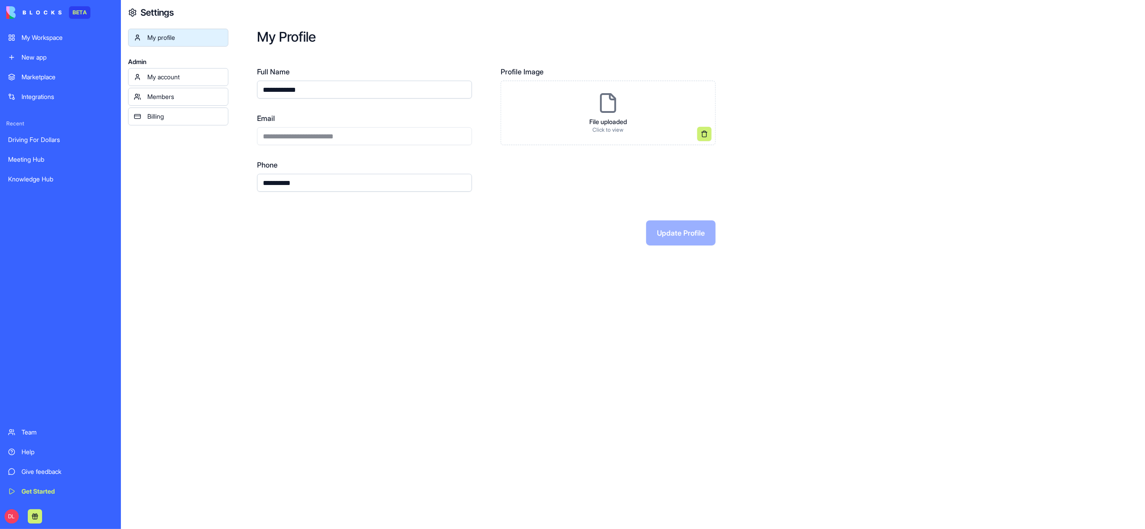
click at [162, 117] on div "Billing" at bounding box center [184, 116] width 75 height 9
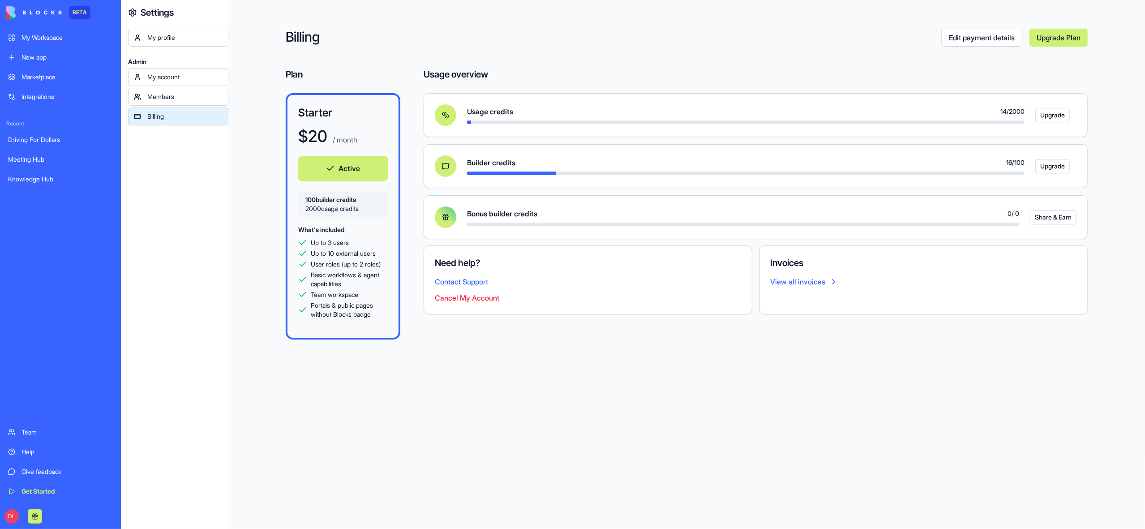
click at [174, 75] on div "My account" at bounding box center [184, 77] width 75 height 9
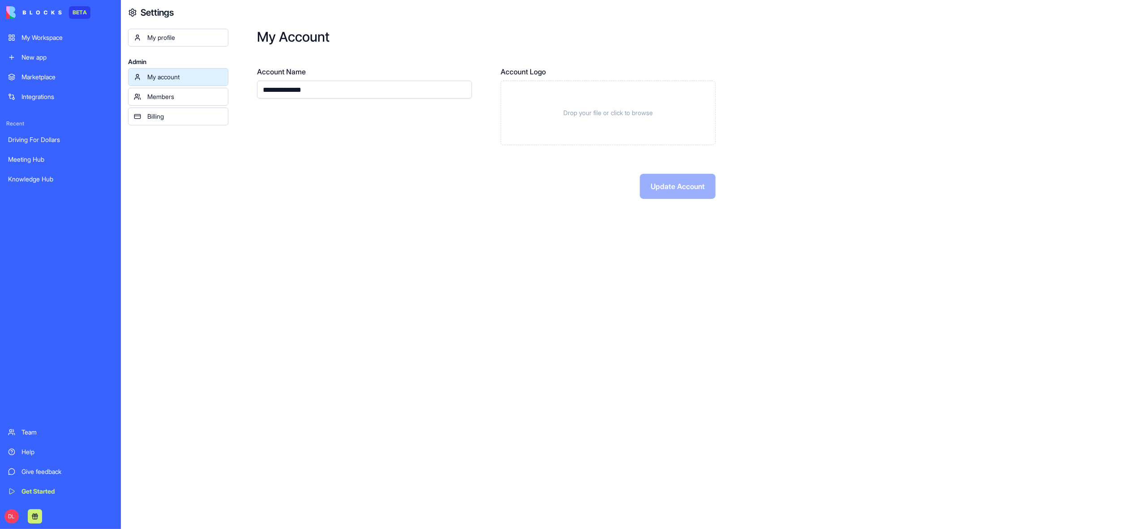
click at [162, 38] on div "My profile" at bounding box center [184, 37] width 75 height 9
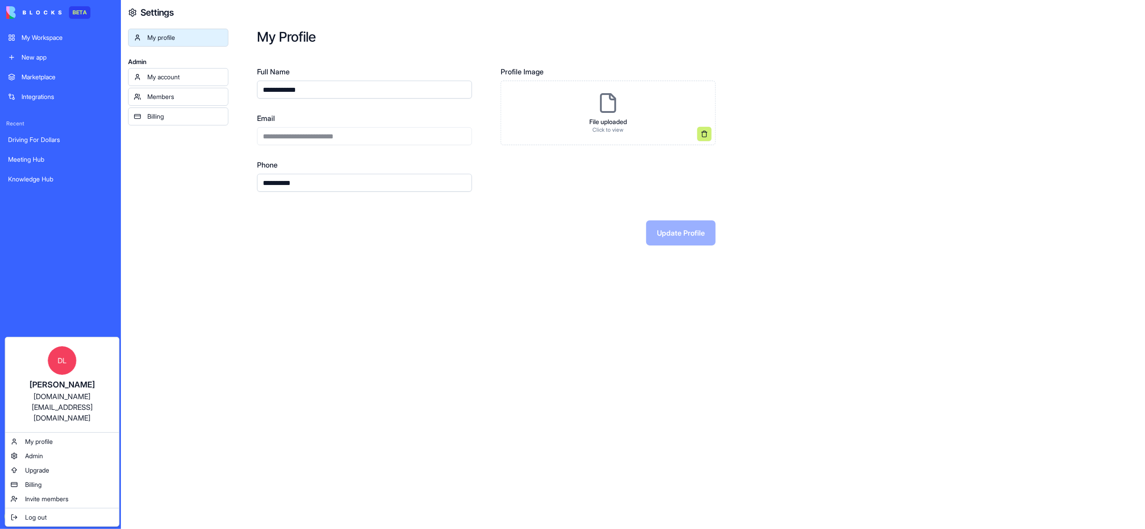
click at [64, 362] on span "DL" at bounding box center [62, 360] width 29 height 29
click at [51, 437] on span "My profile" at bounding box center [39, 441] width 28 height 9
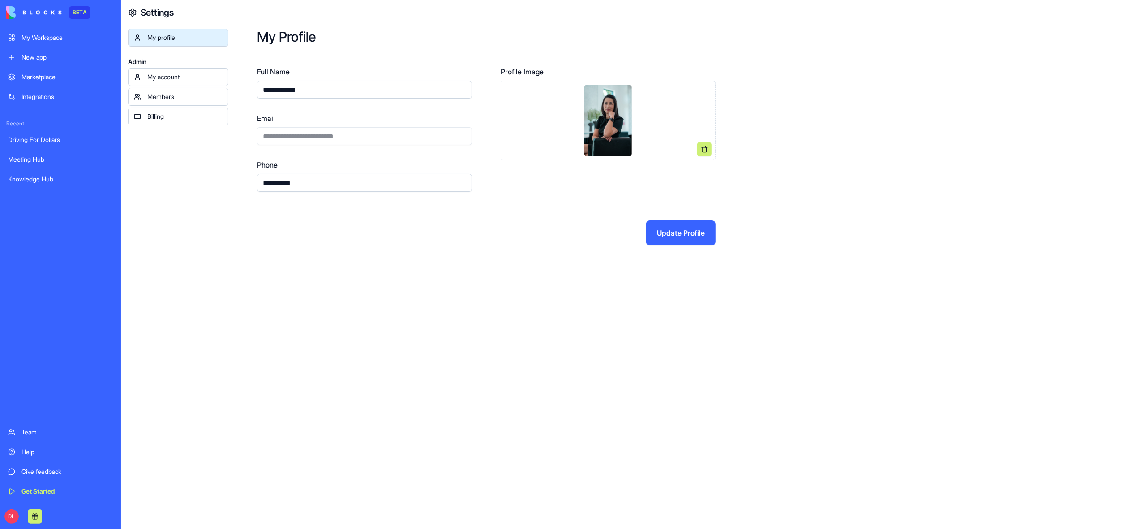
click at [672, 234] on button "Update Profile" at bounding box center [680, 232] width 69 height 25
click at [670, 234] on button "Update Profile" at bounding box center [680, 232] width 69 height 25
click at [164, 76] on div "My account" at bounding box center [184, 77] width 75 height 9
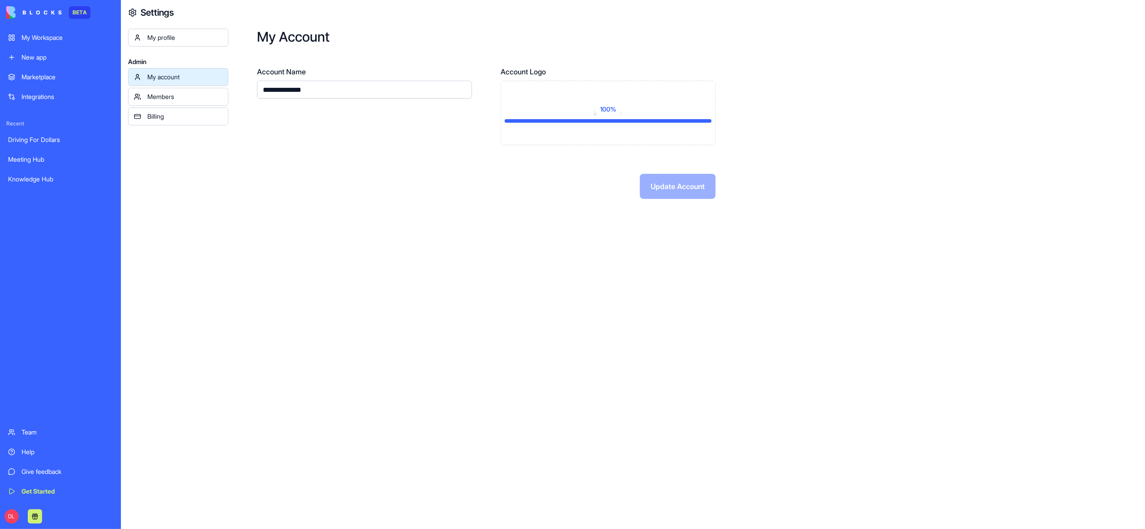
scroll to position [0, 0]
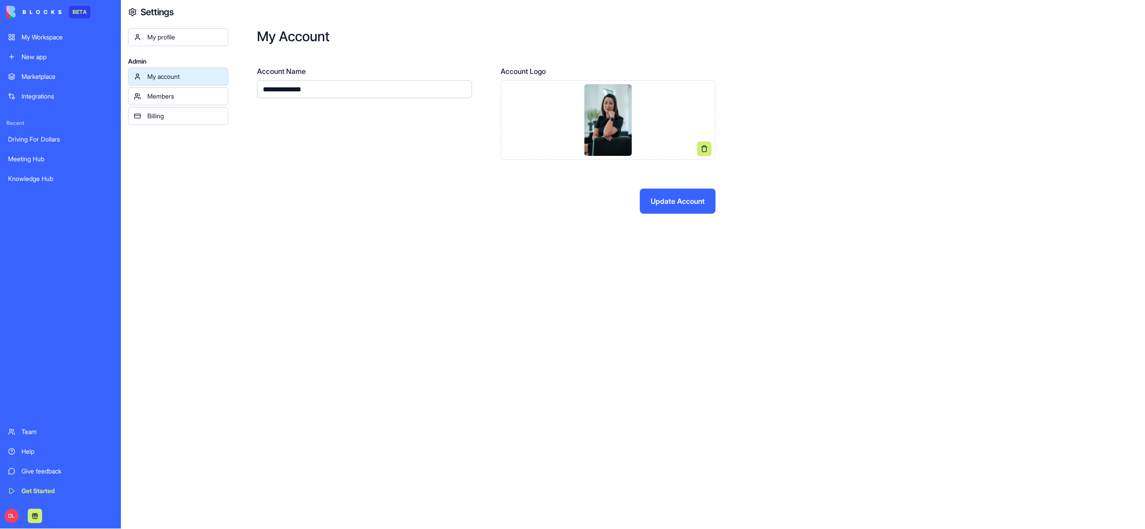
click at [667, 205] on button "Update Account" at bounding box center [678, 201] width 76 height 25
click at [666, 201] on button "Update Account" at bounding box center [678, 201] width 76 height 25
click at [14, 39] on link "My Workspace" at bounding box center [61, 37] width 116 height 18
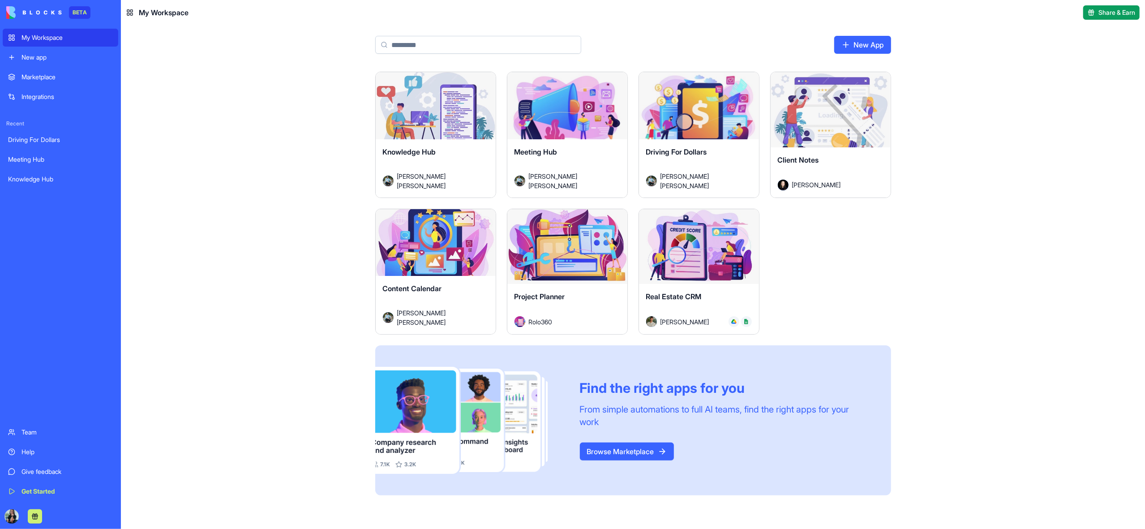
click at [962, 311] on div "Launch Knowledge Hub Jose Luis Rodriguez Angulo Launch Meeting Hub Jose Luis Ro…" at bounding box center [633, 300] width 1024 height 457
click at [692, 279] on div "Launch" at bounding box center [699, 246] width 120 height 75
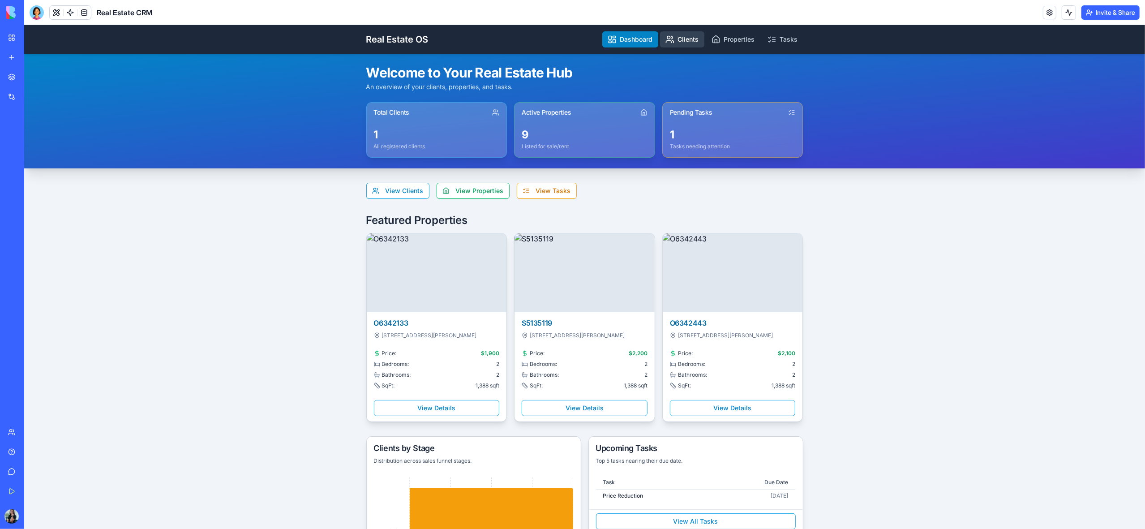
click at [693, 39] on link "Clients" at bounding box center [682, 39] width 44 height 16
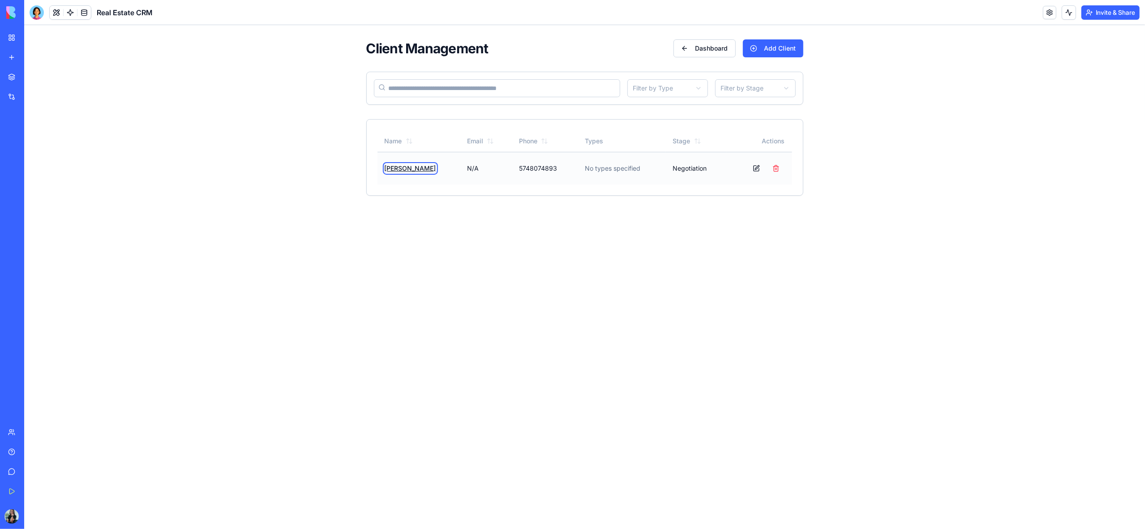
click at [412, 169] on button "[PERSON_NAME]" at bounding box center [411, 168] width 52 height 9
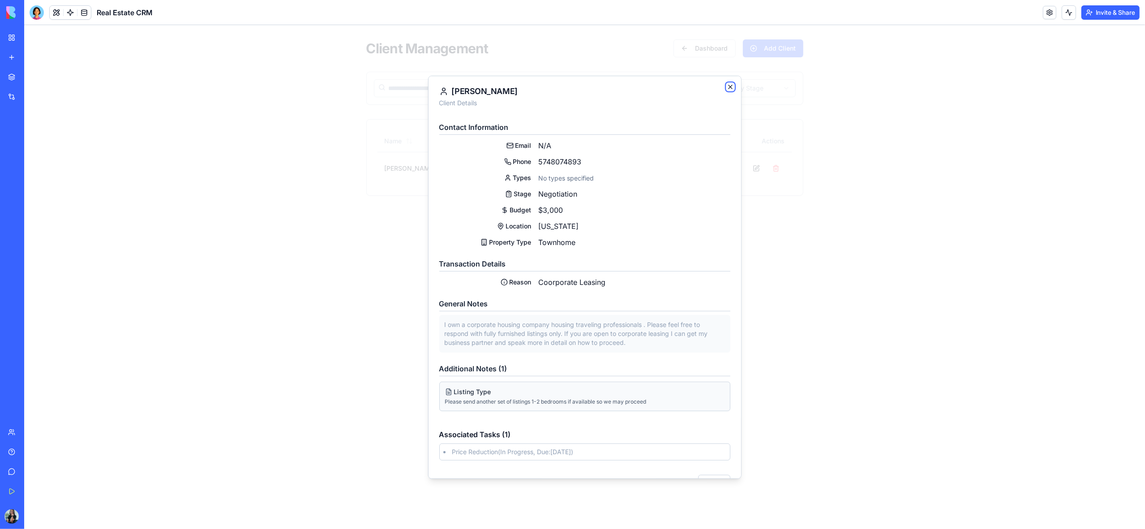
click at [730, 86] on icon "button" at bounding box center [731, 87] width 4 height 4
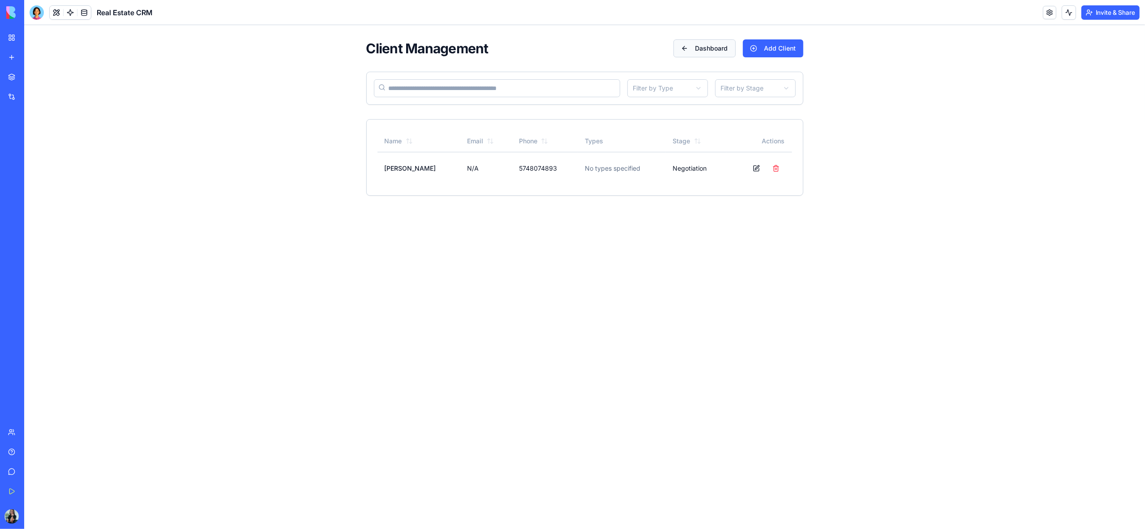
click at [713, 48] on button "Dashboard" at bounding box center [705, 48] width 62 height 18
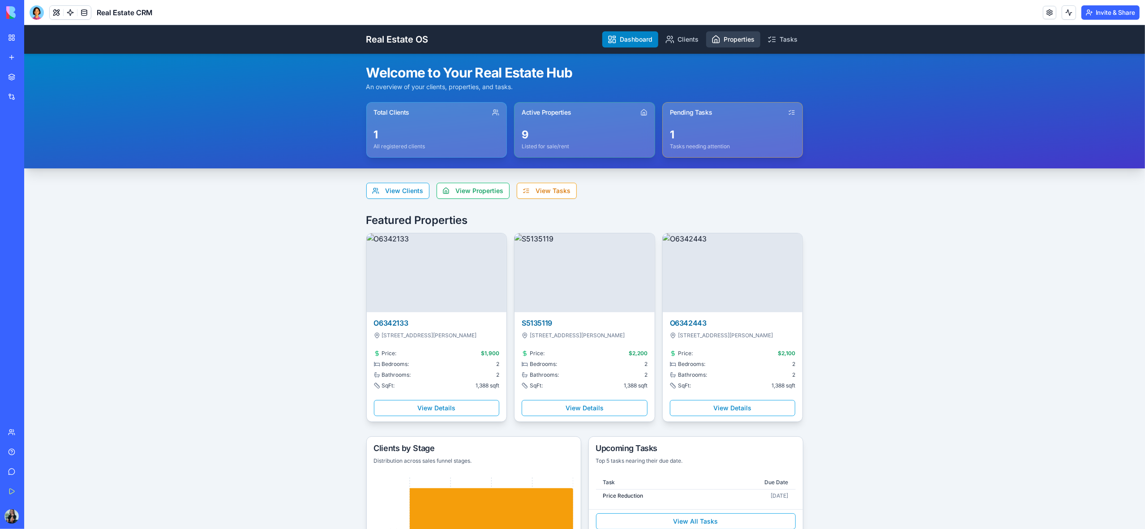
click at [728, 40] on link "Properties" at bounding box center [733, 39] width 54 height 16
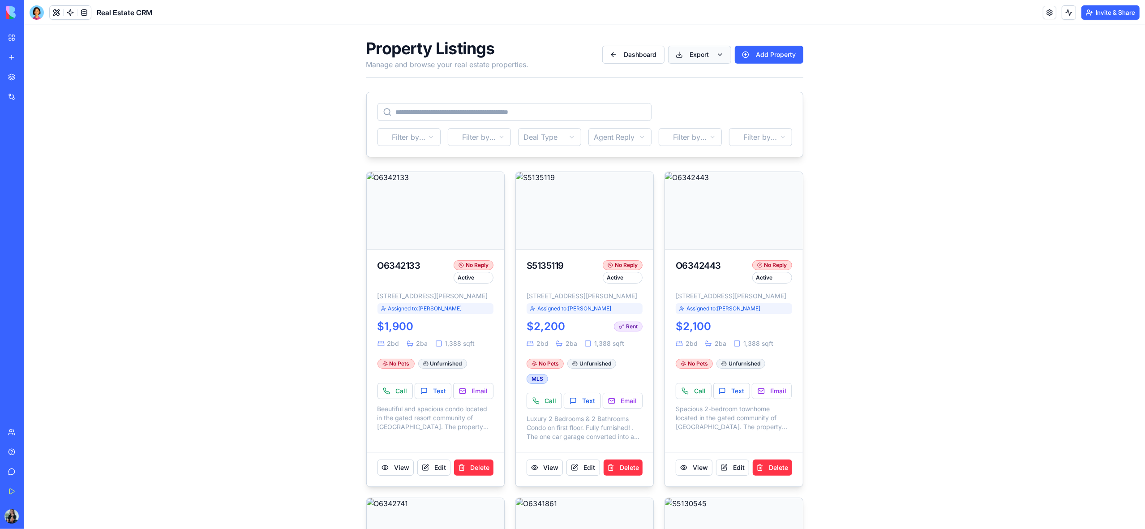
click at [670, 88] on div "Export to Google Drive" at bounding box center [684, 89] width 88 height 14
click at [692, 75] on div "Download Excel" at bounding box center [684, 75] width 88 height 14
